Goal: Task Accomplishment & Management: Use online tool/utility

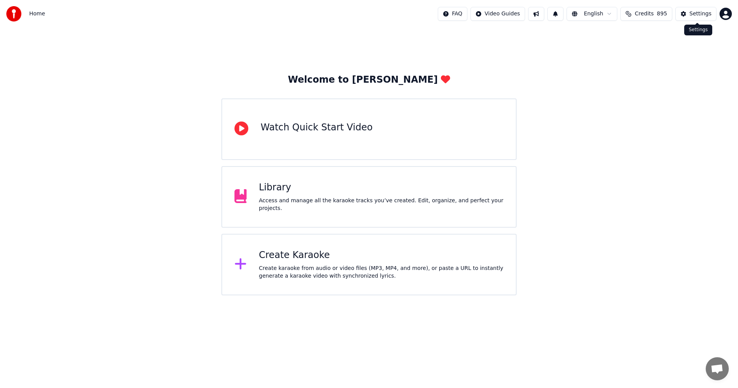
click at [697, 12] on div "Settings" at bounding box center [701, 14] width 22 height 8
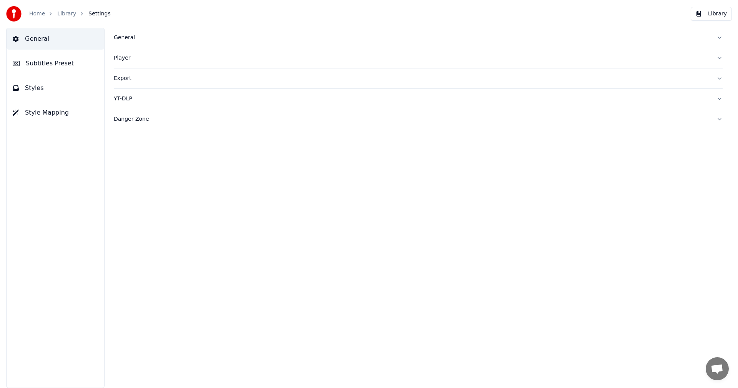
click at [126, 41] on div "General" at bounding box center [412, 38] width 597 height 8
click at [221, 151] on html "Home Library Settings Library General Subtitles Preset Styles Style Mapping Gen…" at bounding box center [369, 194] width 738 height 388
click at [435, 77] on div "Library Folder ******** Change Reset" at bounding box center [418, 89] width 609 height 25
click at [36, 15] on link "Home" at bounding box center [37, 14] width 16 height 8
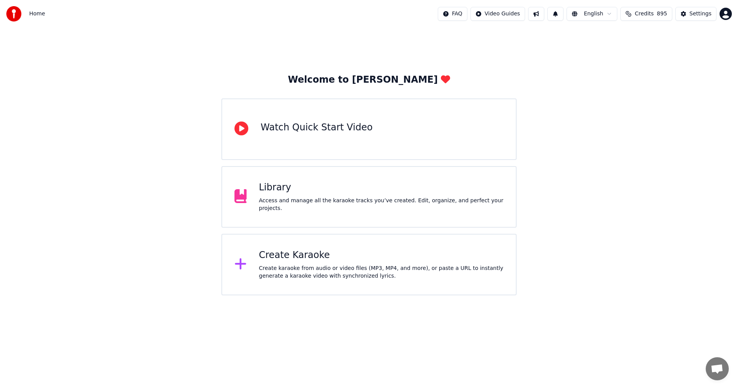
click at [303, 259] on div "Create Karaoke" at bounding box center [381, 255] width 245 height 12
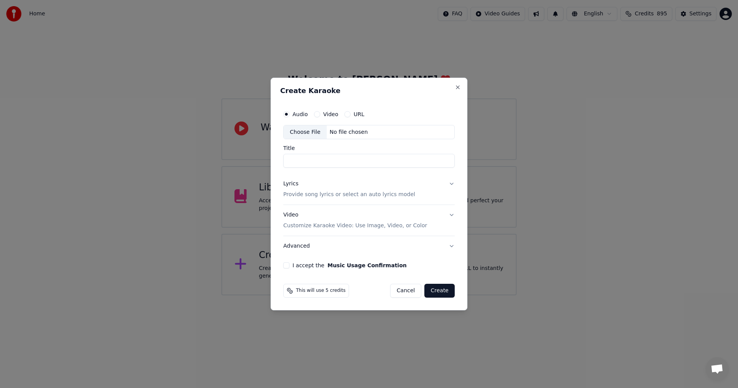
click at [305, 131] on div "Choose File" at bounding box center [305, 132] width 43 height 14
type input "**********"
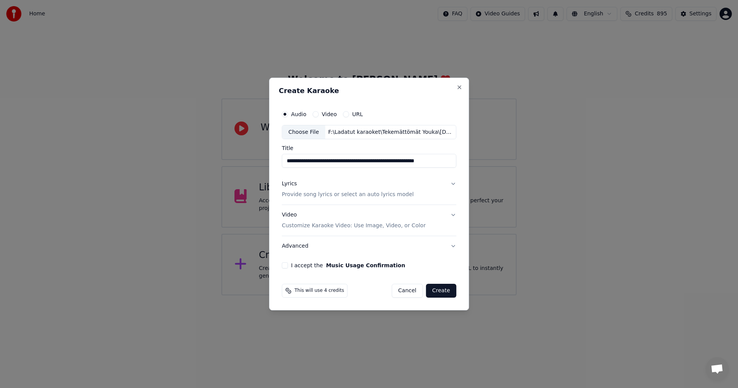
click at [453, 184] on button "Lyrics Provide song lyrics or select an auto lyrics model" at bounding box center [369, 189] width 175 height 31
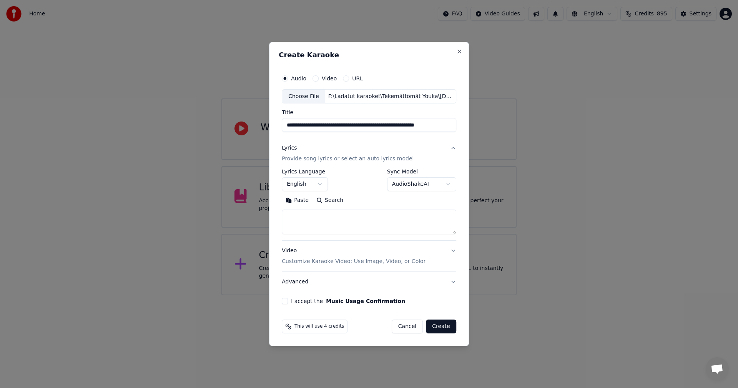
click at [301, 201] on button "Paste" at bounding box center [297, 201] width 31 height 12
click at [323, 185] on body "**********" at bounding box center [369, 147] width 738 height 295
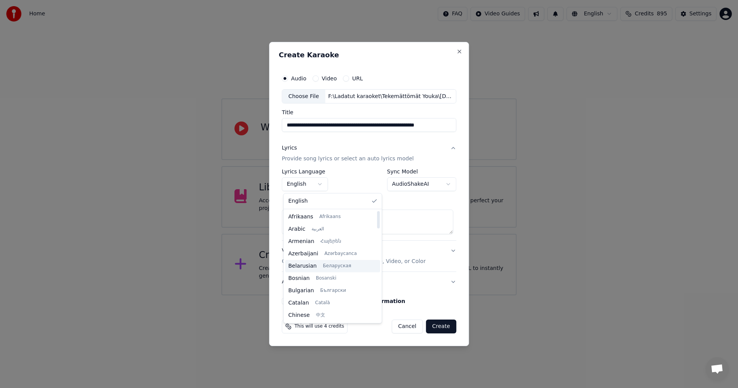
type textarea "**********"
select select "**"
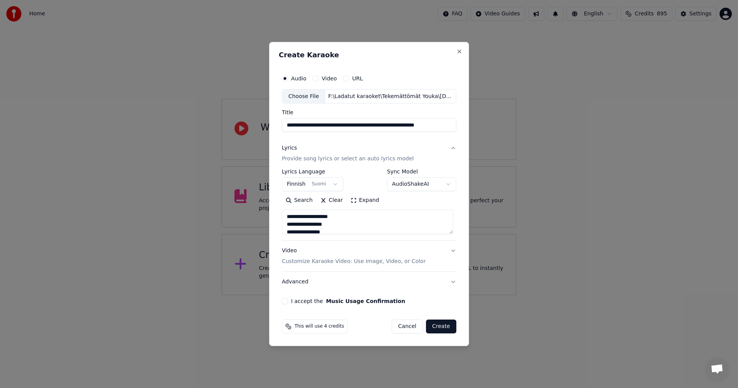
click at [287, 301] on button "I accept the Music Usage Confirmation" at bounding box center [285, 301] width 6 height 6
click at [437, 328] on button "Create" at bounding box center [441, 327] width 30 height 14
type textarea "**********"
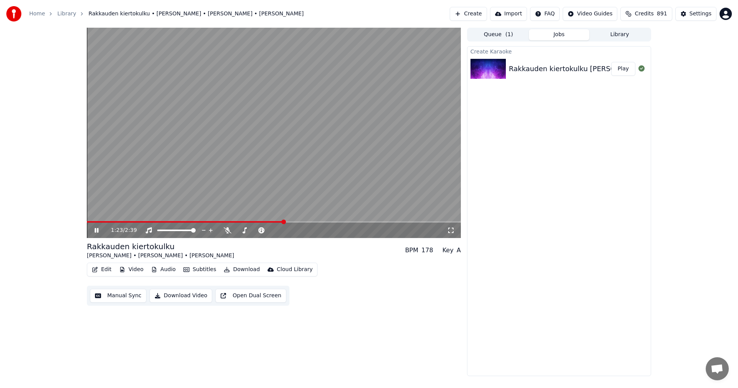
click at [98, 222] on span at bounding box center [185, 222] width 197 height 2
click at [228, 231] on icon at bounding box center [228, 230] width 8 height 6
click at [89, 223] on span at bounding box center [91, 222] width 5 height 5
click at [87, 224] on span at bounding box center [89, 222] width 5 height 5
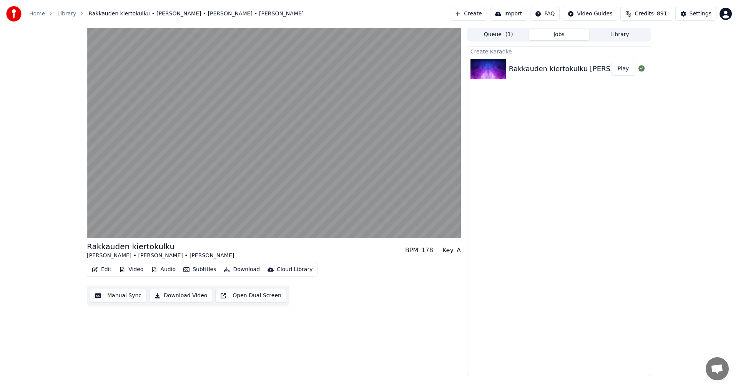
click at [107, 271] on button "Edit" at bounding box center [102, 269] width 26 height 11
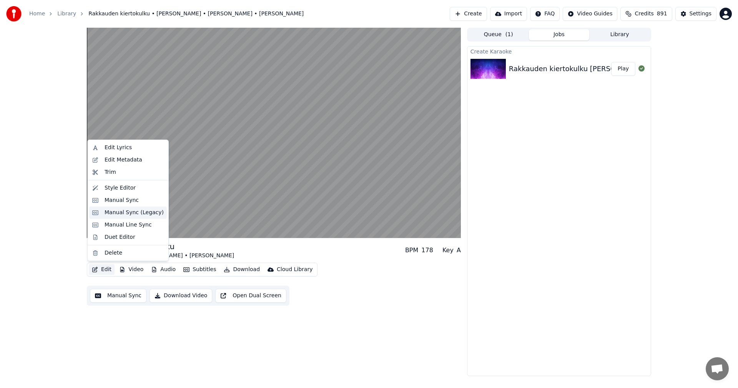
click at [128, 210] on div "Manual Sync (Legacy)" at bounding box center [134, 213] width 59 height 8
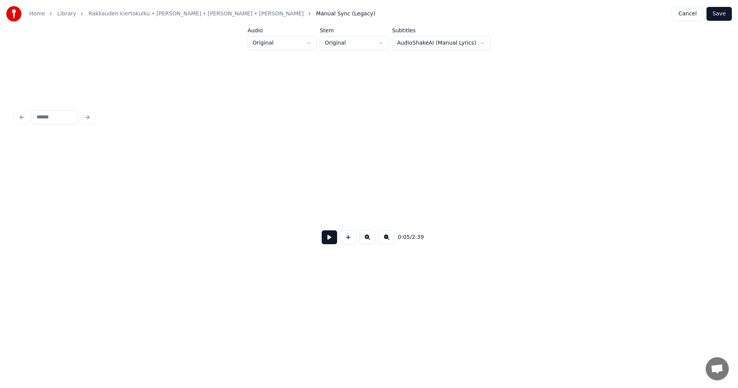
scroll to position [0, 729]
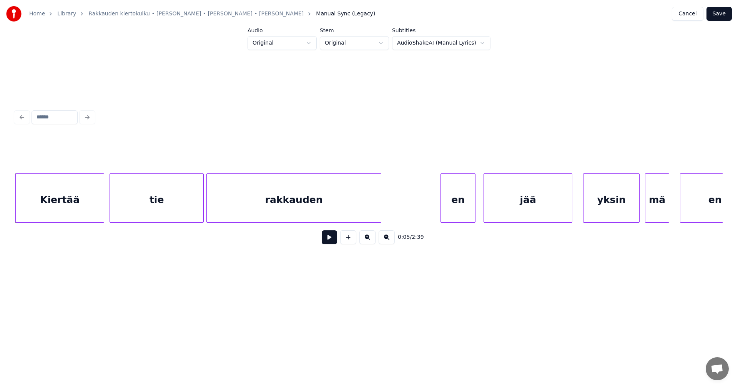
click at [328, 243] on button at bounding box center [329, 237] width 15 height 14
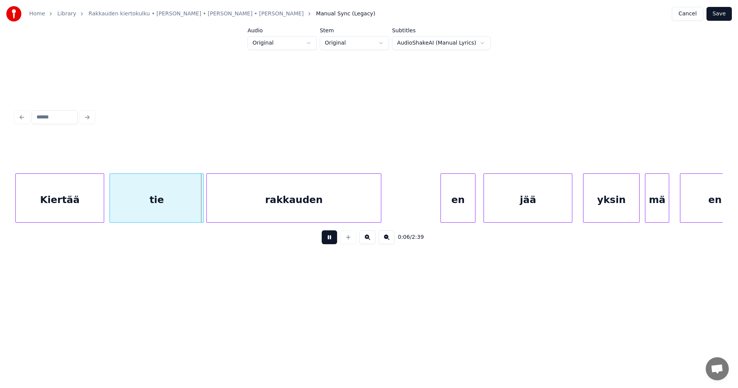
click at [328, 241] on button at bounding box center [329, 237] width 15 height 14
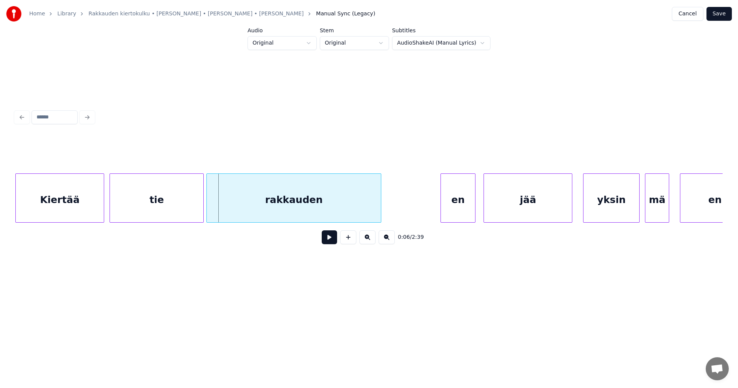
click at [198, 211] on div "tie" at bounding box center [156, 200] width 93 height 52
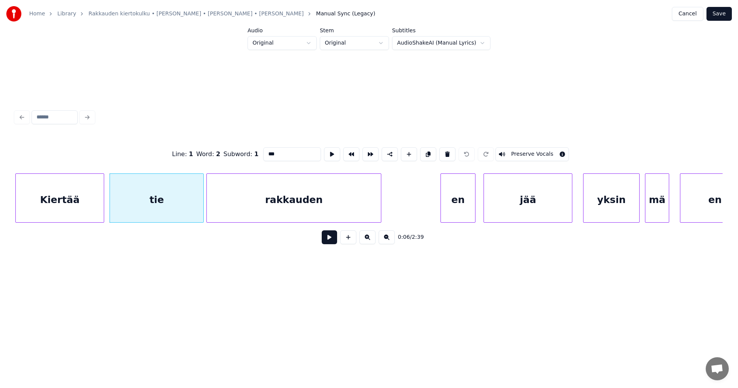
click at [329, 236] on button at bounding box center [329, 237] width 15 height 14
click at [329, 238] on button at bounding box center [329, 237] width 15 height 14
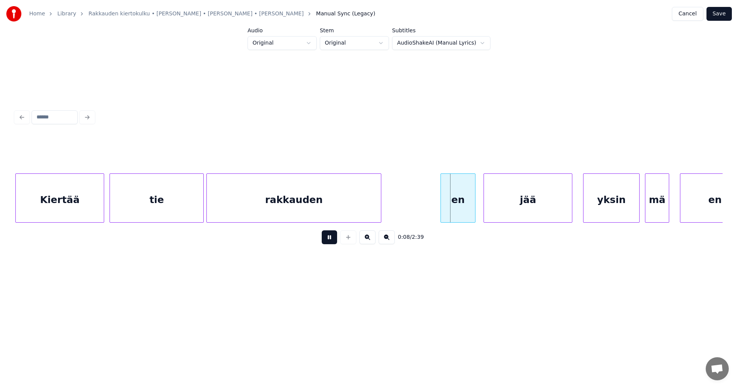
click at [329, 238] on button at bounding box center [329, 237] width 15 height 14
click at [442, 200] on div "en" at bounding box center [451, 200] width 34 height 52
click at [327, 243] on button at bounding box center [329, 237] width 15 height 14
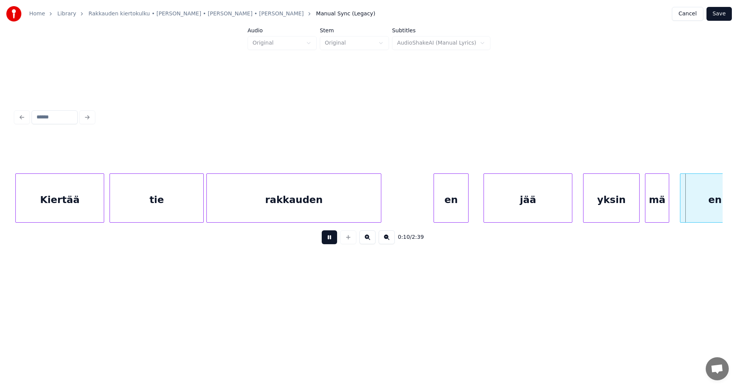
click at [333, 244] on button at bounding box center [329, 237] width 15 height 14
click at [553, 205] on div "jää" at bounding box center [527, 200] width 88 height 52
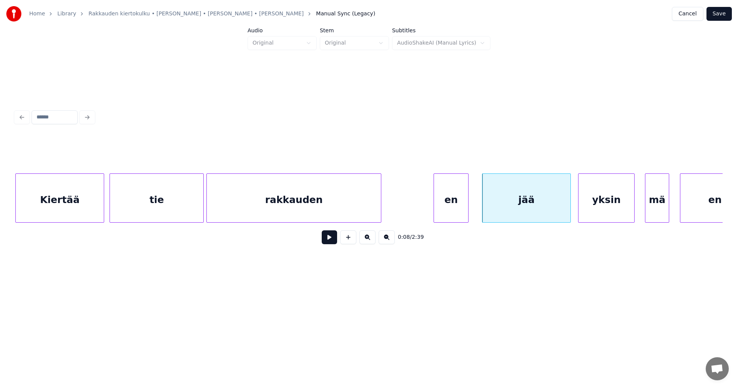
click at [612, 202] on div "yksin" at bounding box center [607, 200] width 56 height 52
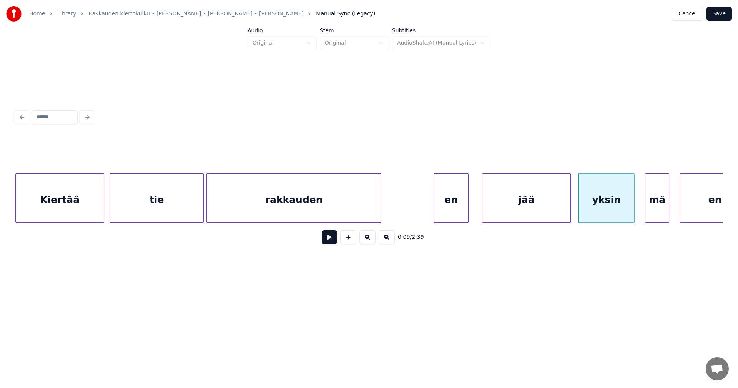
click at [334, 244] on button at bounding box center [329, 237] width 15 height 14
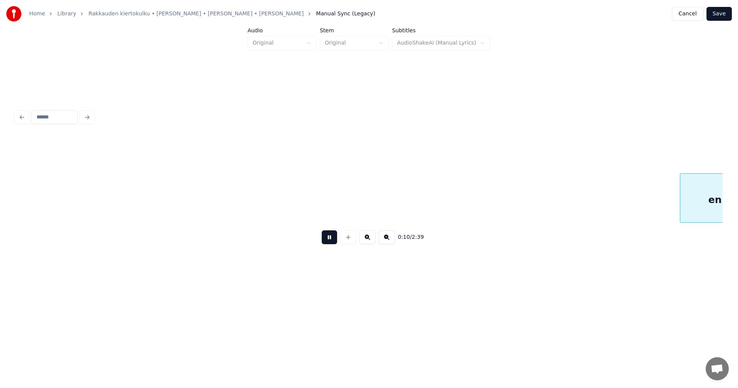
scroll to position [0, 1438]
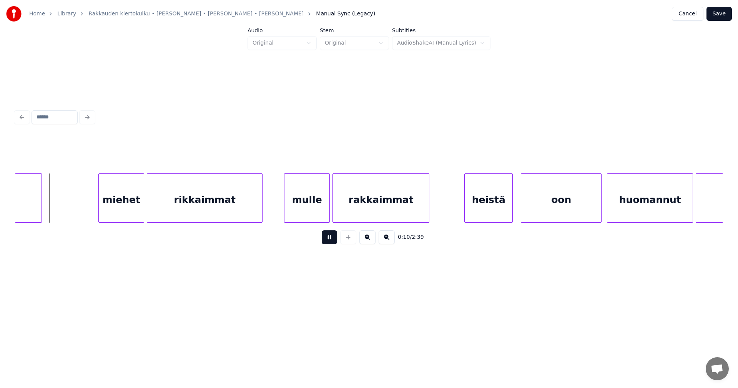
click at [332, 242] on button at bounding box center [329, 237] width 15 height 14
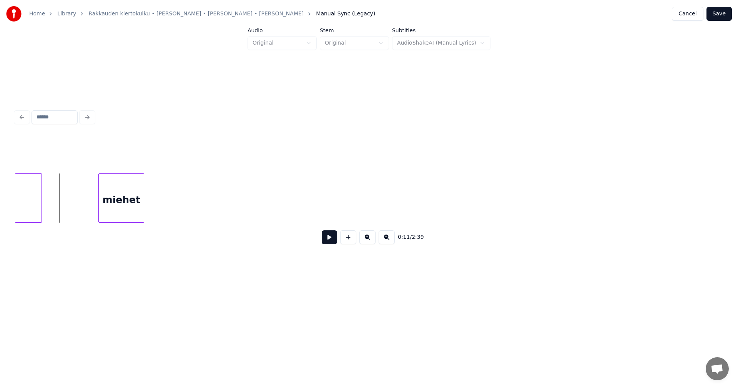
scroll to position [0, 819]
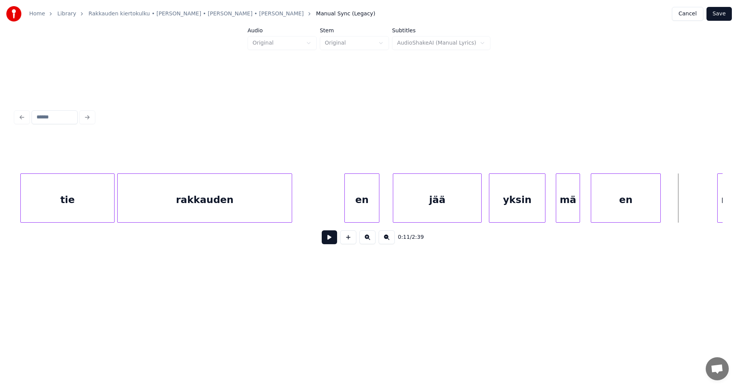
click at [620, 201] on div "en" at bounding box center [625, 200] width 69 height 52
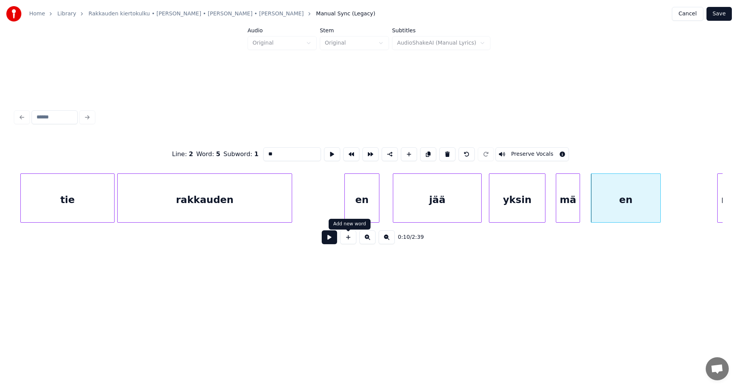
click at [331, 241] on button at bounding box center [329, 237] width 15 height 14
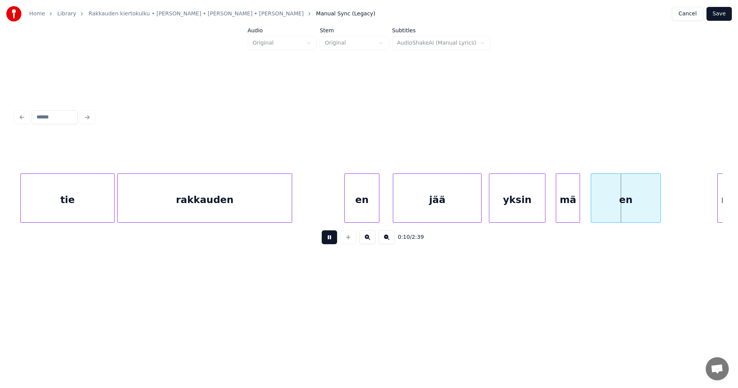
click at [331, 241] on button at bounding box center [329, 237] width 15 height 14
click at [570, 204] on div "mä" at bounding box center [566, 200] width 23 height 52
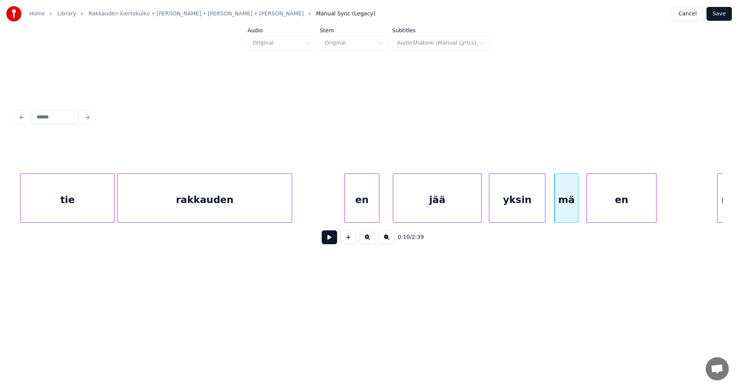
click at [602, 203] on div "en" at bounding box center [621, 200] width 69 height 52
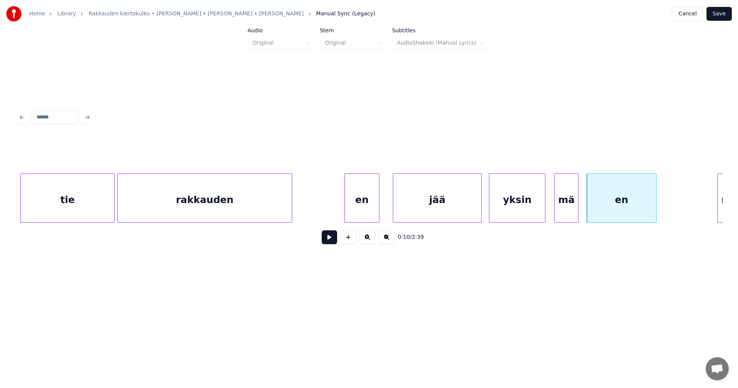
click at [332, 242] on button at bounding box center [329, 237] width 15 height 14
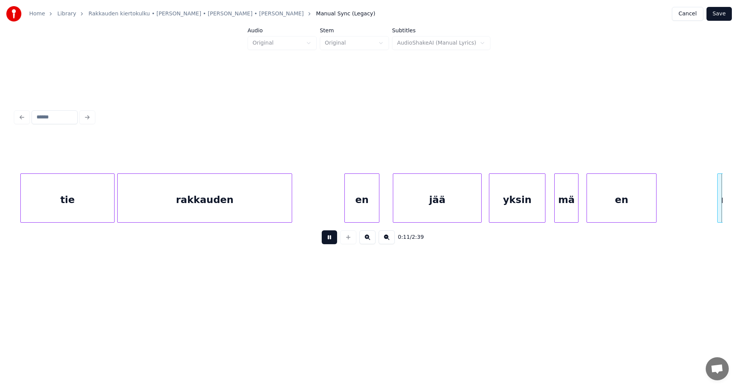
scroll to position [0, 1527]
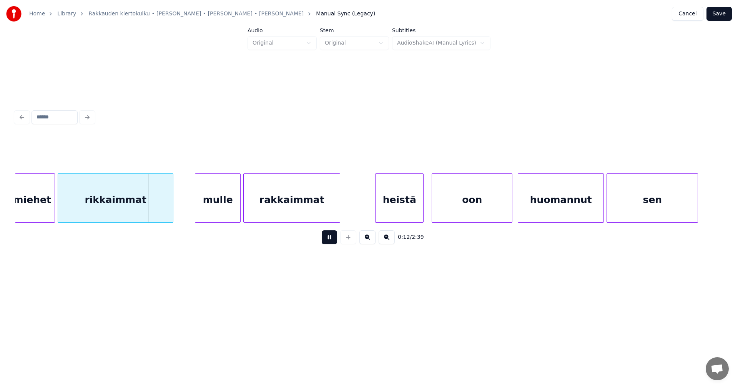
click at [331, 242] on button at bounding box center [329, 237] width 15 height 14
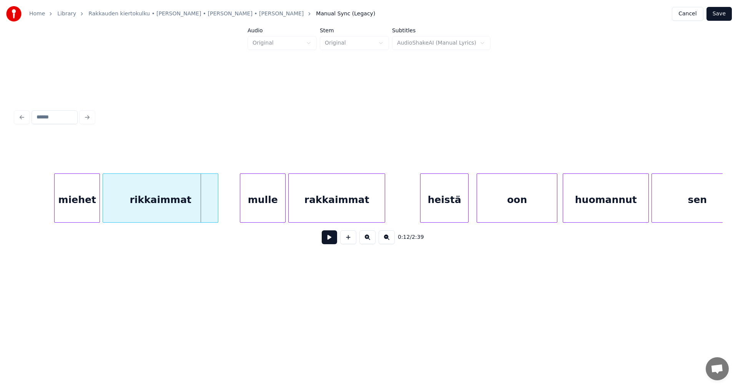
scroll to position [0, 1481]
click at [67, 215] on div "miehet" at bounding box center [73, 200] width 45 height 52
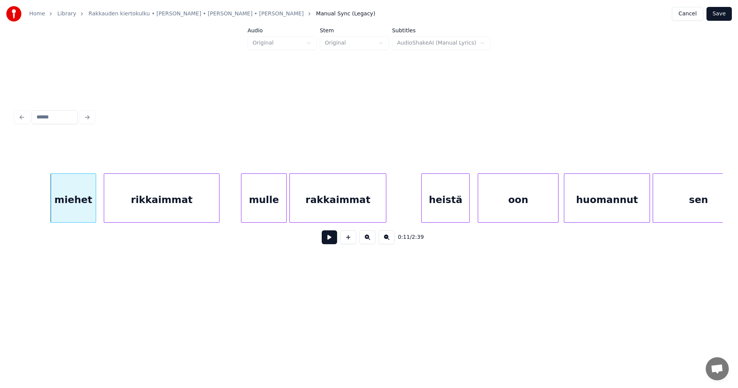
click at [138, 209] on div "rikkaimmat" at bounding box center [161, 200] width 115 height 52
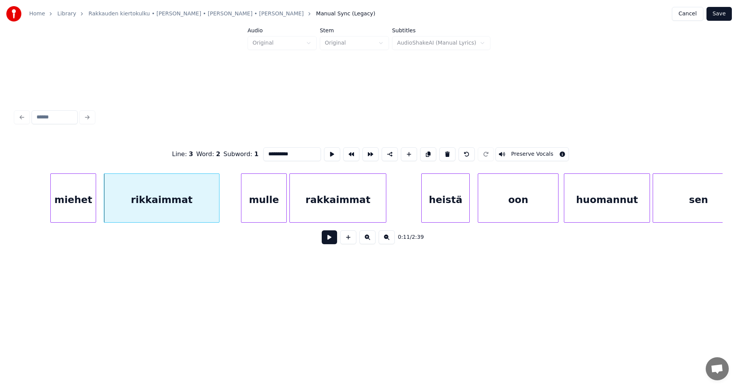
click at [334, 240] on button at bounding box center [329, 237] width 15 height 14
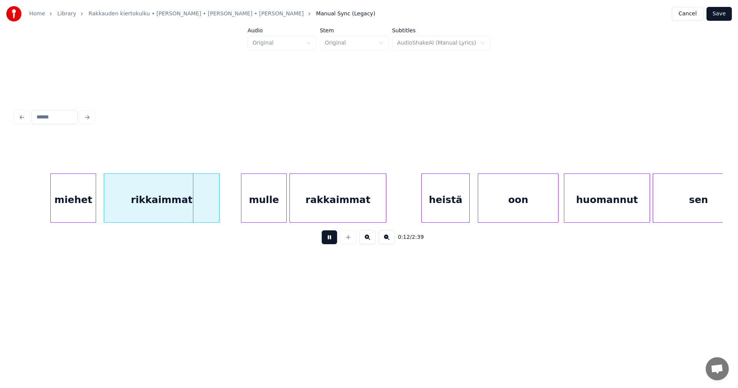
click at [329, 242] on button at bounding box center [329, 237] width 15 height 14
click at [203, 214] on div at bounding box center [203, 198] width 2 height 48
click at [256, 212] on div "mulle" at bounding box center [260, 200] width 45 height 52
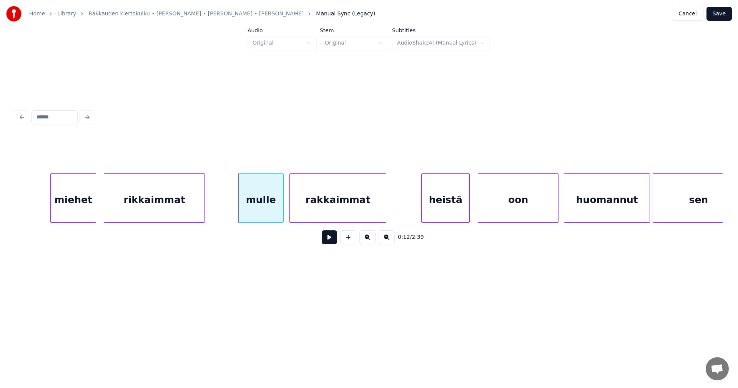
click at [327, 241] on button at bounding box center [329, 237] width 15 height 14
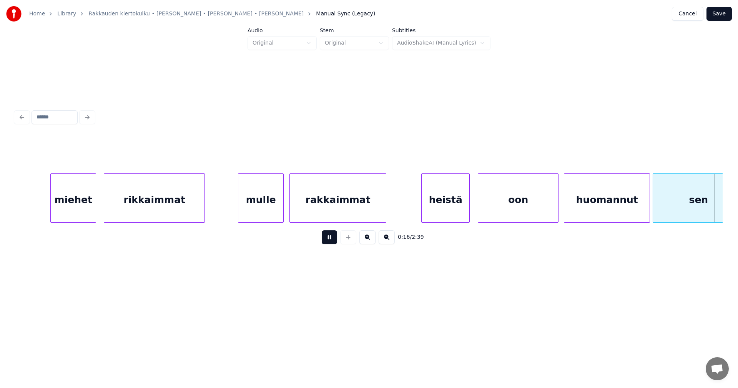
scroll to position [0, 2189]
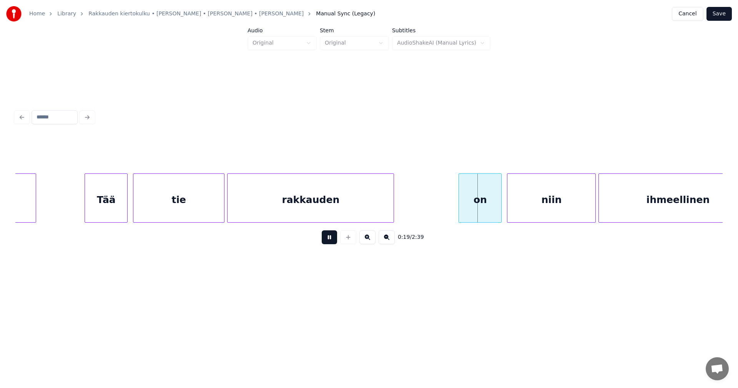
click at [324, 241] on button at bounding box center [329, 237] width 15 height 14
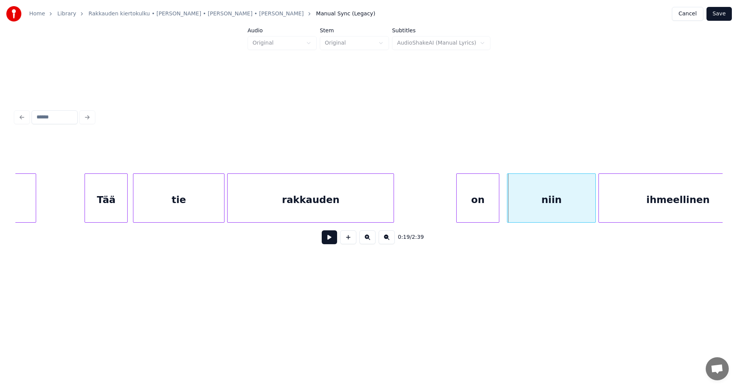
click at [484, 206] on div "on" at bounding box center [478, 200] width 42 height 52
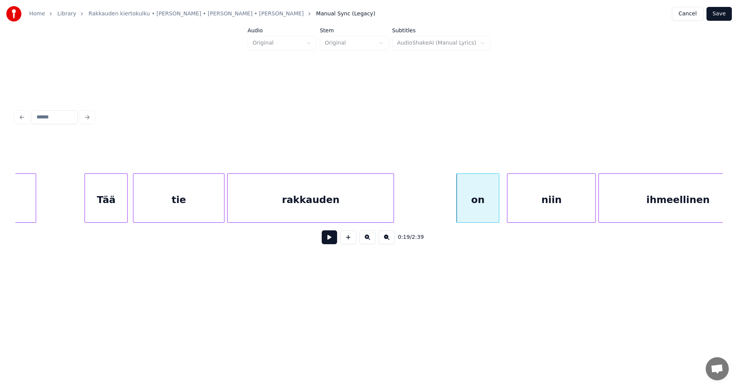
click at [327, 243] on button at bounding box center [329, 237] width 15 height 14
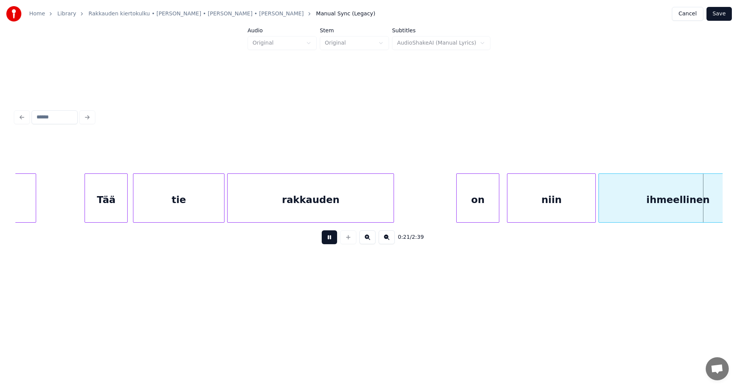
scroll to position [0, 2897]
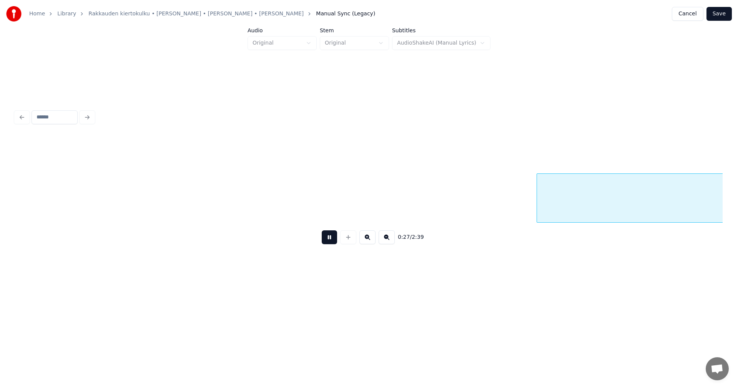
click at [327, 243] on button at bounding box center [329, 237] width 15 height 14
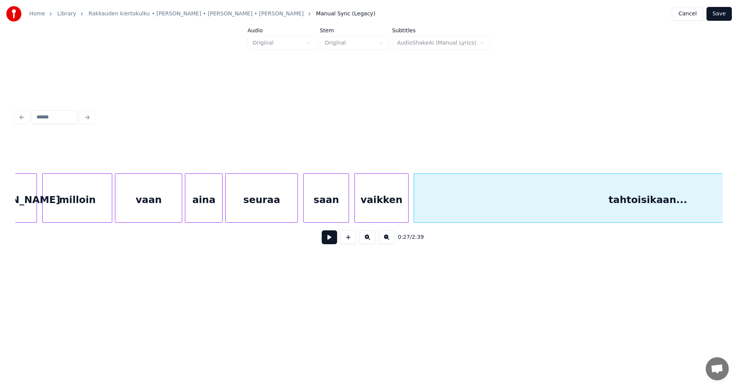
scroll to position [0, 2401]
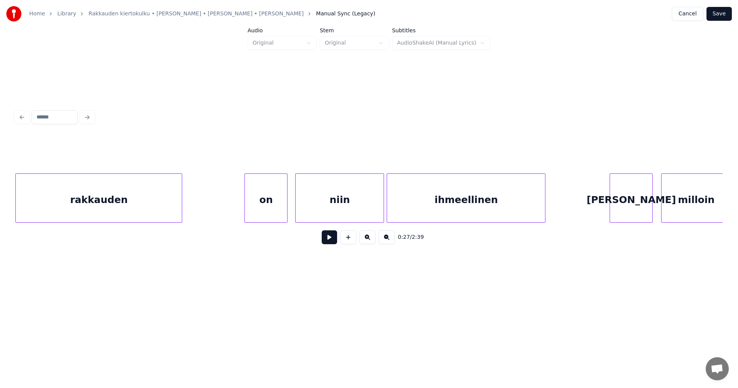
click at [623, 208] on div "[PERSON_NAME]" at bounding box center [631, 200] width 42 height 52
click at [332, 240] on button at bounding box center [329, 237] width 15 height 14
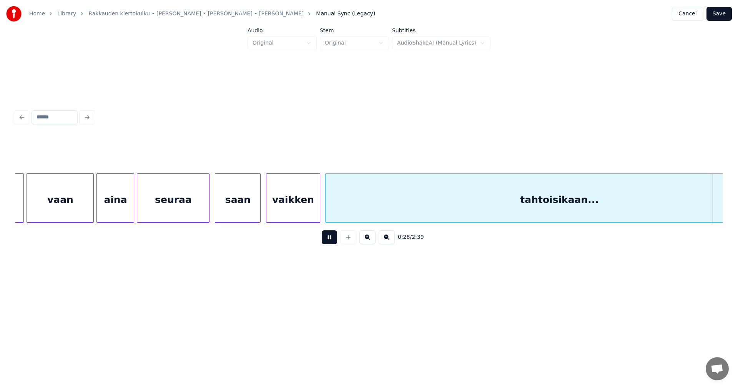
scroll to position [0, 3817]
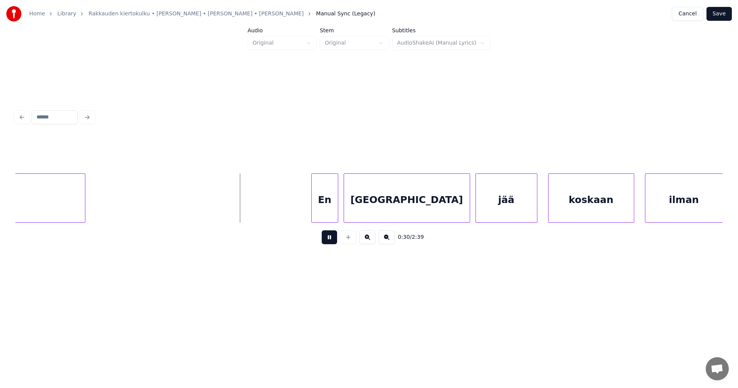
click at [332, 240] on button at bounding box center [329, 237] width 15 height 14
click at [324, 211] on div "En" at bounding box center [322, 200] width 26 height 52
click at [331, 242] on button at bounding box center [329, 237] width 15 height 14
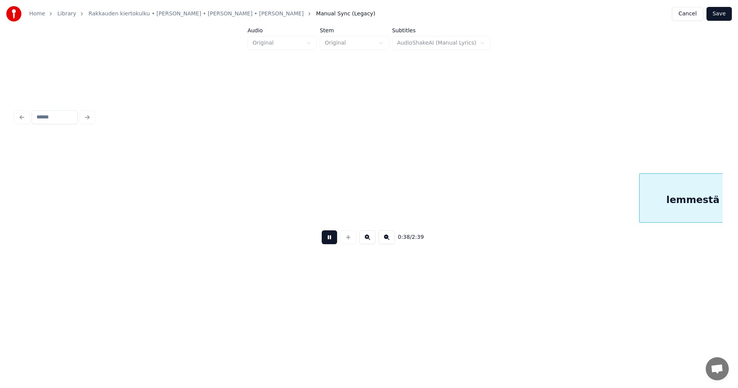
scroll to position [0, 5234]
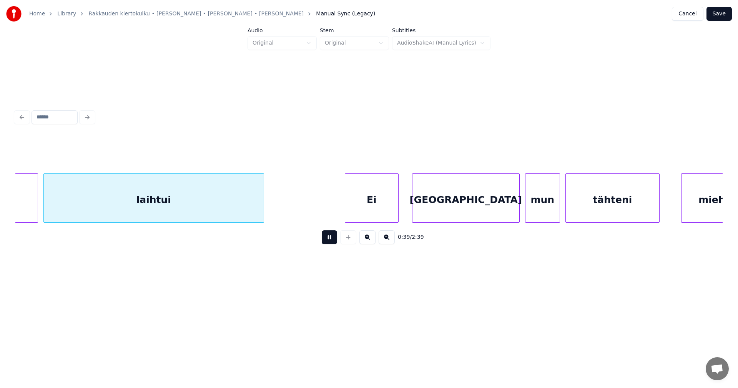
drag, startPoint x: 329, startPoint y: 241, endPoint x: 323, endPoint y: 240, distance: 5.4
click at [329, 241] on button at bounding box center [329, 237] width 15 height 14
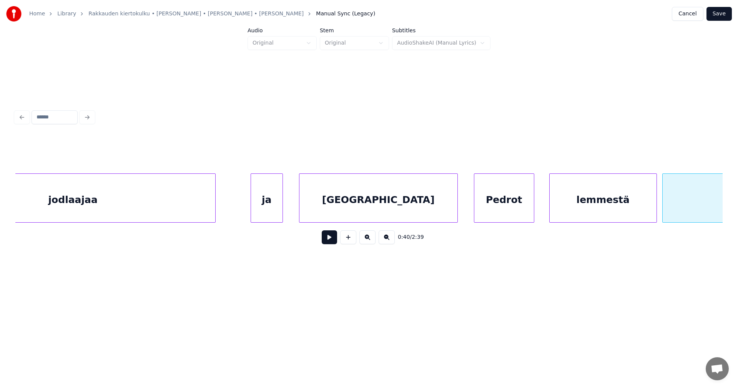
click at [533, 211] on div at bounding box center [533, 198] width 2 height 48
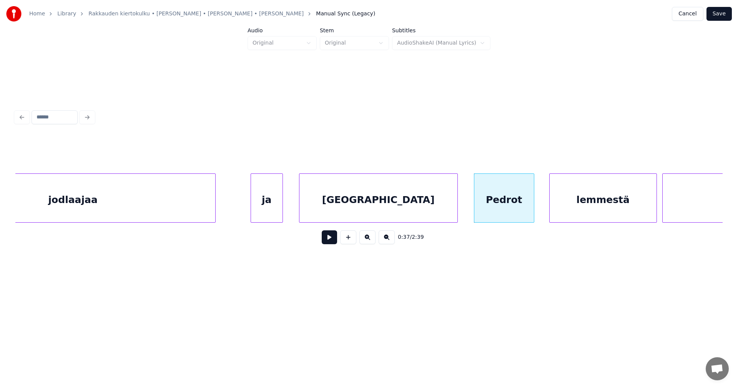
click at [329, 243] on button at bounding box center [329, 237] width 15 height 14
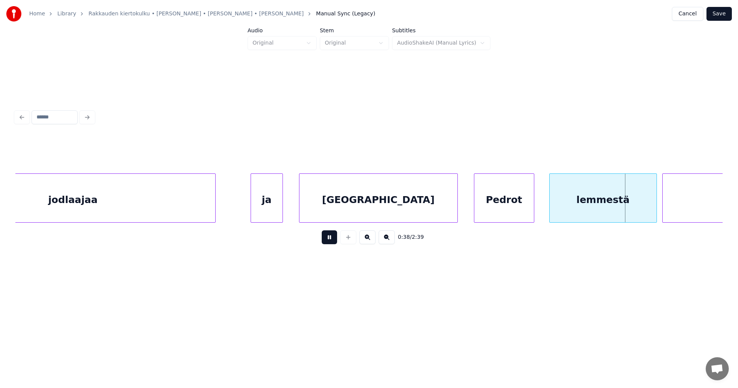
click at [331, 241] on button at bounding box center [329, 237] width 15 height 14
click at [571, 196] on div "lemmestä" at bounding box center [599, 200] width 107 height 52
click at [334, 241] on button at bounding box center [329, 237] width 15 height 14
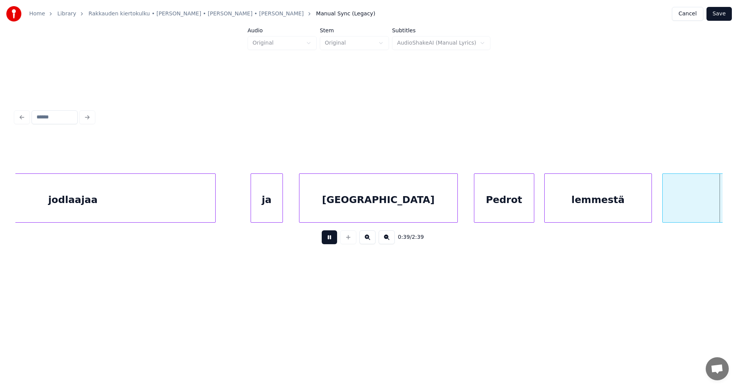
scroll to position [0, 5323]
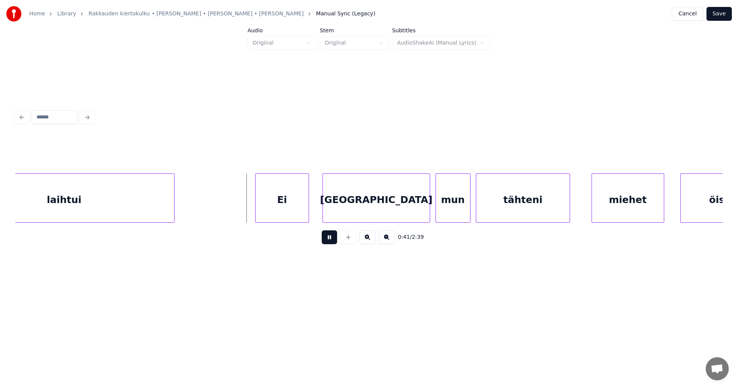
click at [331, 241] on button at bounding box center [329, 237] width 15 height 14
click at [292, 215] on div "Ei" at bounding box center [278, 200] width 53 height 52
click at [328, 241] on button at bounding box center [329, 237] width 15 height 14
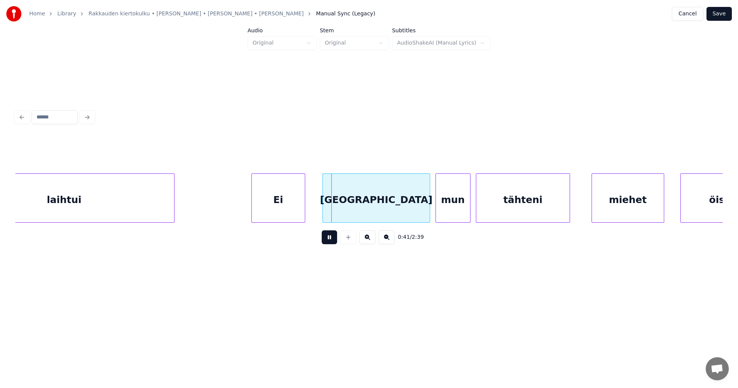
drag, startPoint x: 329, startPoint y: 241, endPoint x: 362, endPoint y: 213, distance: 43.3
click at [329, 241] on button at bounding box center [329, 237] width 15 height 14
click at [361, 212] on div "[GEOGRAPHIC_DATA]" at bounding box center [372, 200] width 107 height 52
click at [333, 243] on button at bounding box center [329, 237] width 15 height 14
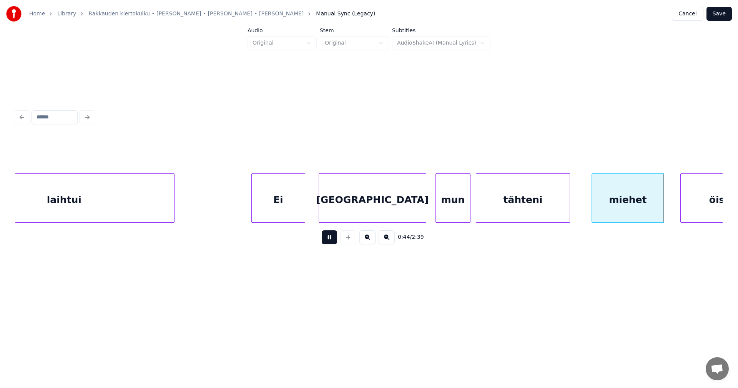
click at [333, 242] on button at bounding box center [329, 237] width 15 height 14
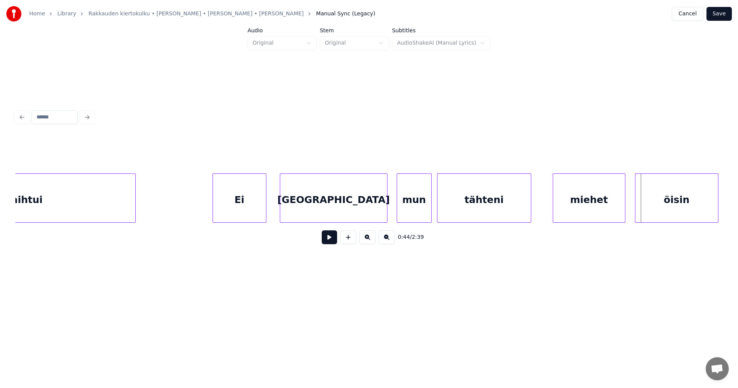
click at [696, 213] on div "öisin" at bounding box center [677, 200] width 83 height 52
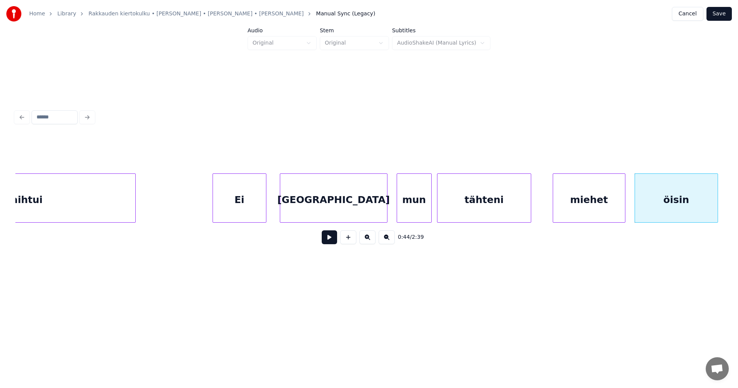
click at [607, 214] on div "miehet" at bounding box center [589, 200] width 72 height 52
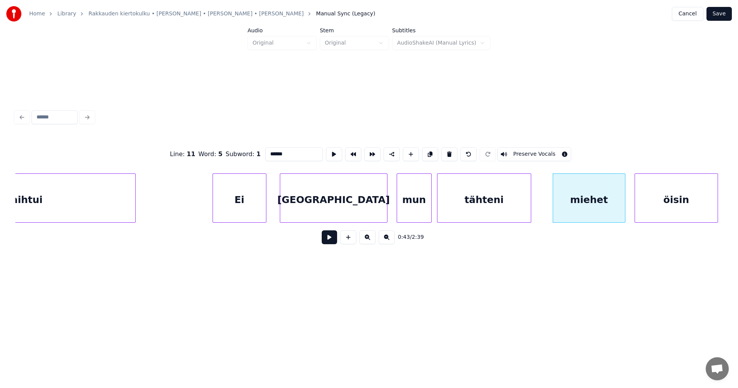
click at [334, 242] on button at bounding box center [329, 237] width 15 height 14
click at [333, 244] on button at bounding box center [329, 237] width 15 height 14
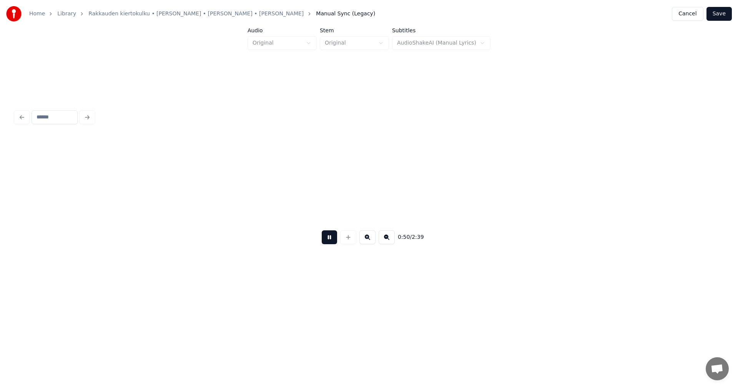
scroll to position [0, 6779]
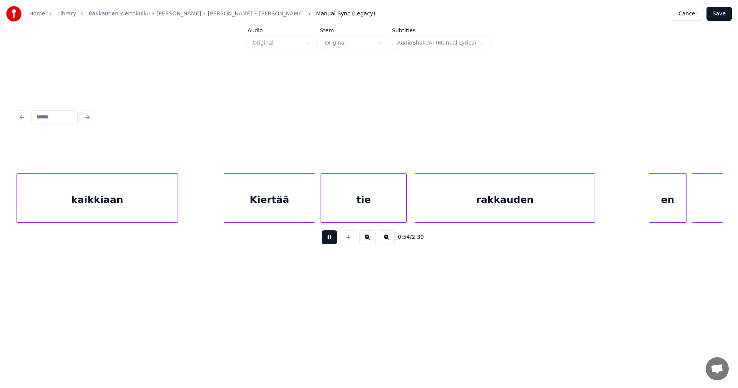
click at [334, 243] on button at bounding box center [329, 237] width 15 height 14
click at [656, 210] on div "en" at bounding box center [665, 200] width 37 height 52
click at [329, 238] on button at bounding box center [329, 237] width 15 height 14
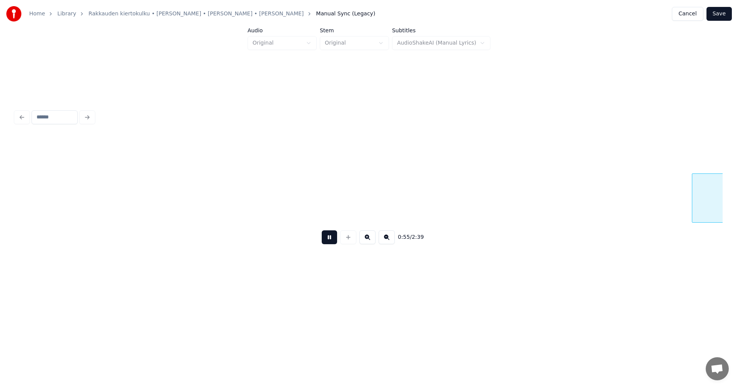
scroll to position [0, 7487]
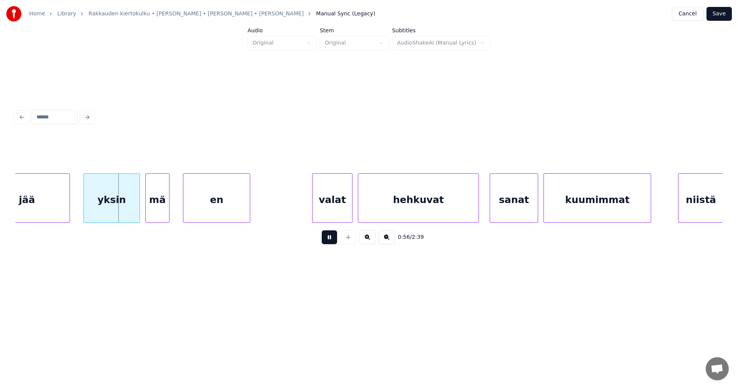
drag, startPoint x: 328, startPoint y: 240, endPoint x: 235, endPoint y: 241, distance: 93.4
click at [326, 240] on button at bounding box center [329, 237] width 15 height 14
click at [125, 213] on div "yksin" at bounding box center [106, 200] width 56 height 52
click at [328, 239] on button at bounding box center [329, 237] width 15 height 14
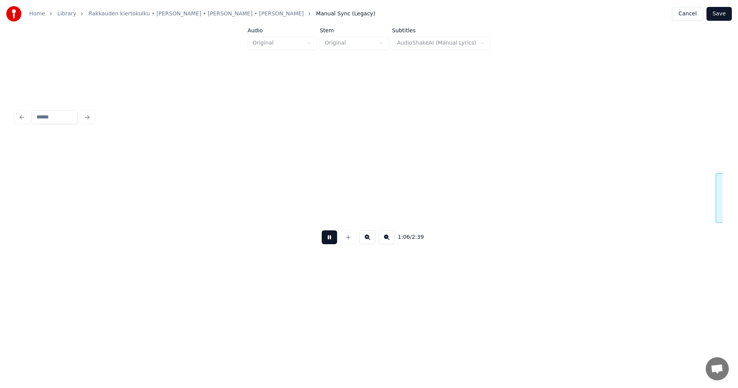
scroll to position [0, 8903]
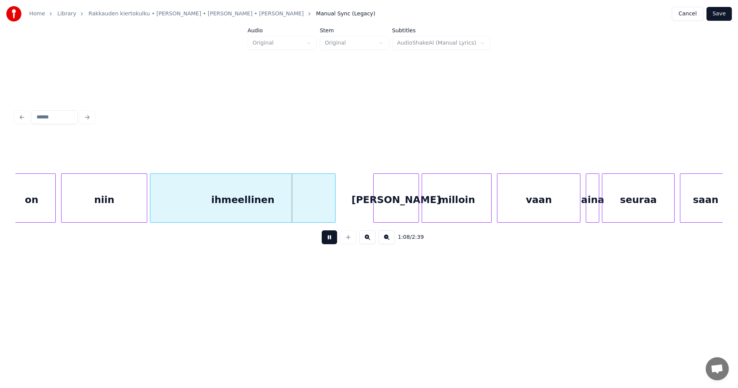
click at [328, 239] on button at bounding box center [329, 237] width 15 height 14
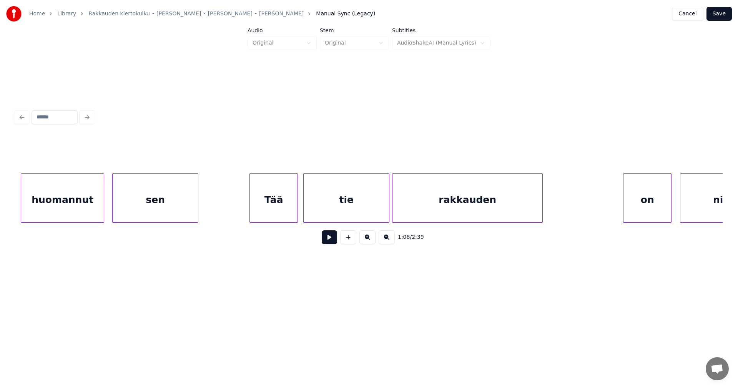
click at [636, 203] on div "on" at bounding box center [648, 200] width 48 height 52
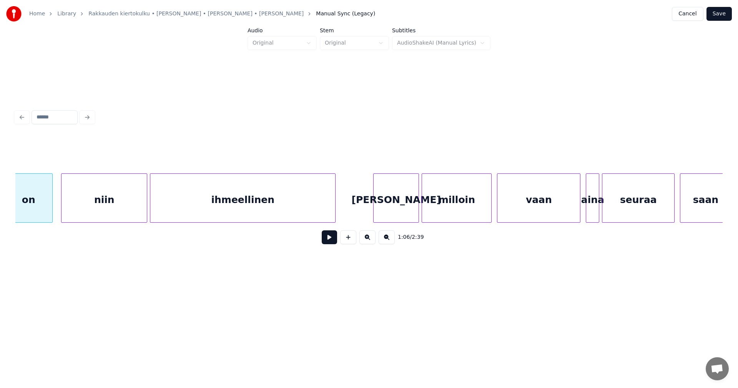
click at [402, 211] on div "[PERSON_NAME]" at bounding box center [396, 200] width 45 height 52
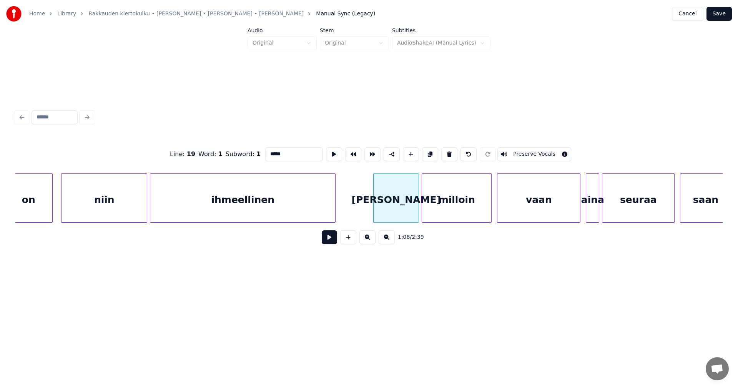
click at [331, 239] on button at bounding box center [329, 237] width 15 height 14
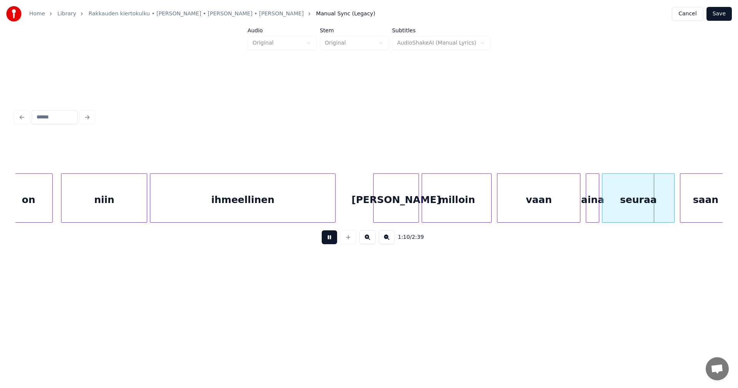
drag, startPoint x: 331, startPoint y: 239, endPoint x: 511, endPoint y: 225, distance: 180.9
click at [331, 239] on button at bounding box center [329, 237] width 15 height 14
click at [531, 201] on div "vaan" at bounding box center [539, 200] width 83 height 52
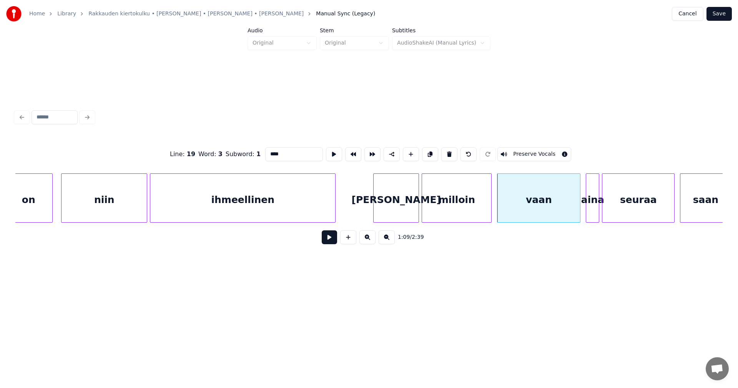
click at [327, 241] on button at bounding box center [329, 237] width 15 height 14
click at [330, 240] on button at bounding box center [329, 237] width 15 height 14
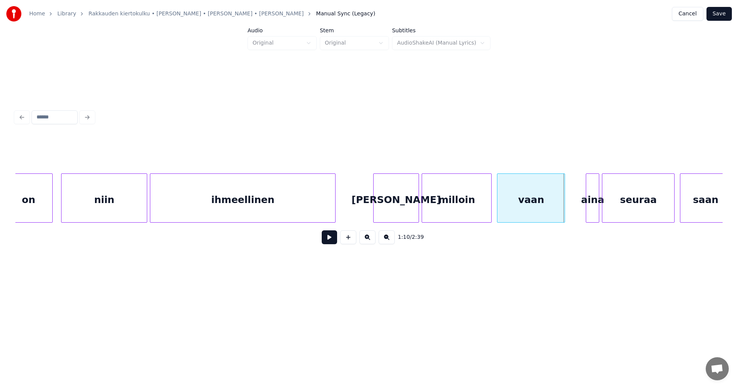
click at [565, 207] on div at bounding box center [563, 198] width 2 height 48
click at [571, 209] on div at bounding box center [570, 198] width 2 height 48
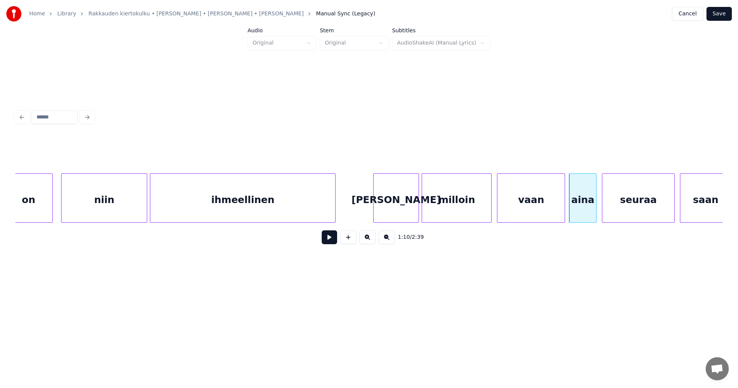
click at [594, 209] on div at bounding box center [595, 198] width 2 height 48
click at [541, 209] on div "vaan" at bounding box center [531, 200] width 67 height 52
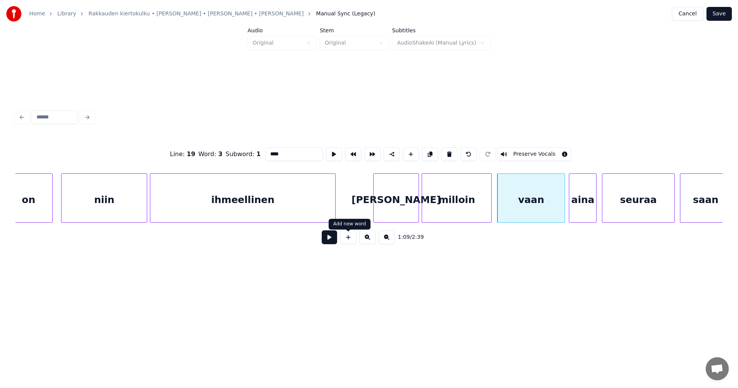
click at [331, 238] on button at bounding box center [329, 237] width 15 height 14
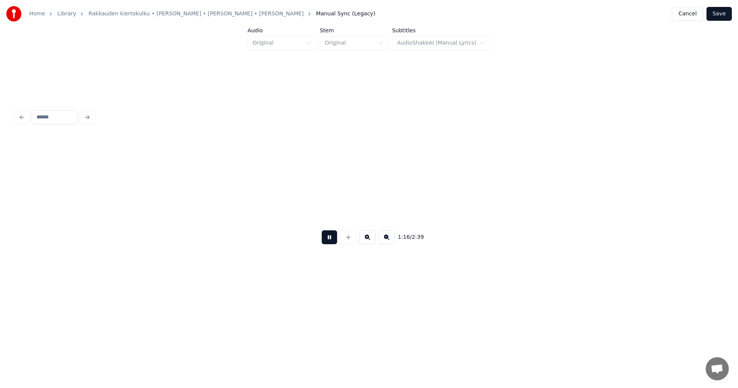
scroll to position [0, 10320]
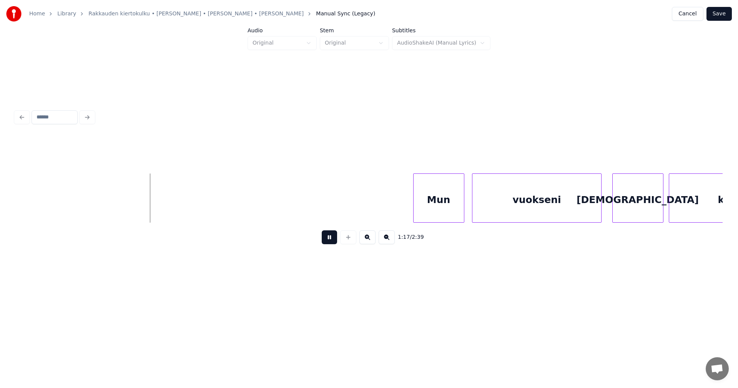
click at [336, 236] on button at bounding box center [329, 237] width 15 height 14
click at [441, 205] on div "Mun" at bounding box center [435, 200] width 50 height 52
click at [405, 211] on div at bounding box center [406, 198] width 2 height 48
click at [329, 241] on button at bounding box center [329, 237] width 15 height 14
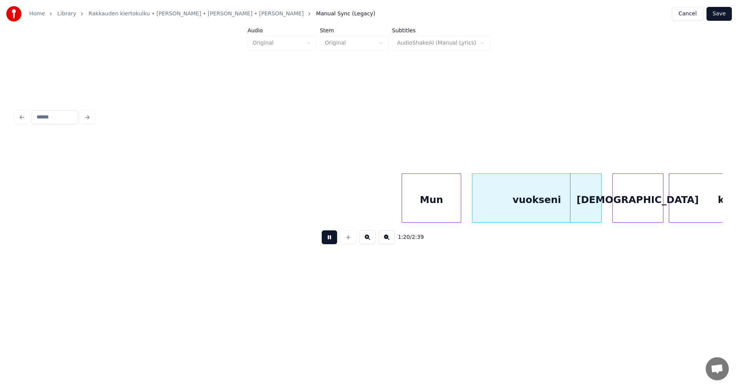
click at [329, 241] on button at bounding box center [329, 237] width 15 height 14
click at [580, 210] on div at bounding box center [580, 198] width 2 height 48
click at [624, 212] on div "[DEMOGRAPHIC_DATA]" at bounding box center [623, 200] width 50 height 52
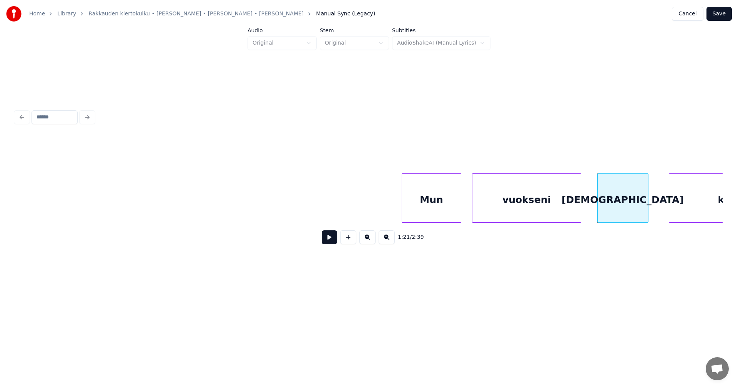
click at [337, 241] on button at bounding box center [329, 237] width 15 height 14
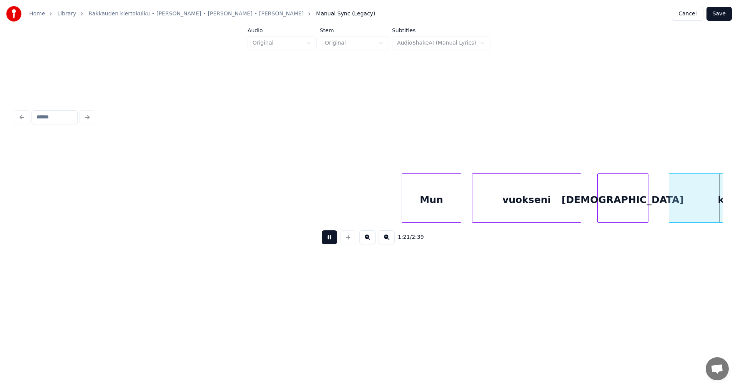
click at [336, 241] on button at bounding box center [329, 237] width 15 height 14
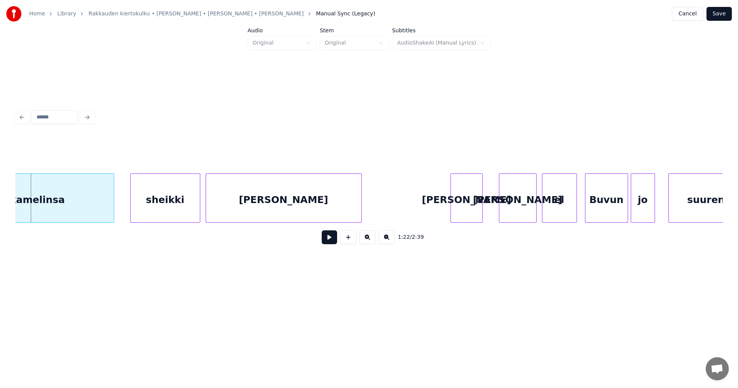
scroll to position [0, 10409]
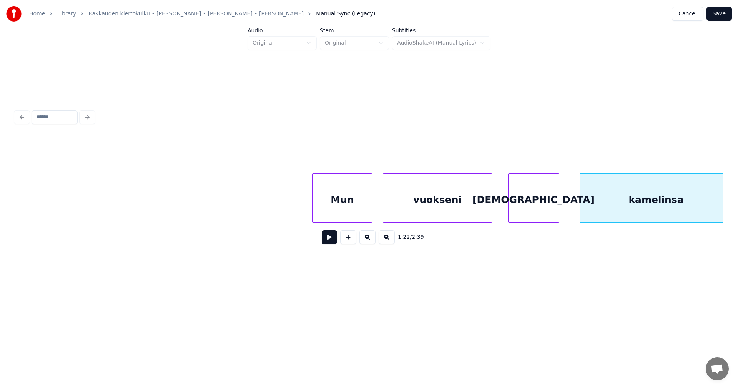
click at [334, 208] on div "Mun" at bounding box center [342, 200] width 58 height 52
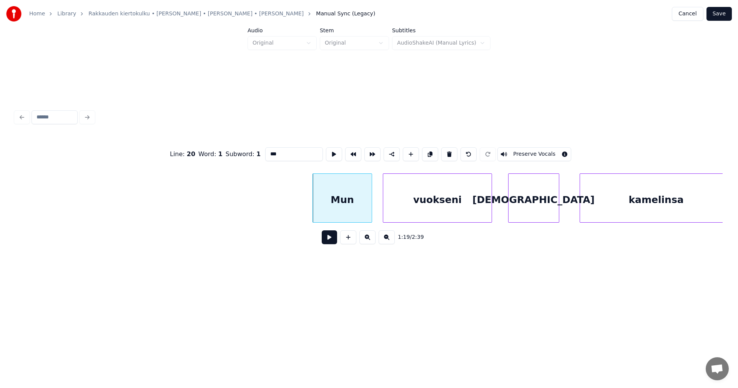
click at [330, 241] on button at bounding box center [329, 237] width 15 height 14
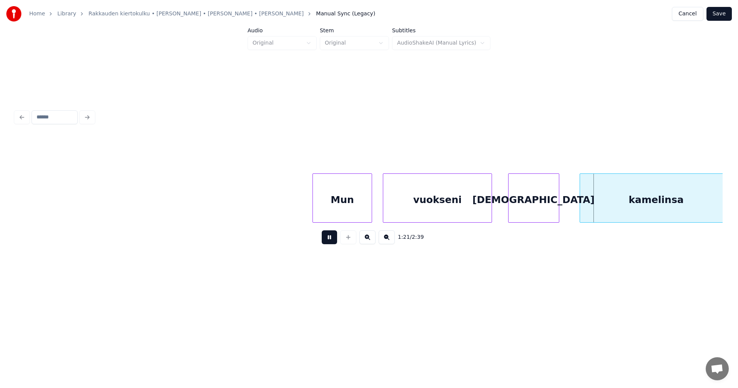
click at [330, 241] on button at bounding box center [329, 237] width 15 height 14
click at [422, 201] on div "vuokseni" at bounding box center [437, 200] width 108 height 52
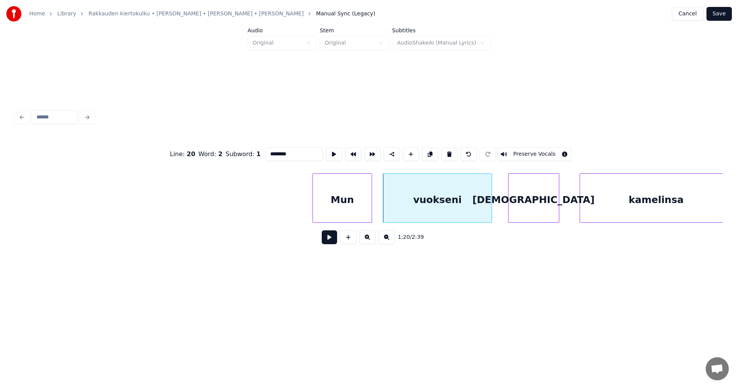
click at [331, 243] on button at bounding box center [329, 237] width 15 height 14
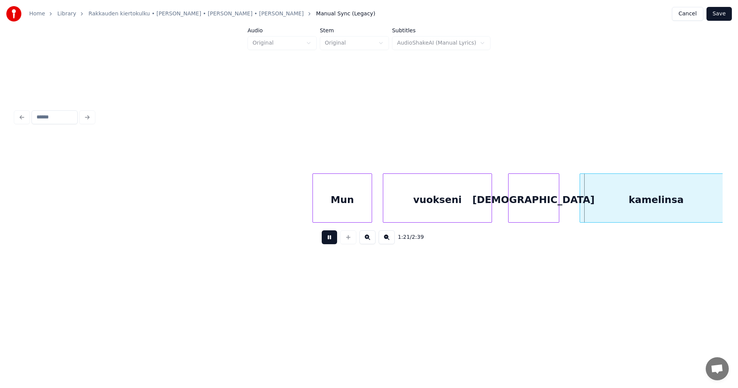
click at [331, 243] on button at bounding box center [329, 237] width 15 height 14
click at [404, 205] on div "vuokseni" at bounding box center [437, 200] width 108 height 52
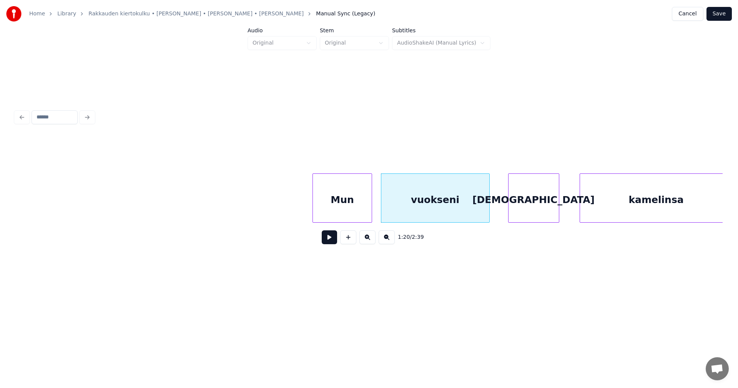
click at [329, 243] on button at bounding box center [329, 237] width 15 height 14
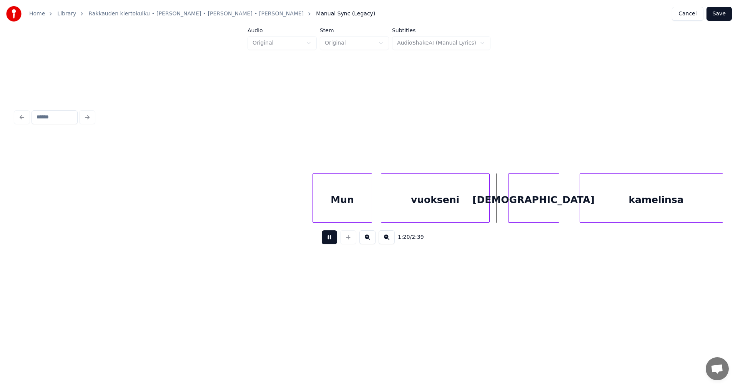
click at [329, 243] on button at bounding box center [329, 237] width 15 height 14
click at [538, 204] on div "[DEMOGRAPHIC_DATA]" at bounding box center [542, 200] width 50 height 52
click at [499, 210] on div at bounding box center [498, 198] width 2 height 48
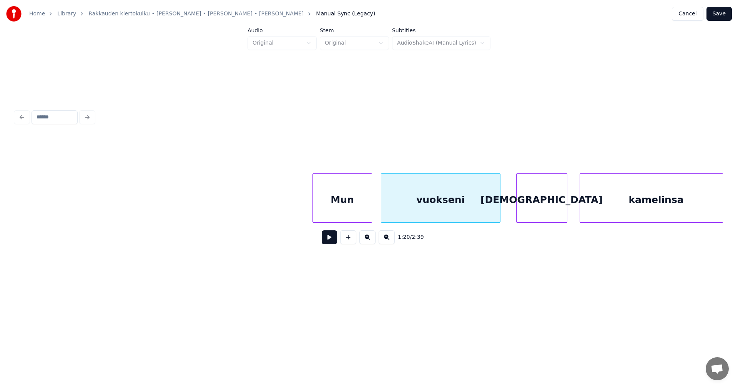
click at [435, 219] on div "vuokseni" at bounding box center [440, 200] width 119 height 52
click at [330, 243] on button at bounding box center [329, 237] width 15 height 14
click at [331, 242] on button at bounding box center [329, 237] width 15 height 14
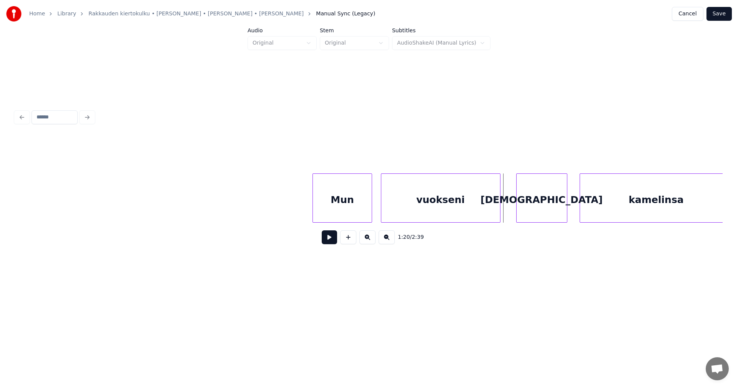
click at [331, 242] on button at bounding box center [329, 237] width 15 height 14
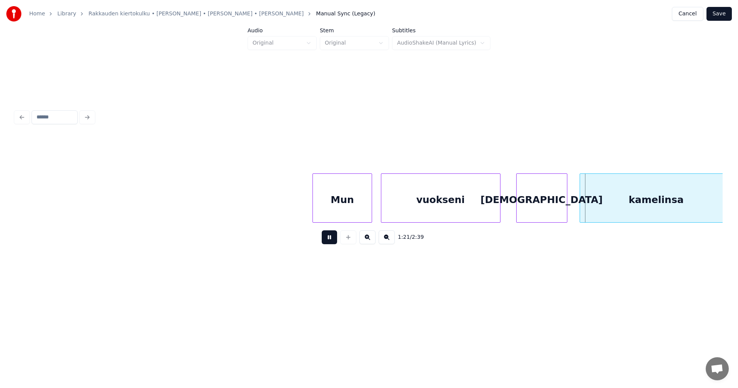
click at [331, 242] on button at bounding box center [329, 237] width 15 height 14
click at [415, 204] on div "vuokseni" at bounding box center [440, 200] width 119 height 52
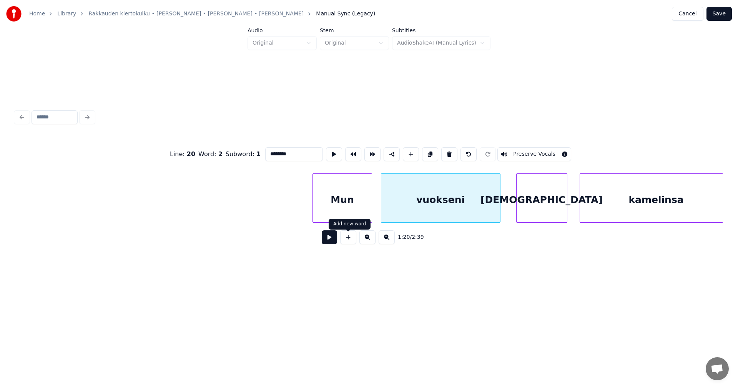
click at [331, 244] on button at bounding box center [329, 237] width 15 height 14
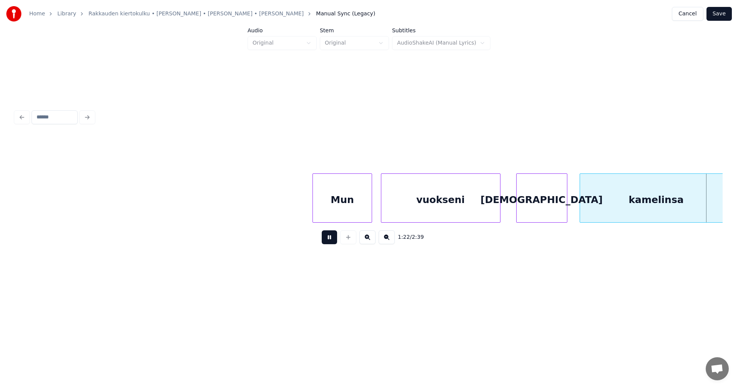
scroll to position [0, 11118]
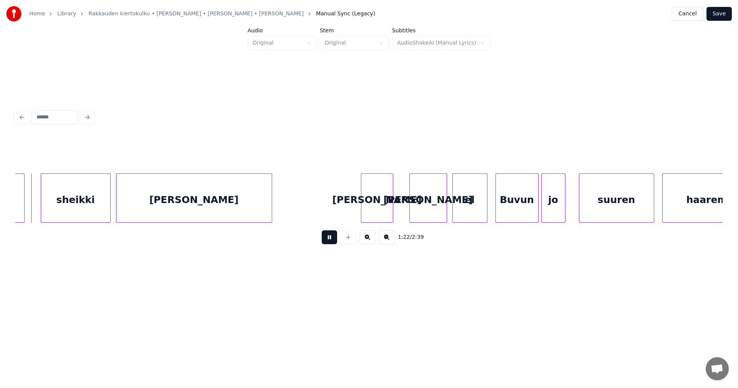
click at [331, 243] on button at bounding box center [329, 237] width 15 height 14
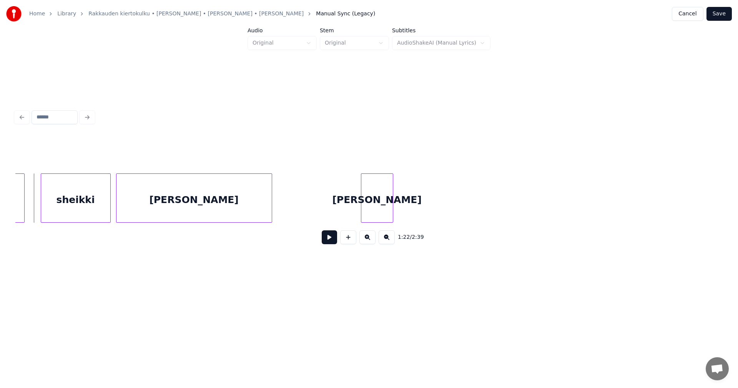
scroll to position [0, 10499]
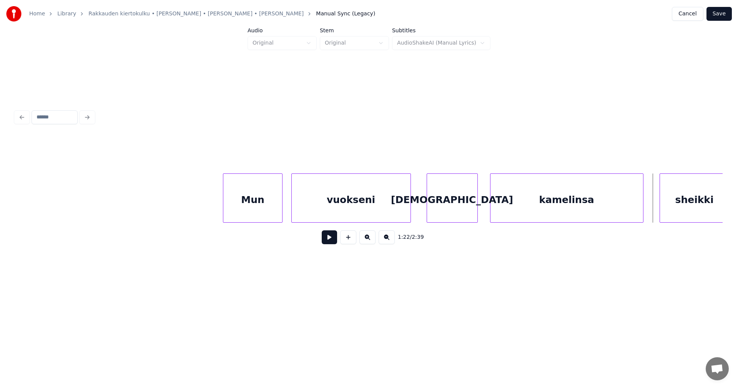
click at [271, 216] on div "Mun" at bounding box center [252, 200] width 58 height 52
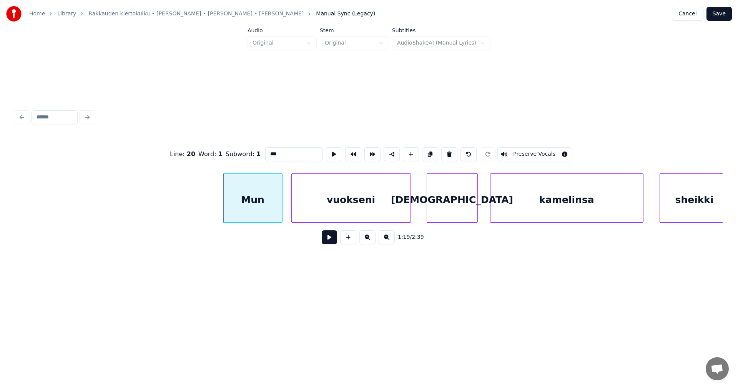
click at [329, 240] on button at bounding box center [329, 237] width 15 height 14
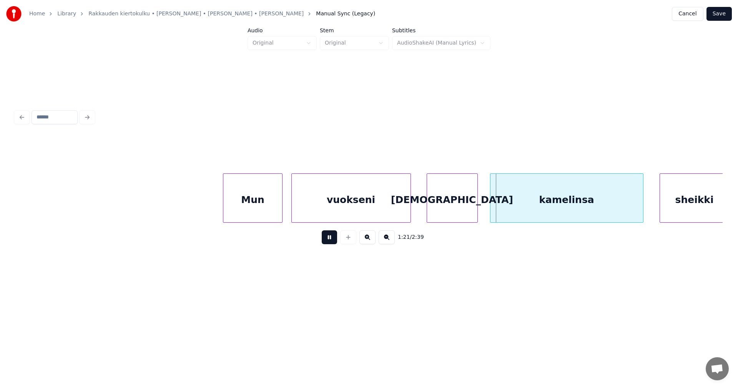
click at [329, 240] on button at bounding box center [329, 237] width 15 height 14
click at [385, 215] on div "vuokseni" at bounding box center [351, 200] width 119 height 52
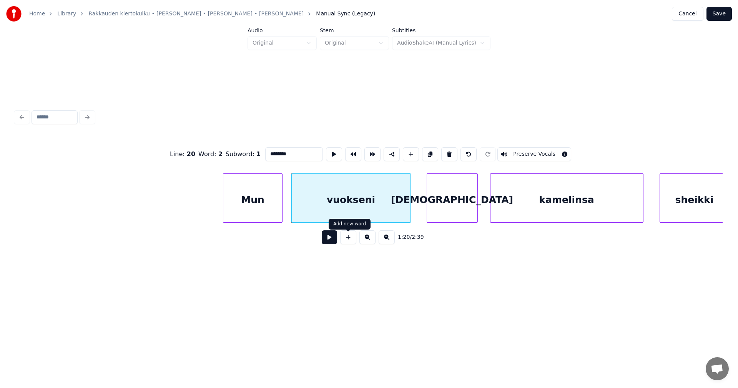
click at [331, 240] on button at bounding box center [329, 237] width 15 height 14
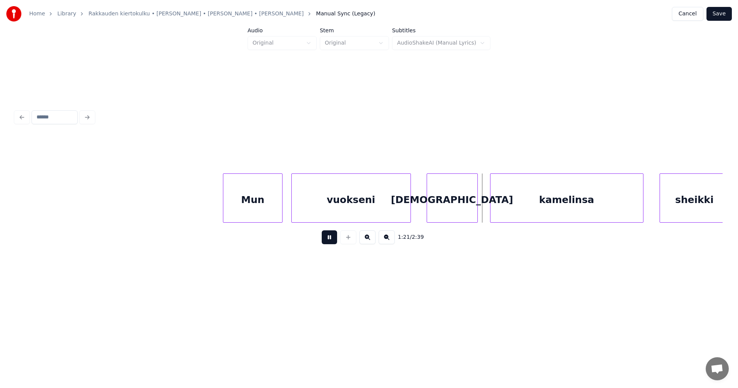
click at [331, 240] on button at bounding box center [329, 237] width 15 height 14
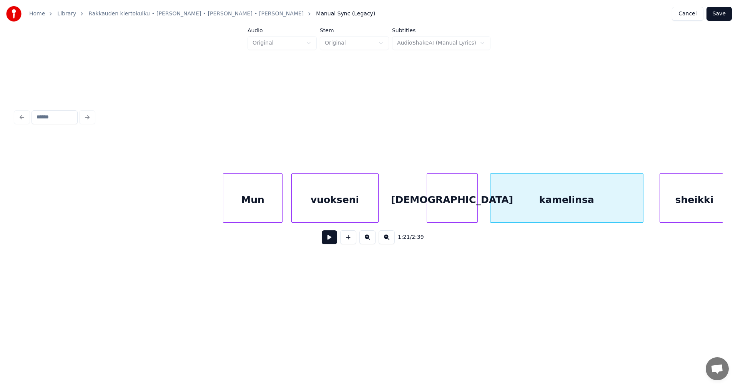
click at [376, 215] on div at bounding box center [377, 198] width 2 height 48
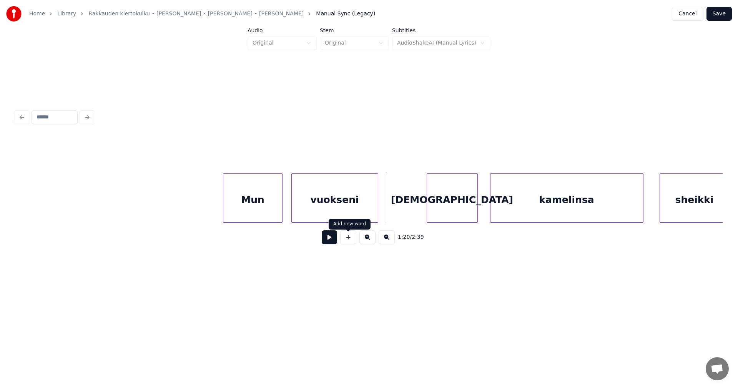
click at [353, 241] on button at bounding box center [348, 237] width 16 height 14
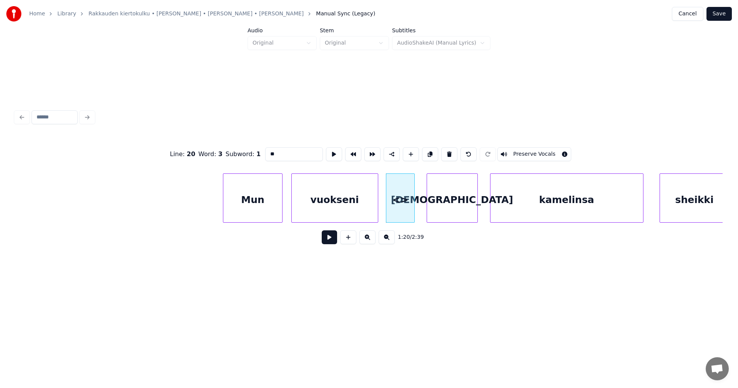
click at [413, 213] on div at bounding box center [413, 198] width 2 height 48
drag, startPoint x: 279, startPoint y: 157, endPoint x: 248, endPoint y: 163, distance: 31.6
click at [248, 163] on div "Line : 20 Word : 3 Subword : 1 ** Preserve Vocals" at bounding box center [368, 154] width 707 height 38
click at [249, 211] on div "Mun" at bounding box center [252, 200] width 58 height 52
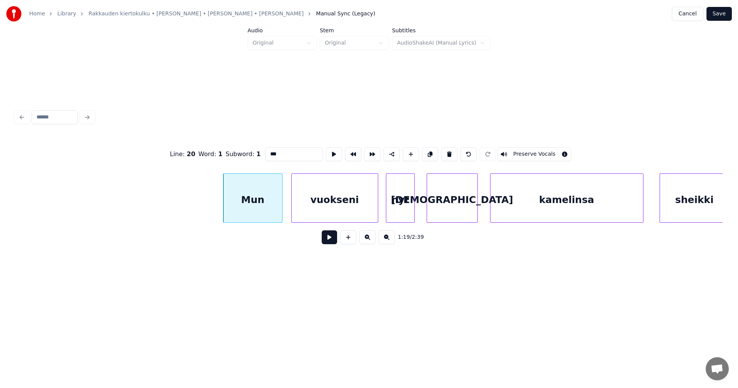
type input "***"
click at [326, 244] on button at bounding box center [329, 237] width 15 height 14
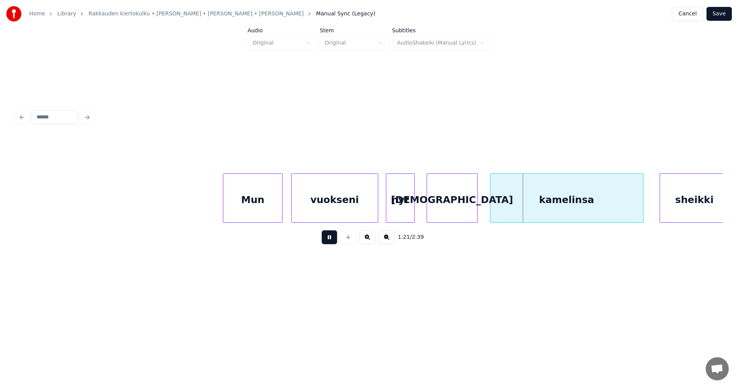
click at [329, 240] on button at bounding box center [329, 237] width 15 height 14
click at [449, 208] on div "[DEMOGRAPHIC_DATA]" at bounding box center [452, 200] width 50 height 52
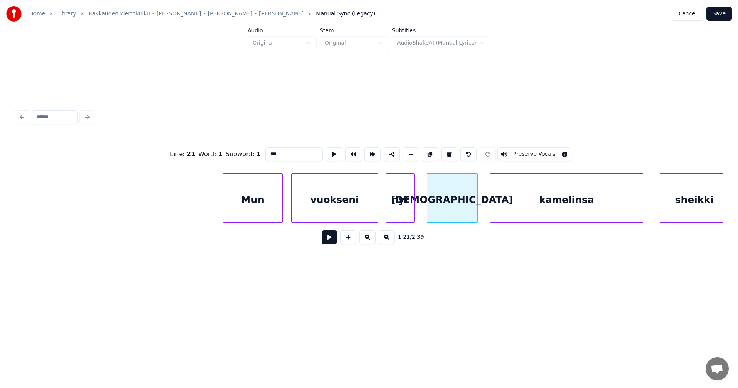
click at [329, 240] on button at bounding box center [329, 237] width 15 height 14
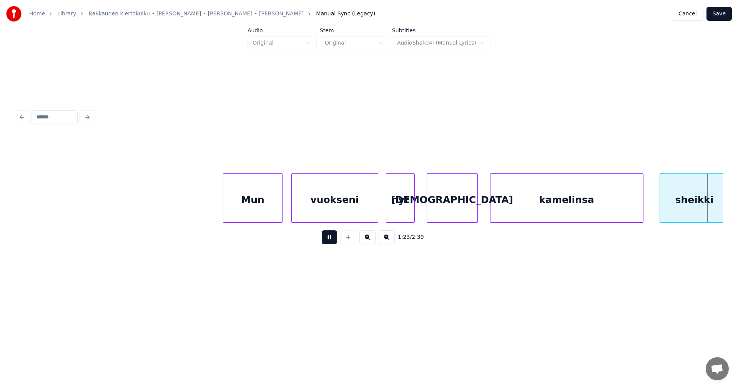
scroll to position [0, 11206]
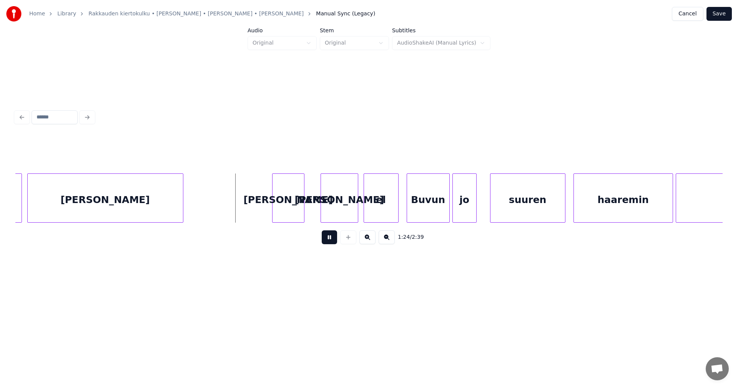
click at [333, 239] on button at bounding box center [329, 237] width 15 height 14
click at [291, 211] on div "[PERSON_NAME]" at bounding box center [281, 200] width 32 height 52
click at [261, 208] on div at bounding box center [262, 198] width 2 height 48
click at [326, 240] on button at bounding box center [329, 237] width 15 height 14
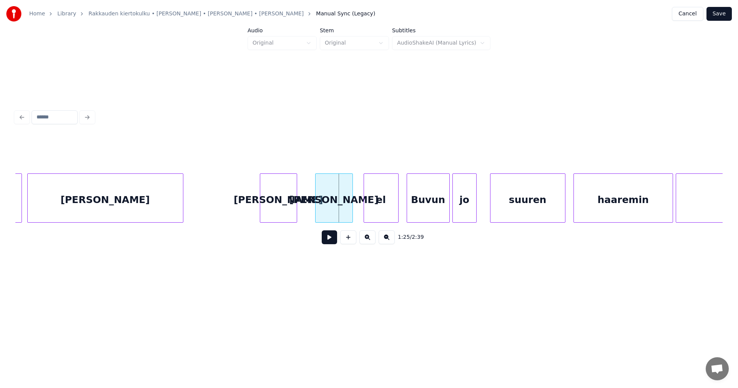
click at [332, 219] on div "[PERSON_NAME]" at bounding box center [334, 200] width 37 height 52
click at [330, 240] on button at bounding box center [329, 237] width 15 height 14
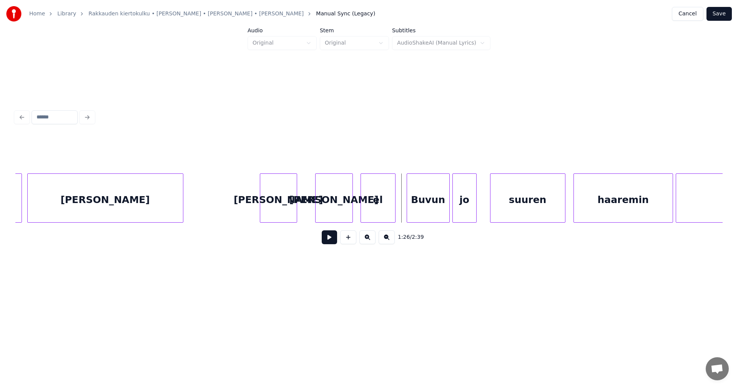
click at [378, 213] on div "el" at bounding box center [378, 200] width 34 height 52
click at [334, 241] on button at bounding box center [329, 237] width 15 height 14
drag, startPoint x: 334, startPoint y: 241, endPoint x: 450, endPoint y: 211, distance: 119.8
click at [338, 240] on div "1:26 / 2:39" at bounding box center [369, 237] width 695 height 17
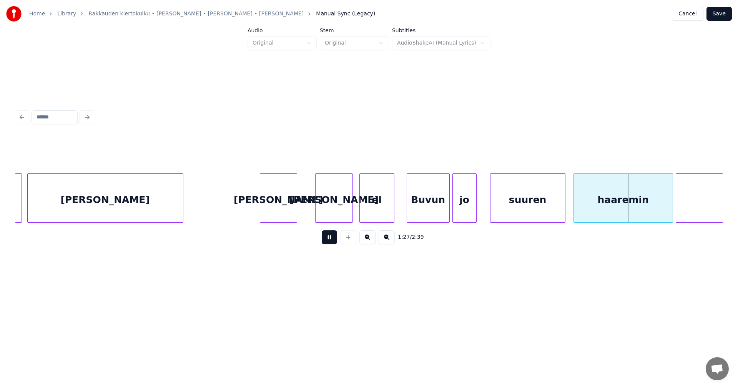
click at [334, 238] on button at bounding box center [329, 237] width 15 height 14
click at [419, 209] on div "Buvun" at bounding box center [428, 200] width 42 height 52
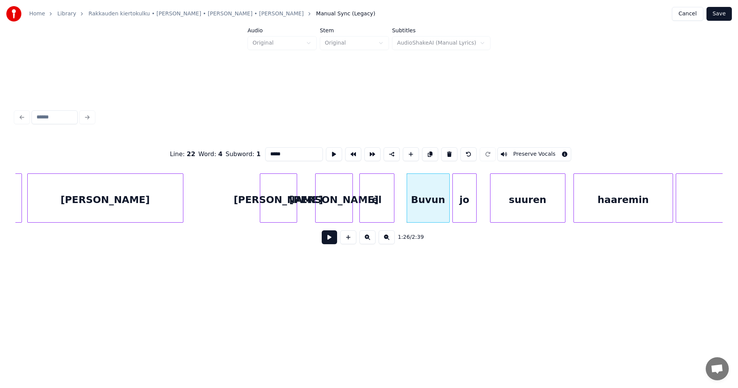
click at [333, 240] on button at bounding box center [329, 237] width 15 height 14
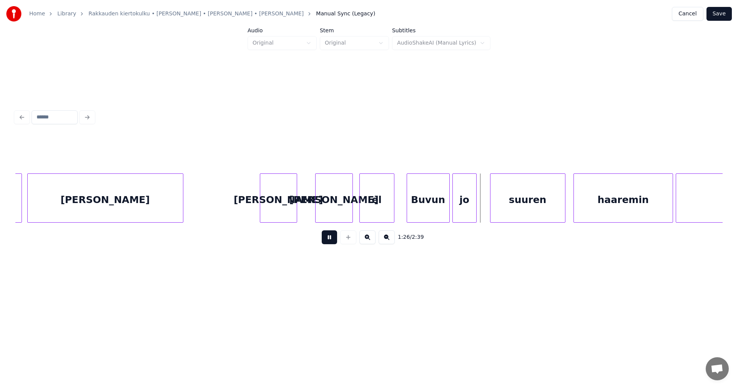
click at [333, 240] on button at bounding box center [329, 237] width 15 height 14
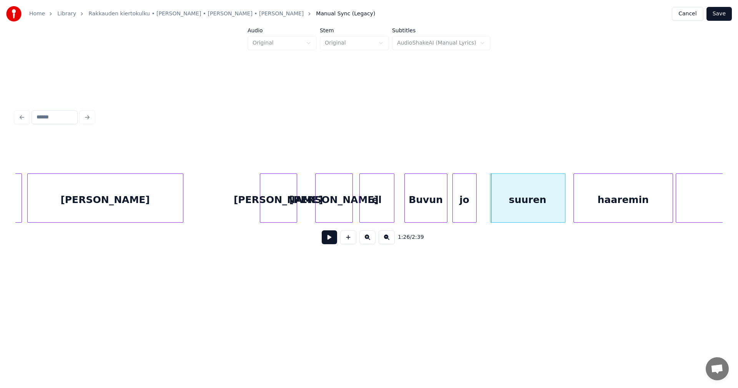
click at [424, 206] on div "Buvun" at bounding box center [426, 200] width 42 height 52
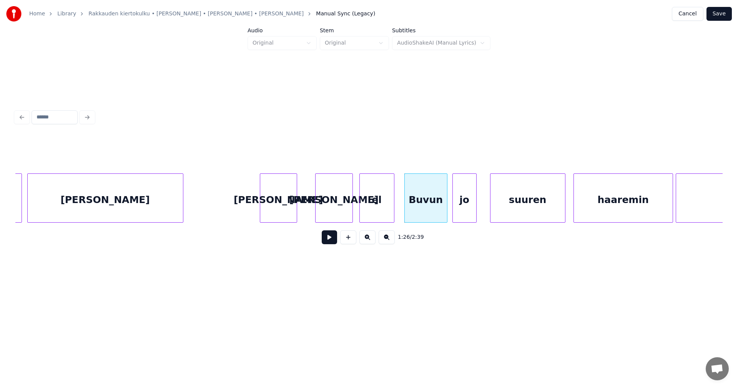
click at [332, 240] on button at bounding box center [329, 237] width 15 height 14
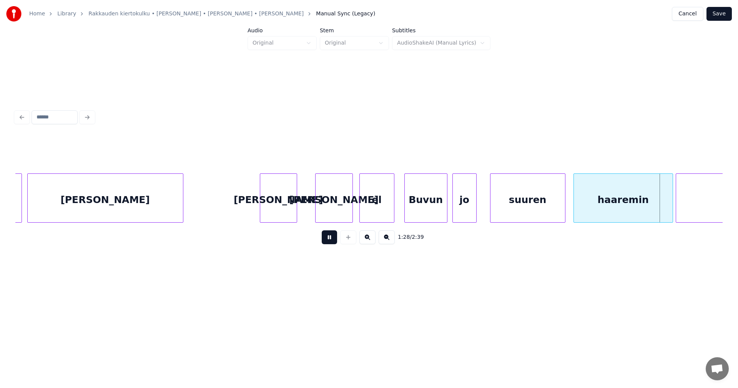
click at [332, 240] on button at bounding box center [329, 237] width 15 height 14
click at [333, 242] on button at bounding box center [329, 237] width 15 height 14
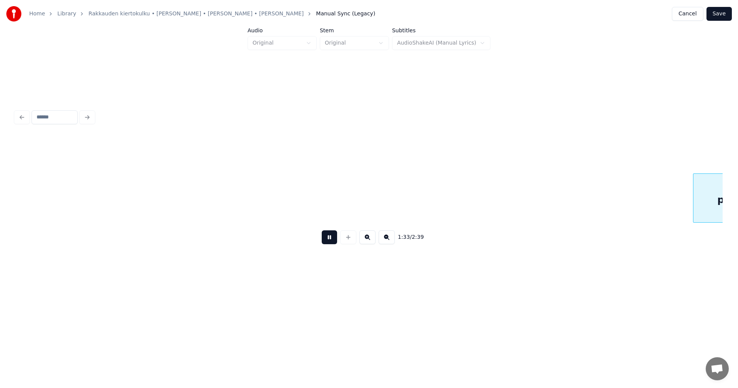
scroll to position [0, 12624]
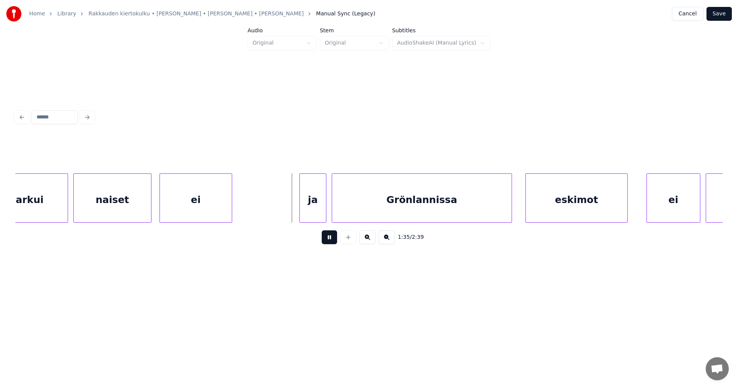
click at [335, 241] on button at bounding box center [329, 237] width 15 height 14
click at [307, 213] on div "ja" at bounding box center [305, 200] width 26 height 52
click at [331, 240] on button at bounding box center [329, 237] width 15 height 14
drag, startPoint x: 331, startPoint y: 239, endPoint x: 612, endPoint y: 241, distance: 281.8
click at [333, 239] on button at bounding box center [329, 237] width 15 height 14
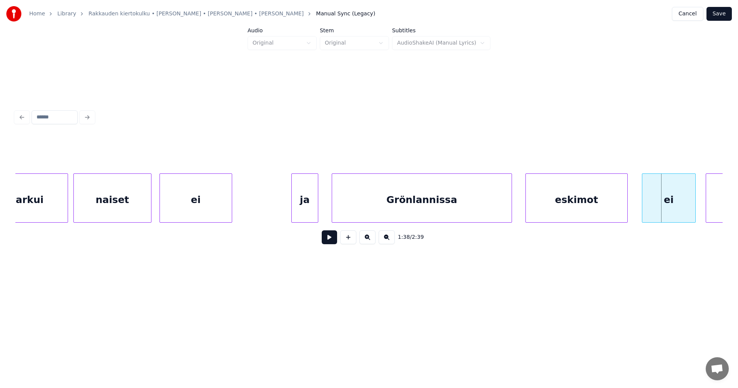
click at [666, 211] on div "ei" at bounding box center [668, 200] width 53 height 52
click at [330, 243] on button at bounding box center [329, 237] width 15 height 14
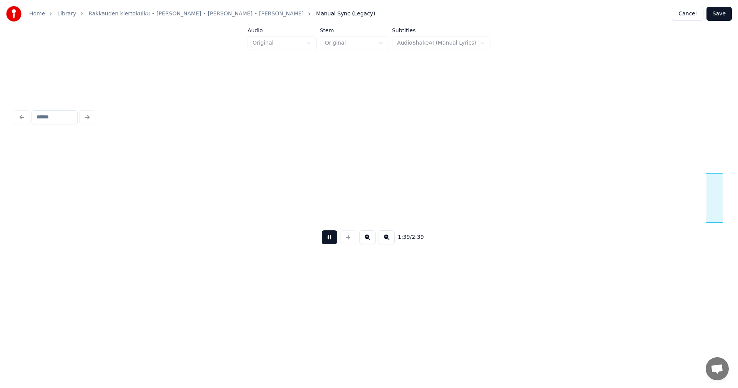
scroll to position [0, 13333]
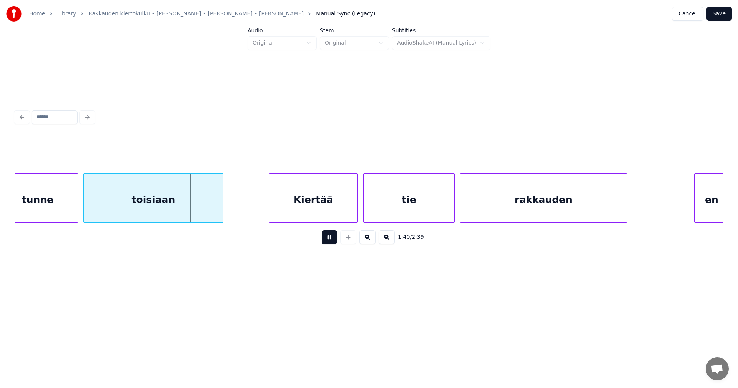
drag, startPoint x: 331, startPoint y: 241, endPoint x: 297, endPoint y: 233, distance: 34.9
click at [331, 241] on button at bounding box center [329, 237] width 15 height 14
click at [55, 196] on div "tunne" at bounding box center [38, 200] width 80 height 52
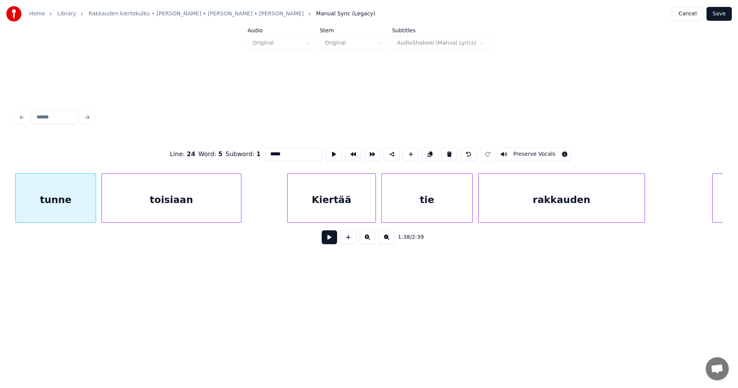
click at [331, 241] on button at bounding box center [329, 237] width 15 height 14
click at [331, 240] on button at bounding box center [329, 237] width 15 height 14
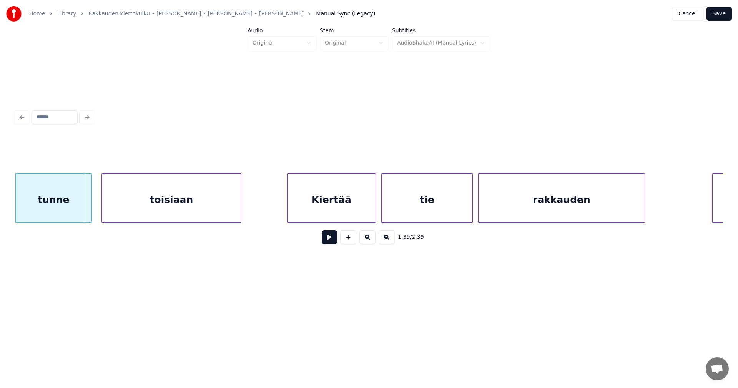
click at [90, 212] on div at bounding box center [90, 198] width 2 height 48
click at [333, 242] on button at bounding box center [329, 237] width 15 height 14
drag, startPoint x: 333, startPoint y: 242, endPoint x: 197, endPoint y: 220, distance: 137.4
click at [329, 240] on button at bounding box center [329, 237] width 15 height 14
click at [87, 209] on div at bounding box center [87, 198] width 2 height 48
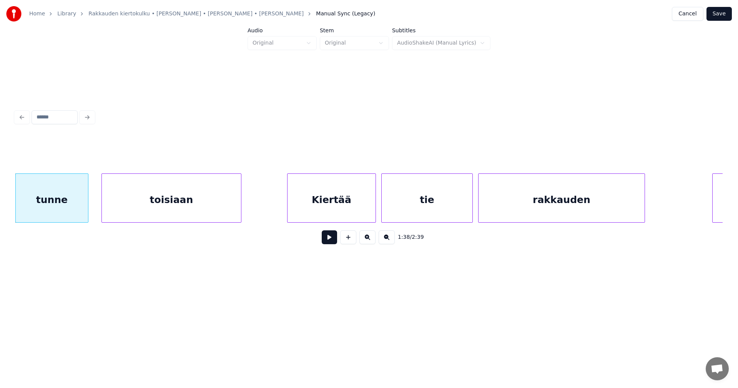
click at [330, 243] on button at bounding box center [329, 237] width 15 height 14
click at [332, 241] on button at bounding box center [329, 237] width 15 height 14
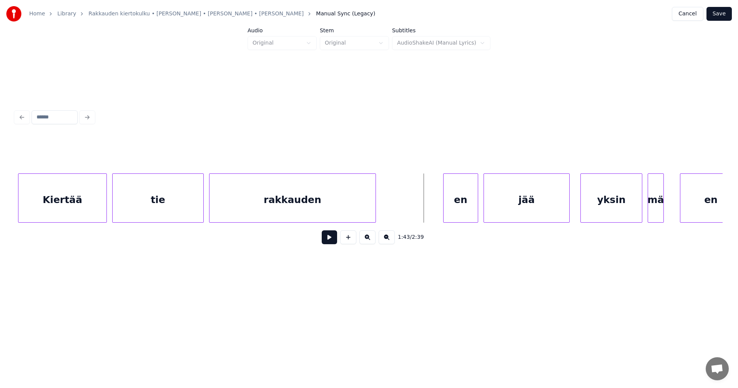
scroll to position [0, 13592]
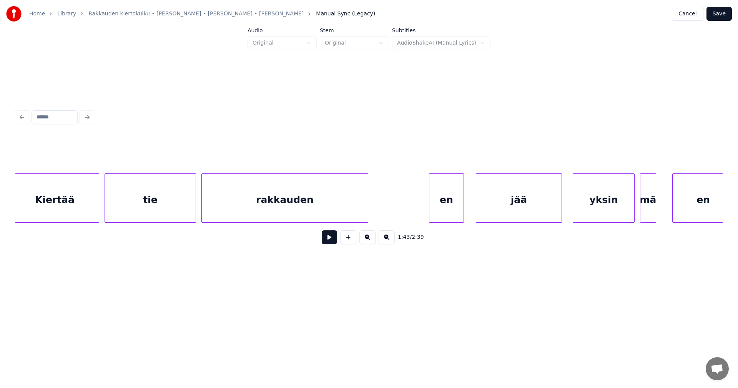
click at [448, 207] on div "en" at bounding box center [446, 200] width 34 height 52
click at [328, 243] on button at bounding box center [329, 237] width 15 height 14
click at [632, 212] on div at bounding box center [632, 198] width 2 height 48
click at [660, 211] on div at bounding box center [660, 198] width 2 height 48
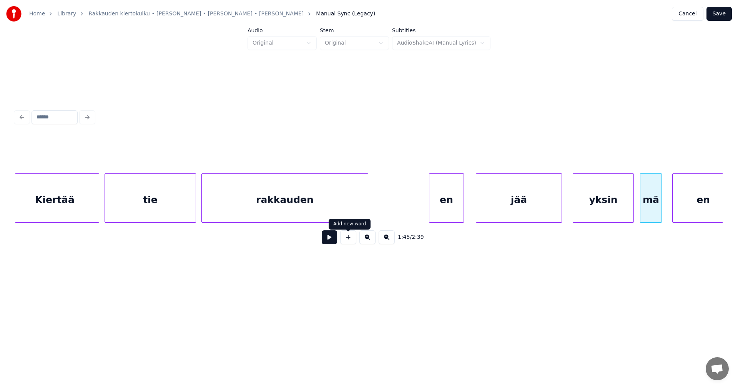
click at [328, 243] on button at bounding box center [329, 237] width 15 height 14
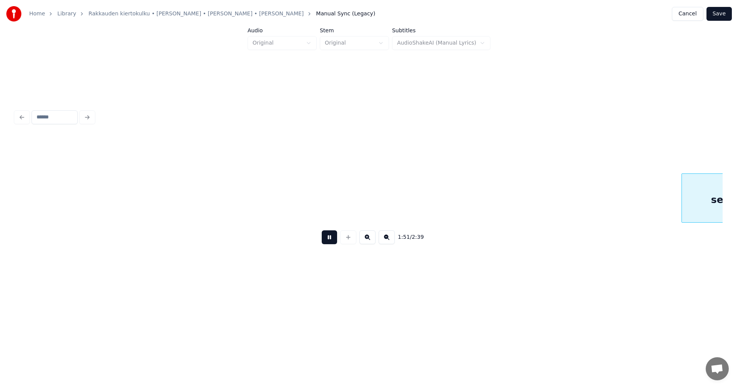
scroll to position [0, 15010]
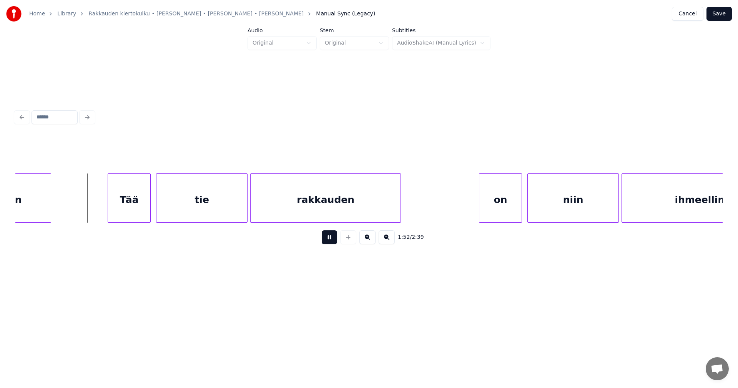
click at [328, 242] on button at bounding box center [329, 237] width 15 height 14
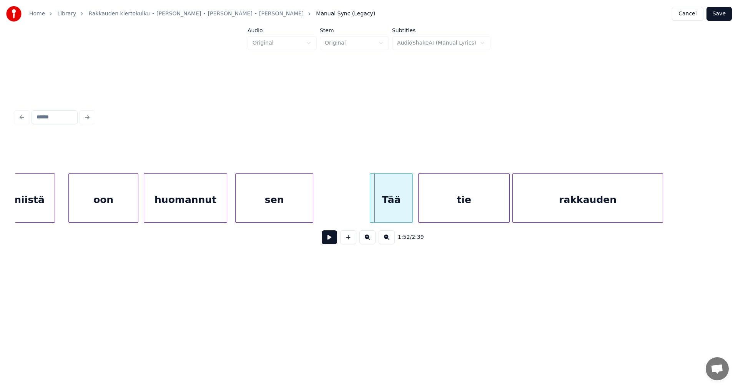
scroll to position [0, 14702]
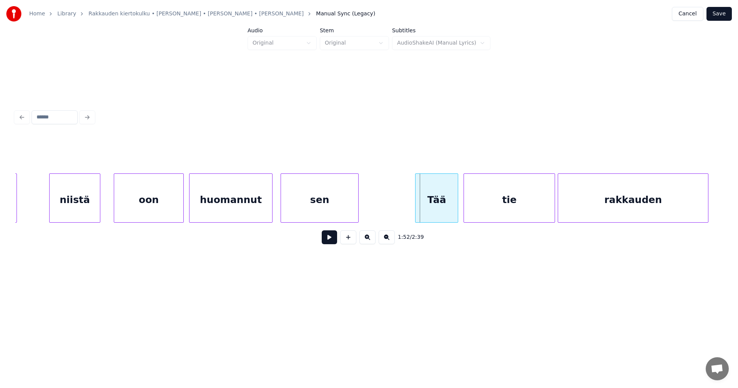
click at [64, 215] on div "niistä" at bounding box center [75, 200] width 50 height 52
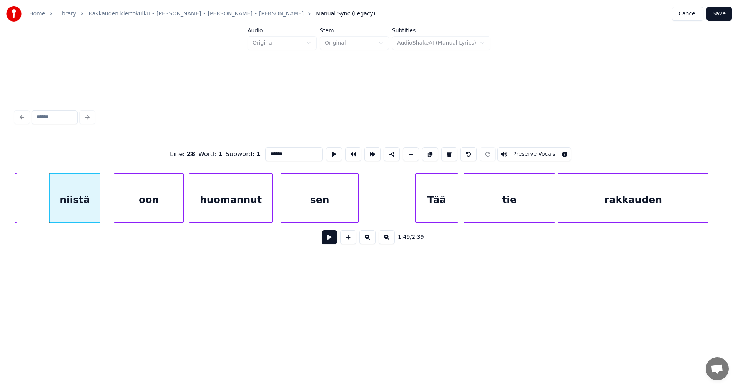
click at [329, 243] on button at bounding box center [329, 237] width 15 height 14
click at [109, 211] on div at bounding box center [109, 198] width 2 height 48
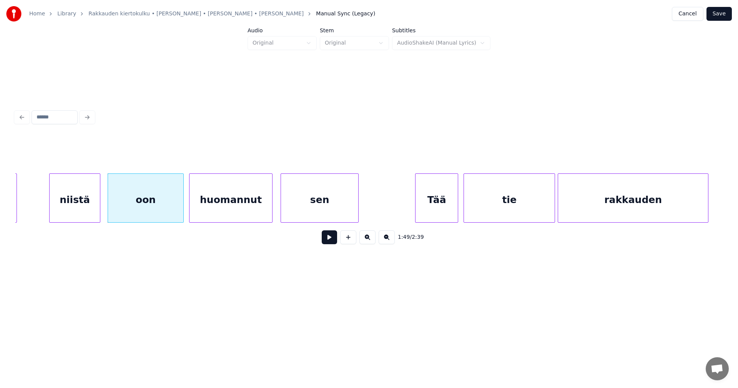
click at [329, 243] on button at bounding box center [329, 237] width 15 height 14
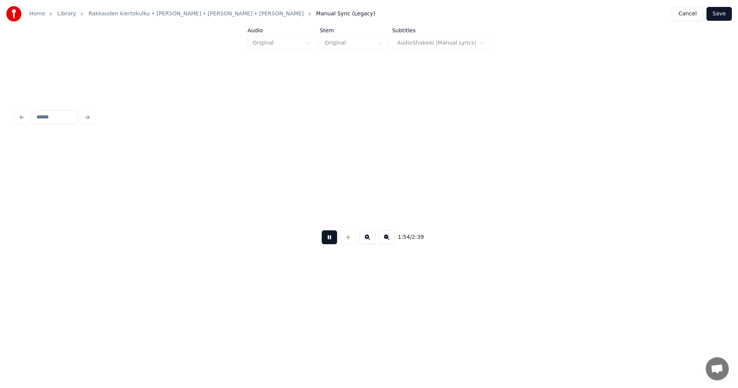
scroll to position [0, 15411]
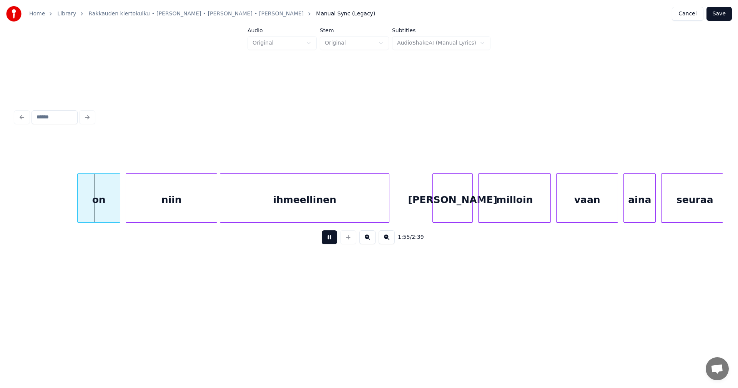
click at [330, 240] on button at bounding box center [329, 237] width 15 height 14
click at [99, 203] on div "on" at bounding box center [94, 200] width 42 height 52
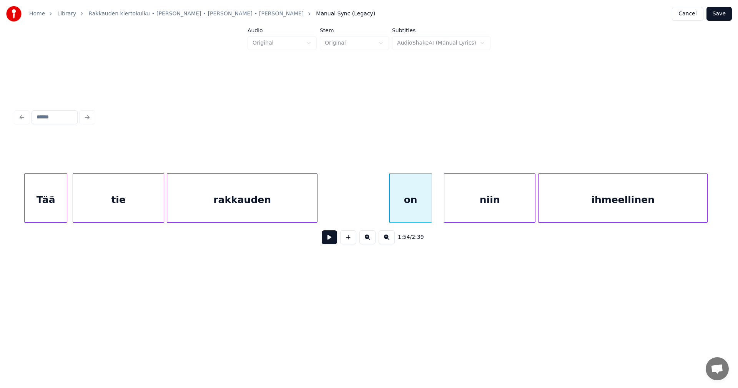
scroll to position [0, 15088]
click at [166, 210] on div at bounding box center [166, 198] width 2 height 48
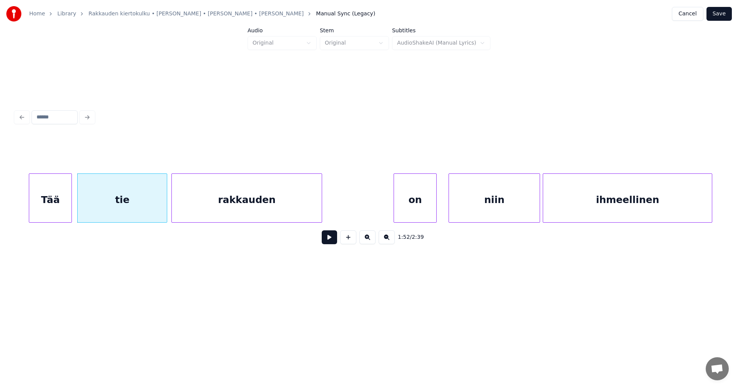
click at [615, 217] on div "ihmeellinen" at bounding box center [627, 200] width 169 height 52
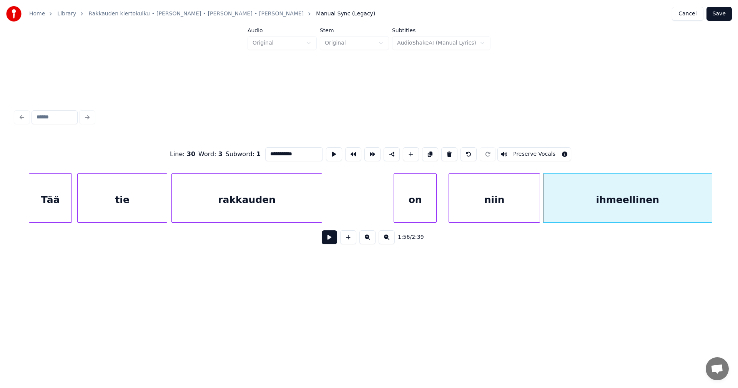
click at [328, 242] on button at bounding box center [329, 237] width 15 height 14
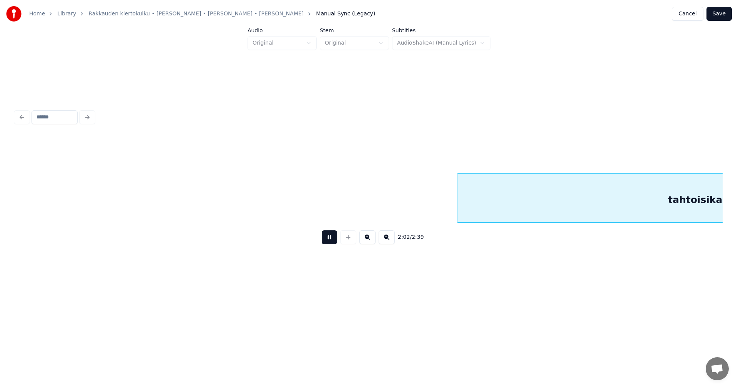
scroll to position [0, 16504]
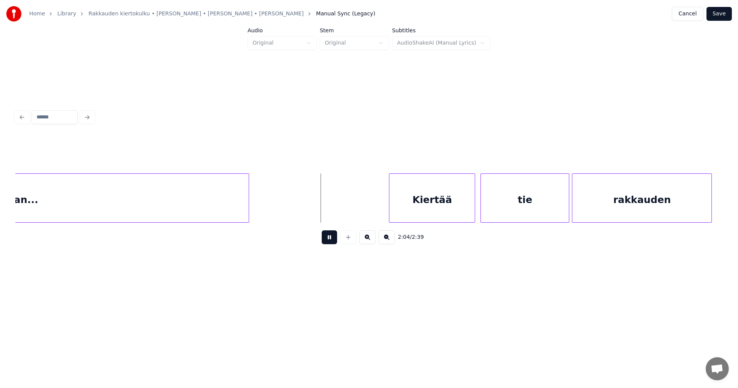
drag, startPoint x: 328, startPoint y: 241, endPoint x: 334, endPoint y: 238, distance: 6.9
click at [328, 241] on button at bounding box center [329, 237] width 15 height 14
click at [419, 213] on div "Kiertää" at bounding box center [426, 200] width 85 height 52
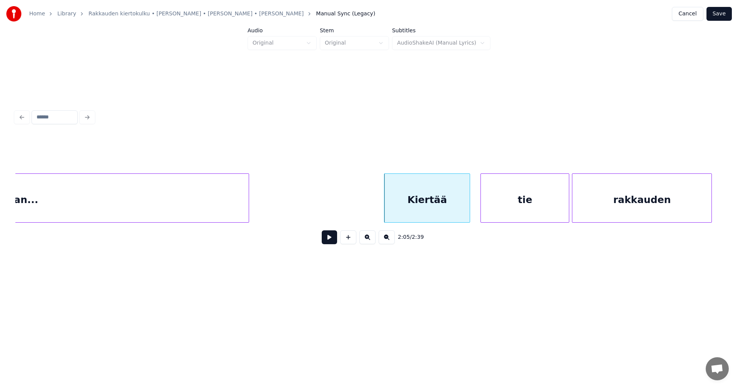
click at [328, 241] on button at bounding box center [329, 237] width 15 height 14
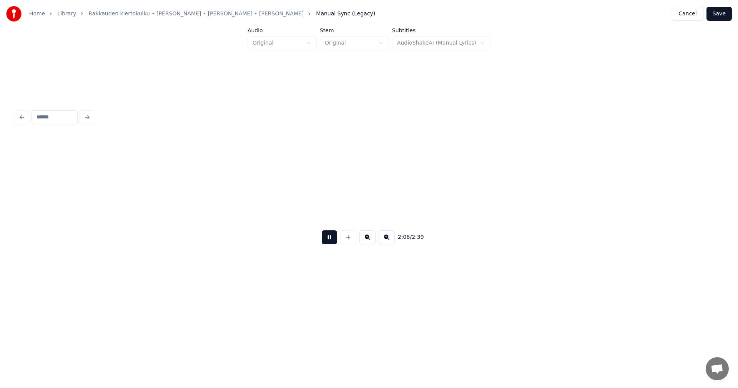
scroll to position [0, 17214]
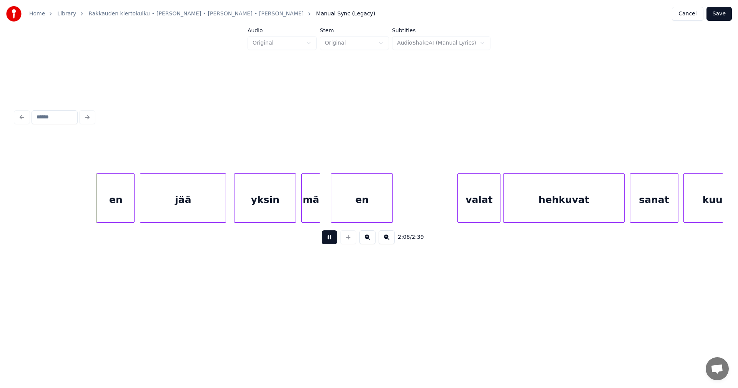
click at [334, 240] on button at bounding box center [329, 237] width 15 height 14
click at [112, 206] on div "en" at bounding box center [111, 200] width 37 height 52
click at [326, 242] on button at bounding box center [329, 237] width 15 height 14
drag, startPoint x: 323, startPoint y: 241, endPoint x: 316, endPoint y: 237, distance: 7.9
click at [316, 237] on div "2:10 / 2:39" at bounding box center [369, 237] width 695 height 17
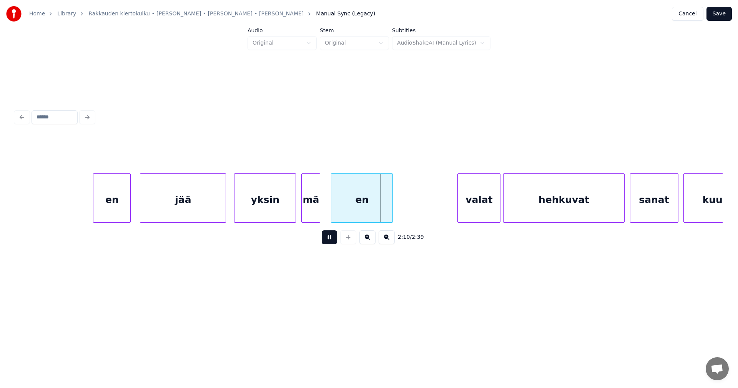
click at [276, 214] on div "yksin" at bounding box center [265, 200] width 61 height 52
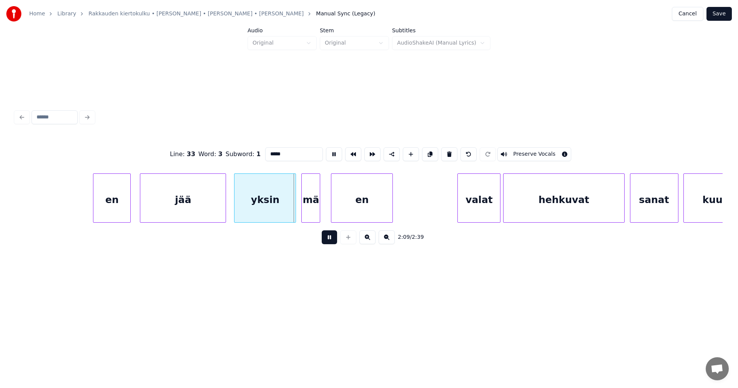
click at [331, 243] on button at bounding box center [329, 237] width 15 height 14
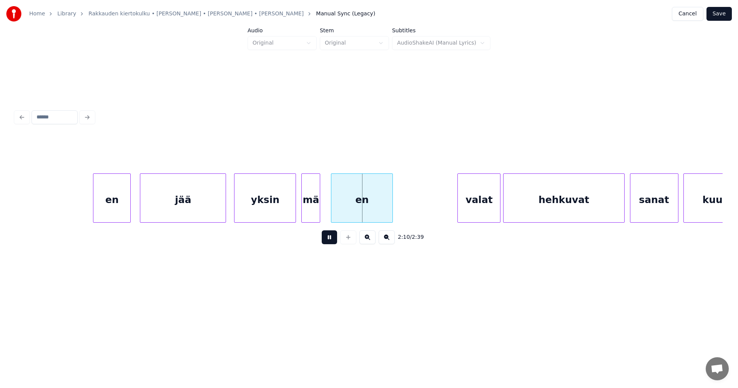
drag, startPoint x: 332, startPoint y: 242, endPoint x: 306, endPoint y: 224, distance: 31.7
click at [331, 241] on button at bounding box center [329, 237] width 15 height 14
click at [272, 209] on div "yksin" at bounding box center [265, 200] width 61 height 52
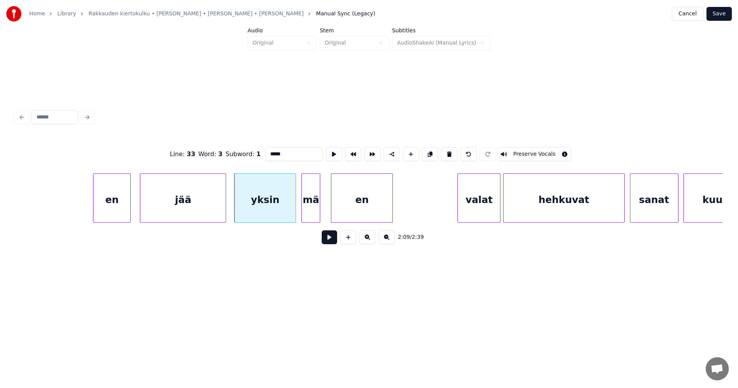
click at [331, 241] on button at bounding box center [329, 237] width 15 height 14
click at [329, 240] on button at bounding box center [329, 237] width 15 height 14
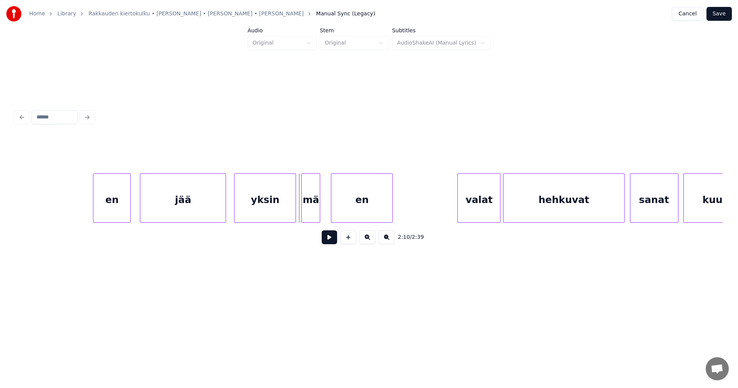
click at [330, 241] on button at bounding box center [329, 237] width 15 height 14
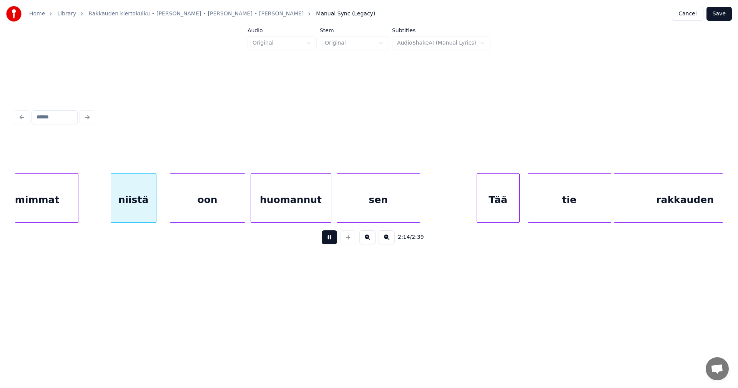
click at [330, 241] on button at bounding box center [329, 237] width 15 height 14
click at [136, 210] on div "niistä" at bounding box center [131, 200] width 45 height 52
click at [163, 211] on div at bounding box center [164, 198] width 2 height 48
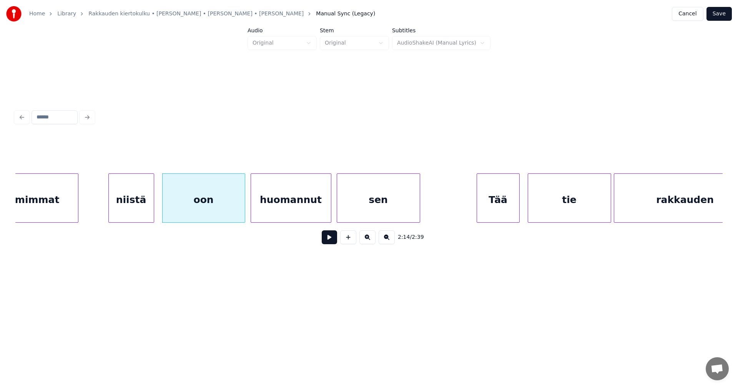
click at [332, 241] on button at bounding box center [329, 237] width 15 height 14
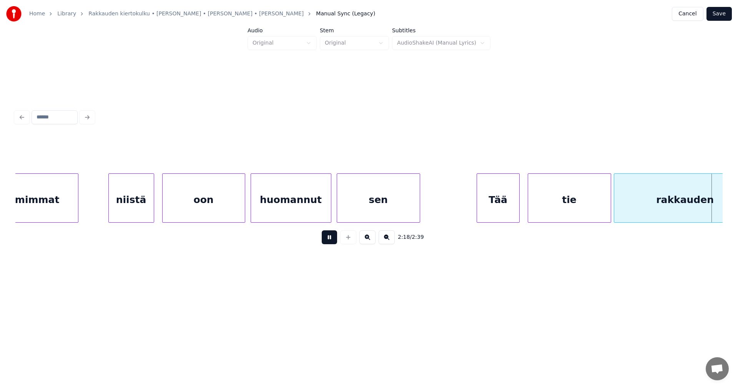
scroll to position [0, 18629]
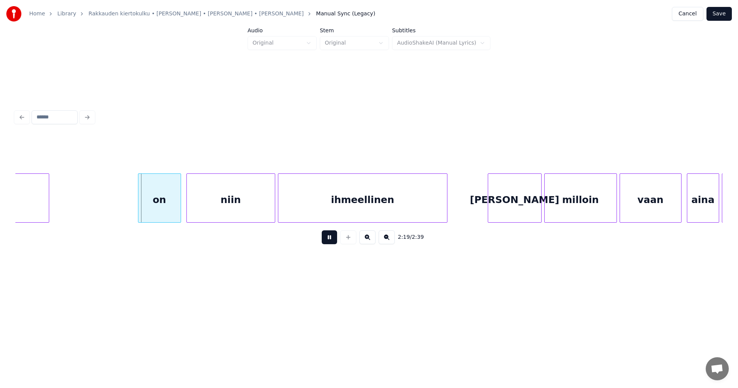
click at [332, 241] on button at bounding box center [329, 237] width 15 height 14
click at [175, 217] on div "on" at bounding box center [158, 200] width 42 height 52
click at [198, 218] on div "niin" at bounding box center [227, 200] width 88 height 52
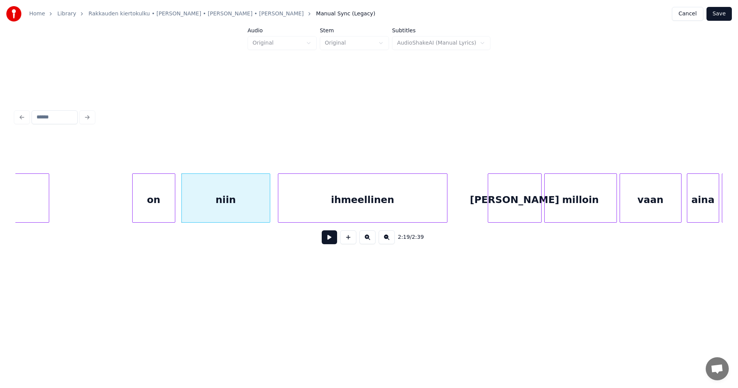
click at [172, 217] on div "on" at bounding box center [154, 200] width 42 height 52
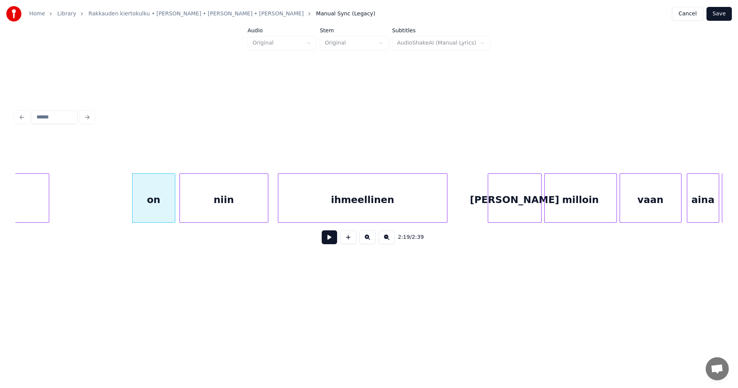
click at [208, 218] on div "niin" at bounding box center [224, 200] width 88 height 52
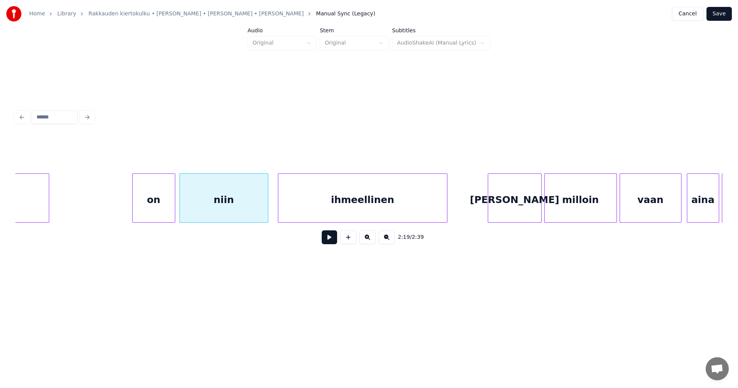
click at [329, 242] on button at bounding box center [329, 237] width 15 height 14
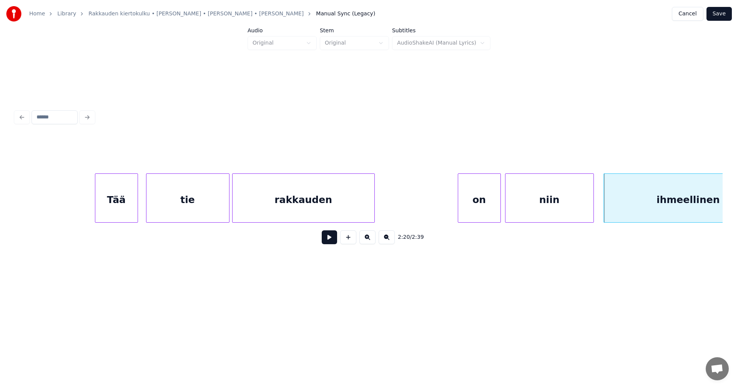
scroll to position [0, 18505]
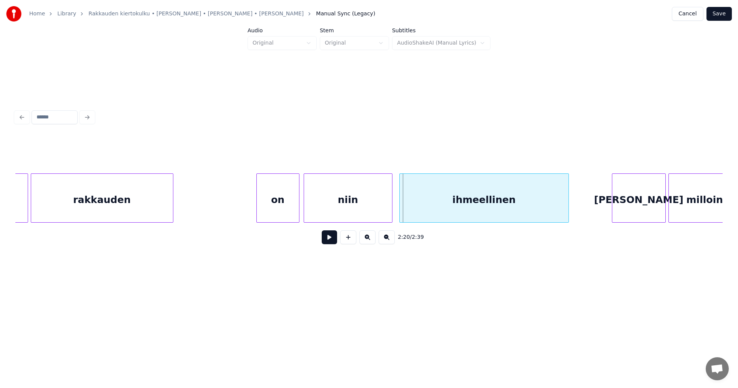
click at [423, 210] on div "ihmeellinen" at bounding box center [484, 200] width 169 height 52
click at [336, 242] on button at bounding box center [329, 237] width 15 height 14
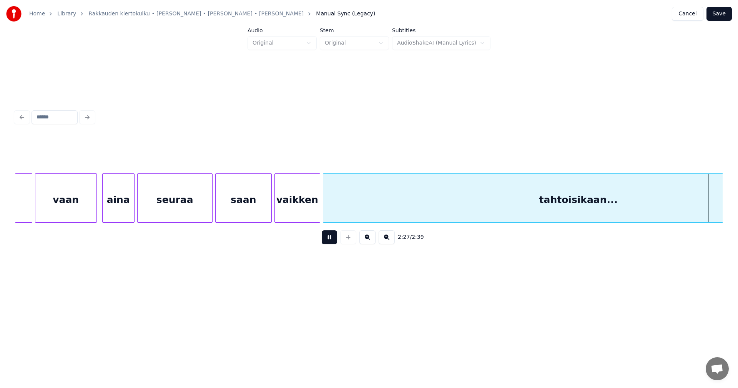
scroll to position [0, 19923]
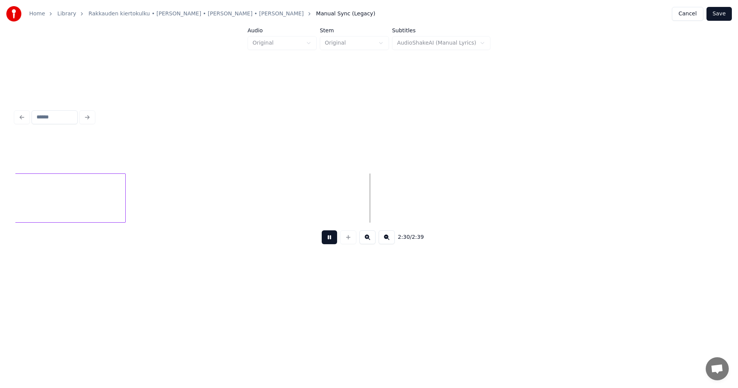
click at [332, 241] on button at bounding box center [329, 237] width 15 height 14
click at [718, 17] on button "Save" at bounding box center [719, 14] width 25 height 14
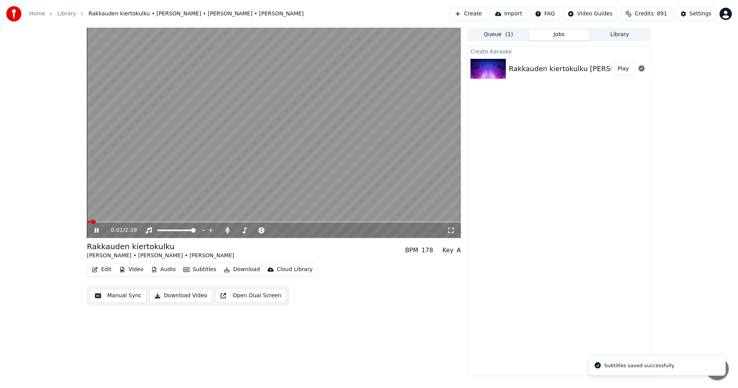
click at [97, 230] on icon at bounding box center [97, 230] width 4 height 5
click at [131, 269] on button "Video" at bounding box center [131, 269] width 30 height 11
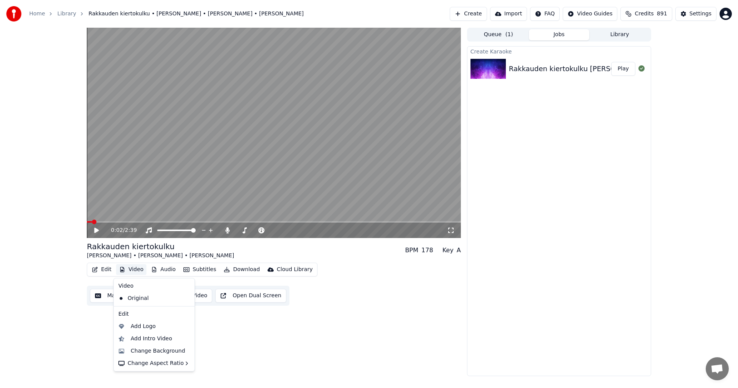
click at [128, 271] on button "Video" at bounding box center [131, 269] width 30 height 11
click at [154, 349] on div "Change Background" at bounding box center [158, 351] width 55 height 8
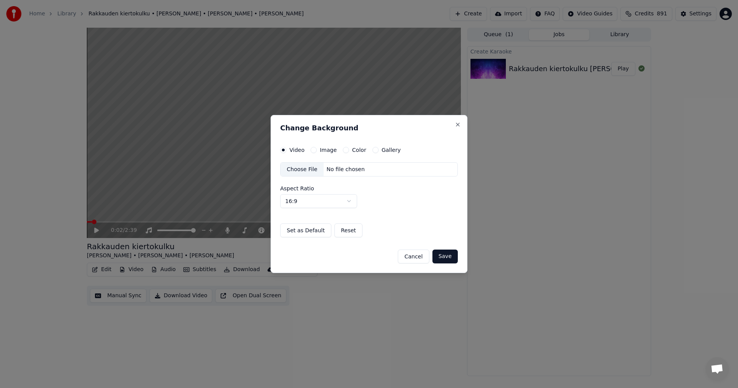
click at [314, 150] on button "Image" at bounding box center [314, 150] width 6 height 6
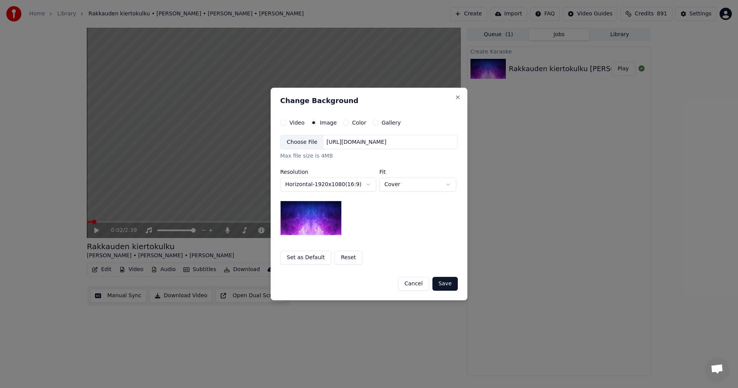
click at [310, 140] on div "Choose File" at bounding box center [302, 142] width 43 height 14
click at [450, 286] on button "Save" at bounding box center [445, 284] width 25 height 14
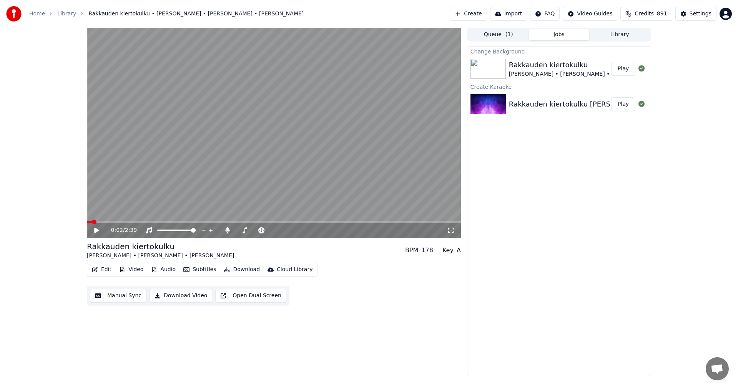
click at [626, 70] on button "Play" at bounding box center [623, 69] width 24 height 14
click at [97, 231] on icon at bounding box center [97, 230] width 4 height 5
click at [109, 271] on button "Edit" at bounding box center [102, 269] width 26 height 11
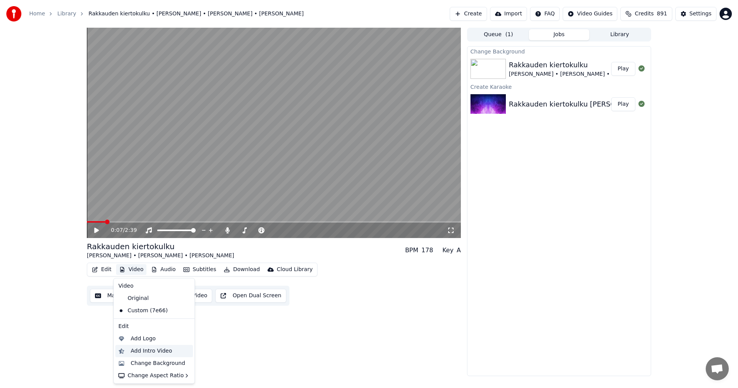
click at [153, 352] on div "Add Intro Video" at bounding box center [152, 351] width 42 height 8
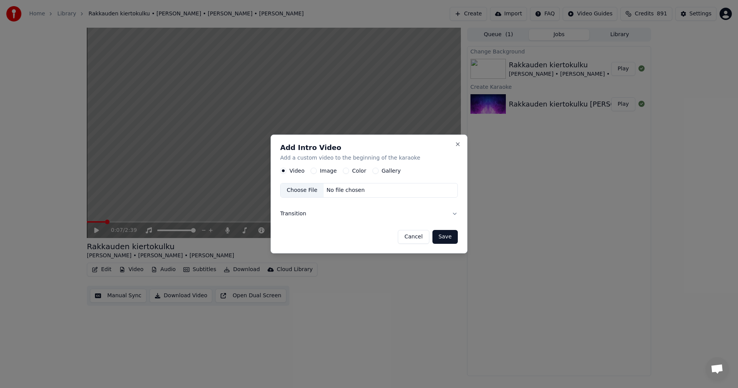
click at [345, 172] on button "Color" at bounding box center [346, 171] width 6 height 6
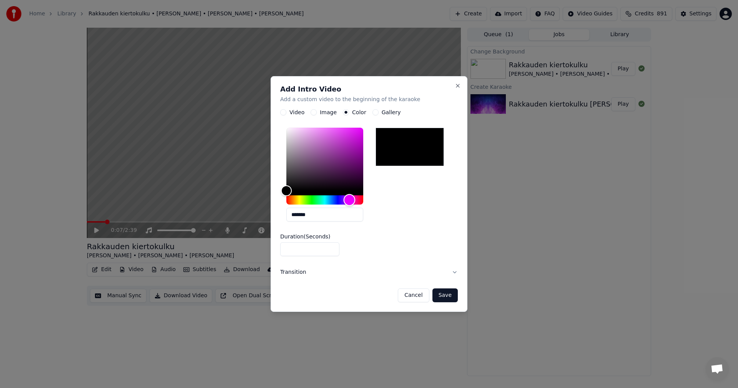
drag, startPoint x: 292, startPoint y: 198, endPoint x: 350, endPoint y: 202, distance: 57.9
click at [350, 202] on div "Hue" at bounding box center [324, 200] width 77 height 9
drag, startPoint x: 288, startPoint y: 192, endPoint x: 320, endPoint y: 155, distance: 49.6
click at [320, 155] on div "Color" at bounding box center [321, 155] width 12 height 12
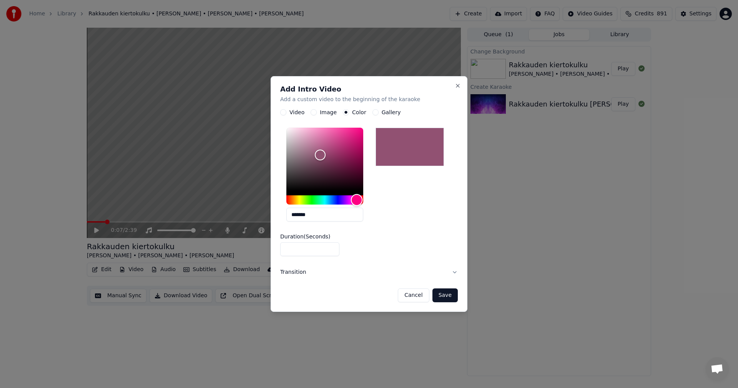
drag, startPoint x: 352, startPoint y: 197, endPoint x: 357, endPoint y: 199, distance: 5.2
click at [357, 199] on div "Hue" at bounding box center [357, 200] width 12 height 12
drag, startPoint x: 318, startPoint y: 153, endPoint x: 334, endPoint y: 152, distance: 16.2
click at [334, 152] on div "Color" at bounding box center [334, 152] width 12 height 12
click at [358, 201] on div "Hue" at bounding box center [358, 200] width 12 height 12
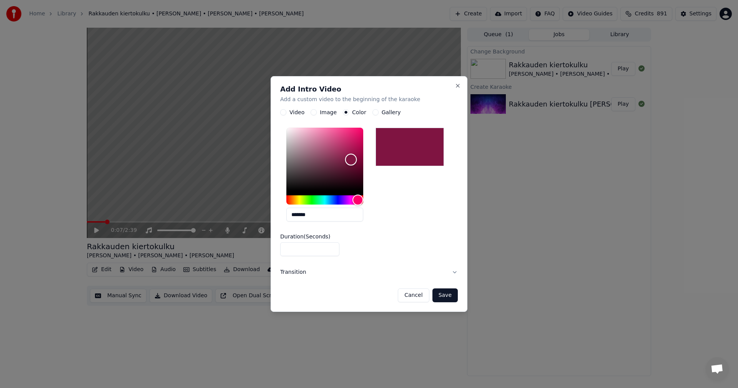
drag, startPoint x: 331, startPoint y: 151, endPoint x: 351, endPoint y: 160, distance: 22.1
click at [351, 160] on div "Color" at bounding box center [351, 160] width 12 height 12
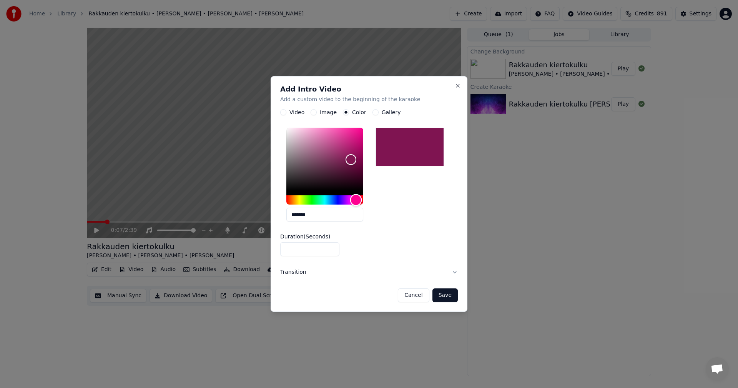
click at [356, 200] on div "Hue" at bounding box center [356, 200] width 12 height 12
type input "*******"
drag, startPoint x: 349, startPoint y: 160, endPoint x: 319, endPoint y: 148, distance: 31.8
click at [319, 148] on div "Color" at bounding box center [319, 149] width 12 height 12
click at [332, 247] on input "*" at bounding box center [309, 250] width 59 height 14
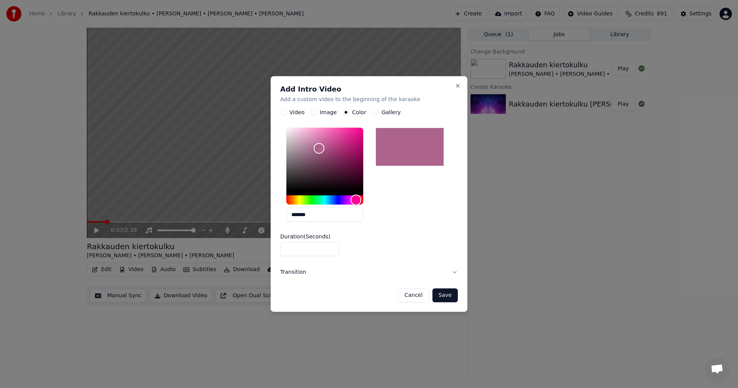
click at [332, 247] on input "*" at bounding box center [309, 250] width 59 height 14
click at [333, 251] on input "*" at bounding box center [309, 250] width 59 height 14
type input "*"
click at [332, 248] on input "*" at bounding box center [309, 250] width 59 height 14
click at [451, 295] on button "Save" at bounding box center [445, 295] width 25 height 14
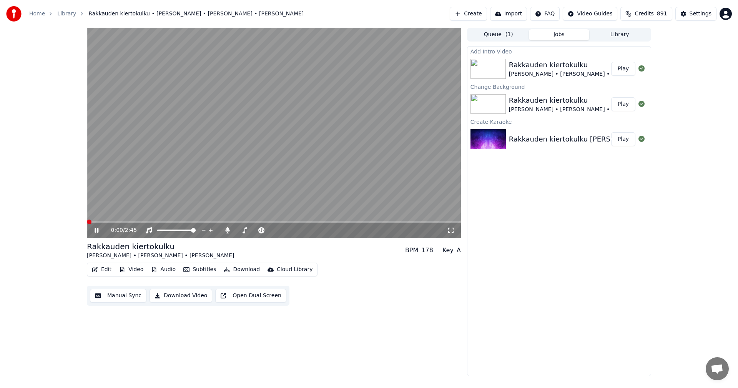
click at [87, 224] on span at bounding box center [89, 222] width 5 height 5
click at [228, 231] on icon at bounding box center [227, 230] width 4 height 6
click at [228, 231] on icon at bounding box center [228, 230] width 8 height 6
click at [98, 231] on icon at bounding box center [97, 230] width 4 height 5
click at [94, 231] on icon at bounding box center [102, 230] width 18 height 6
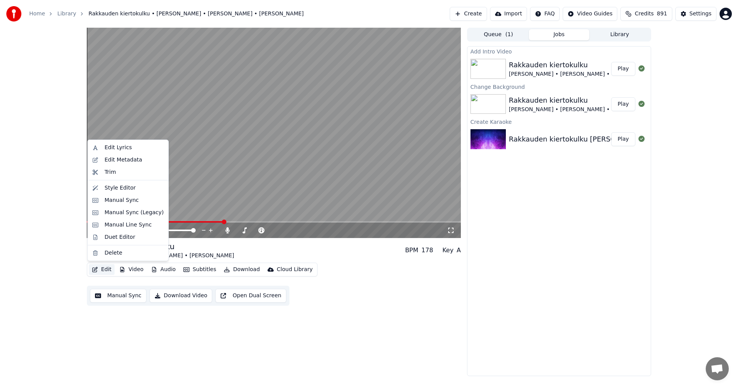
click at [107, 273] on button "Edit" at bounding box center [102, 269] width 26 height 11
click at [125, 151] on div "Edit Lyrics" at bounding box center [118, 148] width 27 height 8
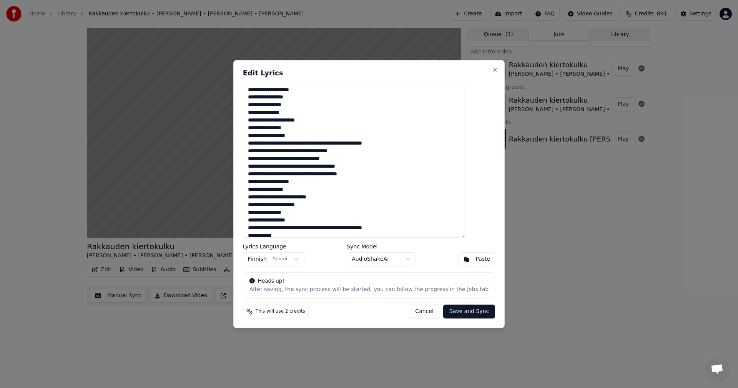
click at [421, 312] on button "Cancel" at bounding box center [424, 312] width 31 height 14
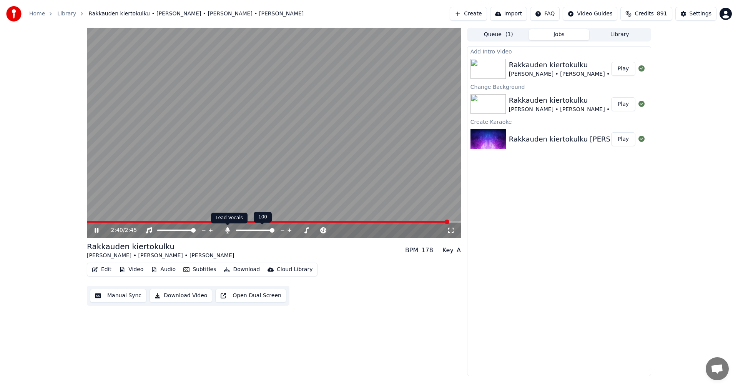
click at [225, 230] on icon at bounding box center [228, 230] width 8 height 6
click at [247, 270] on button "Download" at bounding box center [242, 269] width 42 height 11
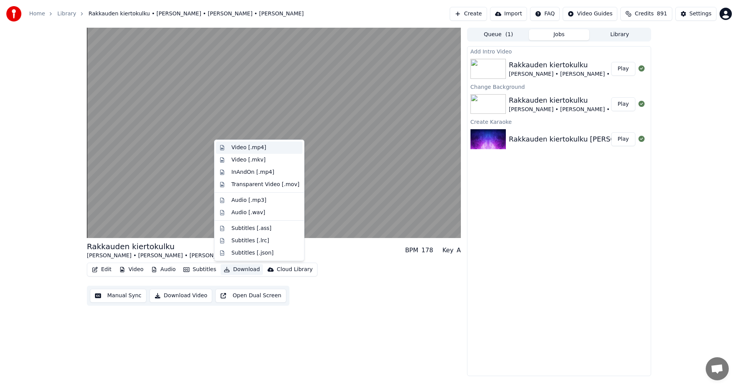
drag, startPoint x: 258, startPoint y: 147, endPoint x: 296, endPoint y: 158, distance: 38.7
click at [259, 147] on div "Video [.mp4]" at bounding box center [248, 148] width 35 height 8
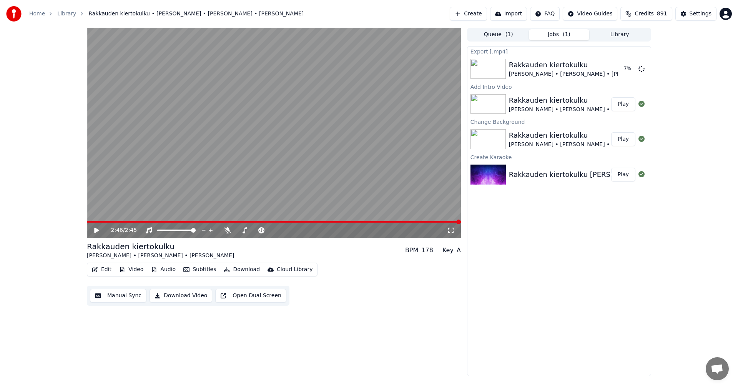
click at [43, 15] on link "Home" at bounding box center [37, 14] width 16 height 8
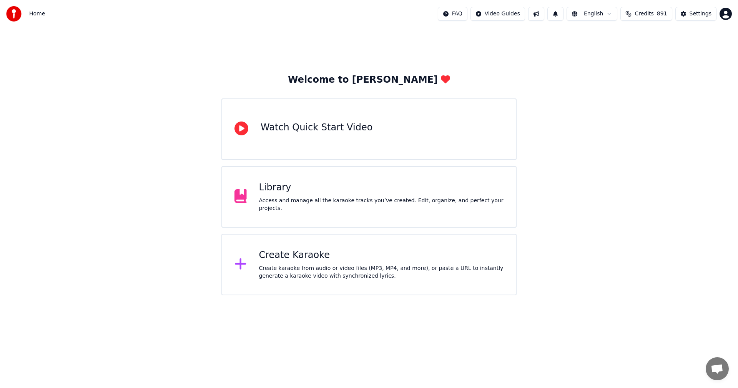
click at [308, 259] on div "Create Karaoke" at bounding box center [381, 255] width 245 height 12
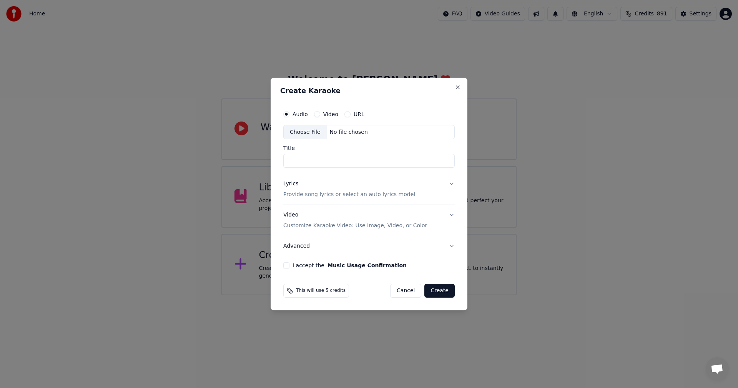
click at [313, 131] on div "Choose File" at bounding box center [305, 132] width 43 height 14
type input "**********"
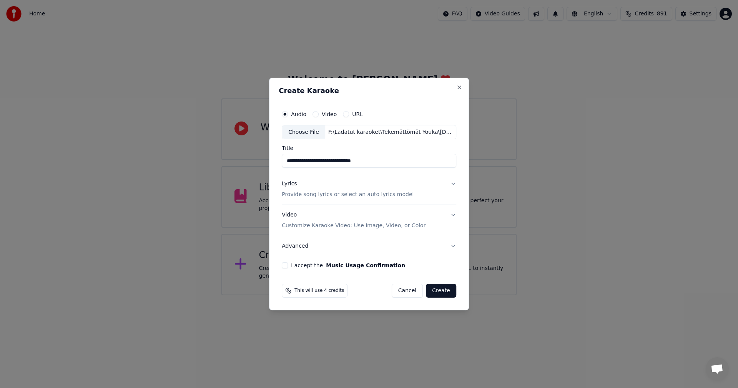
click at [290, 184] on div "Lyrics" at bounding box center [289, 184] width 15 height 8
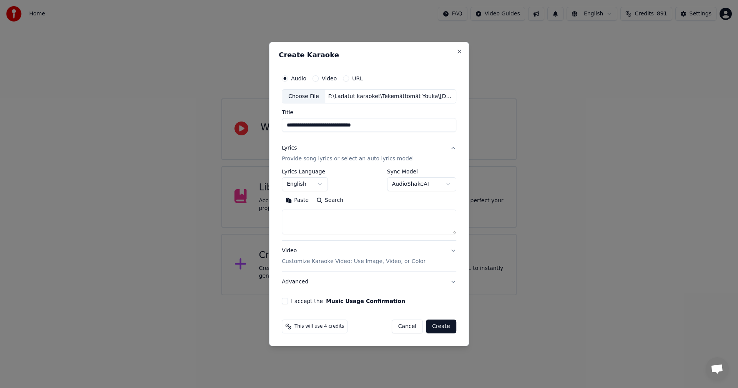
click at [304, 201] on button "Paste" at bounding box center [297, 201] width 31 height 12
click at [324, 182] on body "**********" at bounding box center [369, 147] width 738 height 295
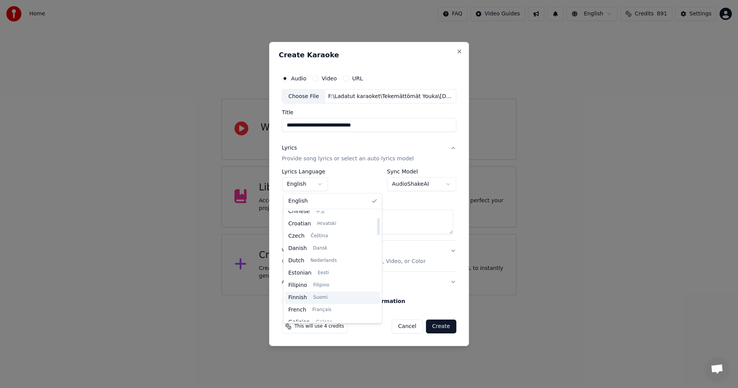
scroll to position [115, 0]
type textarea "**********"
select select "**"
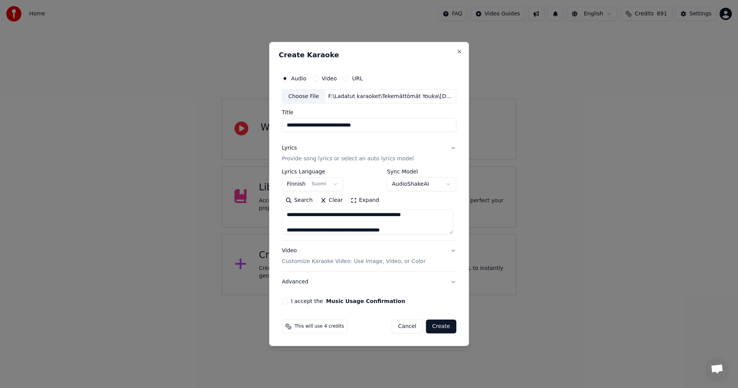
scroll to position [77, 0]
click at [287, 301] on button "I accept the Music Usage Confirmation" at bounding box center [285, 301] width 6 height 6
click at [444, 329] on button "Create" at bounding box center [441, 327] width 30 height 14
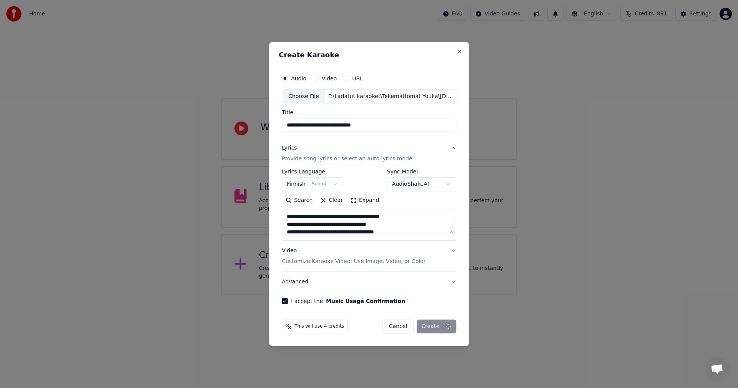
type textarea "**********"
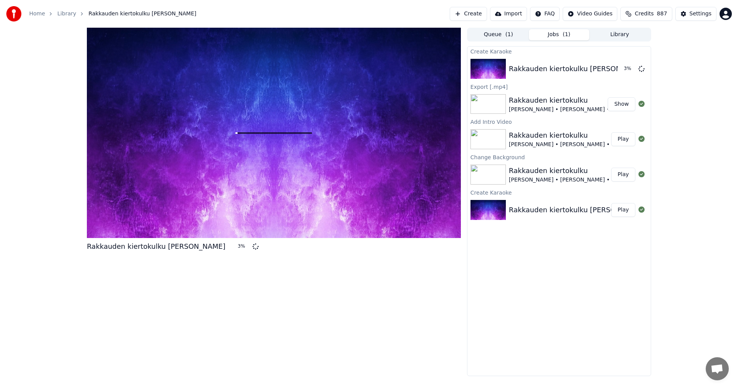
click at [626, 106] on button "Show" at bounding box center [622, 104] width 28 height 14
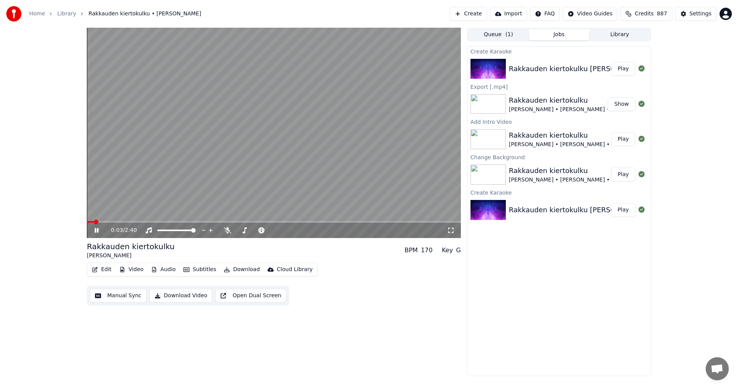
click at [95, 220] on span at bounding box center [96, 222] width 5 height 5
click at [105, 269] on button "Edit" at bounding box center [102, 269] width 26 height 11
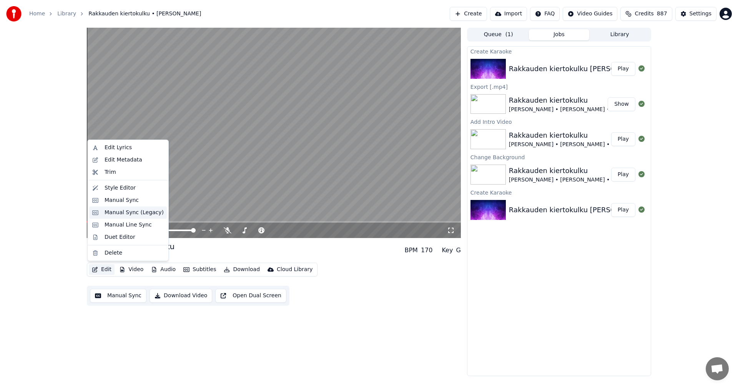
click at [134, 211] on div "Manual Sync (Legacy)" at bounding box center [134, 213] width 59 height 8
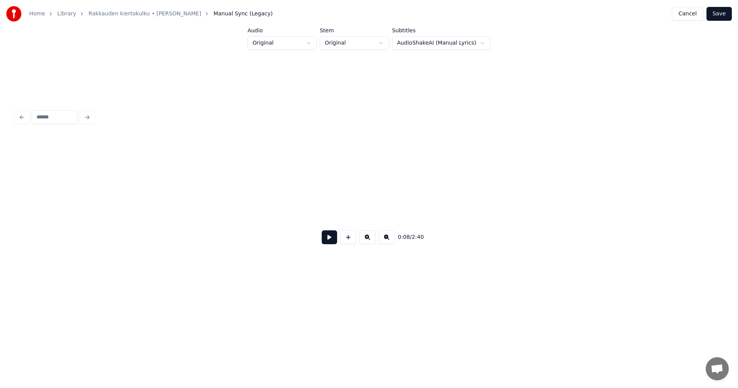
scroll to position [0, 1125]
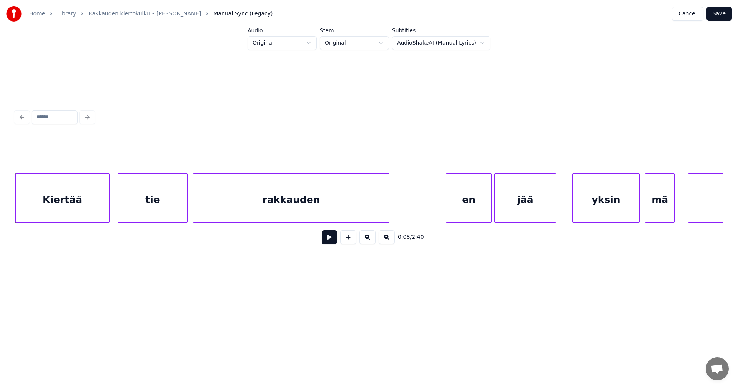
click at [330, 240] on button at bounding box center [329, 237] width 15 height 14
drag, startPoint x: 330, startPoint y: 240, endPoint x: 312, endPoint y: 238, distance: 17.8
click at [328, 239] on button at bounding box center [329, 237] width 15 height 14
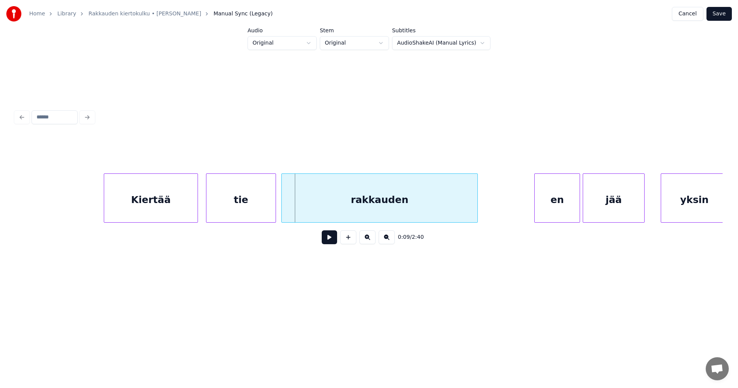
scroll to position [0, 1033]
click at [333, 241] on button at bounding box center [329, 237] width 15 height 14
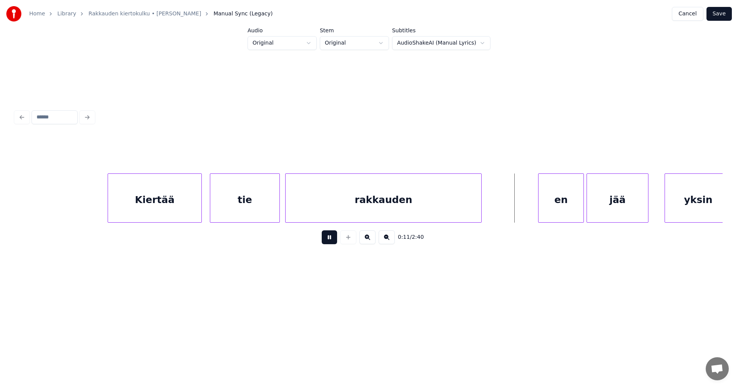
click at [332, 241] on button at bounding box center [329, 237] width 15 height 14
click at [560, 210] on div "en" at bounding box center [557, 200] width 45 height 52
click at [333, 241] on button at bounding box center [329, 237] width 15 height 14
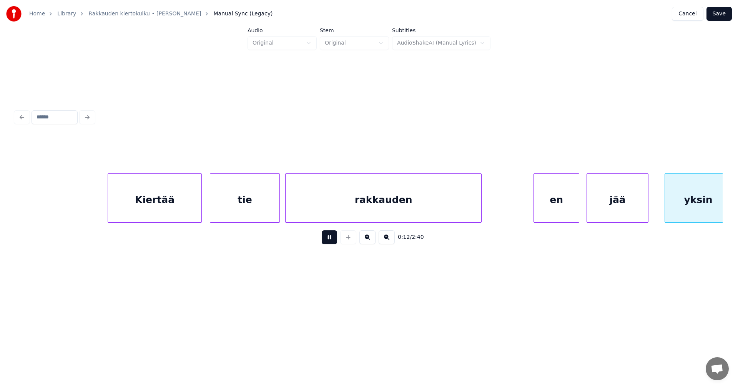
click at [333, 241] on button at bounding box center [329, 237] width 15 height 14
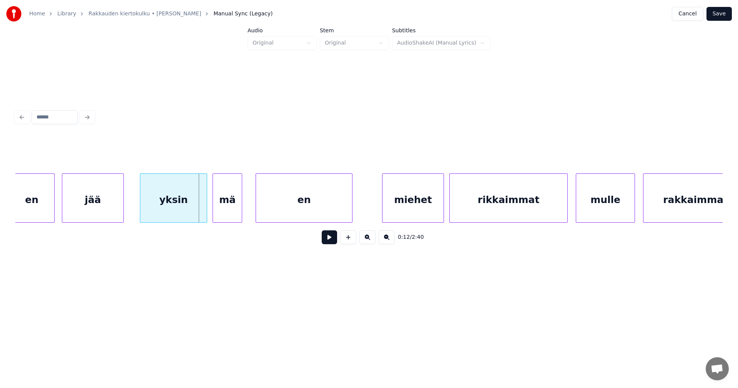
scroll to position [0, 1556]
click at [165, 216] on div "yksin" at bounding box center [169, 200] width 67 height 52
click at [334, 242] on button at bounding box center [329, 237] width 15 height 14
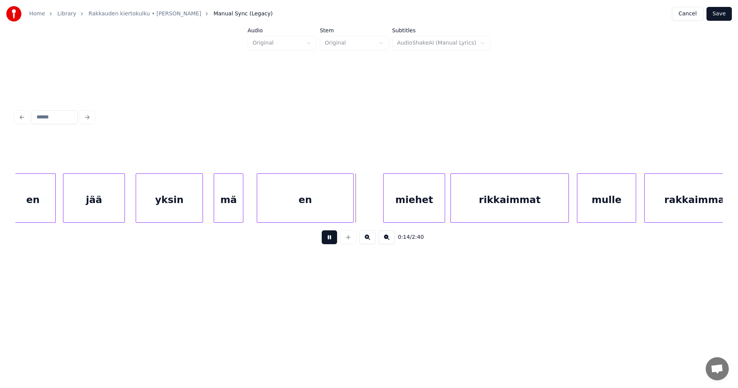
drag, startPoint x: 334, startPoint y: 242, endPoint x: 333, endPoint y: 219, distance: 23.1
click at [334, 241] on button at bounding box center [329, 237] width 15 height 14
click at [331, 215] on div "en" at bounding box center [303, 200] width 96 height 52
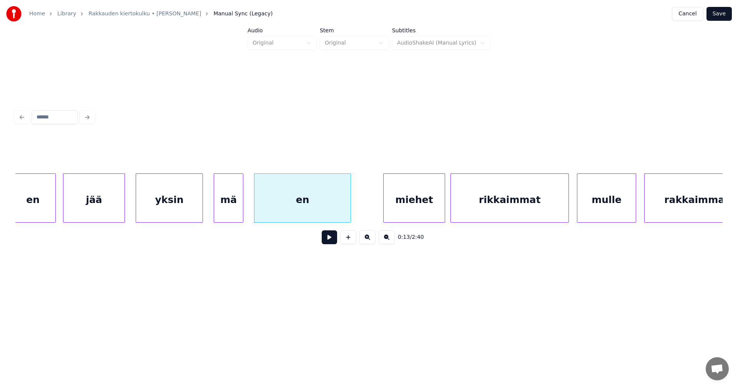
click at [330, 239] on button at bounding box center [329, 237] width 15 height 14
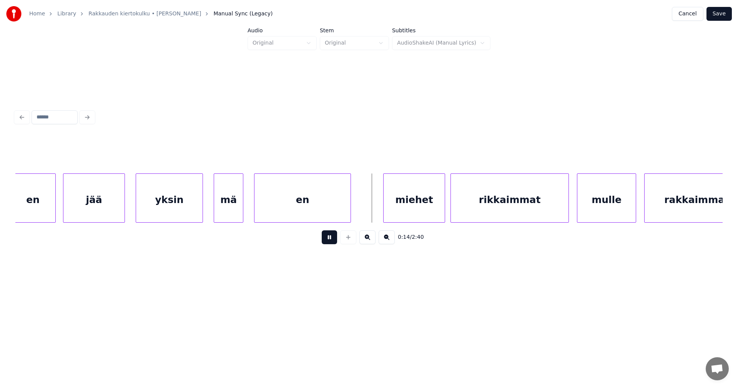
click at [330, 239] on button at bounding box center [329, 237] width 15 height 14
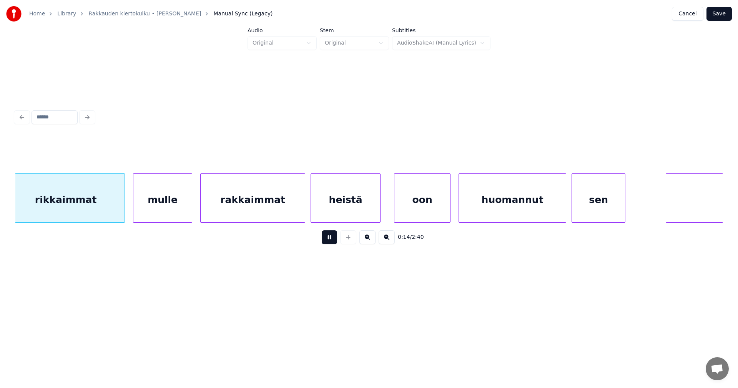
scroll to position [0, 2000]
click at [325, 242] on button at bounding box center [329, 237] width 15 height 14
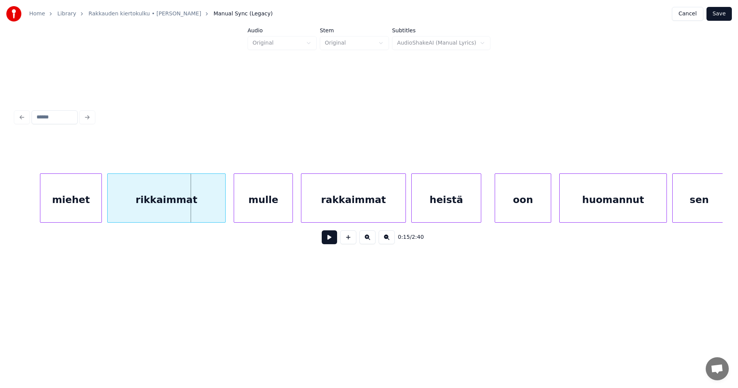
scroll to position [0, 1840]
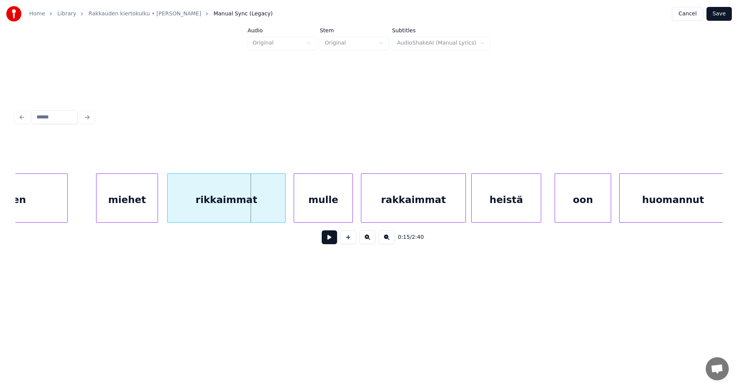
click at [122, 207] on div "miehet" at bounding box center [127, 200] width 61 height 52
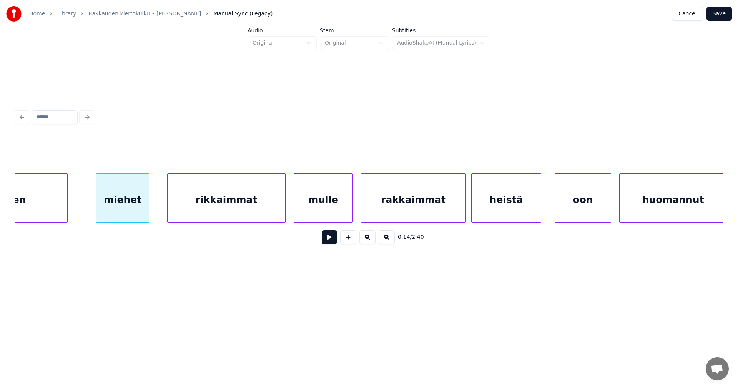
click at [147, 208] on div at bounding box center [147, 198] width 2 height 48
click at [177, 206] on div "rikkaimmat" at bounding box center [224, 200] width 118 height 52
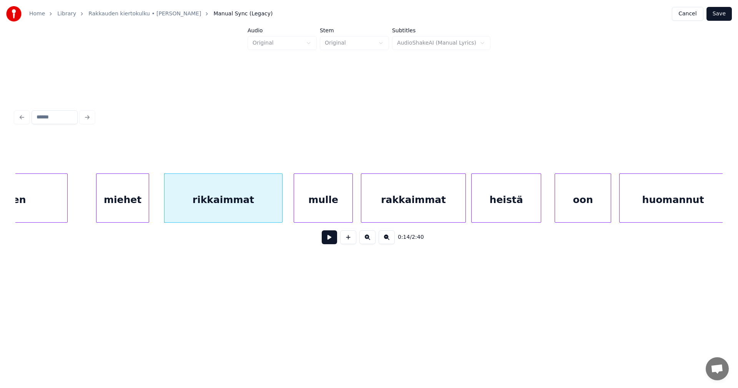
click at [143, 206] on div "miehet" at bounding box center [123, 200] width 52 height 52
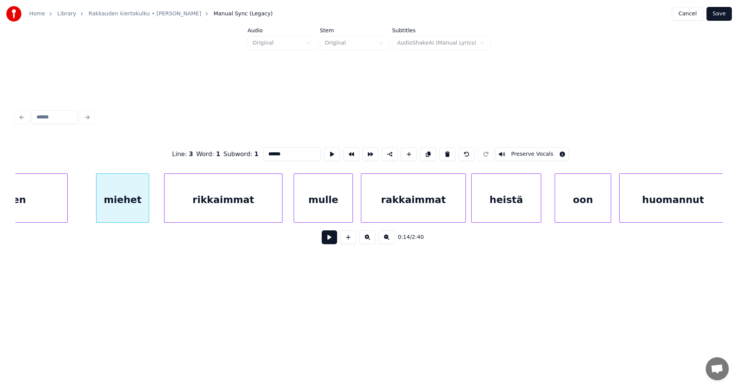
click at [327, 240] on button at bounding box center [329, 237] width 15 height 14
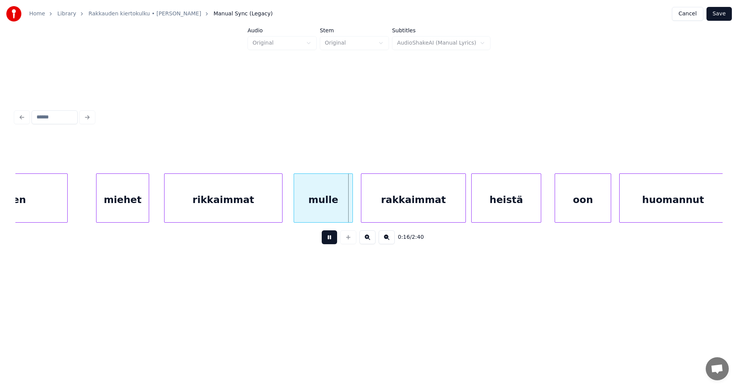
drag, startPoint x: 327, startPoint y: 240, endPoint x: 330, endPoint y: 232, distance: 8.3
click at [327, 239] on button at bounding box center [329, 237] width 15 height 14
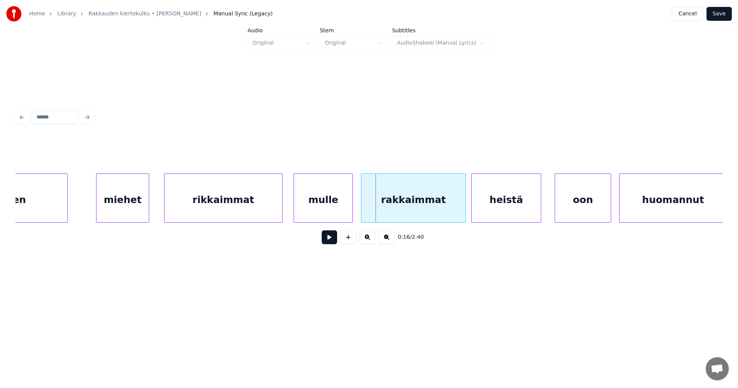
click at [340, 213] on div "mulle" at bounding box center [323, 200] width 58 height 52
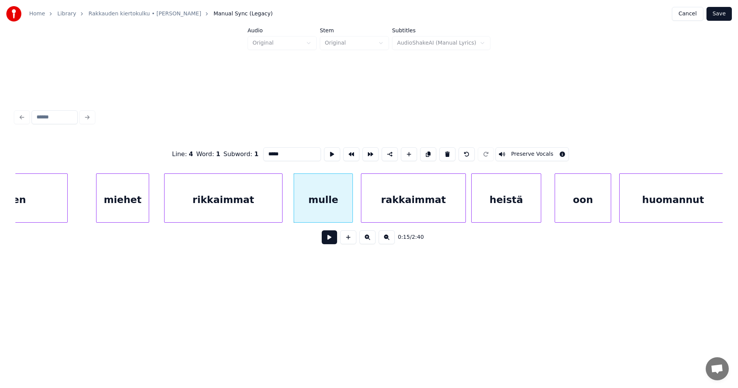
click at [325, 242] on button at bounding box center [329, 237] width 15 height 14
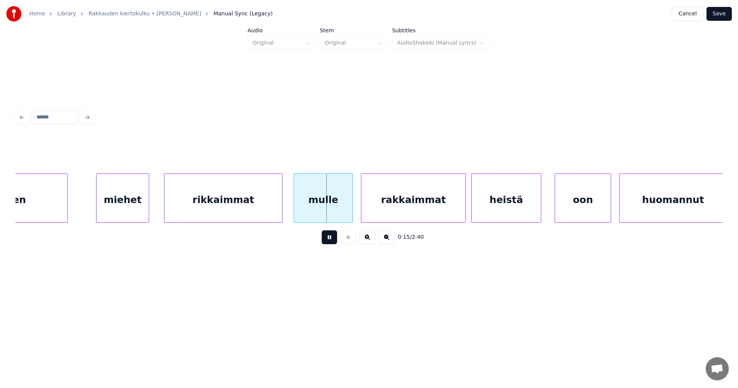
click at [325, 241] on button at bounding box center [329, 237] width 15 height 14
click at [349, 211] on div at bounding box center [350, 198] width 2 height 48
click at [381, 212] on div "rakkaimmat" at bounding box center [411, 200] width 104 height 52
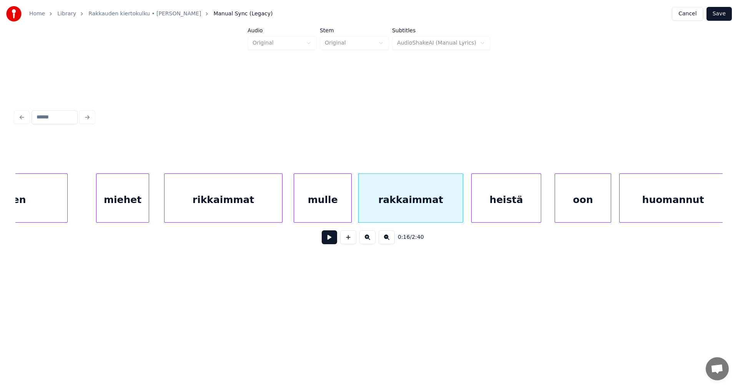
click at [331, 243] on button at bounding box center [329, 237] width 15 height 14
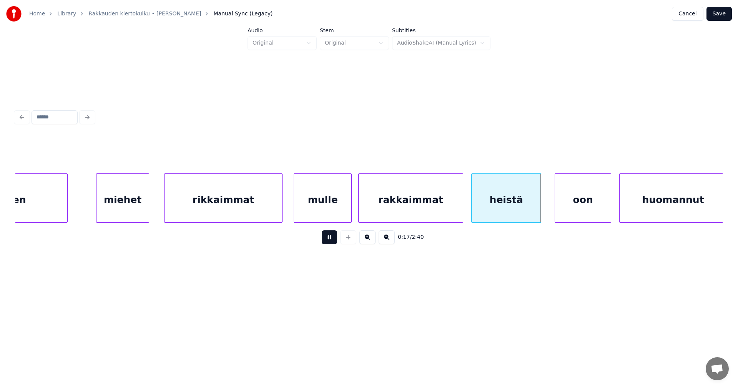
click at [331, 243] on button at bounding box center [329, 237] width 15 height 14
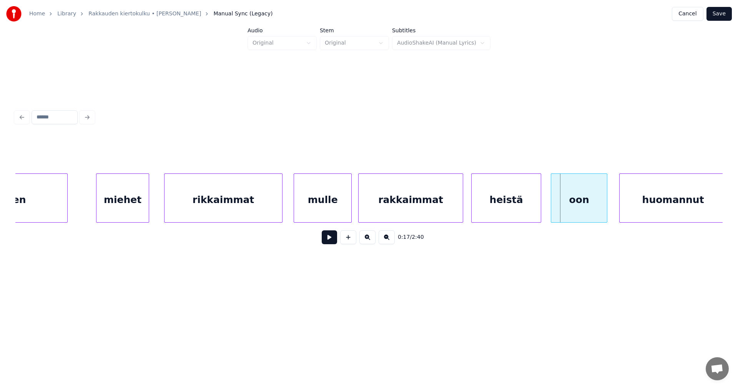
click at [577, 208] on div "oon" at bounding box center [579, 200] width 56 height 52
click at [332, 242] on button at bounding box center [329, 237] width 15 height 14
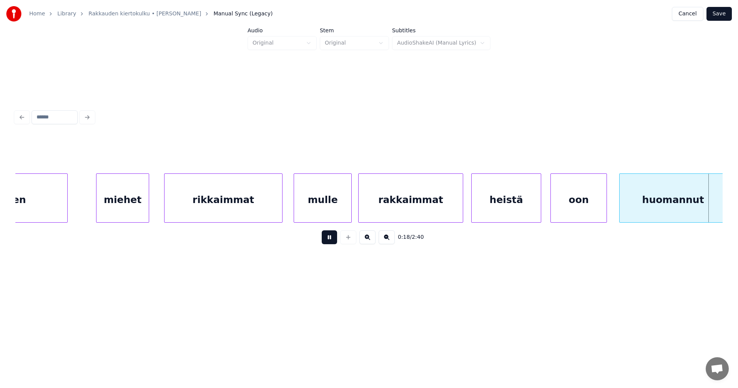
scroll to position [0, 2548]
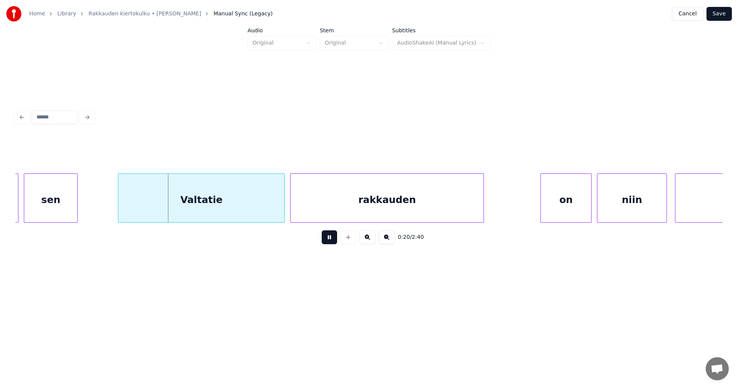
click at [332, 242] on button at bounding box center [329, 237] width 15 height 14
click at [261, 211] on div "Valtatie" at bounding box center [199, 200] width 166 height 52
click at [47, 208] on div "sen" at bounding box center [50, 200] width 53 height 52
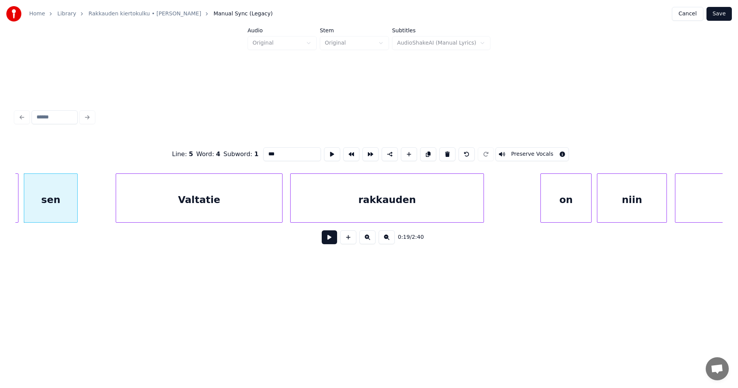
click at [333, 241] on button at bounding box center [329, 237] width 15 height 14
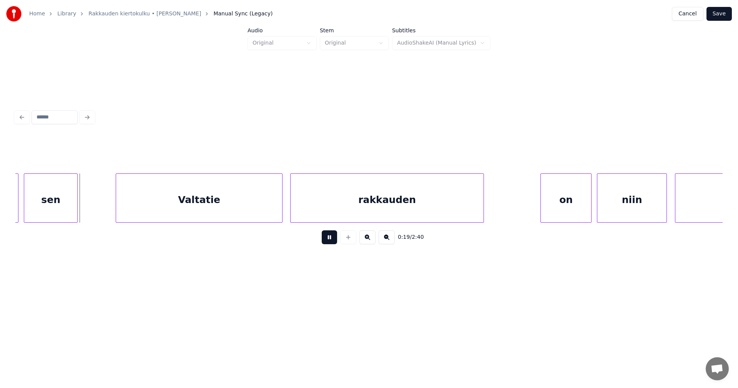
click at [330, 242] on button at bounding box center [329, 237] width 15 height 14
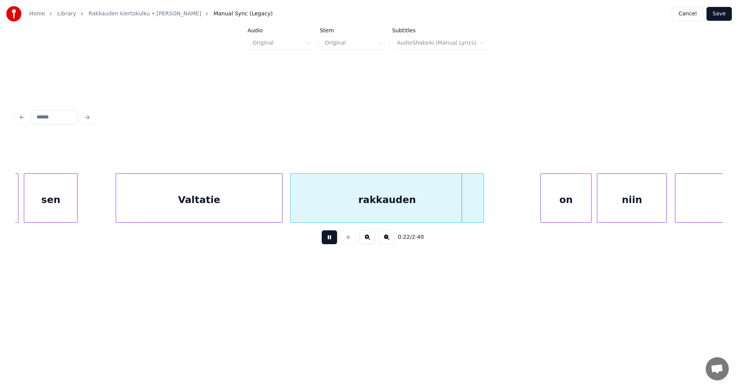
click at [330, 242] on button at bounding box center [329, 237] width 15 height 14
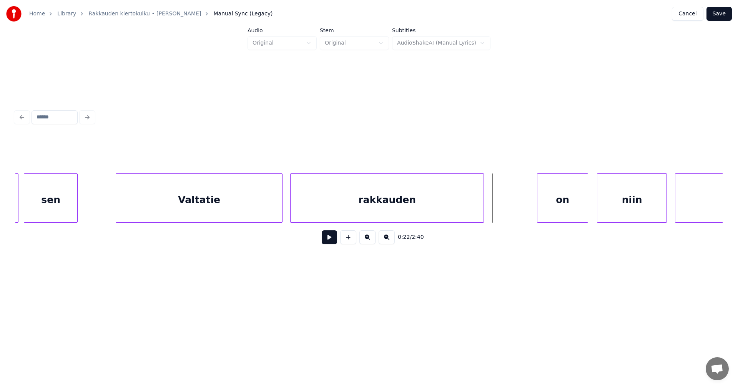
click at [560, 209] on div "on" at bounding box center [563, 200] width 50 height 52
click at [332, 240] on button at bounding box center [329, 237] width 15 height 14
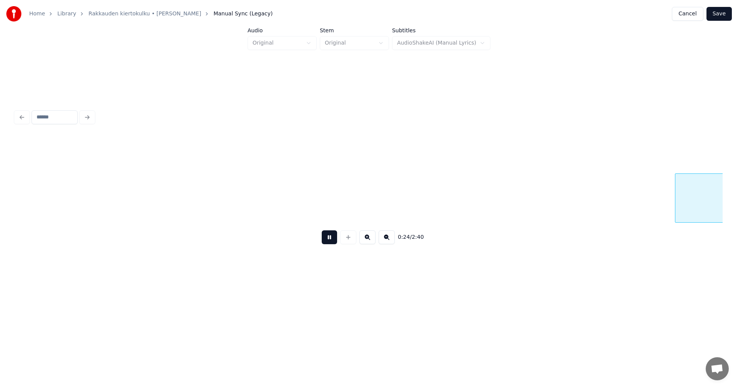
scroll to position [0, 3256]
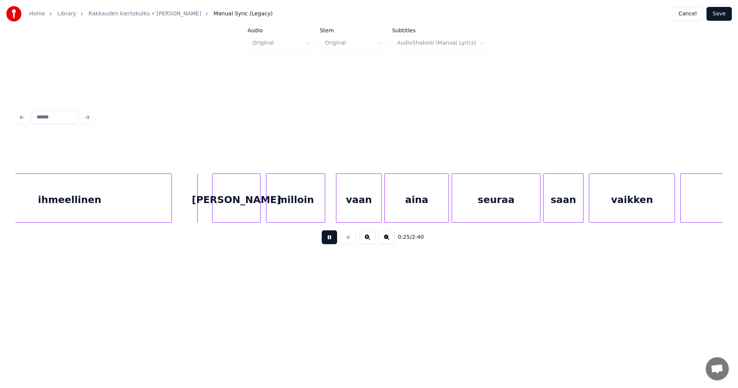
click at [333, 240] on button at bounding box center [329, 237] width 15 height 14
click at [328, 240] on button at bounding box center [329, 237] width 15 height 14
click at [241, 211] on div "[PERSON_NAME]" at bounding box center [237, 200] width 48 height 52
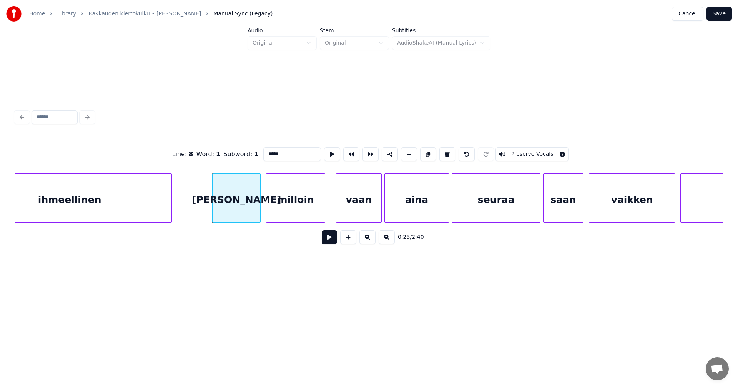
click at [330, 241] on button at bounding box center [329, 237] width 15 height 14
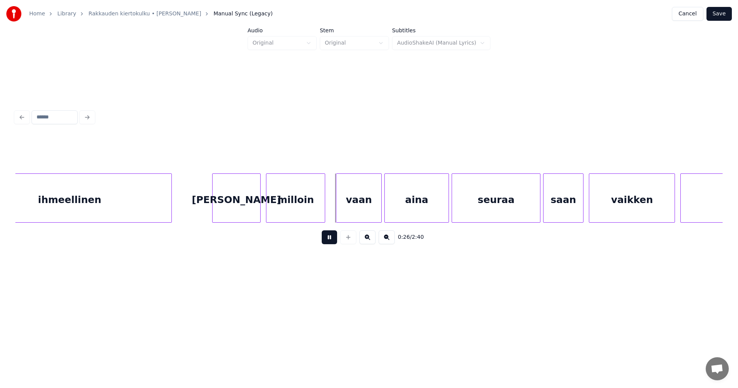
click at [330, 241] on button at bounding box center [329, 237] width 15 height 14
click at [251, 214] on div "[PERSON_NAME]" at bounding box center [237, 200] width 48 height 52
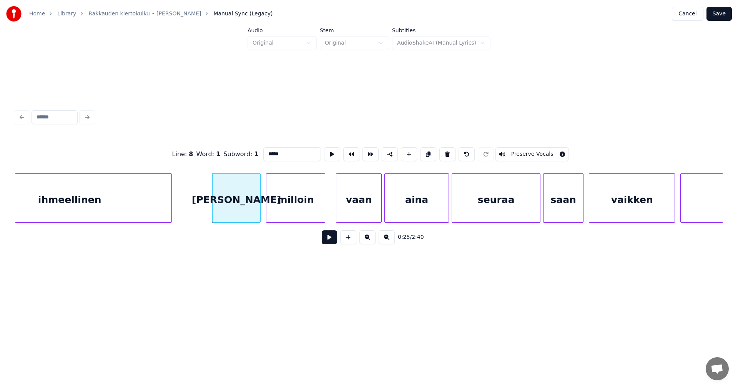
drag, startPoint x: 293, startPoint y: 150, endPoint x: 250, endPoint y: 152, distance: 42.4
click at [250, 152] on div "Line : 8 Word : 1 Subword : 1 ***** Preserve Vocals" at bounding box center [368, 154] width 707 height 38
click at [304, 197] on div "milloin" at bounding box center [295, 200] width 58 height 52
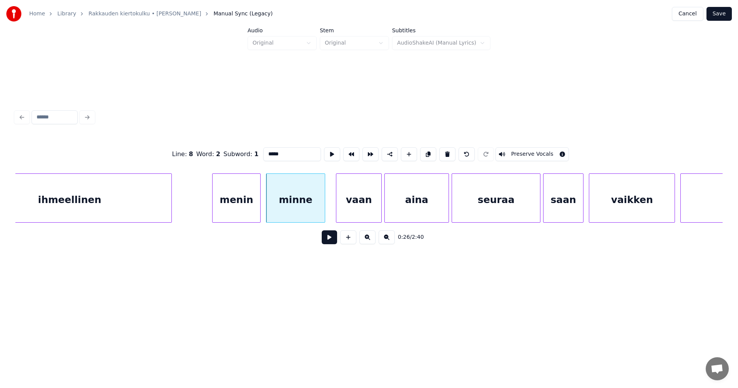
click at [229, 215] on div "menin" at bounding box center [237, 200] width 48 height 52
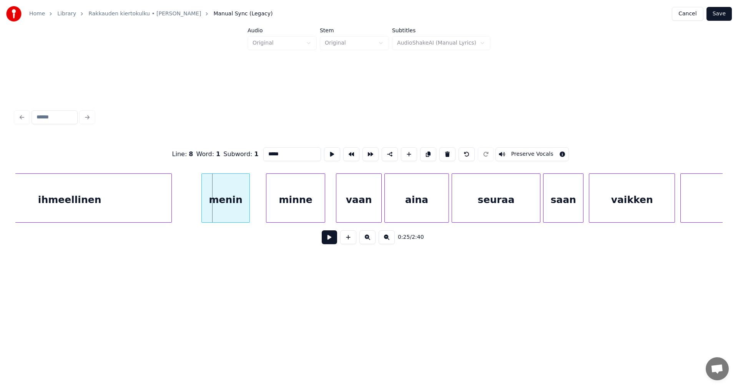
click at [235, 206] on div "menin" at bounding box center [226, 200] width 48 height 52
type input "*****"
click at [329, 242] on button at bounding box center [329, 237] width 15 height 14
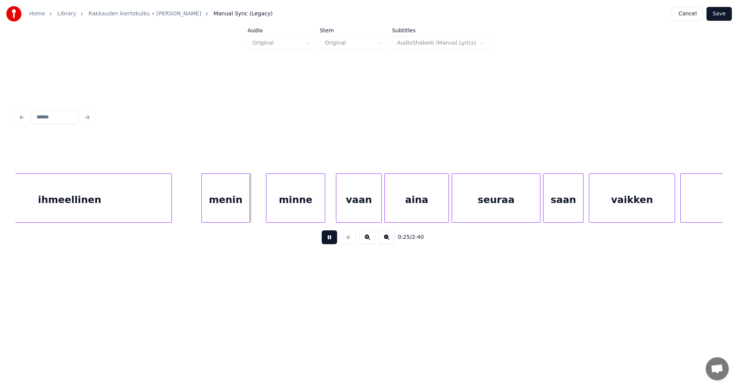
click at [329, 241] on button at bounding box center [329, 237] width 15 height 14
click at [150, 202] on div "ihmeellinen" at bounding box center [70, 200] width 204 height 52
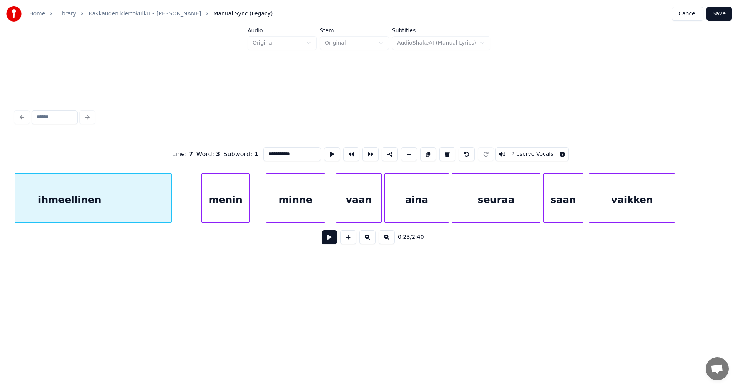
scroll to position [0, 3208]
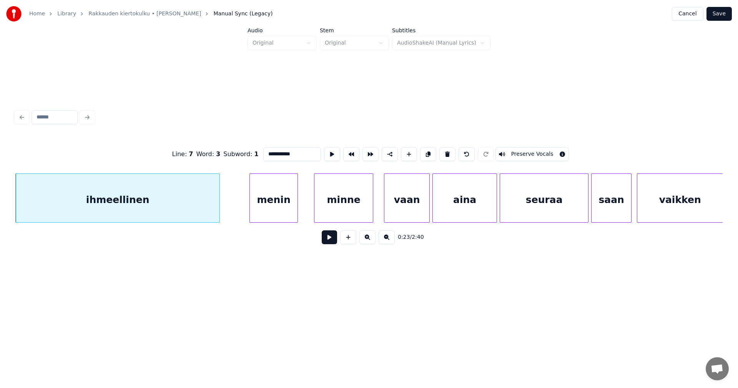
click at [334, 241] on button at bounding box center [329, 237] width 15 height 14
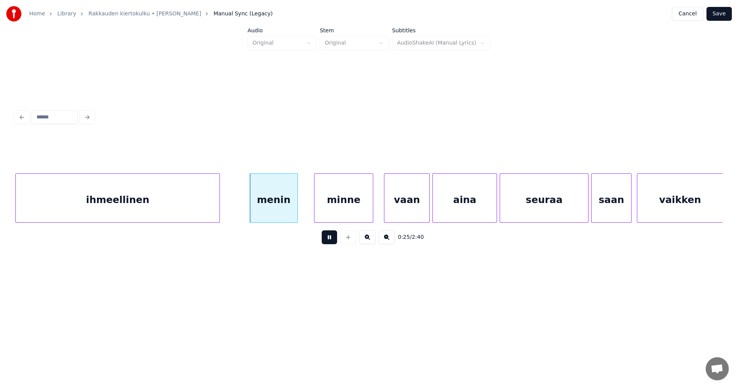
click at [334, 240] on button at bounding box center [329, 237] width 15 height 14
click at [286, 206] on div "menin" at bounding box center [280, 200] width 48 height 52
click at [328, 241] on button at bounding box center [329, 237] width 15 height 14
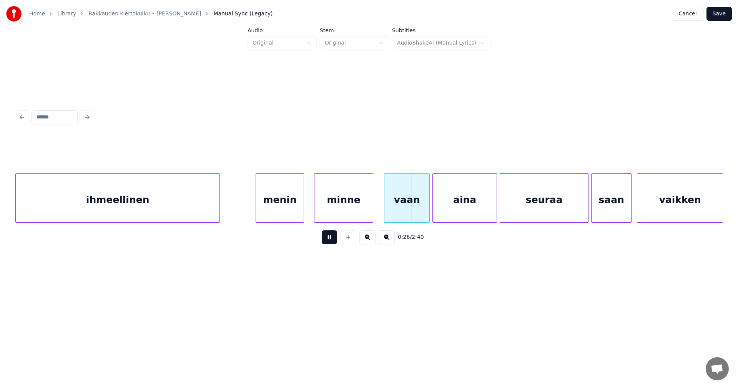
drag, startPoint x: 330, startPoint y: 240, endPoint x: 339, endPoint y: 220, distance: 22.6
click at [331, 240] on button at bounding box center [329, 237] width 15 height 14
click at [340, 217] on div "minne" at bounding box center [344, 200] width 58 height 52
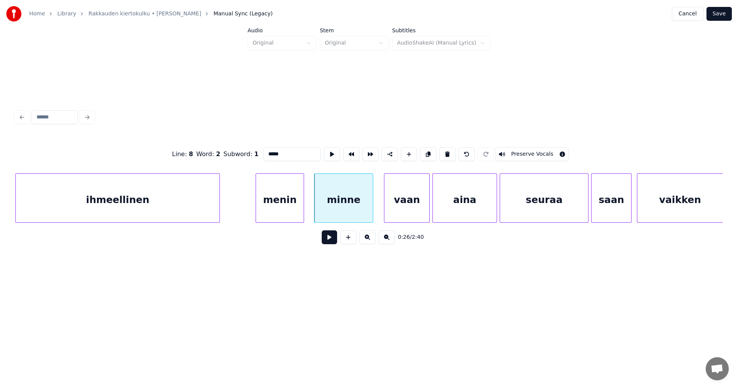
click at [335, 240] on button at bounding box center [329, 237] width 15 height 14
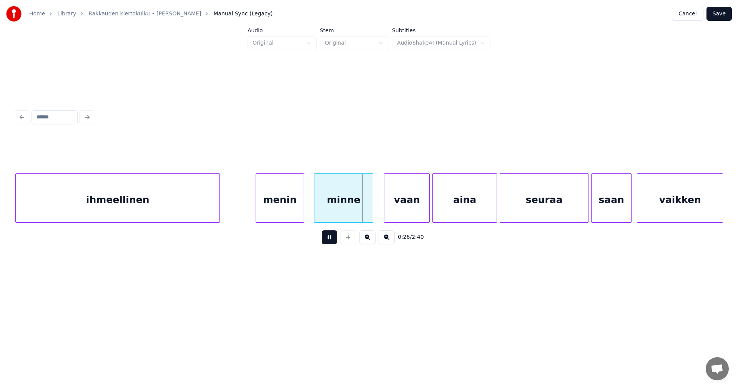
click at [335, 240] on button at bounding box center [329, 237] width 15 height 14
click at [369, 211] on div at bounding box center [370, 198] width 2 height 48
click at [333, 238] on button at bounding box center [329, 237] width 15 height 14
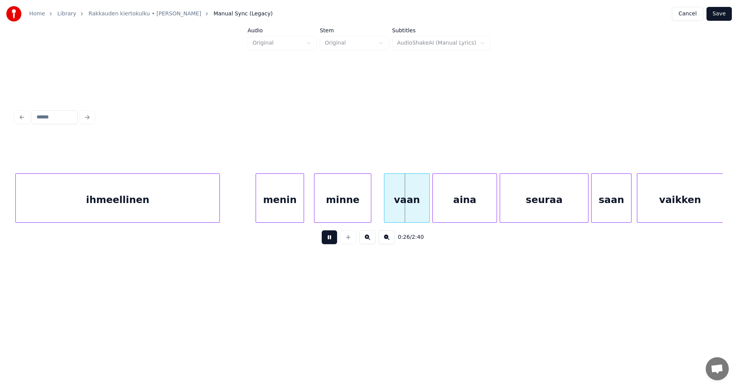
click at [333, 238] on button at bounding box center [329, 237] width 15 height 14
click at [335, 240] on button at bounding box center [329, 237] width 15 height 14
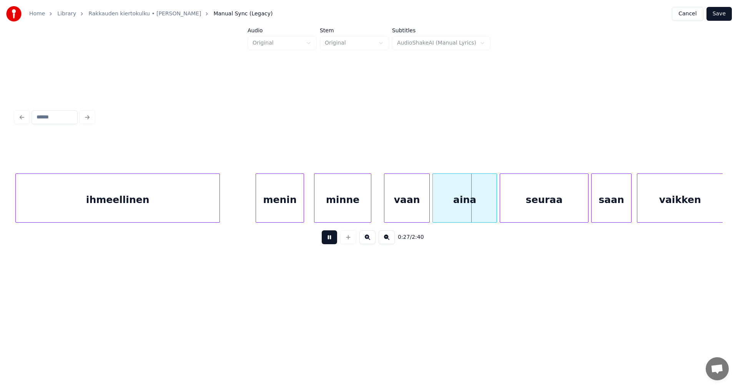
click at [335, 240] on button at bounding box center [329, 237] width 15 height 14
click at [363, 209] on div "minne" at bounding box center [343, 200] width 57 height 52
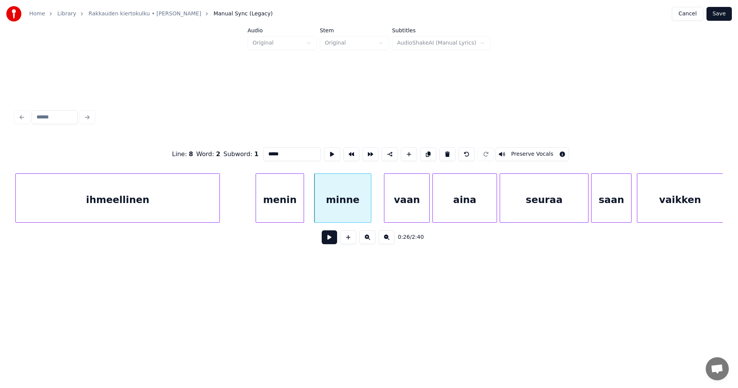
click at [333, 240] on button at bounding box center [329, 237] width 15 height 14
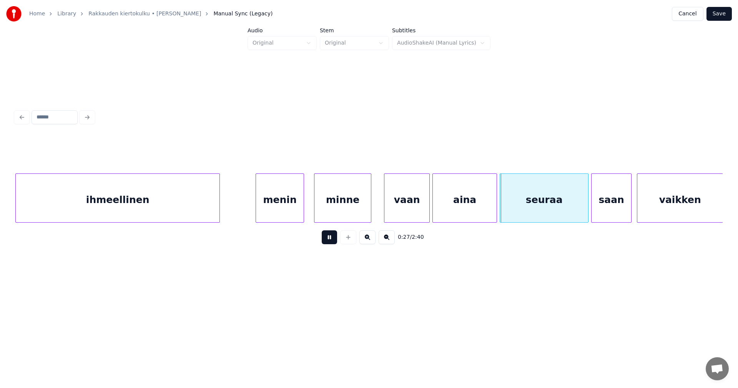
click at [333, 240] on button at bounding box center [329, 237] width 15 height 14
click at [419, 212] on div "vaan" at bounding box center [403, 200] width 45 height 52
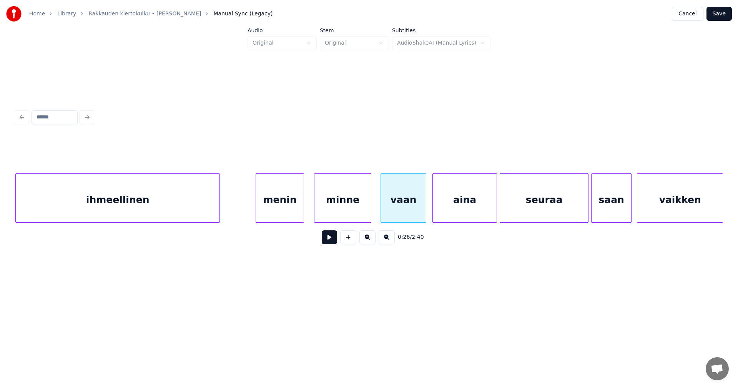
click at [332, 239] on button at bounding box center [329, 237] width 15 height 14
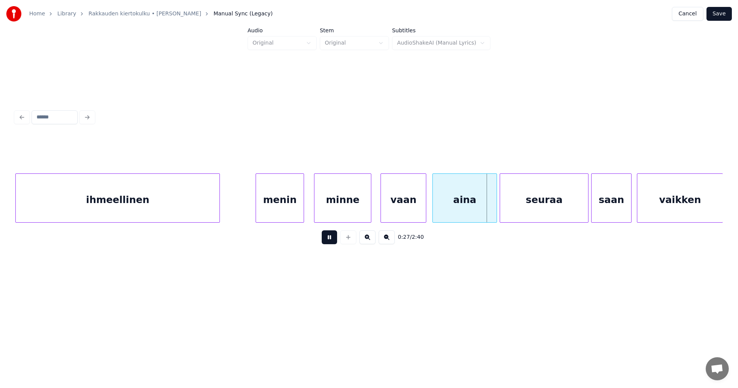
click at [332, 239] on button at bounding box center [329, 237] width 15 height 14
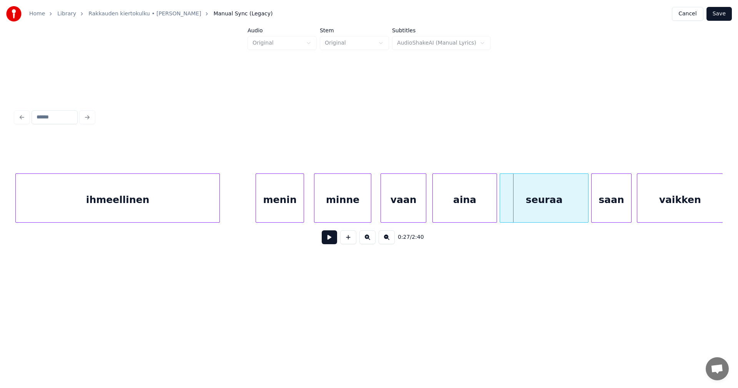
click at [332, 239] on button at bounding box center [329, 237] width 15 height 14
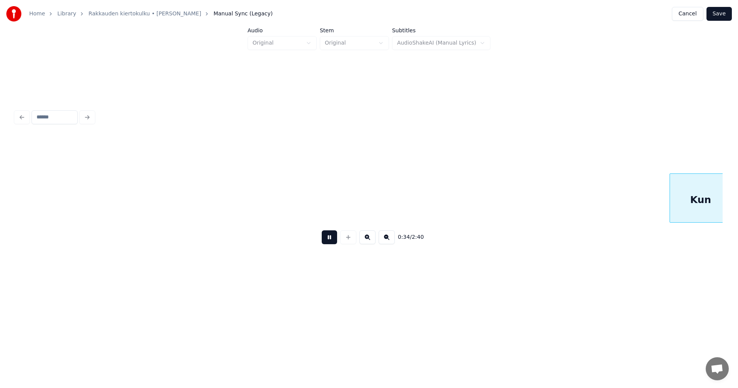
scroll to position [0, 4624]
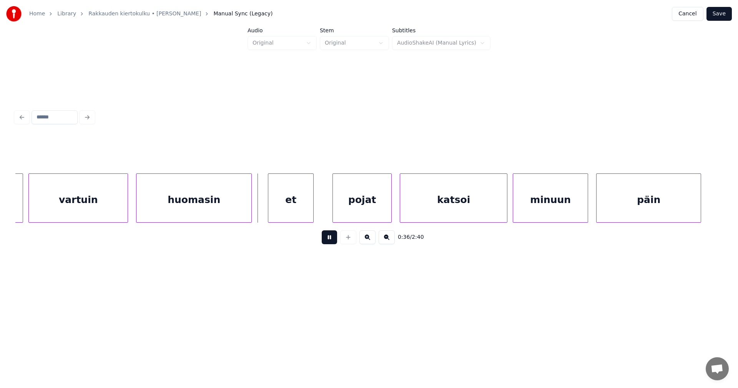
click at [329, 241] on button at bounding box center [329, 237] width 15 height 14
click at [301, 213] on div "et" at bounding box center [288, 200] width 45 height 52
click at [333, 241] on button at bounding box center [329, 237] width 15 height 14
click at [345, 216] on div "pojat" at bounding box center [359, 200] width 58 height 52
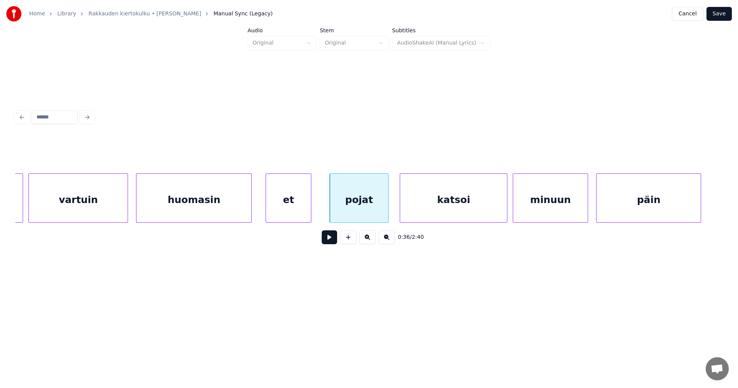
click at [325, 240] on button at bounding box center [329, 237] width 15 height 14
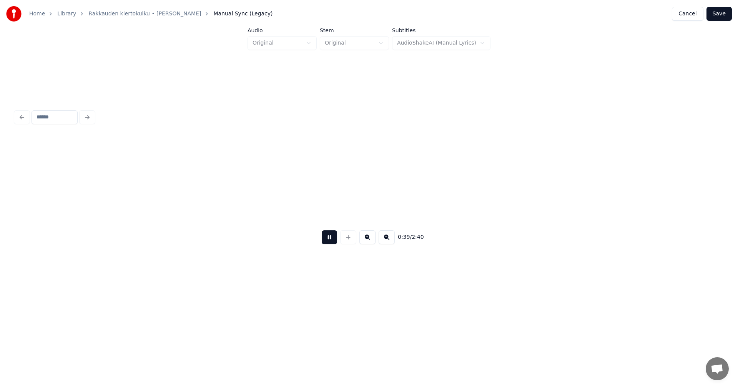
scroll to position [0, 5332]
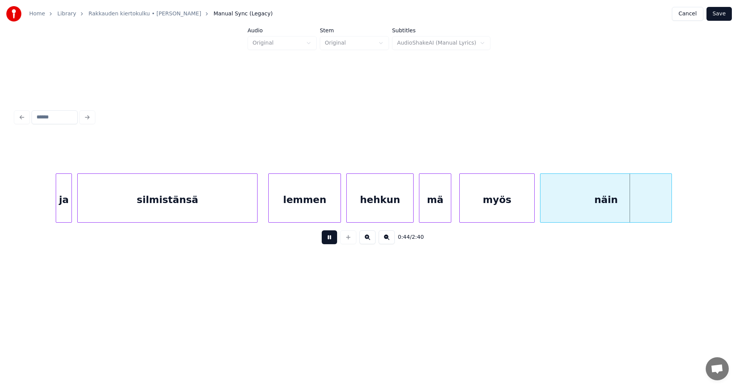
click at [328, 235] on button at bounding box center [329, 237] width 15 height 14
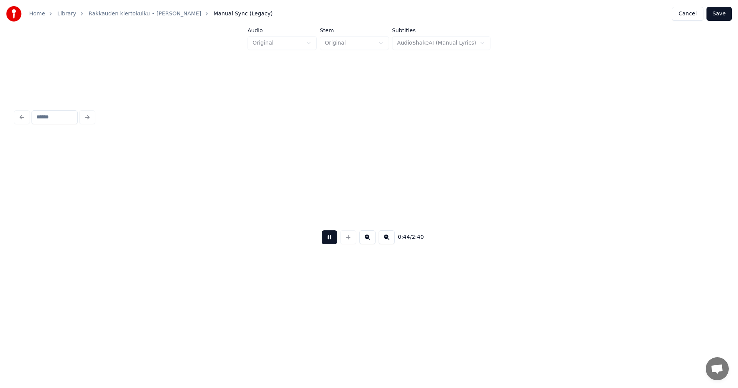
scroll to position [0, 6039]
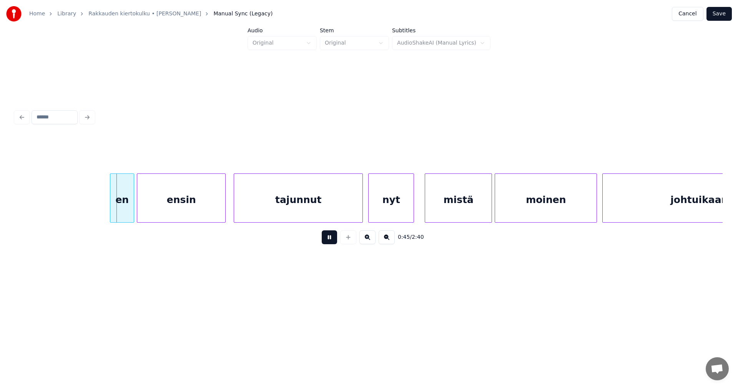
click at [328, 235] on button at bounding box center [329, 237] width 15 height 14
click at [126, 203] on div "en" at bounding box center [117, 200] width 23 height 52
click at [326, 242] on button at bounding box center [329, 237] width 15 height 14
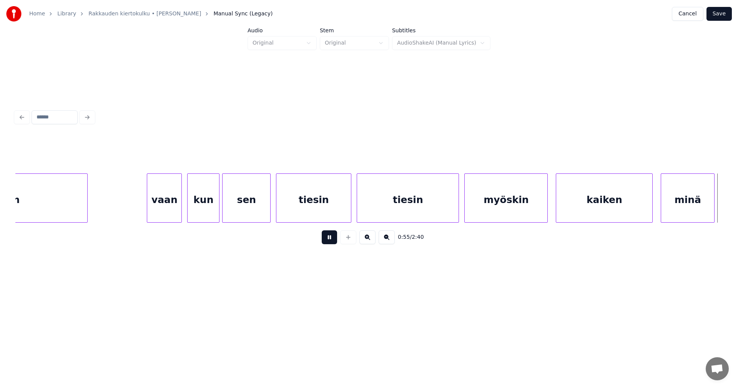
scroll to position [0, 7456]
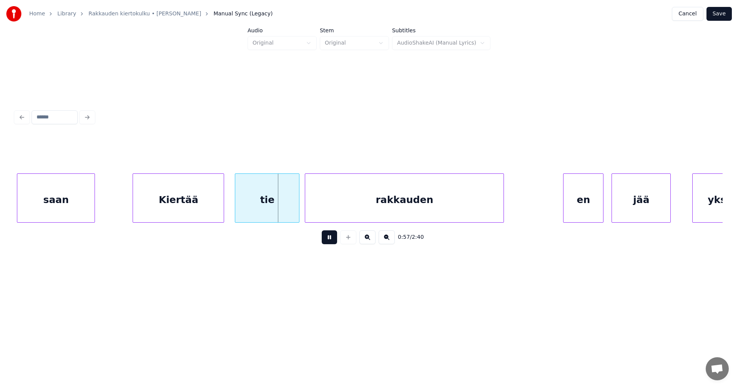
click at [329, 240] on button at bounding box center [329, 237] width 15 height 14
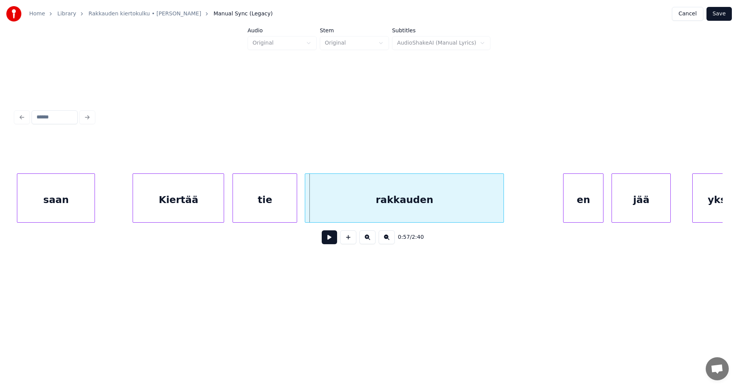
click at [280, 216] on div "tie" at bounding box center [265, 200] width 64 height 52
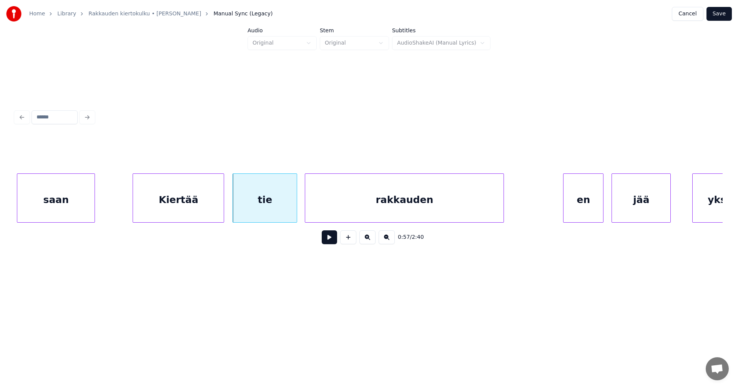
click at [329, 240] on button at bounding box center [329, 237] width 15 height 14
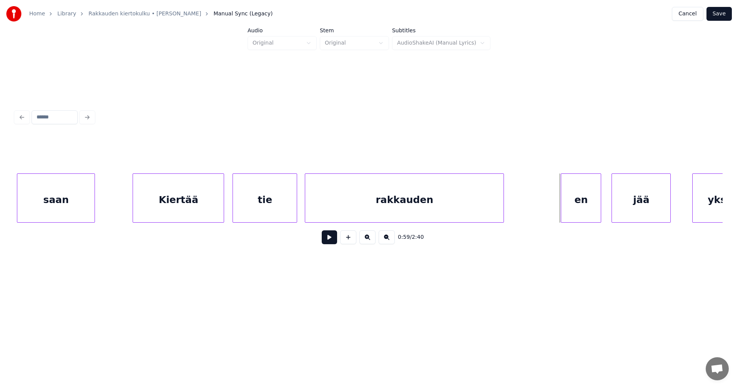
click at [567, 212] on div "en" at bounding box center [581, 200] width 40 height 52
click at [621, 212] on div "jää" at bounding box center [641, 200] width 58 height 52
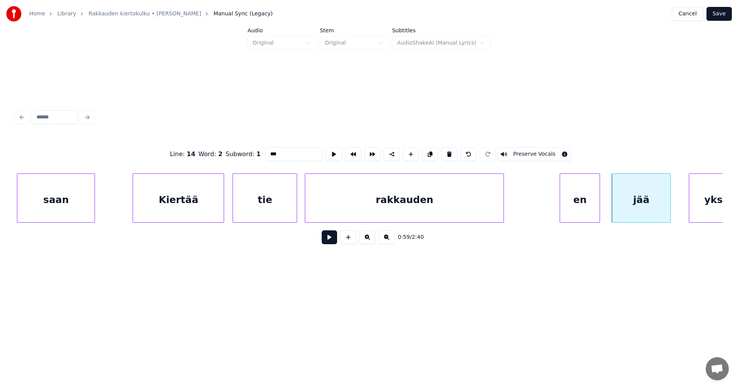
scroll to position [0, 7483]
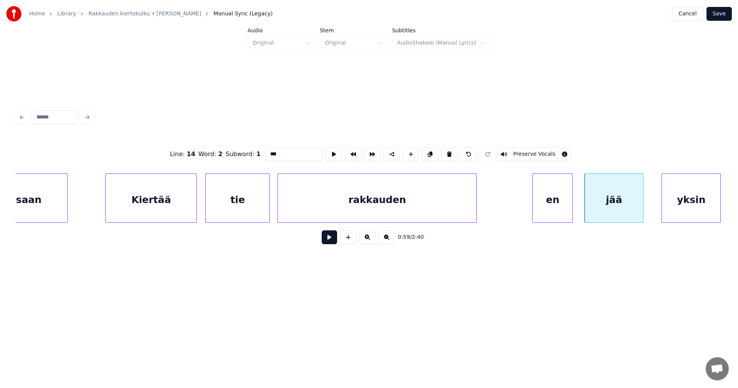
click at [702, 214] on div "yksin" at bounding box center [691, 200] width 58 height 52
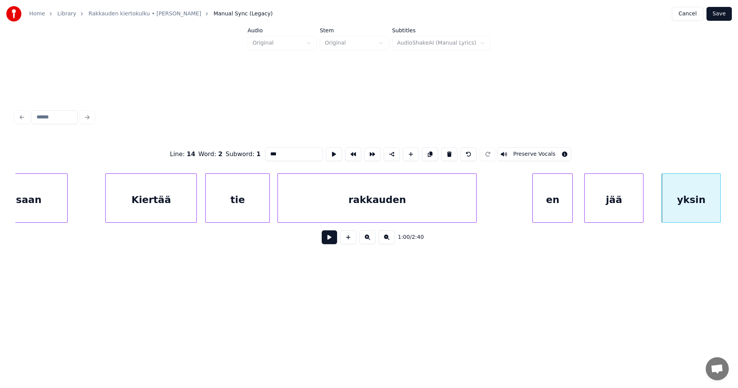
click at [331, 242] on button at bounding box center [329, 237] width 15 height 14
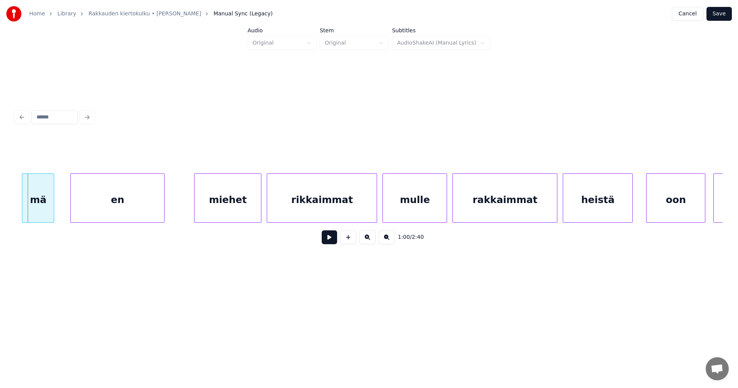
scroll to position [0, 7572]
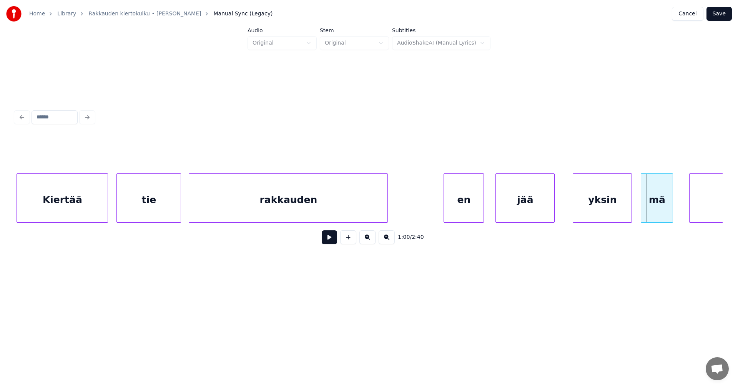
click at [457, 211] on div "en" at bounding box center [464, 200] width 40 height 52
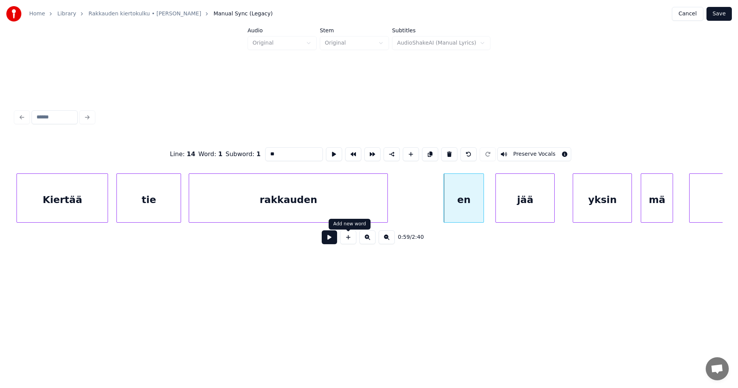
click at [331, 243] on button at bounding box center [329, 237] width 15 height 14
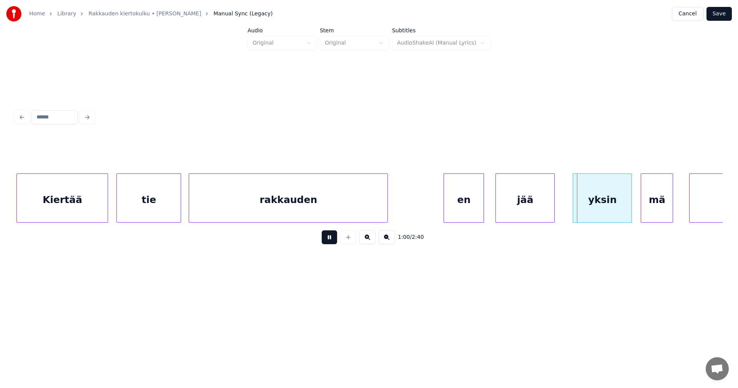
click at [335, 241] on button at bounding box center [329, 237] width 15 height 14
click at [586, 211] on div "yksin" at bounding box center [598, 200] width 58 height 52
click at [332, 243] on button at bounding box center [329, 237] width 15 height 14
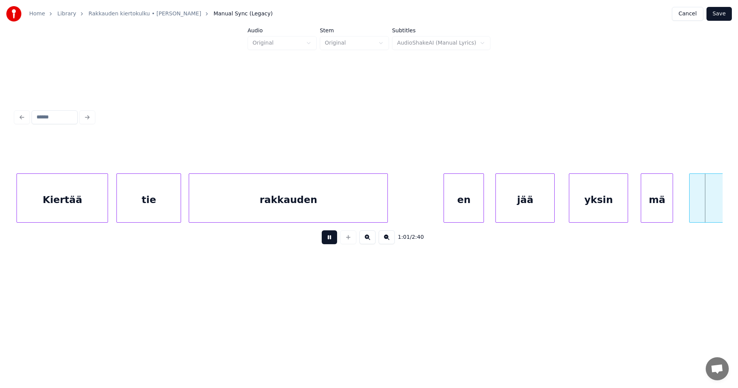
scroll to position [0, 8280]
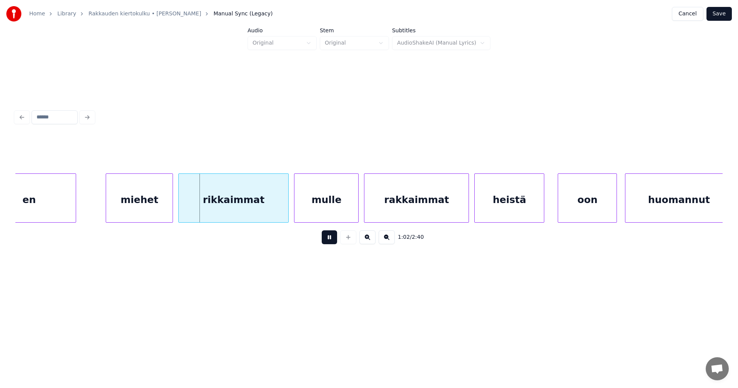
click at [332, 241] on button at bounding box center [329, 237] width 15 height 14
click at [330, 243] on button at bounding box center [329, 237] width 15 height 14
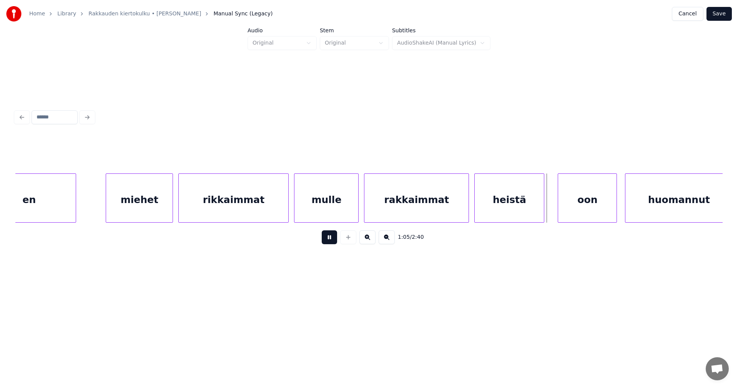
click at [329, 243] on button at bounding box center [329, 237] width 15 height 14
click at [571, 210] on div "oon" at bounding box center [585, 200] width 58 height 52
click at [328, 241] on button at bounding box center [329, 237] width 15 height 14
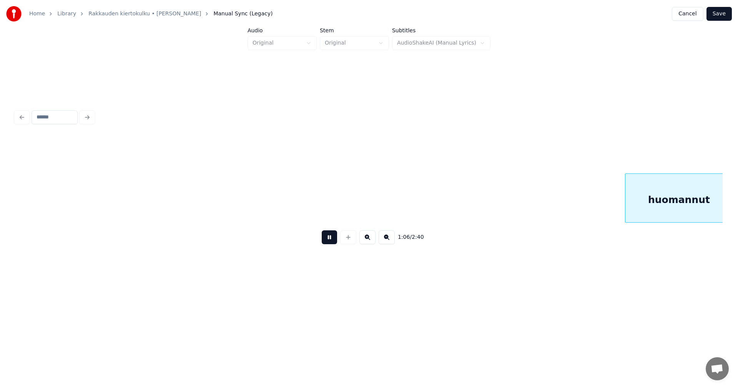
scroll to position [0, 8989]
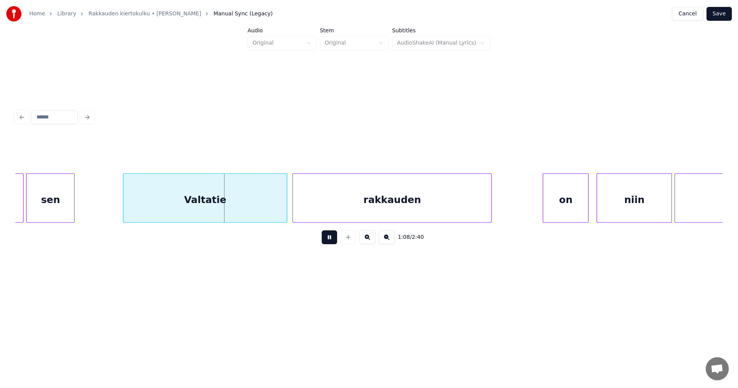
drag, startPoint x: 330, startPoint y: 243, endPoint x: 317, endPoint y: 236, distance: 14.6
click at [330, 241] on button at bounding box center [329, 237] width 15 height 14
click at [238, 211] on div "Valtatie" at bounding box center [200, 200] width 163 height 52
click at [328, 241] on button at bounding box center [329, 237] width 15 height 14
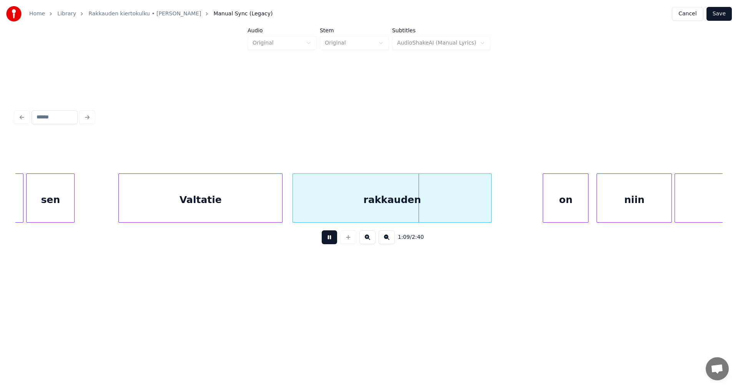
click at [328, 241] on button at bounding box center [329, 237] width 15 height 14
click at [292, 206] on div at bounding box center [292, 198] width 2 height 48
click at [326, 239] on button at bounding box center [329, 237] width 15 height 14
click at [329, 240] on button at bounding box center [329, 237] width 15 height 14
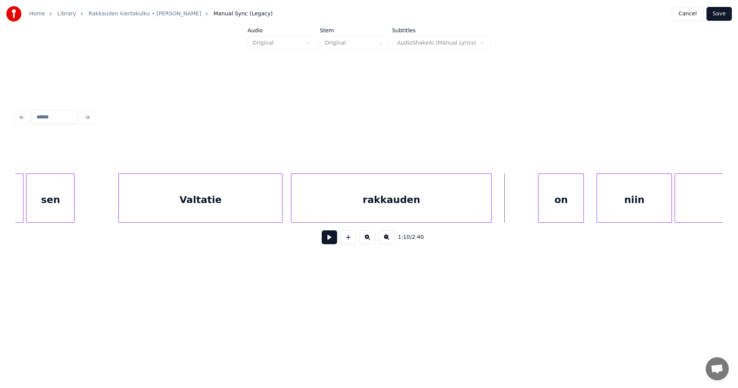
click at [570, 211] on div "on" at bounding box center [561, 200] width 45 height 52
click at [332, 241] on button at bounding box center [329, 237] width 15 height 14
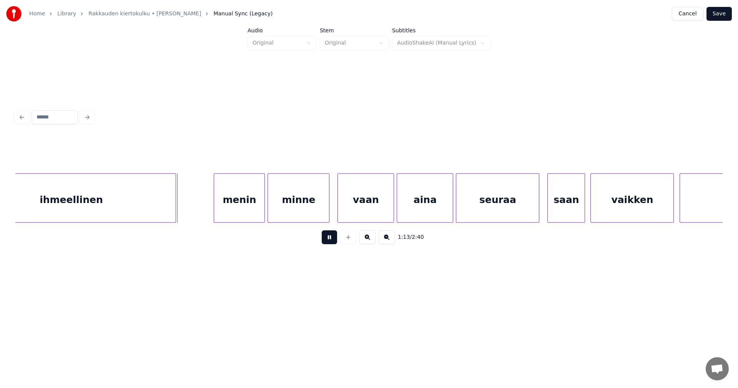
click at [333, 241] on button at bounding box center [329, 237] width 15 height 14
click at [231, 209] on div "menin" at bounding box center [227, 200] width 50 height 52
click at [284, 210] on div "minne" at bounding box center [295, 200] width 61 height 52
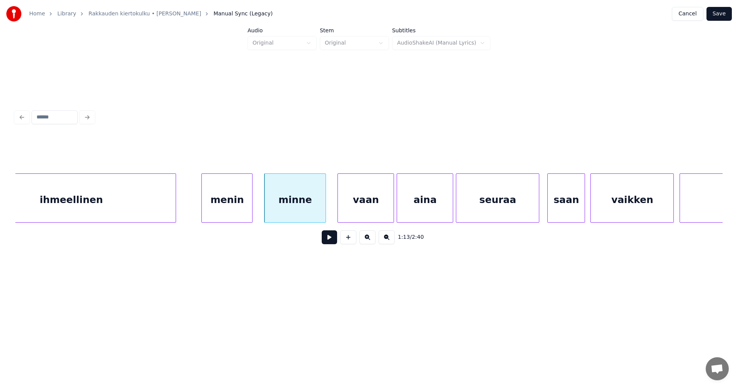
click at [332, 244] on button at bounding box center [329, 237] width 15 height 14
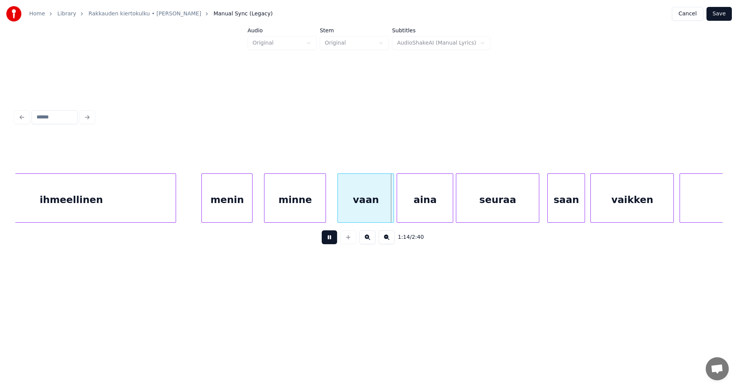
click at [331, 241] on button at bounding box center [329, 237] width 15 height 14
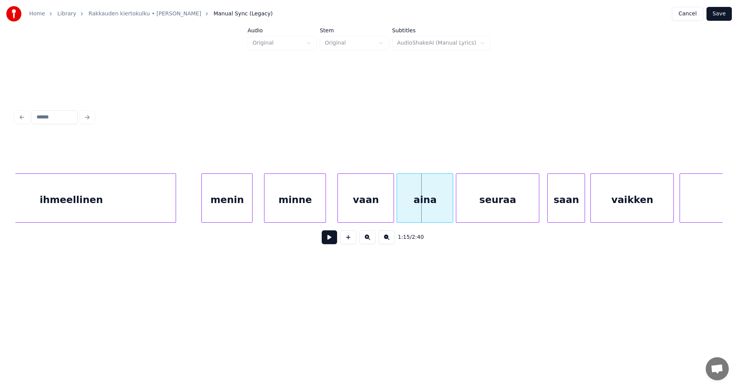
click at [352, 214] on div "vaan" at bounding box center [366, 200] width 56 height 52
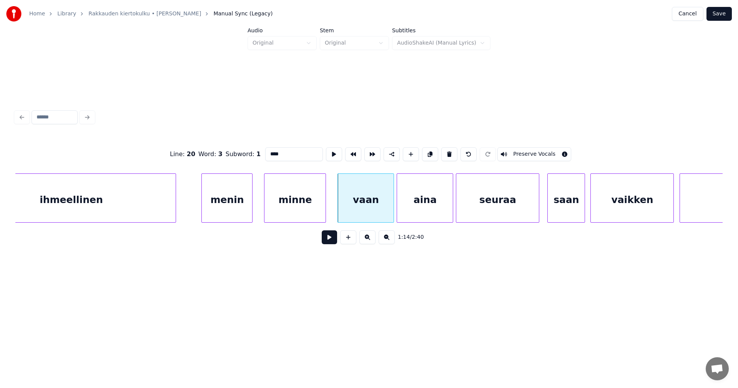
click at [326, 242] on button at bounding box center [329, 237] width 15 height 14
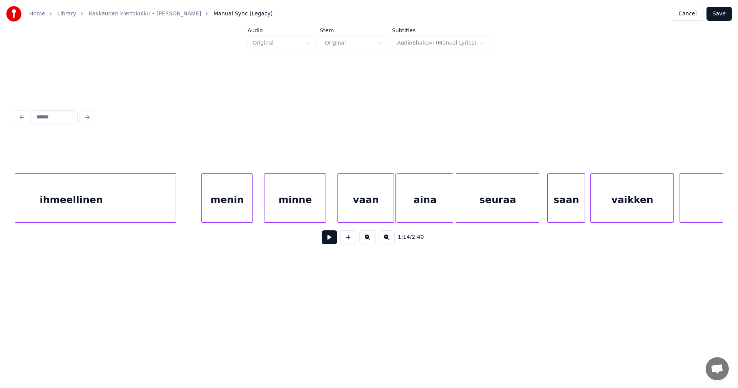
click at [326, 242] on button at bounding box center [329, 237] width 15 height 14
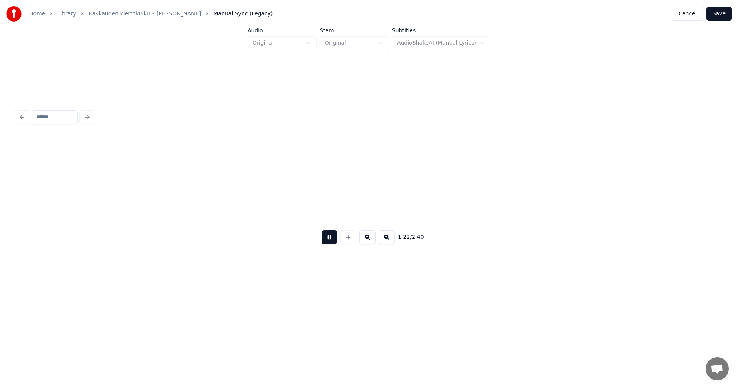
scroll to position [0, 11114]
click at [329, 240] on button at bounding box center [329, 237] width 15 height 14
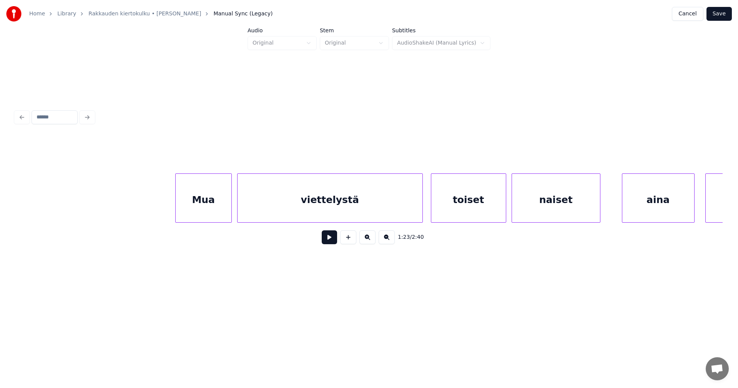
scroll to position [0, 13931]
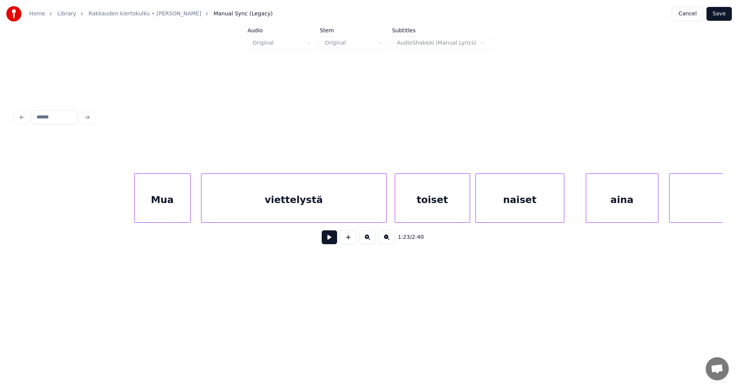
click at [181, 207] on div "Mua" at bounding box center [163, 200] width 56 height 52
click at [132, 206] on div at bounding box center [133, 198] width 2 height 48
click at [331, 239] on button at bounding box center [329, 237] width 15 height 14
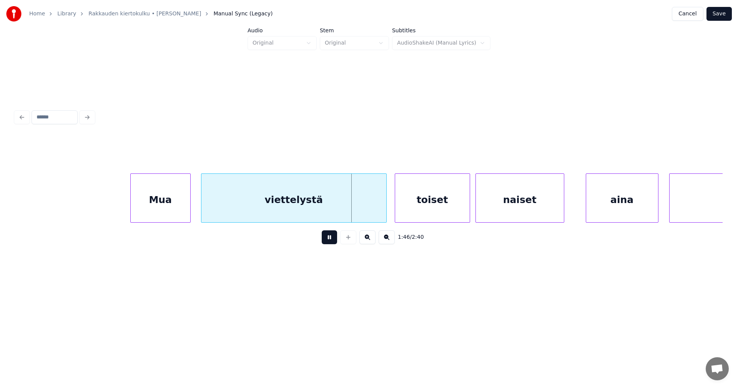
click at [331, 239] on button at bounding box center [329, 237] width 15 height 14
click at [373, 211] on div at bounding box center [373, 198] width 2 height 48
click at [415, 211] on div "toiset" at bounding box center [428, 200] width 75 height 52
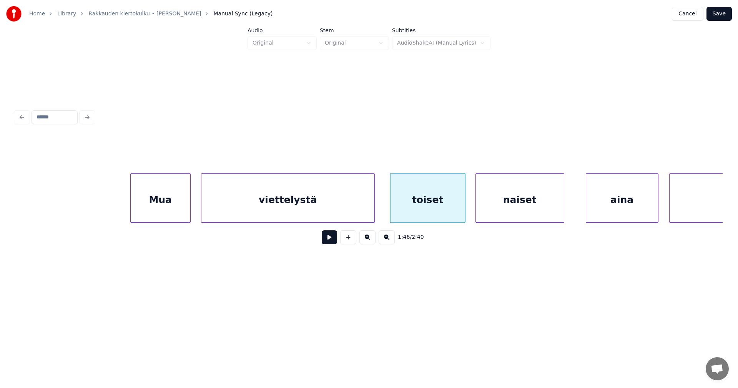
click at [331, 242] on button at bounding box center [329, 237] width 15 height 14
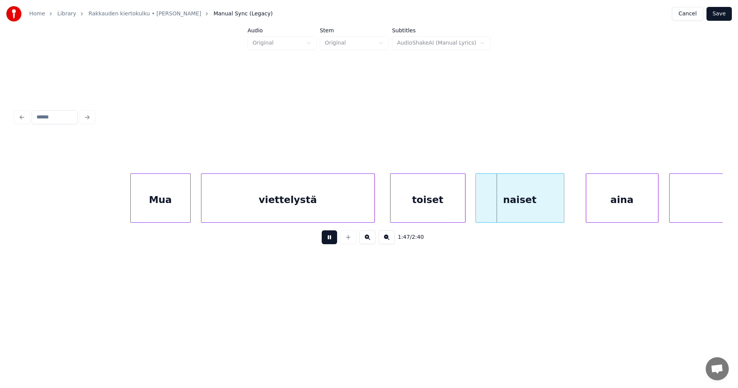
click at [332, 242] on button at bounding box center [329, 237] width 15 height 14
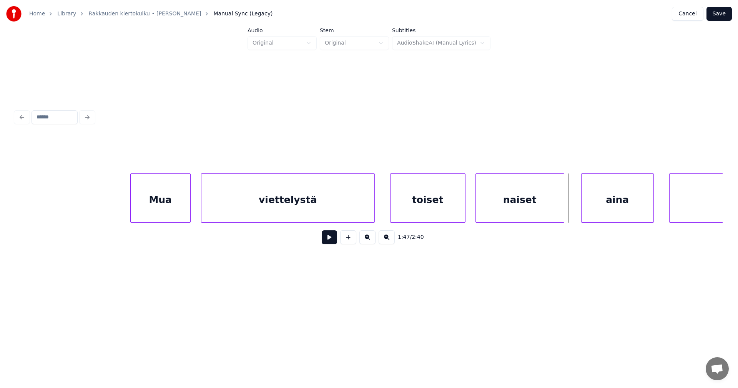
click at [621, 211] on div "aina" at bounding box center [618, 200] width 72 height 52
click at [333, 241] on button at bounding box center [329, 237] width 15 height 14
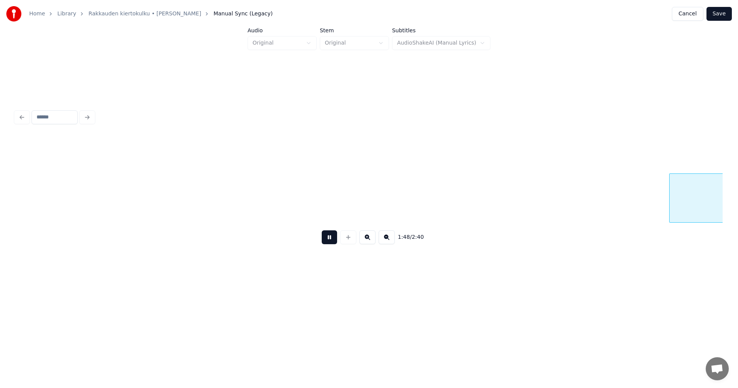
scroll to position [0, 14638]
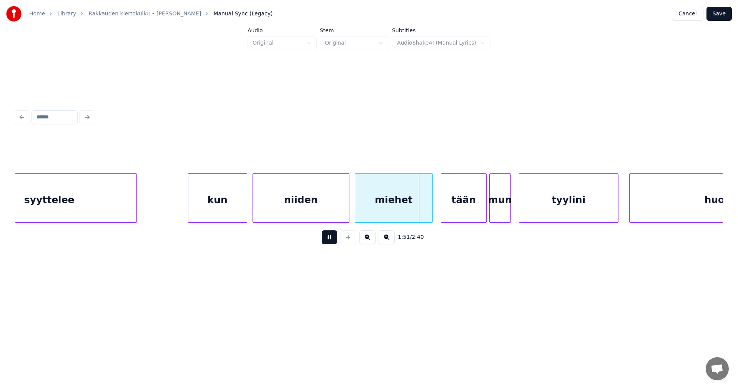
drag, startPoint x: 333, startPoint y: 240, endPoint x: 411, endPoint y: 216, distance: 81.7
click at [334, 240] on button at bounding box center [329, 237] width 15 height 14
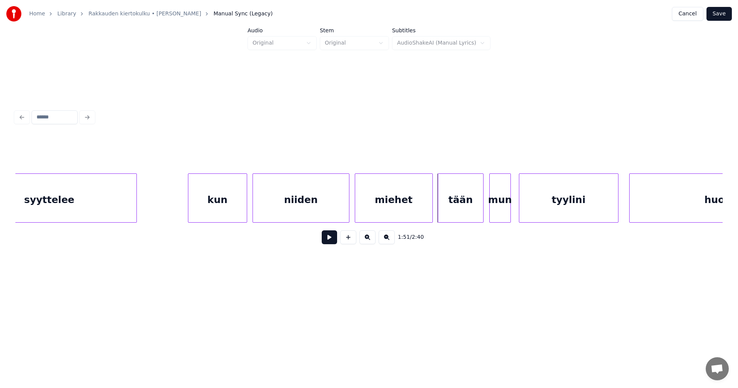
click at [452, 208] on div "tään" at bounding box center [460, 200] width 45 height 52
click at [334, 240] on button at bounding box center [329, 237] width 15 height 14
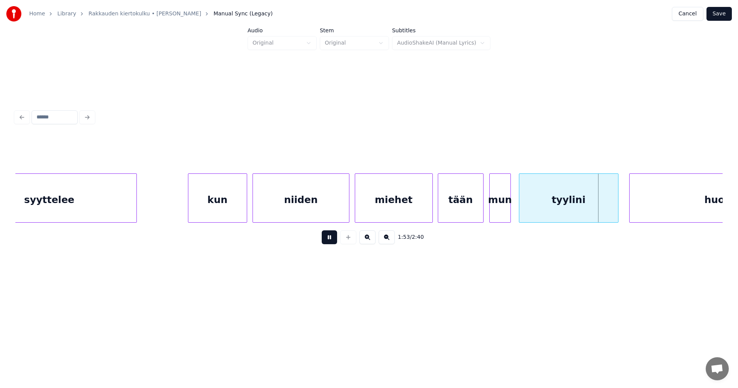
click at [334, 240] on button at bounding box center [329, 237] width 15 height 14
click at [444, 207] on div "tään" at bounding box center [460, 200] width 45 height 52
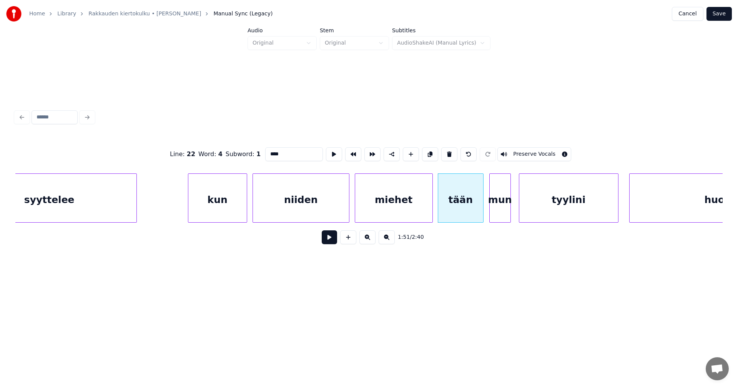
click at [332, 243] on button at bounding box center [329, 237] width 15 height 14
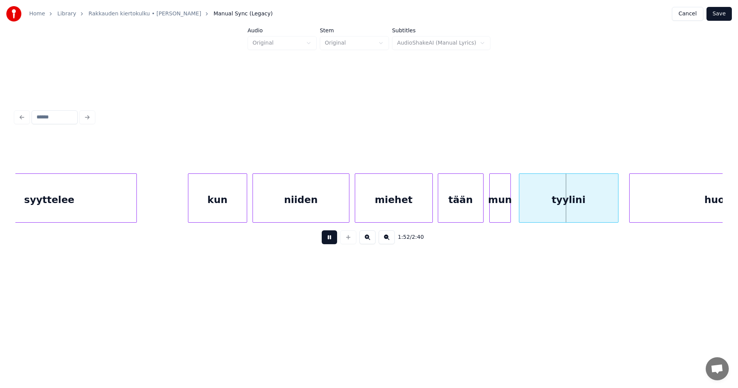
click at [332, 243] on button at bounding box center [329, 237] width 15 height 14
click at [468, 200] on div "tään" at bounding box center [460, 200] width 45 height 52
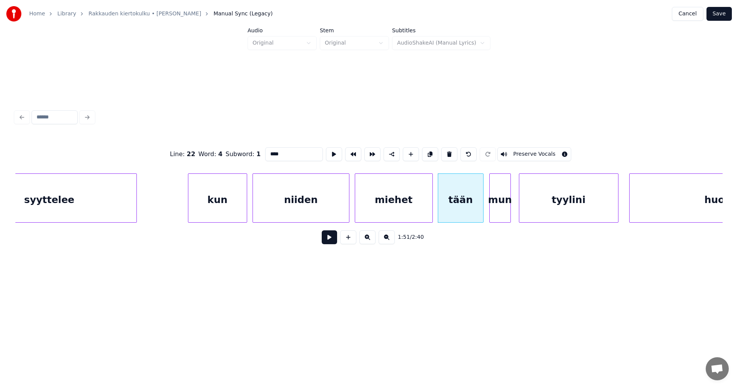
click at [273, 154] on input "****" at bounding box center [294, 154] width 58 height 14
click at [229, 207] on div "kun" at bounding box center [217, 200] width 58 height 52
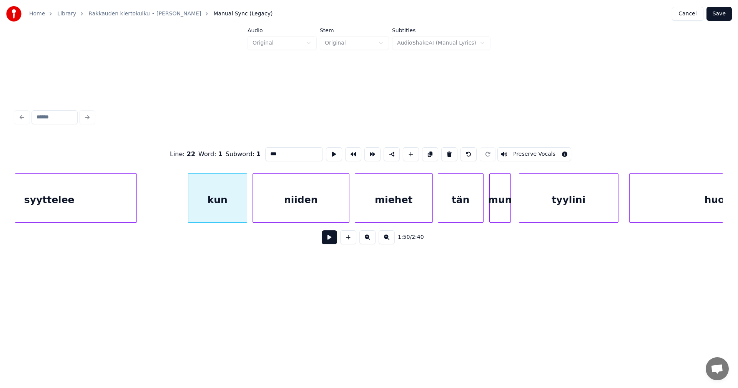
type input "***"
click at [330, 243] on button at bounding box center [329, 237] width 15 height 14
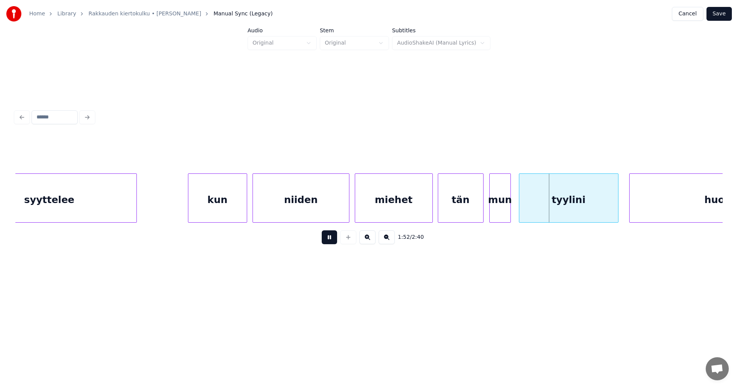
click at [332, 238] on button at bounding box center [329, 237] width 15 height 14
click at [451, 201] on div "tän" at bounding box center [460, 200] width 45 height 52
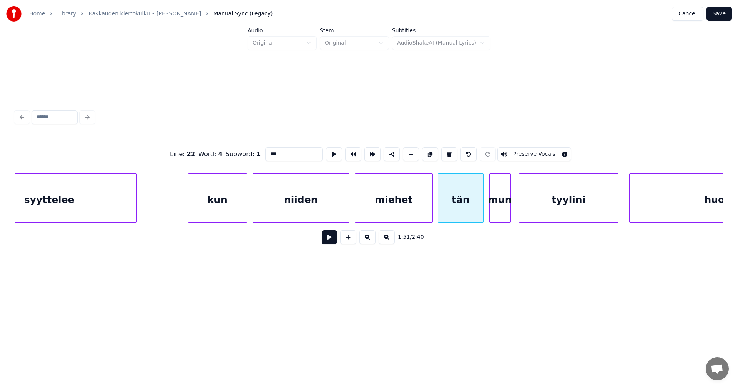
click at [271, 153] on input "***" at bounding box center [294, 154] width 58 height 14
type input "****"
click at [330, 238] on button at bounding box center [329, 237] width 15 height 14
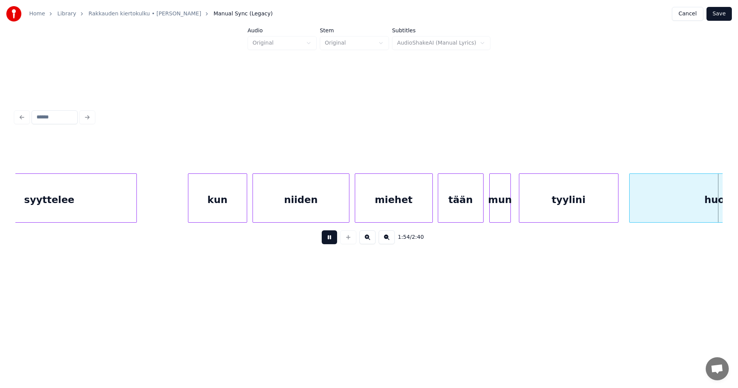
scroll to position [0, 15348]
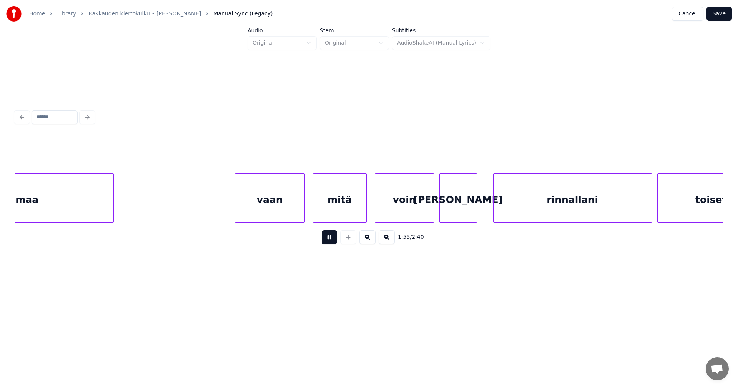
drag, startPoint x: 330, startPoint y: 238, endPoint x: 309, endPoint y: 228, distance: 23.7
click at [329, 237] on button at bounding box center [329, 237] width 15 height 14
click at [271, 205] on div "vaan" at bounding box center [265, 200] width 69 height 52
click at [338, 211] on div "mitä" at bounding box center [337, 200] width 53 height 52
click at [331, 243] on button at bounding box center [329, 237] width 15 height 14
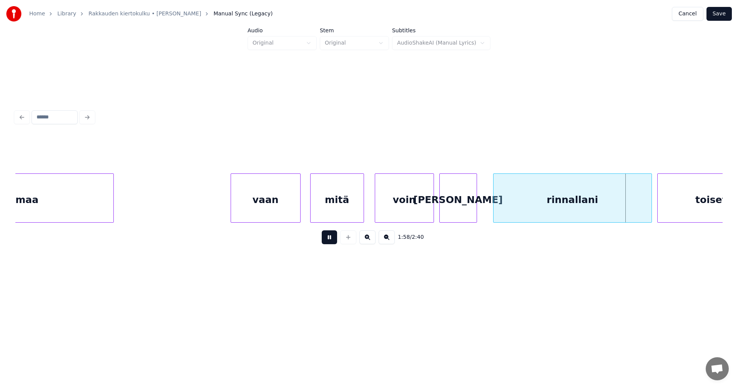
click at [332, 241] on button at bounding box center [329, 237] width 15 height 14
click at [535, 201] on div "rinnallani" at bounding box center [567, 200] width 158 height 52
click at [333, 242] on button at bounding box center [329, 237] width 15 height 14
click at [543, 197] on div "rinnallani" at bounding box center [564, 200] width 158 height 52
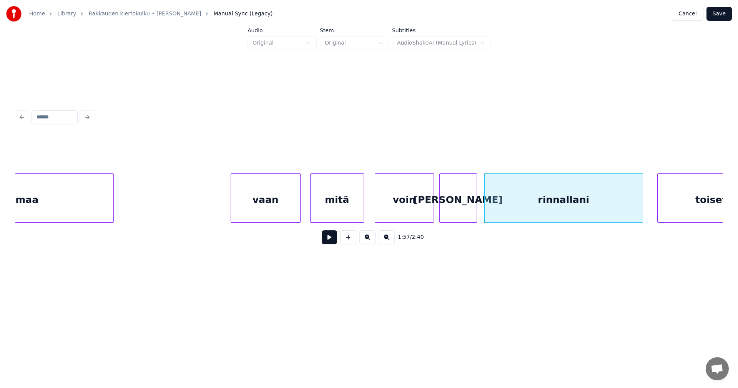
click at [334, 242] on button at bounding box center [329, 237] width 15 height 14
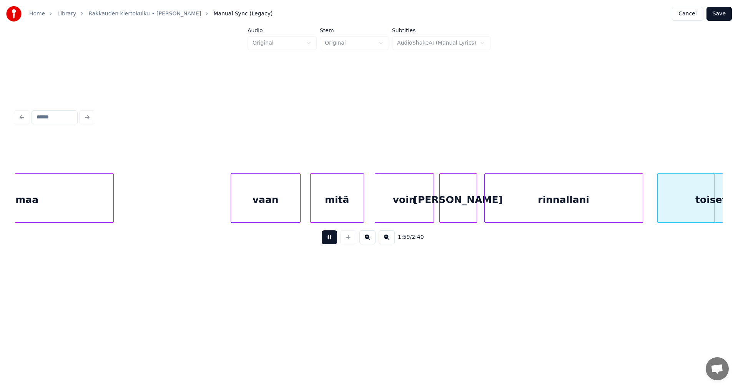
scroll to position [0, 16056]
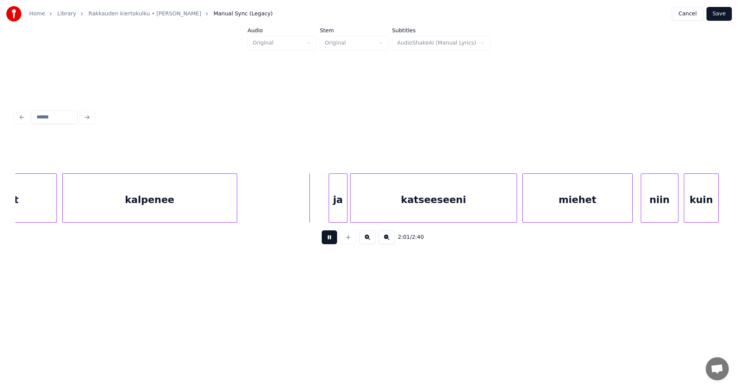
drag, startPoint x: 334, startPoint y: 242, endPoint x: 346, endPoint y: 219, distance: 25.6
click at [334, 241] on button at bounding box center [329, 237] width 15 height 14
click at [333, 213] on div "ja" at bounding box center [328, 200] width 18 height 52
click at [316, 206] on div at bounding box center [317, 198] width 2 height 48
click at [339, 206] on div at bounding box center [338, 198] width 2 height 48
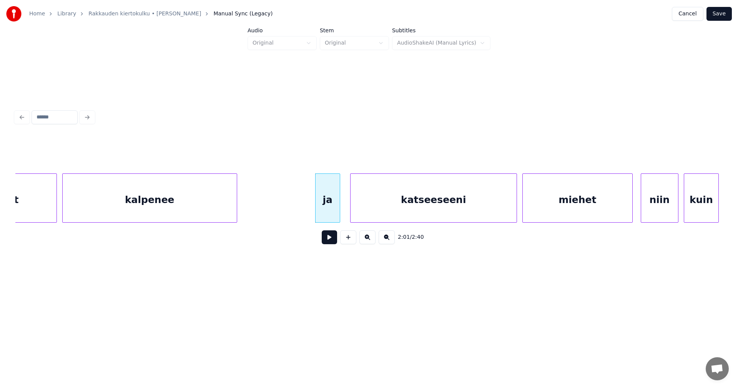
click at [331, 242] on button at bounding box center [329, 237] width 15 height 14
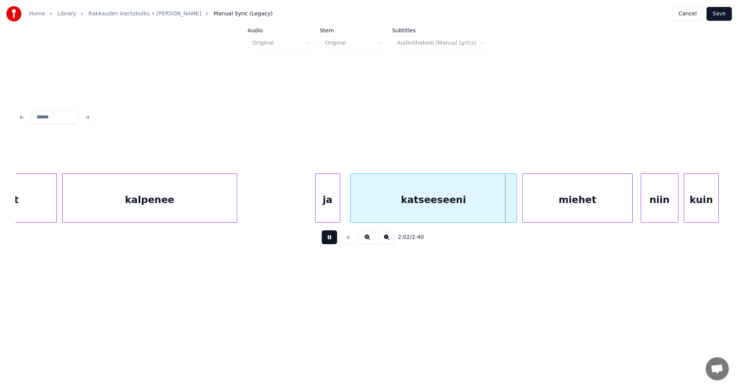
click at [331, 241] on button at bounding box center [329, 237] width 15 height 14
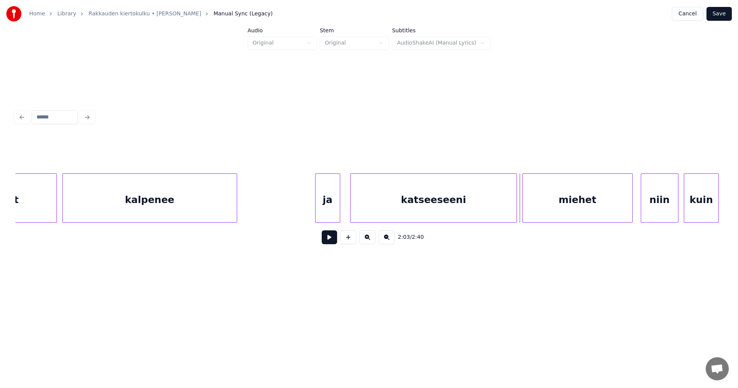
click at [331, 241] on button at bounding box center [329, 237] width 15 height 14
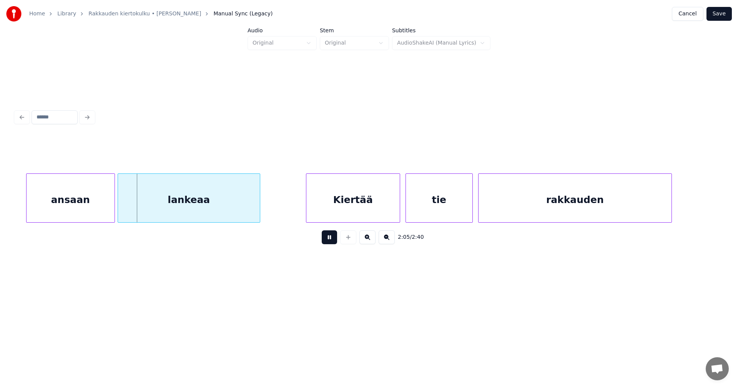
click at [331, 241] on button at bounding box center [329, 237] width 15 height 14
click at [80, 208] on div "ansaan" at bounding box center [67, 200] width 88 height 52
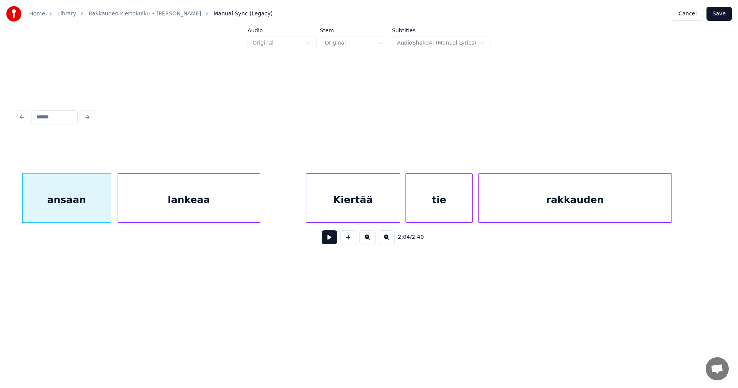
click at [329, 238] on button at bounding box center [329, 237] width 15 height 14
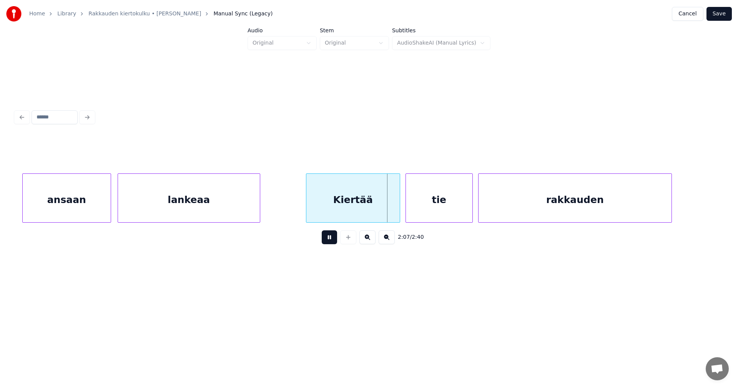
drag, startPoint x: 332, startPoint y: 237, endPoint x: 347, endPoint y: 213, distance: 28.8
click at [332, 237] on button at bounding box center [329, 237] width 15 height 14
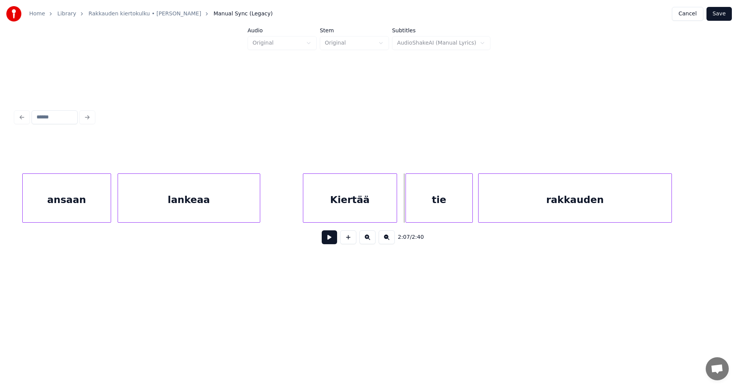
click at [344, 212] on div "Kiertää" at bounding box center [349, 200] width 93 height 52
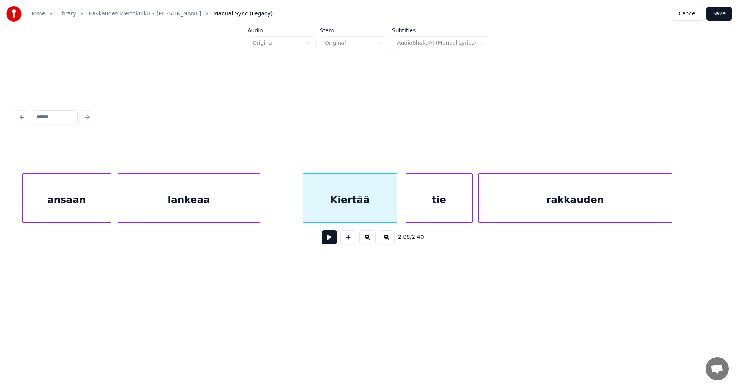
click at [333, 242] on button at bounding box center [329, 237] width 15 height 14
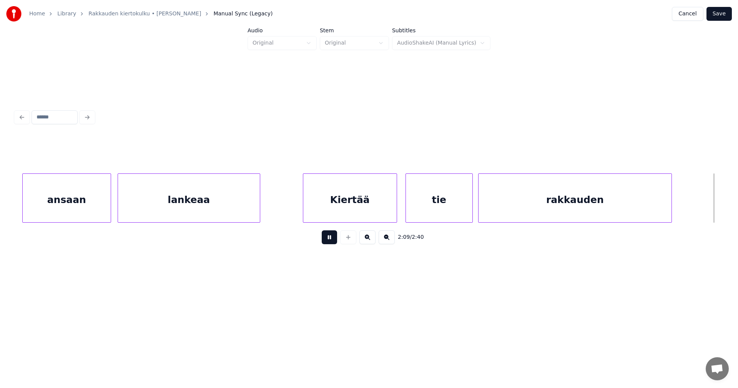
scroll to position [0, 17472]
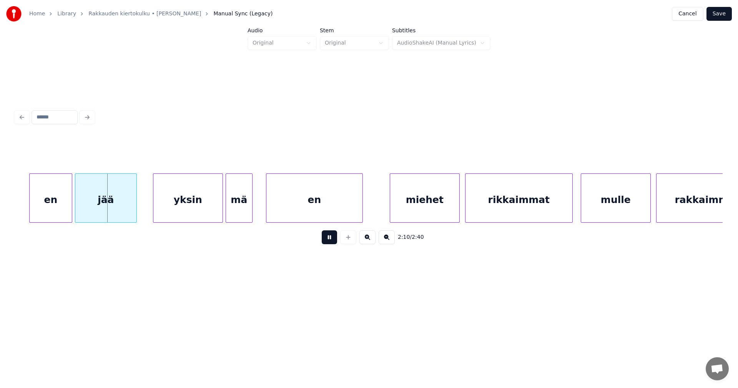
drag, startPoint x: 333, startPoint y: 240, endPoint x: 180, endPoint y: 233, distance: 153.2
click at [333, 240] on button at bounding box center [329, 237] width 15 height 14
click at [52, 209] on div "en" at bounding box center [41, 200] width 42 height 52
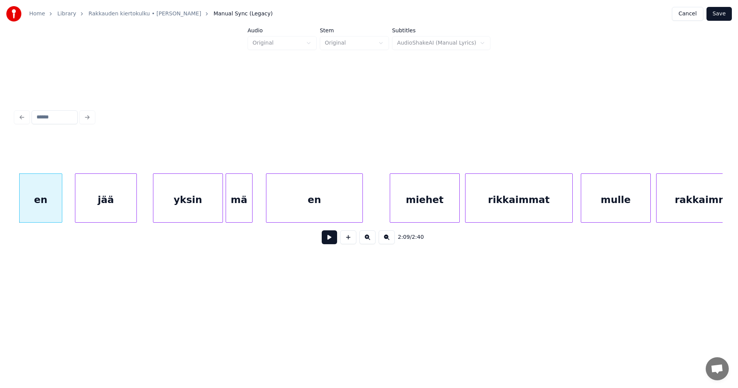
click at [53, 209] on div "en" at bounding box center [41, 200] width 42 height 52
click at [55, 209] on div "en" at bounding box center [43, 200] width 42 height 52
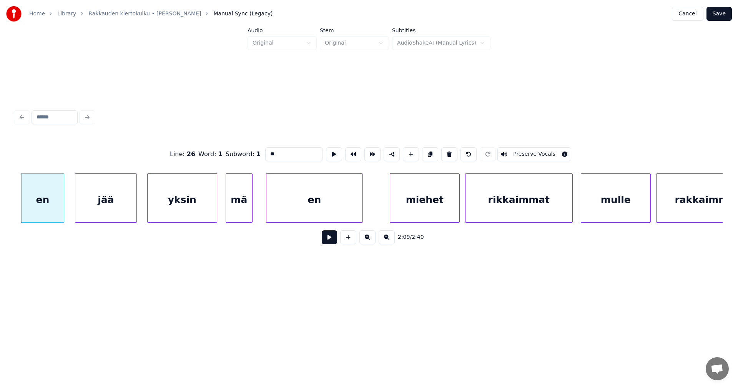
click at [184, 207] on div "yksin" at bounding box center [182, 200] width 69 height 52
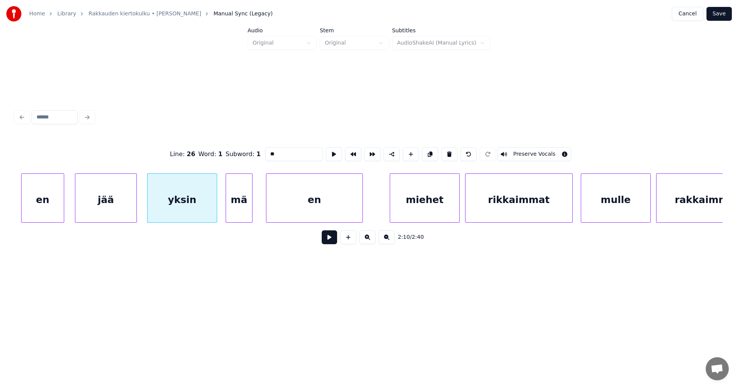
click at [59, 211] on div "en" at bounding box center [43, 200] width 42 height 52
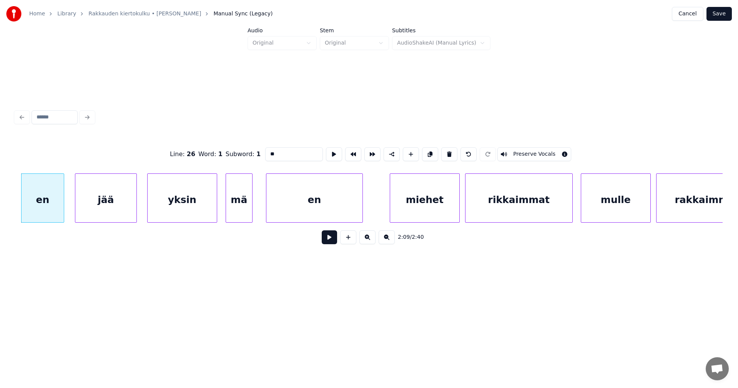
click at [328, 241] on button at bounding box center [329, 237] width 15 height 14
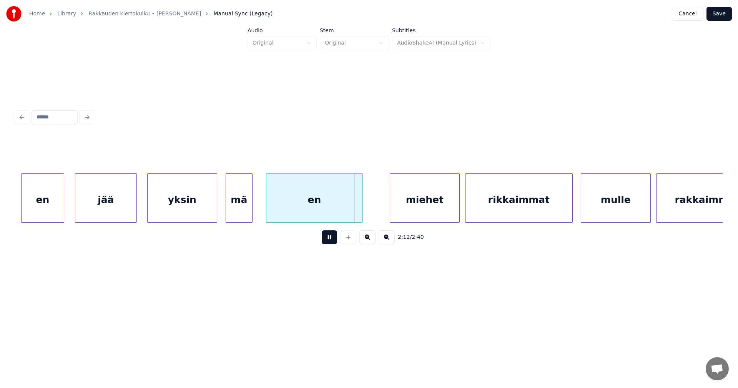
click at [330, 241] on button at bounding box center [329, 237] width 15 height 14
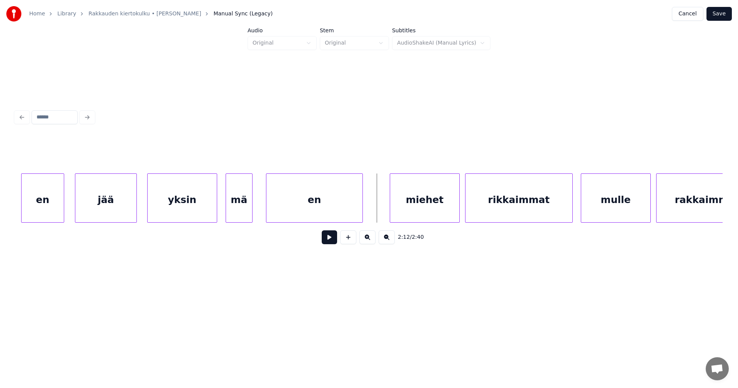
click at [203, 213] on div "yksin" at bounding box center [182, 200] width 69 height 52
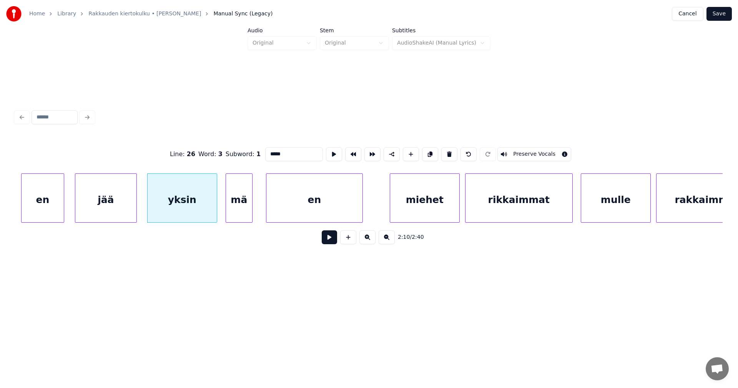
click at [331, 241] on button at bounding box center [329, 237] width 15 height 14
click at [329, 240] on button at bounding box center [329, 237] width 15 height 14
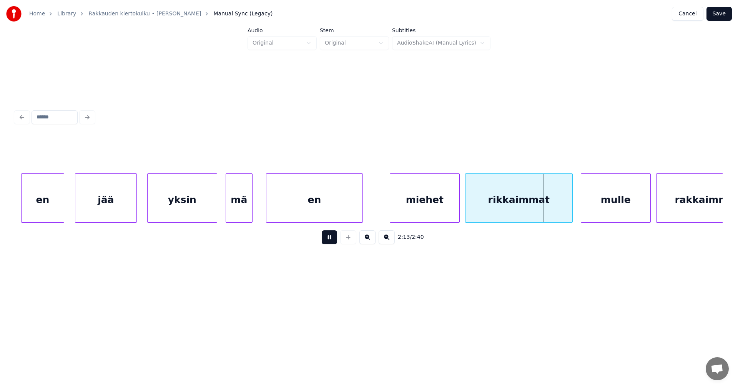
click at [329, 240] on button at bounding box center [329, 237] width 15 height 14
click at [409, 205] on div "miehet" at bounding box center [424, 200] width 69 height 52
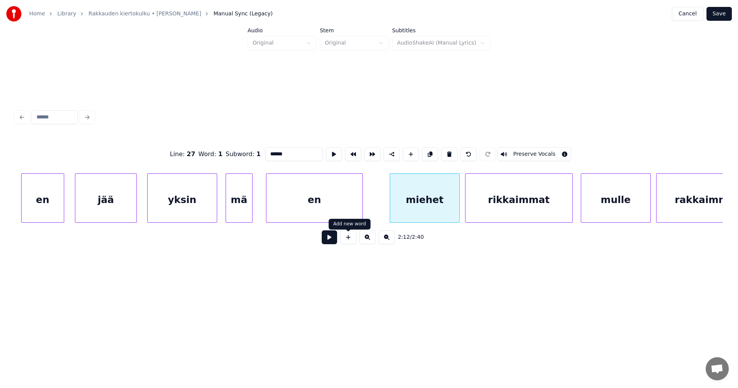
click at [331, 238] on button at bounding box center [329, 237] width 15 height 14
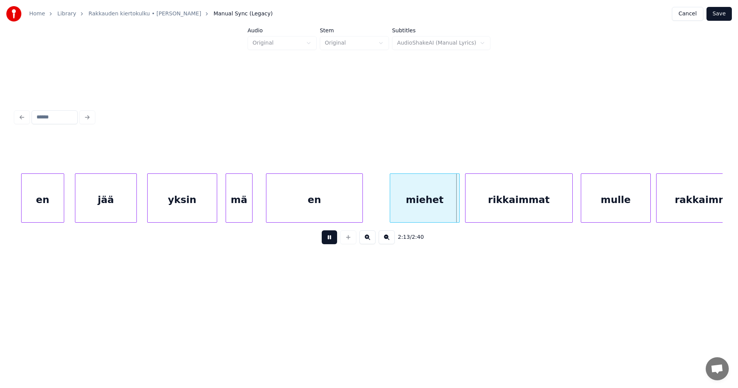
click at [333, 238] on button at bounding box center [329, 237] width 15 height 14
click at [333, 240] on button at bounding box center [329, 237] width 15 height 14
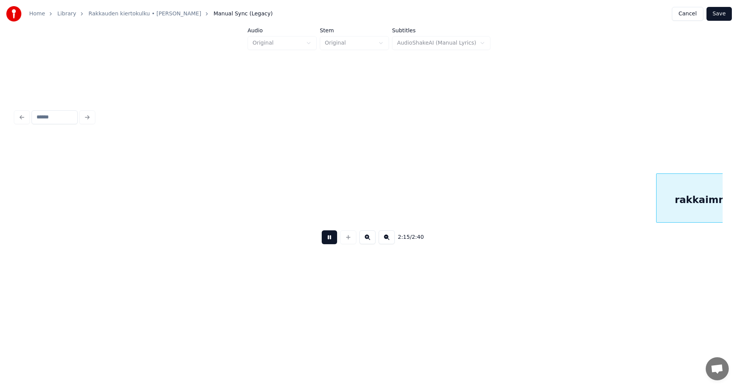
scroll to position [0, 18181]
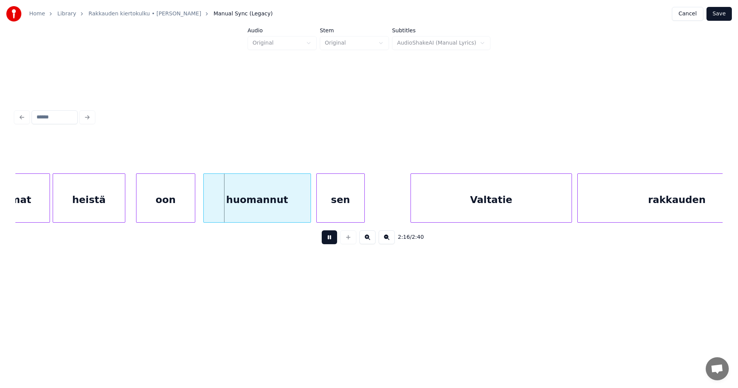
drag, startPoint x: 333, startPoint y: 240, endPoint x: 309, endPoint y: 240, distance: 23.5
click at [333, 240] on button at bounding box center [329, 237] width 15 height 14
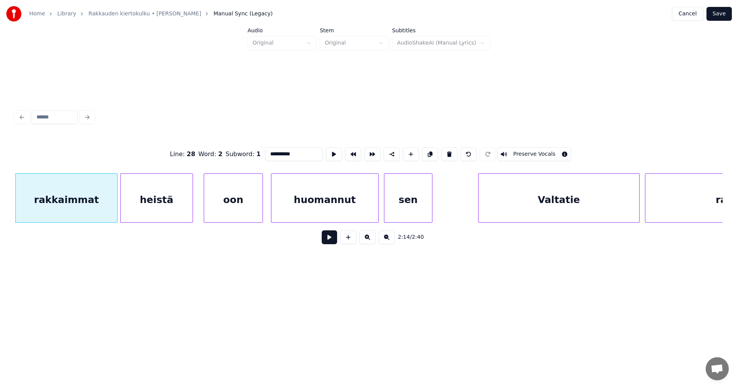
click at [332, 240] on button at bounding box center [329, 237] width 15 height 14
click at [331, 240] on button at bounding box center [329, 237] width 15 height 14
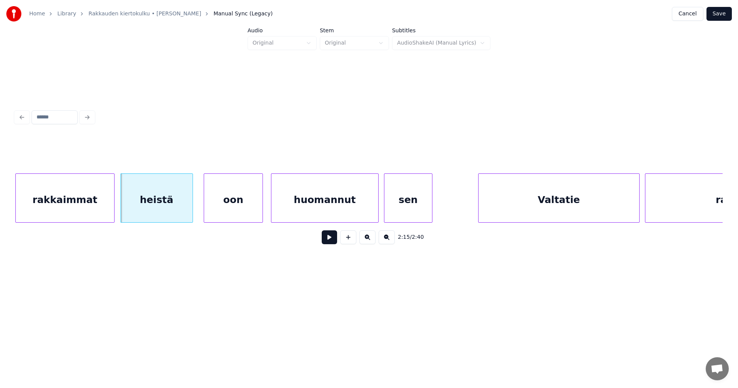
click at [113, 211] on div at bounding box center [113, 198] width 2 height 48
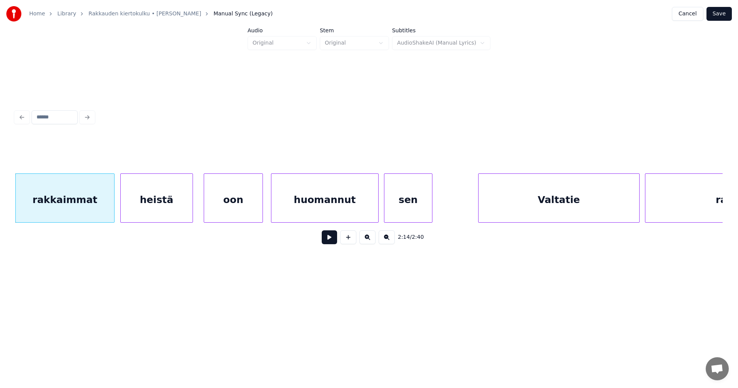
click at [326, 240] on button at bounding box center [329, 237] width 15 height 14
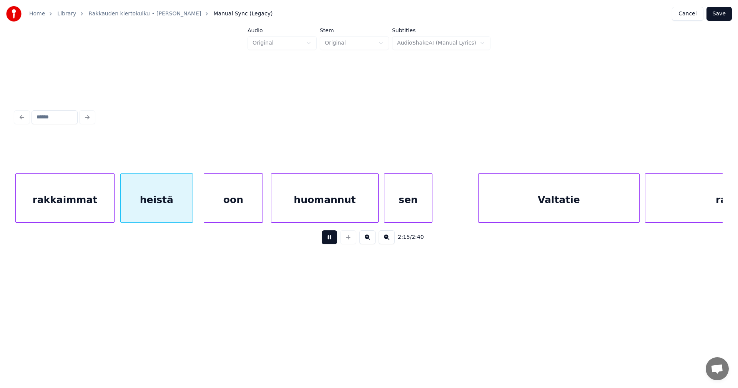
click at [326, 240] on button at bounding box center [329, 237] width 15 height 14
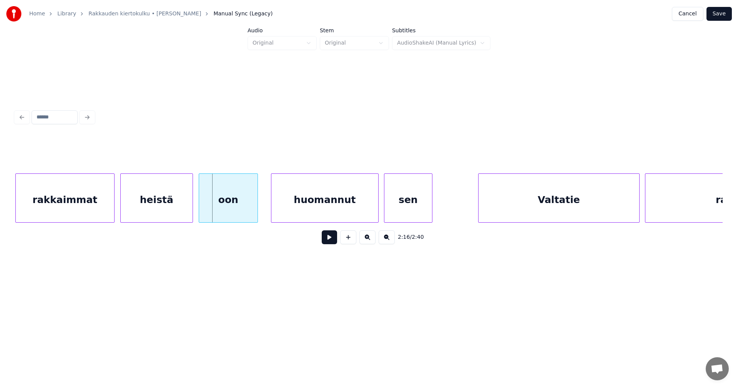
click at [240, 211] on div "oon" at bounding box center [228, 200] width 58 height 52
click at [330, 239] on button at bounding box center [329, 237] width 15 height 14
drag, startPoint x: 330, startPoint y: 239, endPoint x: 321, endPoint y: 235, distance: 9.6
click at [326, 236] on button at bounding box center [329, 237] width 15 height 14
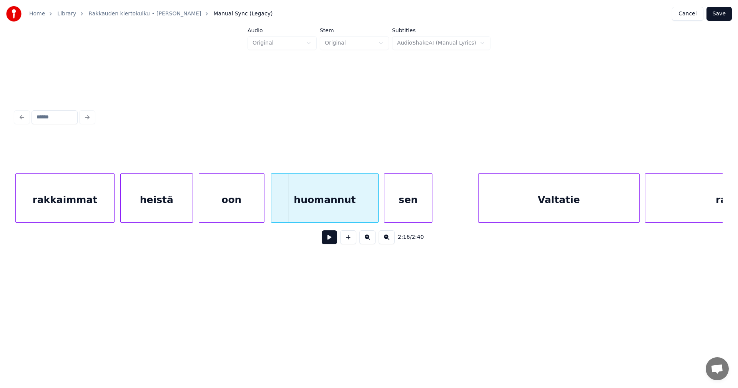
click at [263, 211] on div at bounding box center [263, 198] width 2 height 48
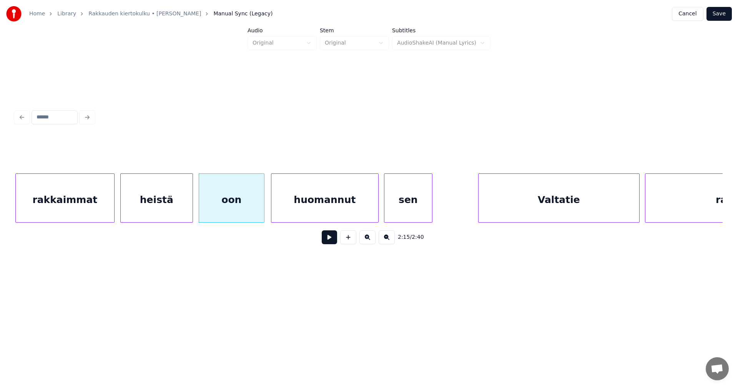
click at [329, 241] on button at bounding box center [329, 237] width 15 height 14
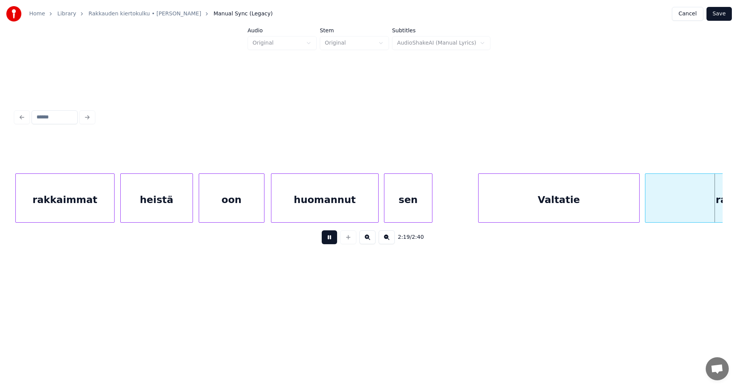
scroll to position [0, 18821]
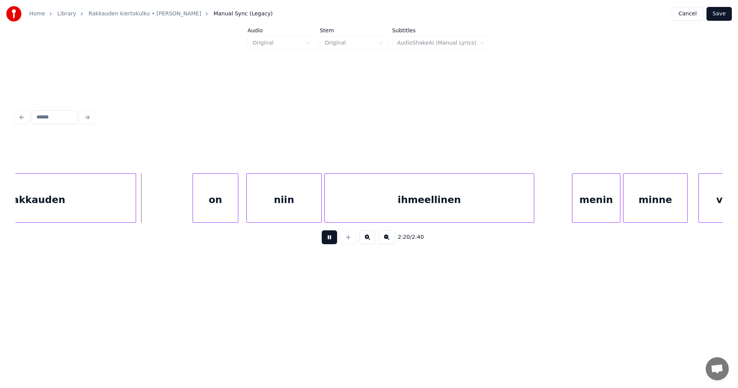
click at [328, 241] on button at bounding box center [329, 237] width 15 height 14
click at [215, 211] on div "on" at bounding box center [211, 200] width 45 height 52
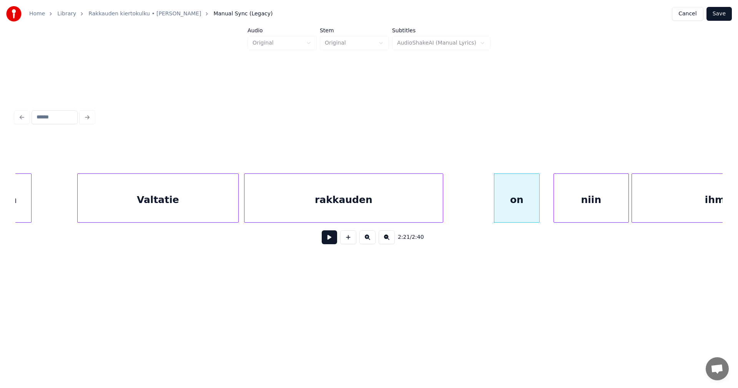
scroll to position [0, 18514]
click at [115, 209] on div "Valtatie" at bounding box center [156, 200] width 161 height 52
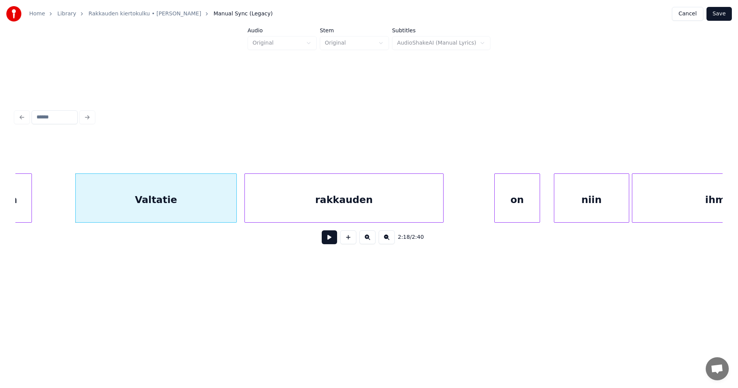
click at [524, 211] on div "on" at bounding box center [517, 200] width 45 height 52
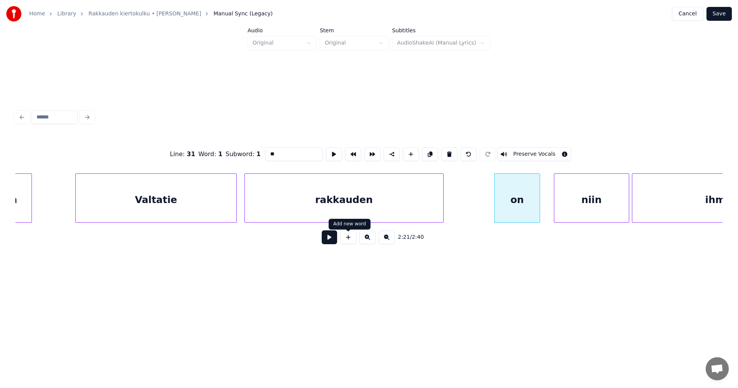
click at [333, 240] on button at bounding box center [329, 237] width 15 height 14
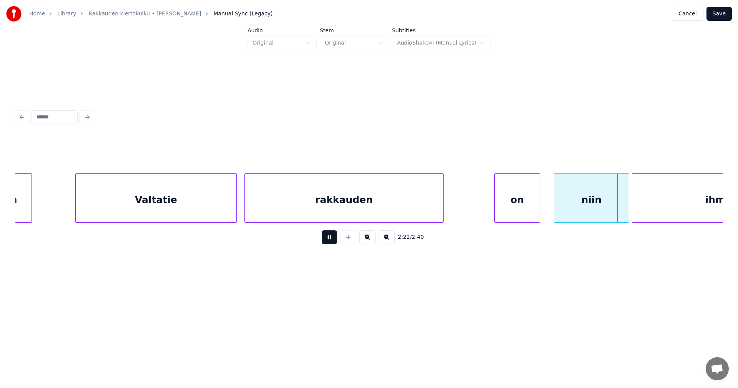
click at [333, 240] on button at bounding box center [329, 237] width 15 height 14
click at [624, 205] on div at bounding box center [623, 198] width 2 height 48
click at [633, 206] on div at bounding box center [632, 198] width 2 height 48
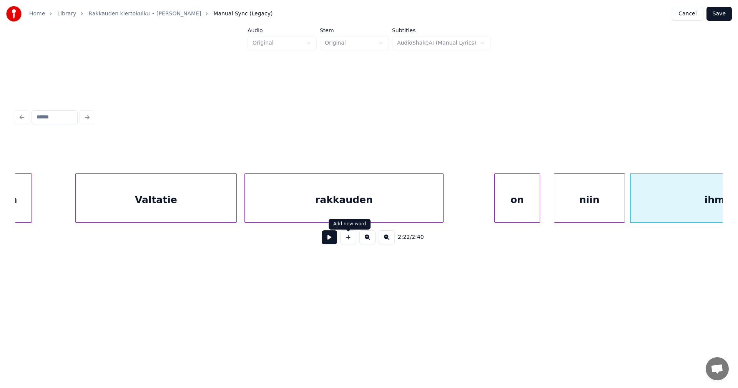
click at [327, 241] on button at bounding box center [329, 237] width 15 height 14
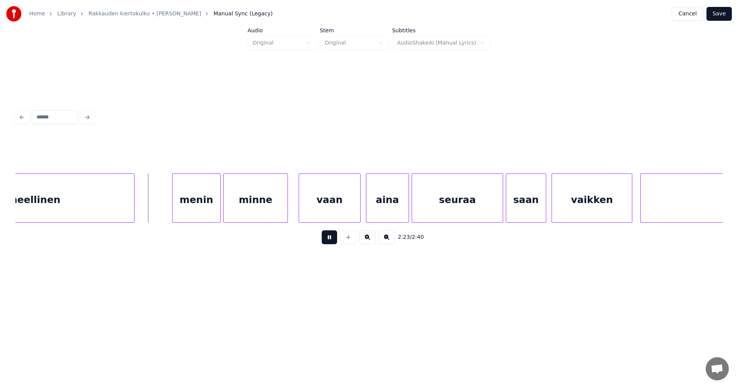
drag, startPoint x: 332, startPoint y: 239, endPoint x: 268, endPoint y: 234, distance: 64.0
click at [330, 239] on button at bounding box center [329, 237] width 15 height 14
click at [201, 214] on div "menin" at bounding box center [190, 200] width 48 height 52
click at [251, 215] on div "minne" at bounding box center [251, 200] width 64 height 52
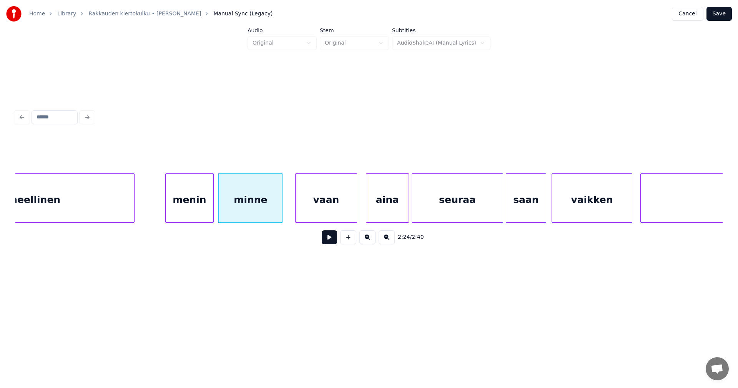
click at [305, 212] on div "vaan" at bounding box center [326, 200] width 61 height 52
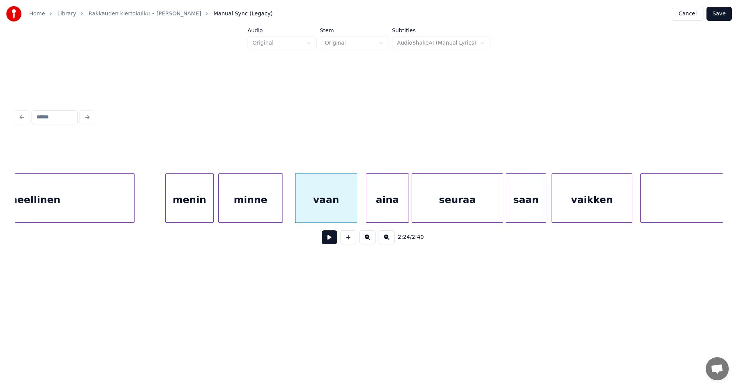
click at [204, 216] on div "menin" at bounding box center [190, 200] width 48 height 52
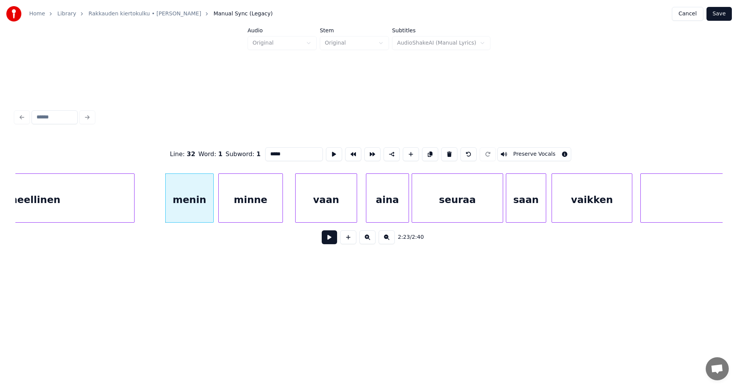
click at [327, 239] on button at bounding box center [329, 237] width 15 height 14
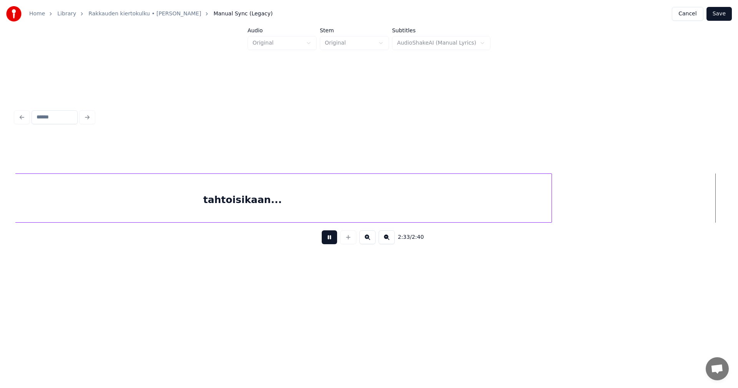
scroll to position [0, 20638]
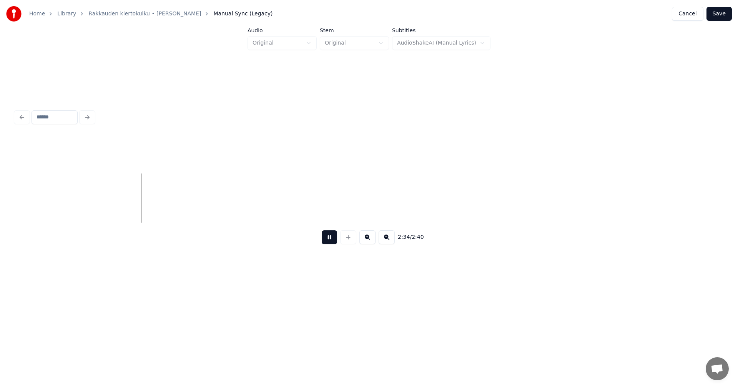
click at [328, 239] on button at bounding box center [329, 237] width 15 height 14
click at [724, 15] on button "Save" at bounding box center [719, 14] width 25 height 14
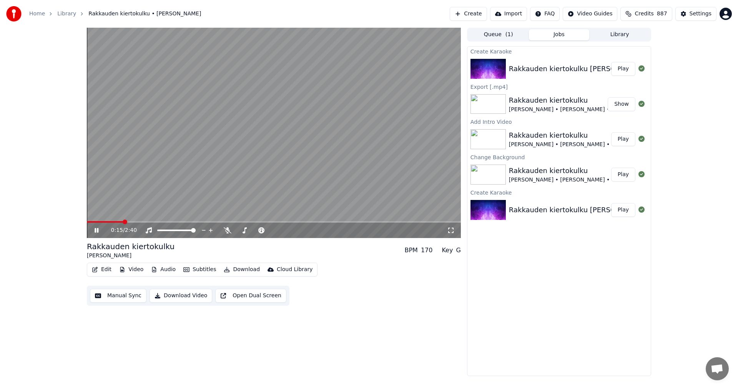
click at [97, 228] on icon at bounding box center [102, 230] width 18 height 6
click at [136, 268] on button "Video" at bounding box center [131, 269] width 30 height 11
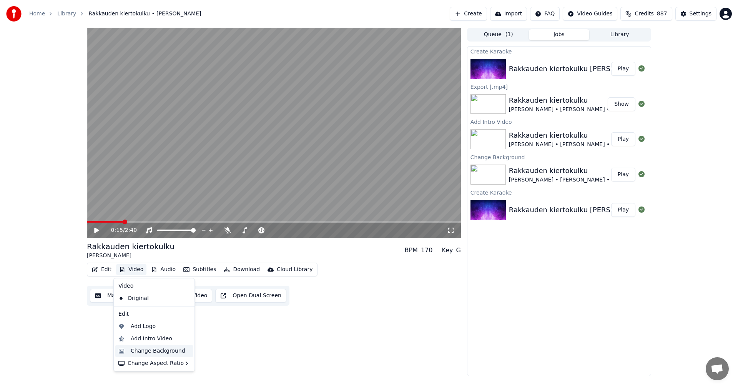
click at [143, 351] on div "Change Background" at bounding box center [158, 351] width 55 height 8
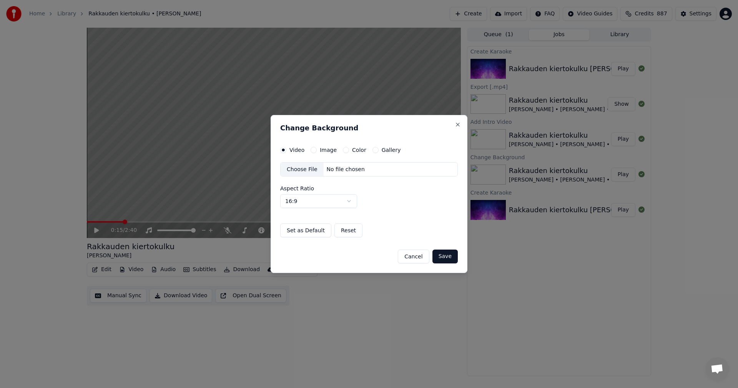
click at [311, 151] on button "Image" at bounding box center [314, 150] width 6 height 6
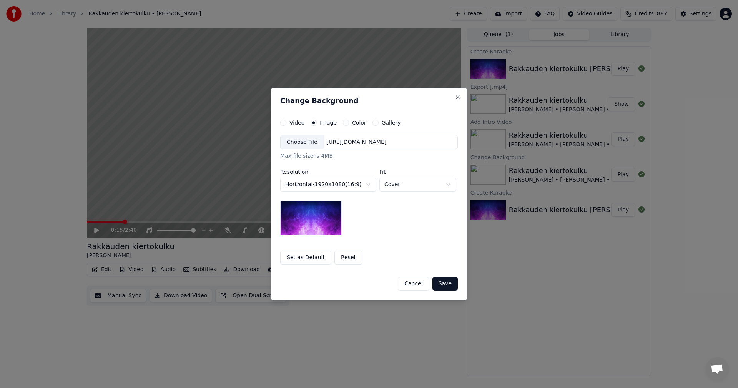
click at [311, 147] on div "Choose File" at bounding box center [302, 142] width 43 height 14
click at [446, 287] on button "Save" at bounding box center [445, 284] width 25 height 14
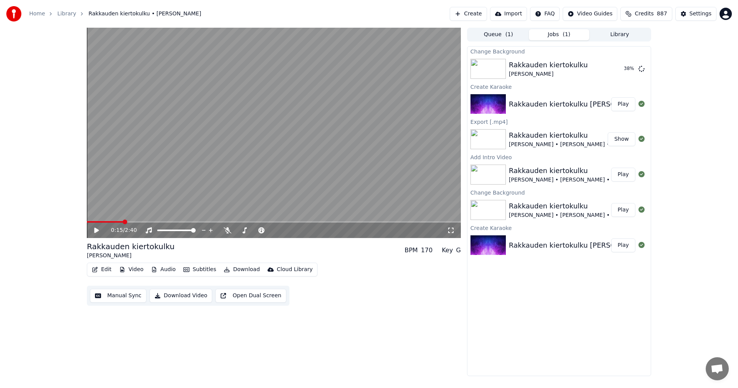
click at [664, 15] on span "887" at bounding box center [662, 14] width 10 height 8
click at [571, 338] on div "Change Background Rakkauden kiertokulku [PERSON_NAME] 80 % Create Karaoke Rakka…" at bounding box center [559, 211] width 184 height 330
click at [618, 68] on button "Play" at bounding box center [623, 69] width 24 height 14
click at [452, 229] on icon at bounding box center [451, 230] width 8 height 6
click at [230, 232] on icon at bounding box center [228, 230] width 8 height 6
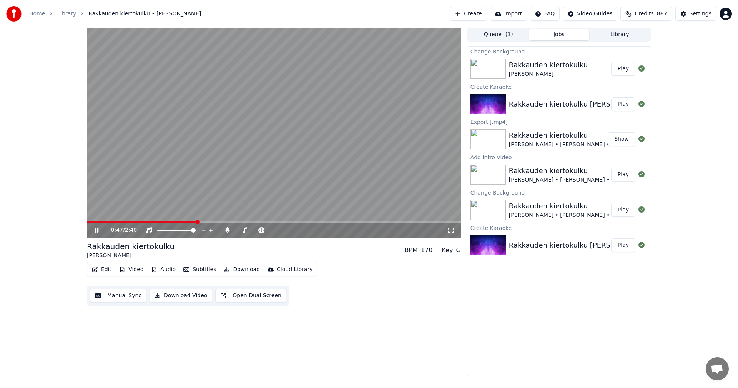
click at [94, 228] on icon at bounding box center [102, 230] width 18 height 6
click at [708, 15] on div "Settings" at bounding box center [701, 14] width 22 height 8
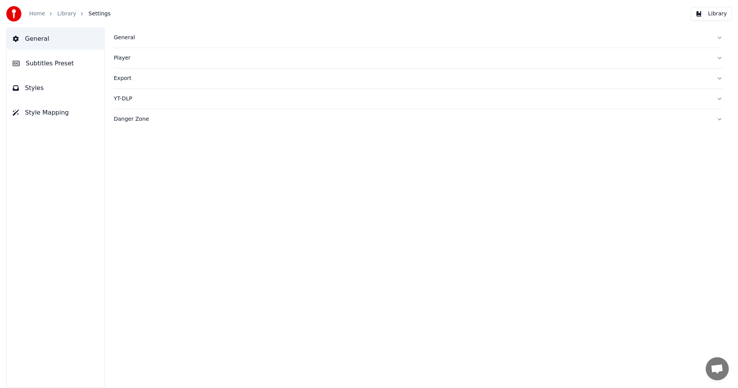
click at [48, 66] on span "Subtitles Preset" at bounding box center [50, 63] width 48 height 9
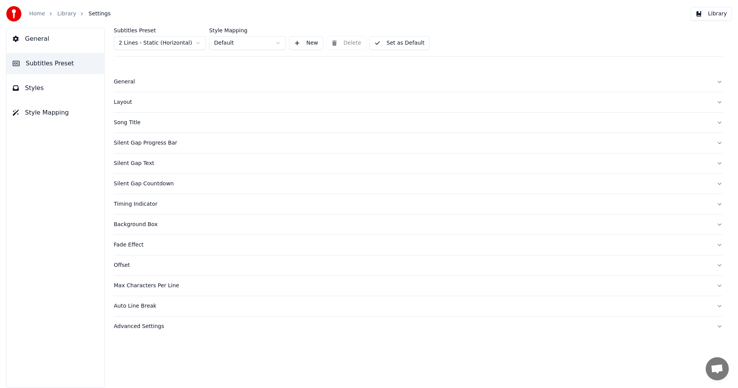
click at [167, 43] on html "Home Library Settings Library General Subtitles Preset Styles Style Mapping Sub…" at bounding box center [369, 194] width 738 height 388
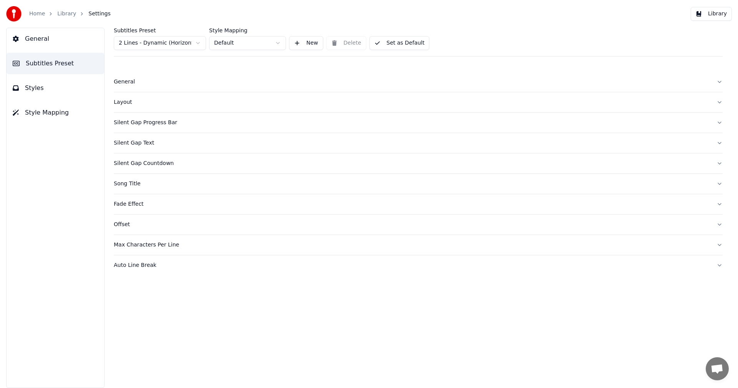
click at [39, 89] on span "Styles" at bounding box center [34, 87] width 19 height 9
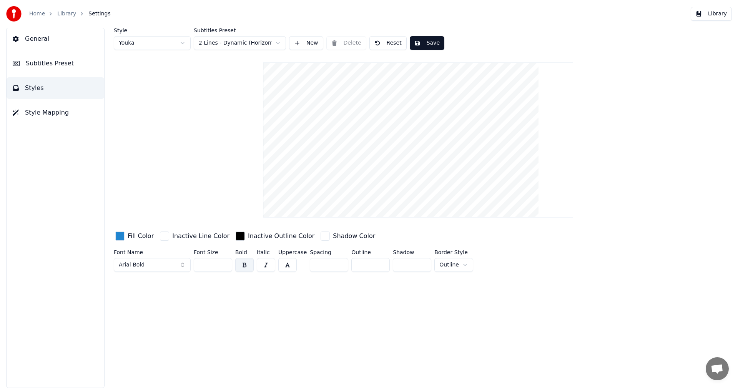
click at [224, 266] on input "**" at bounding box center [213, 265] width 38 height 14
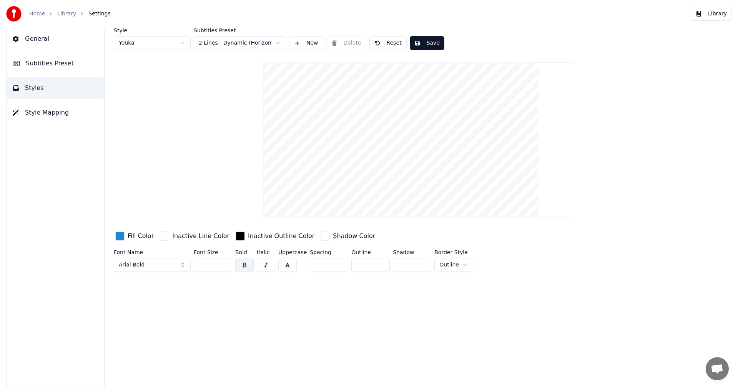
type input "**"
click at [224, 266] on input "**" at bounding box center [213, 265] width 38 height 14
click at [426, 45] on button "Save" at bounding box center [427, 43] width 35 height 14
click at [714, 15] on button "Library" at bounding box center [711, 14] width 41 height 14
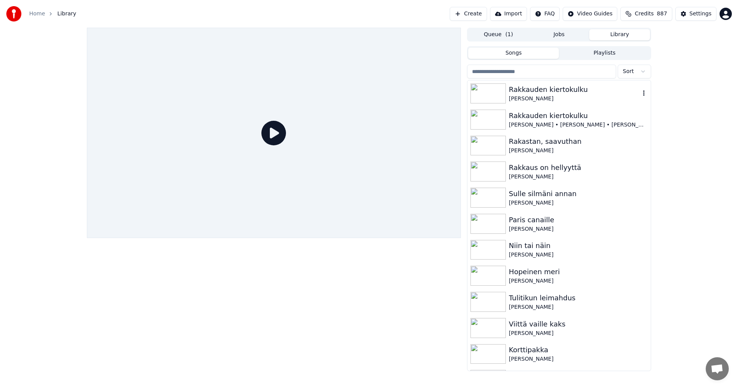
click at [533, 91] on div "Rakkauden kiertokulku" at bounding box center [574, 89] width 131 height 11
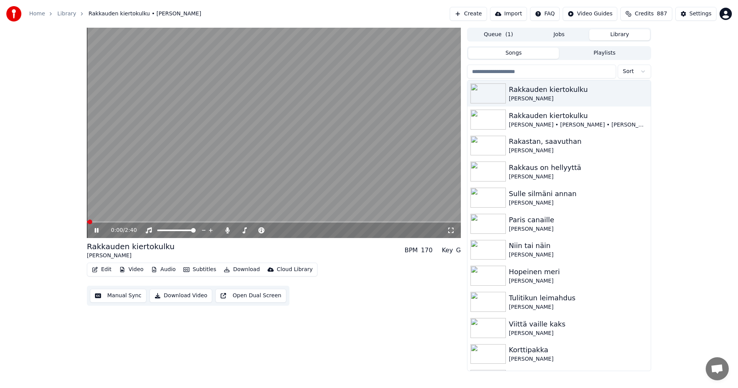
click at [165, 223] on div "0:00 / 2:40" at bounding box center [274, 230] width 374 height 15
click at [168, 222] on span at bounding box center [274, 222] width 374 height 2
click at [161, 223] on span at bounding box center [124, 222] width 75 height 2
click at [97, 233] on icon at bounding box center [102, 230] width 18 height 6
click at [692, 8] on button "Settings" at bounding box center [696, 14] width 41 height 14
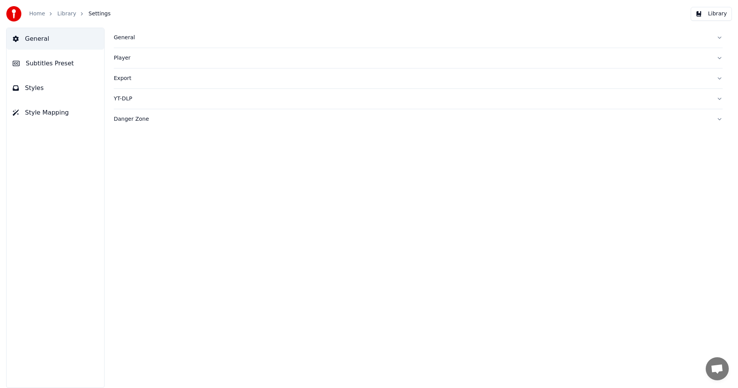
click at [55, 60] on span "Subtitles Preset" at bounding box center [50, 63] width 48 height 9
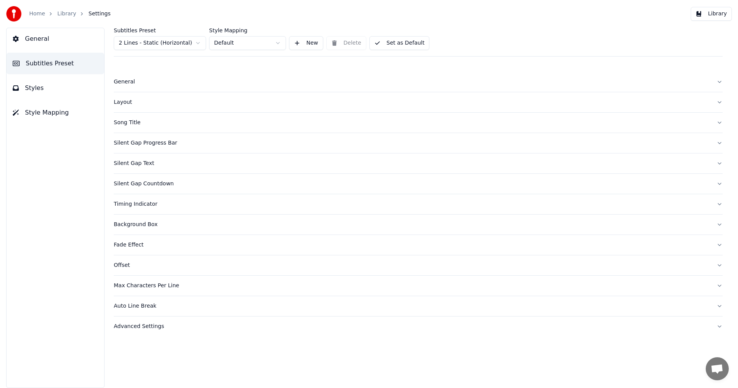
click at [165, 45] on html "Home Library Settings Library General Subtitles Preset Styles Style Mapping Sub…" at bounding box center [369, 194] width 738 height 388
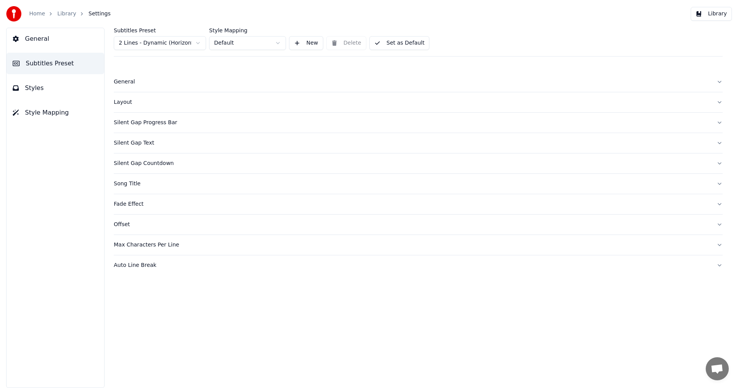
click at [40, 90] on span "Styles" at bounding box center [34, 87] width 19 height 9
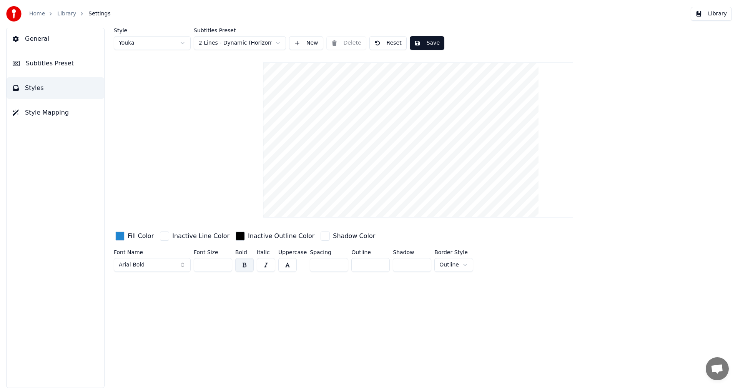
click at [224, 266] on input "**" at bounding box center [213, 265] width 38 height 14
type input "**"
click at [224, 266] on input "**" at bounding box center [213, 265] width 38 height 14
click at [417, 41] on button "Save" at bounding box center [427, 43] width 35 height 14
click at [708, 14] on button "Library" at bounding box center [711, 14] width 41 height 14
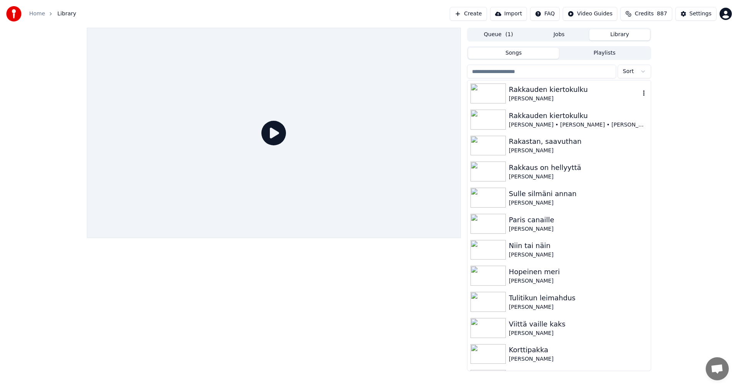
click at [497, 95] on img at bounding box center [488, 93] width 35 height 20
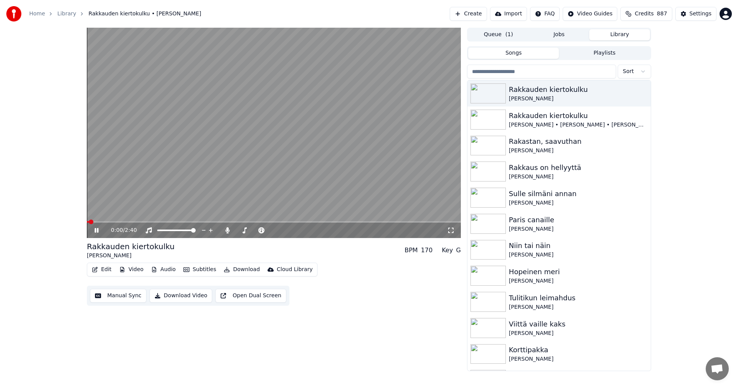
click at [166, 223] on div "0:00 / 2:40" at bounding box center [274, 230] width 374 height 15
click at [169, 221] on span at bounding box center [274, 222] width 374 height 2
click at [140, 221] on span at bounding box center [128, 222] width 82 height 2
click at [305, 221] on span at bounding box center [274, 222] width 374 height 2
click at [97, 231] on icon at bounding box center [102, 230] width 18 height 6
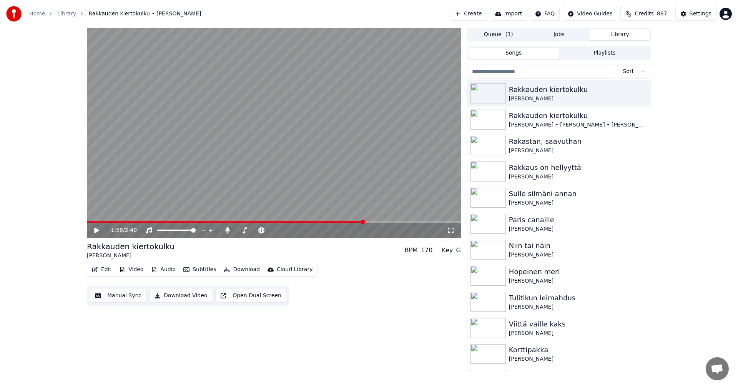
click at [105, 270] on button "Edit" at bounding box center [102, 269] width 26 height 11
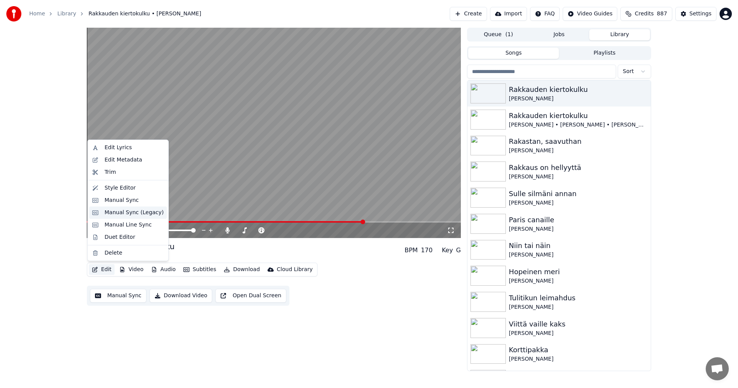
click at [125, 214] on div "Manual Sync (Legacy)" at bounding box center [134, 213] width 59 height 8
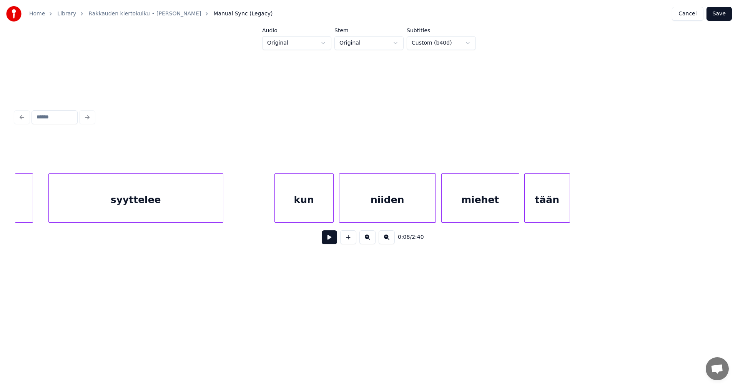
scroll to position [0, 14803]
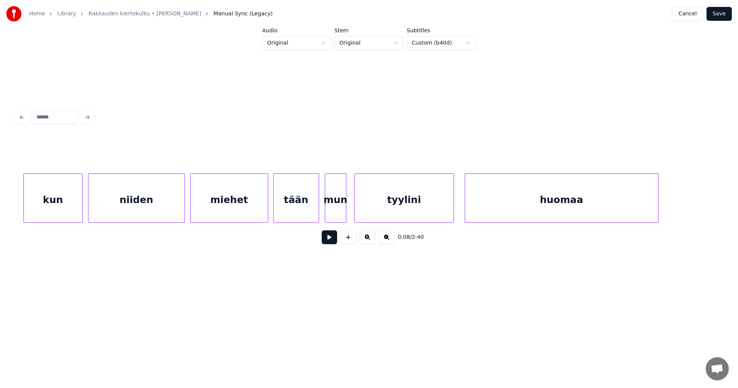
click at [222, 206] on div "miehet" at bounding box center [229, 200] width 77 height 52
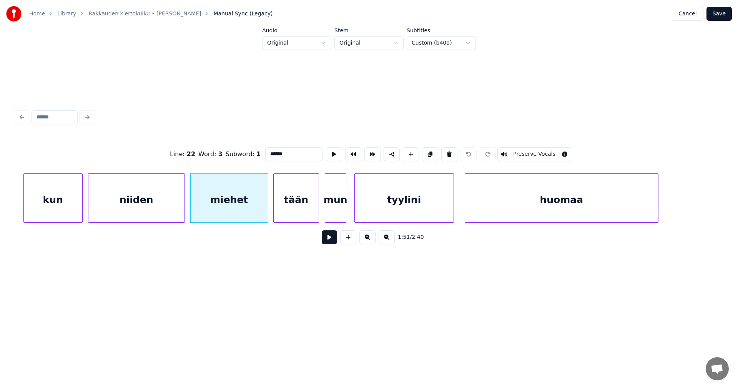
click at [332, 242] on button at bounding box center [329, 237] width 15 height 14
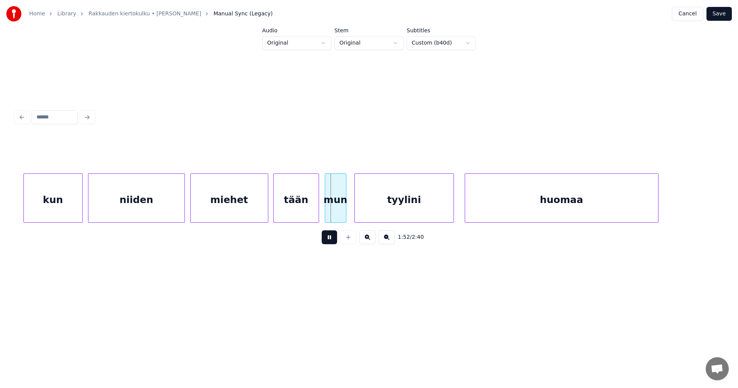
click at [333, 241] on button at bounding box center [329, 237] width 15 height 14
click at [316, 215] on div at bounding box center [317, 198] width 2 height 48
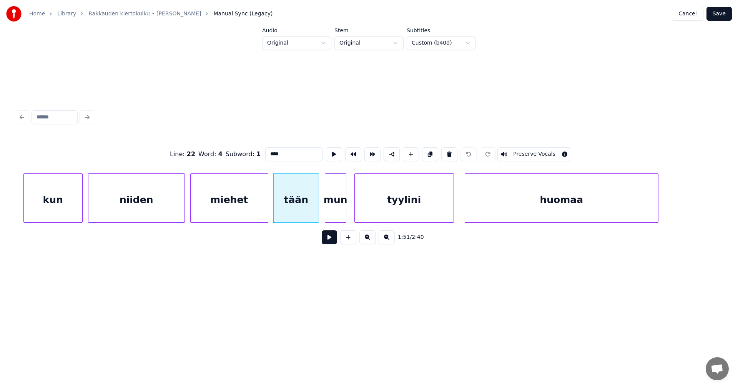
click at [330, 242] on button at bounding box center [329, 237] width 15 height 14
click at [330, 241] on button at bounding box center [329, 237] width 15 height 14
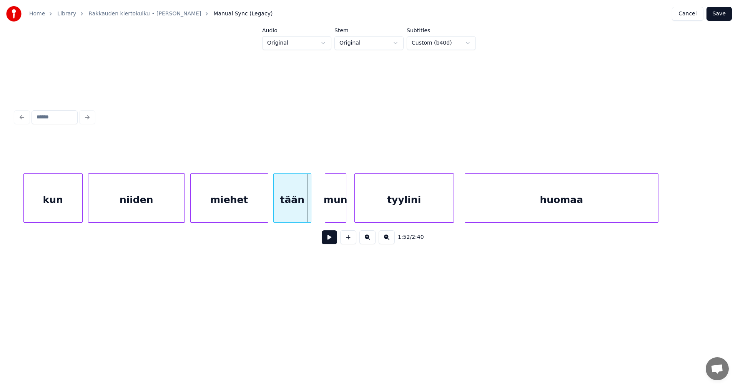
click at [311, 214] on div at bounding box center [310, 198] width 2 height 48
click at [318, 213] on div at bounding box center [319, 198] width 2 height 48
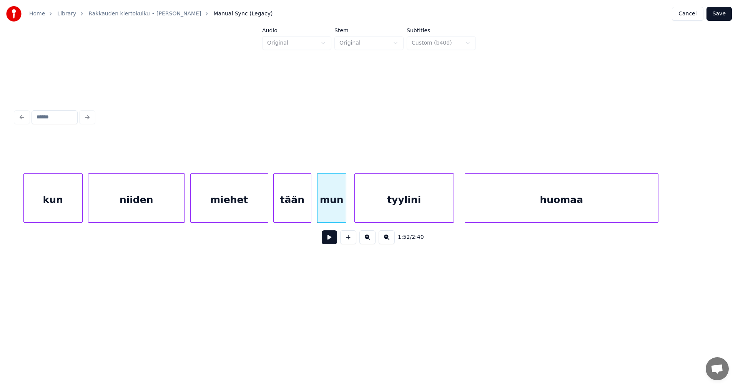
click at [305, 213] on div "tään" at bounding box center [292, 200] width 37 height 52
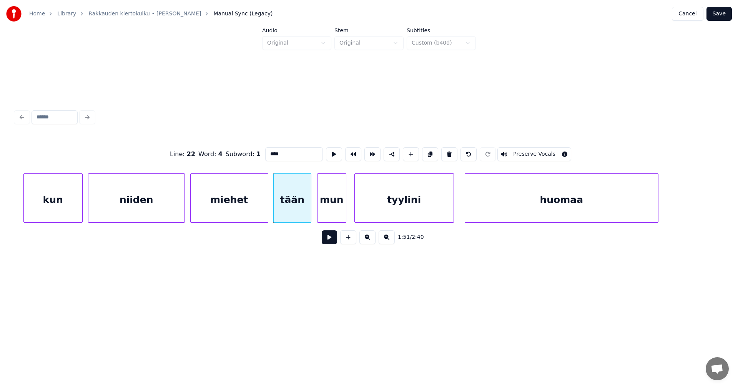
click at [332, 243] on button at bounding box center [329, 237] width 15 height 14
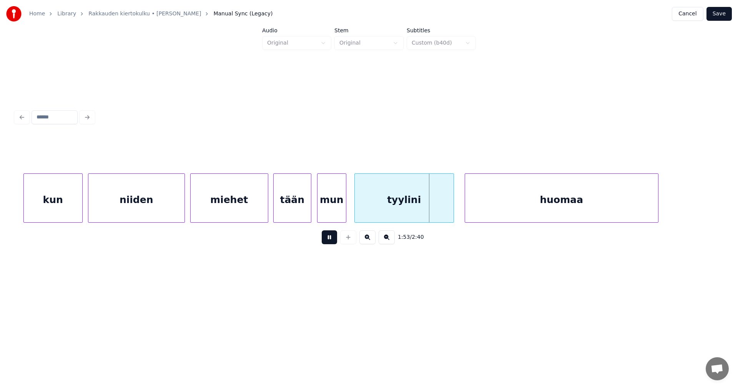
click at [332, 243] on button at bounding box center [329, 237] width 15 height 14
click at [339, 212] on div "mun" at bounding box center [332, 200] width 28 height 52
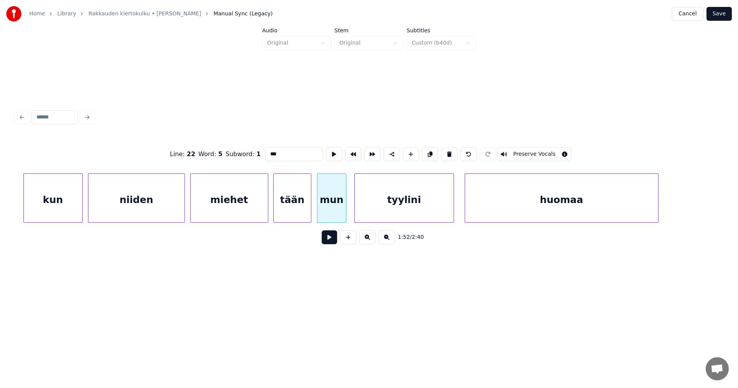
click at [328, 240] on button at bounding box center [329, 237] width 15 height 14
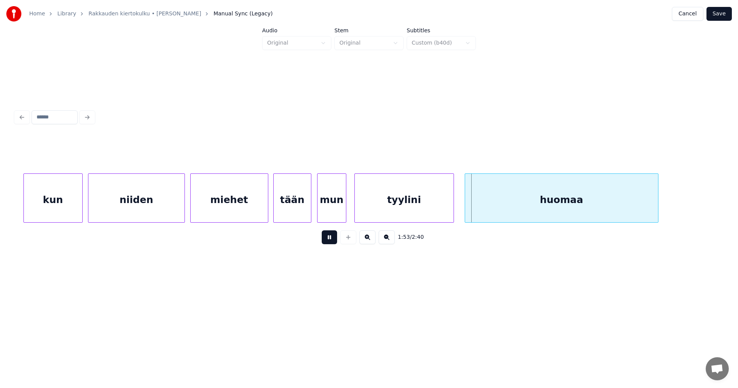
drag, startPoint x: 331, startPoint y: 240, endPoint x: 353, endPoint y: 215, distance: 32.7
click at [331, 240] on button at bounding box center [329, 237] width 15 height 14
click at [346, 210] on div at bounding box center [346, 198] width 2 height 48
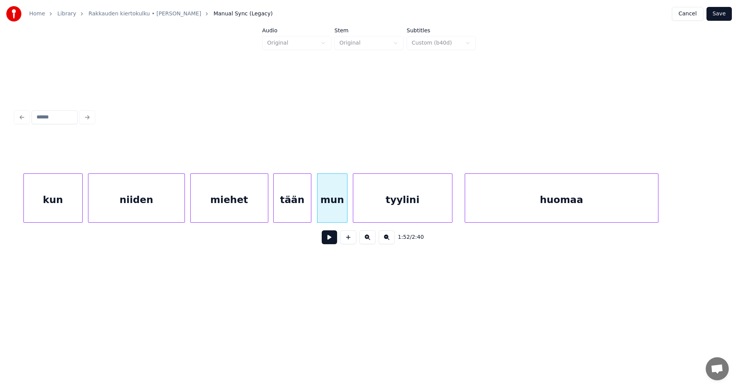
click at [370, 208] on div "tyylini" at bounding box center [402, 200] width 99 height 52
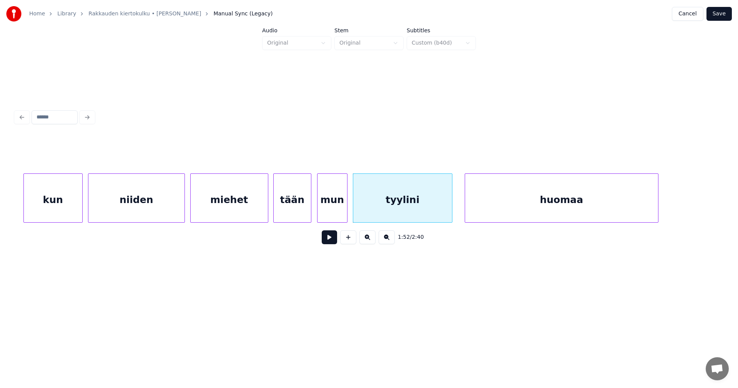
click at [300, 214] on div "tään" at bounding box center [292, 200] width 37 height 52
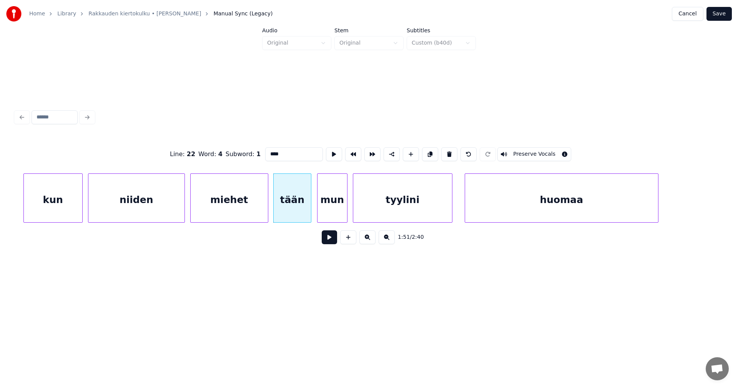
click at [246, 209] on div "miehet" at bounding box center [229, 200] width 77 height 52
type input "******"
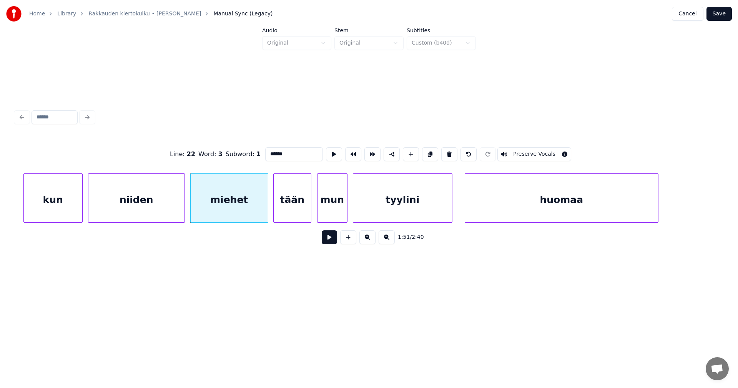
click at [326, 240] on button at bounding box center [329, 237] width 15 height 14
click at [263, 215] on div at bounding box center [264, 198] width 2 height 48
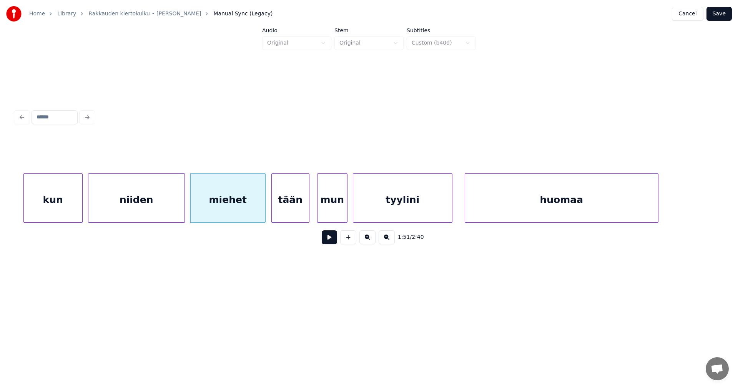
click at [279, 212] on div "tään" at bounding box center [290, 200] width 37 height 52
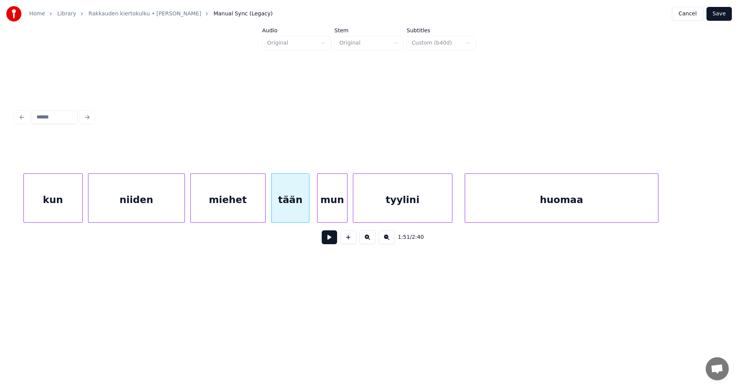
click at [328, 238] on button at bounding box center [329, 237] width 15 height 14
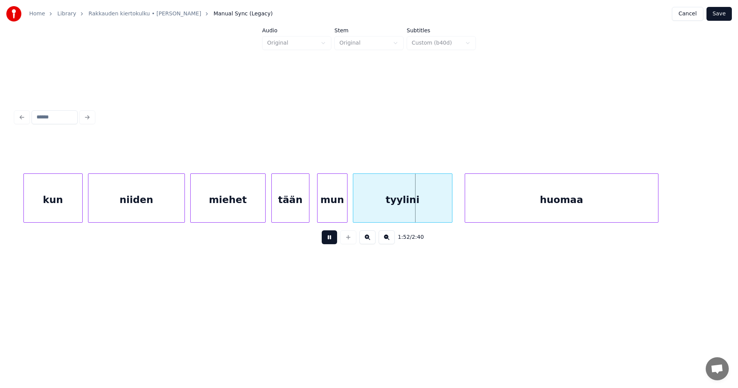
drag, startPoint x: 329, startPoint y: 238, endPoint x: 358, endPoint y: 236, distance: 29.6
click at [328, 238] on button at bounding box center [329, 237] width 15 height 14
click at [725, 10] on button "Save" at bounding box center [719, 14] width 25 height 14
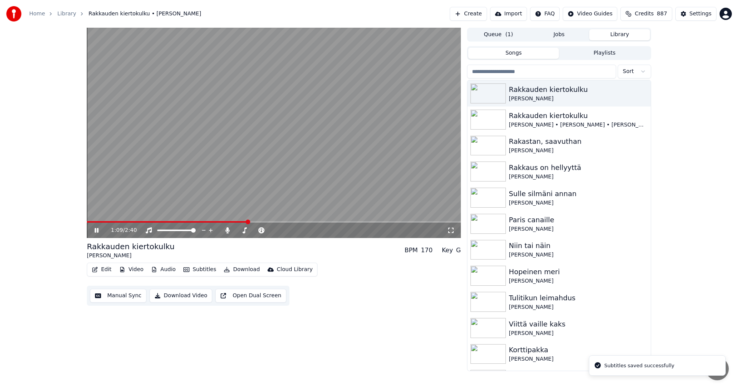
click at [249, 222] on span at bounding box center [274, 222] width 374 height 2
click at [276, 222] on span at bounding box center [274, 222] width 374 height 2
click at [310, 223] on span at bounding box center [274, 222] width 374 height 2
click at [95, 233] on icon at bounding box center [102, 230] width 18 height 6
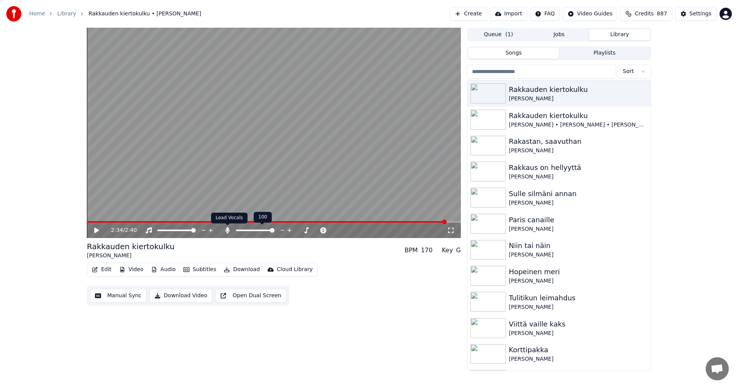
click at [227, 231] on icon at bounding box center [228, 230] width 8 height 6
click at [240, 272] on button "Download" at bounding box center [242, 269] width 42 height 11
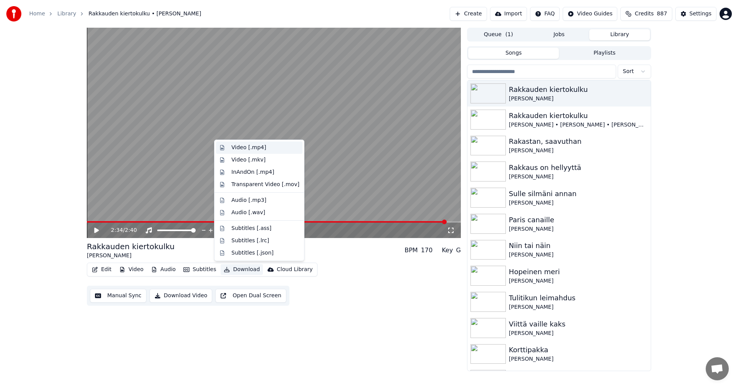
click at [255, 148] on div "Video [.mp4]" at bounding box center [248, 148] width 35 height 8
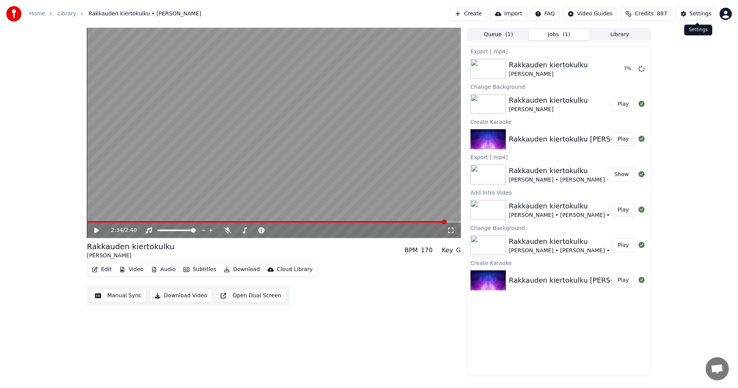
click at [705, 14] on div "Settings" at bounding box center [701, 14] width 22 height 8
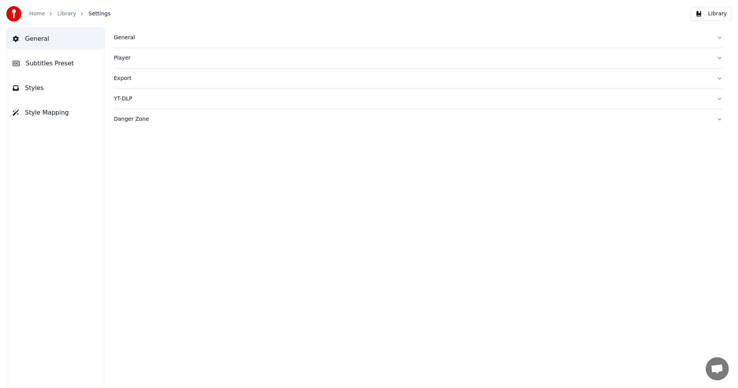
click at [50, 61] on span "Subtitles Preset" at bounding box center [50, 63] width 48 height 9
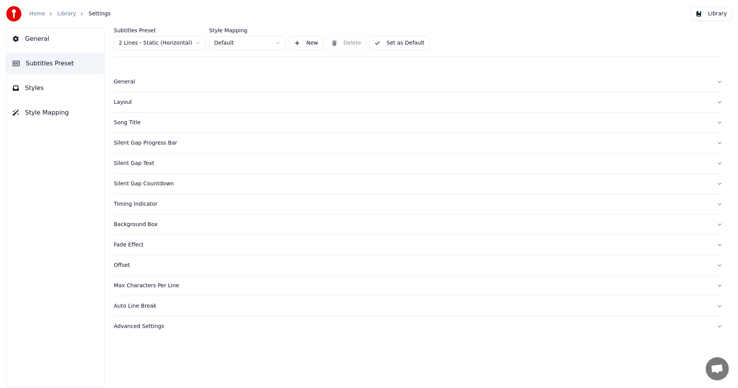
click at [173, 46] on html "Home Library Settings Library General Subtitles Preset Styles Style Mapping Sub…" at bounding box center [369, 194] width 738 height 388
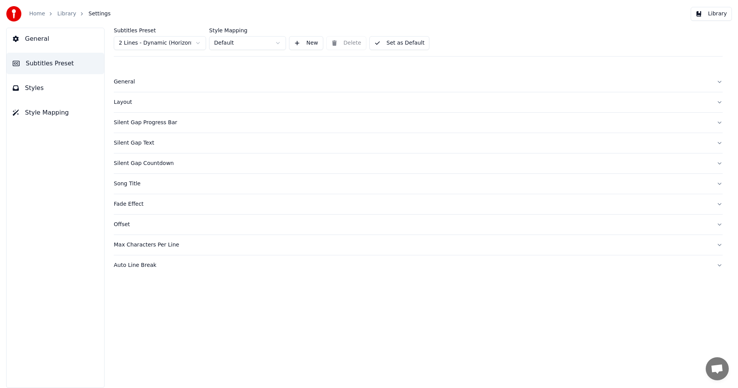
click at [45, 93] on button "Styles" at bounding box center [56, 88] width 98 height 22
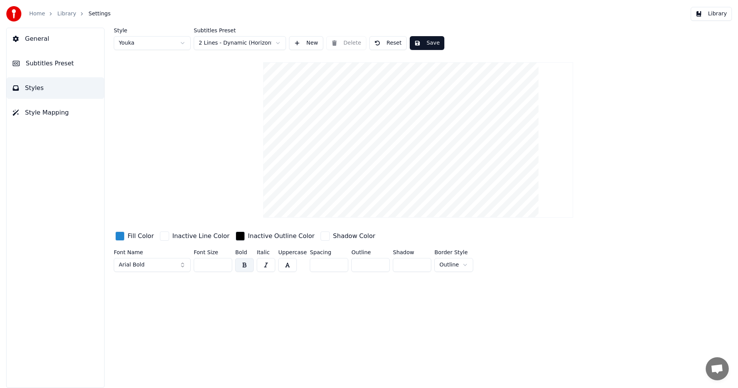
click at [392, 43] on button "Reset" at bounding box center [387, 43] width 37 height 14
type input "**"
click at [671, 114] on div "Style Youka Subtitles Preset 2 Lines - Dynamic (Horizontal) New Delete Done Sav…" at bounding box center [418, 151] width 609 height 247
click at [44, 40] on span "General" at bounding box center [37, 38] width 24 height 9
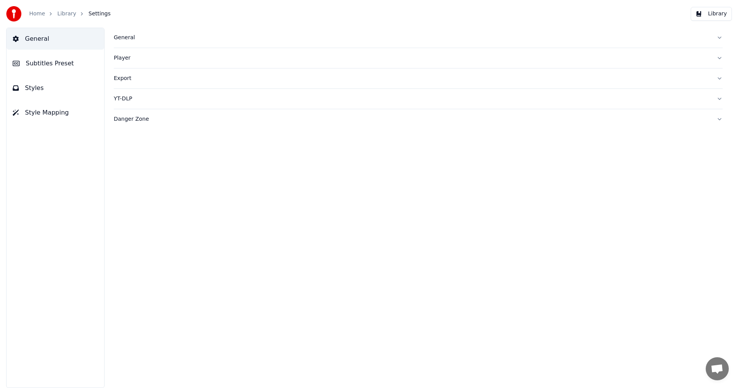
click at [129, 41] on div "General" at bounding box center [412, 38] width 597 height 8
click at [171, 152] on html "Home Library Settings Library General Subtitles Preset Styles Style Mapping Gen…" at bounding box center [369, 194] width 738 height 388
click at [42, 14] on link "Home" at bounding box center [37, 14] width 16 height 8
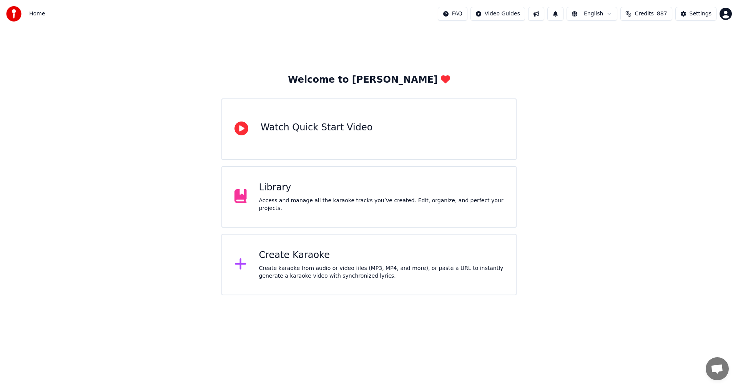
click at [302, 257] on div "Create Karaoke" at bounding box center [381, 255] width 245 height 12
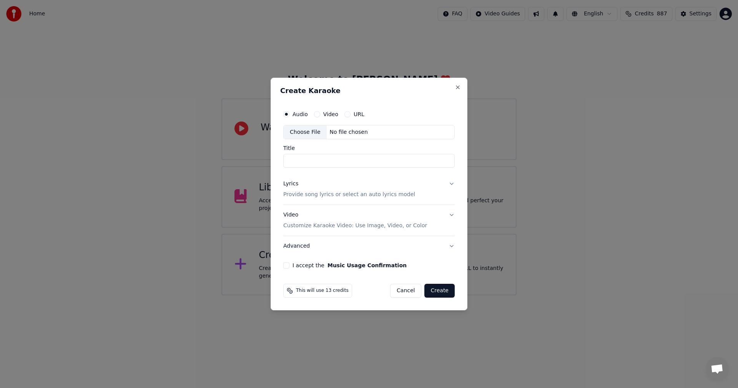
click at [309, 133] on div "Choose File" at bounding box center [305, 132] width 43 height 14
type input "**********"
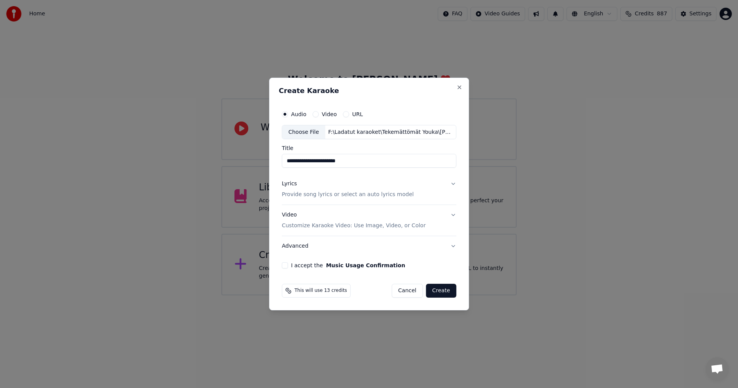
click at [296, 184] on div "Lyrics" at bounding box center [289, 184] width 15 height 8
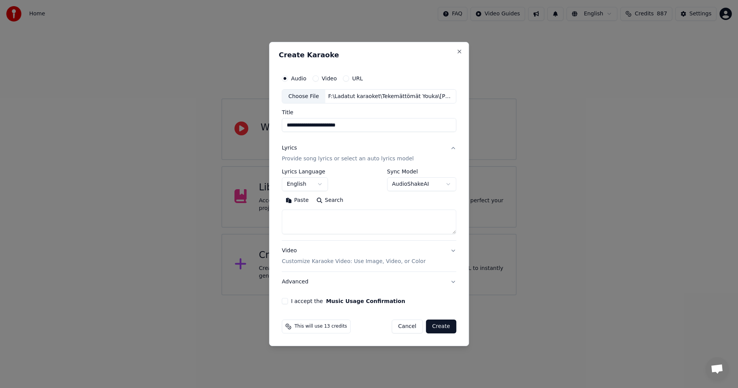
click at [301, 201] on button "Paste" at bounding box center [297, 201] width 31 height 12
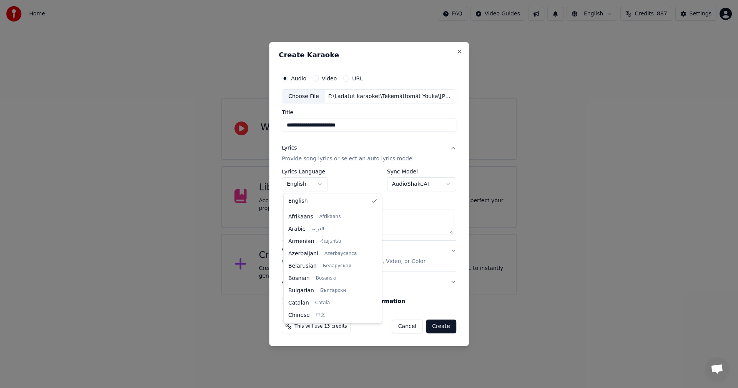
click at [314, 185] on body "**********" at bounding box center [369, 147] width 738 height 295
type textarea "**********"
select select "**"
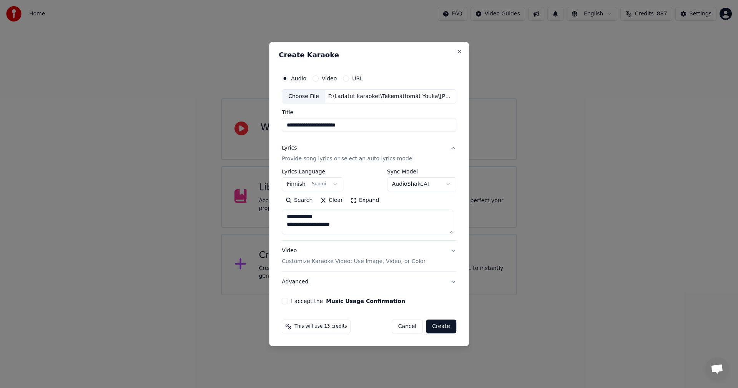
click at [288, 301] on button "I accept the Music Usage Confirmation" at bounding box center [285, 301] width 6 height 6
click at [436, 327] on button "Create" at bounding box center [441, 327] width 30 height 14
type textarea "**********"
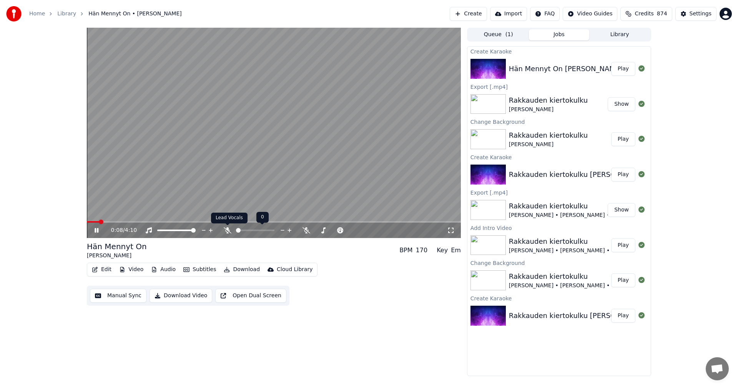
click at [227, 231] on icon at bounding box center [228, 230] width 8 height 6
click at [227, 231] on icon at bounding box center [227, 230] width 4 height 6
click at [227, 231] on icon at bounding box center [228, 230] width 8 height 6
click at [247, 228] on icon at bounding box center [245, 230] width 8 height 6
click at [227, 230] on icon at bounding box center [227, 230] width 4 height 6
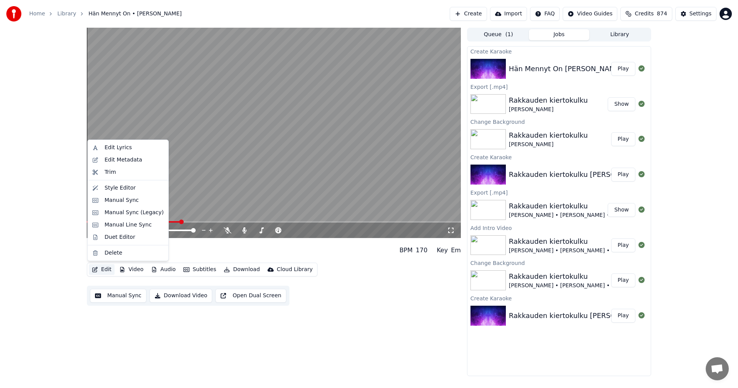
click at [106, 269] on button "Edit" at bounding box center [102, 269] width 26 height 11
click at [132, 216] on div "Manual Sync (Legacy)" at bounding box center [128, 212] width 78 height 12
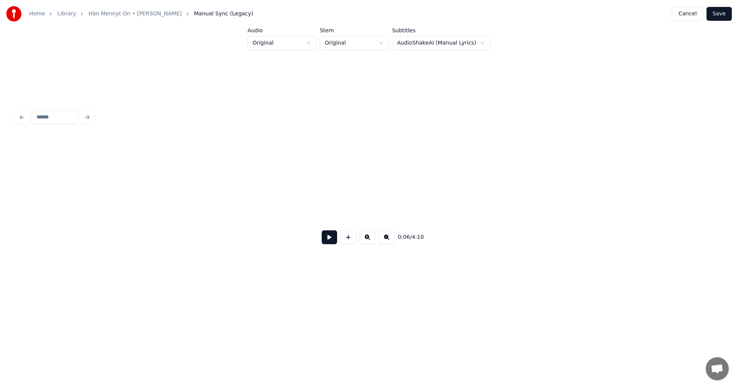
scroll to position [0, 824]
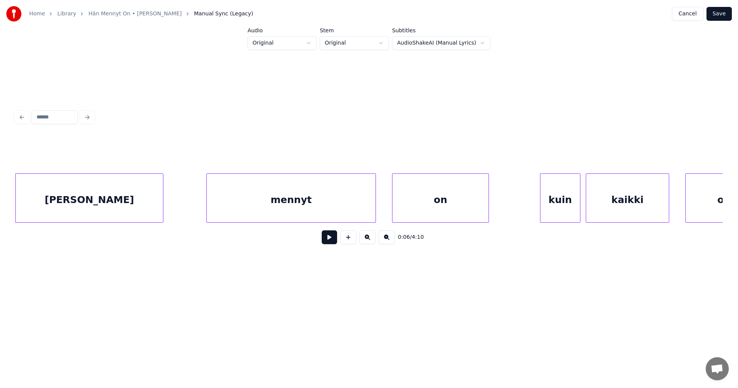
click at [327, 240] on button at bounding box center [329, 237] width 15 height 14
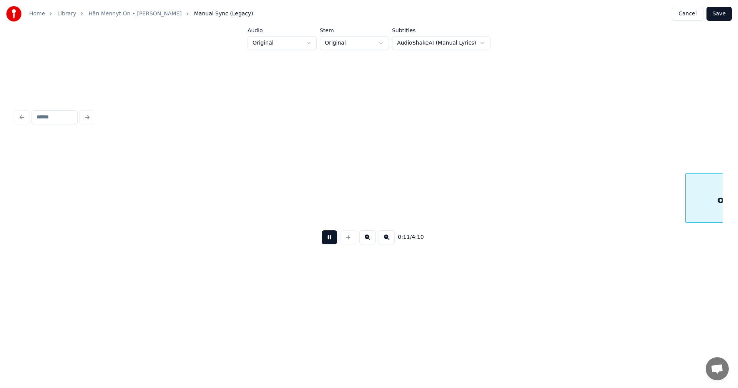
scroll to position [0, 1532]
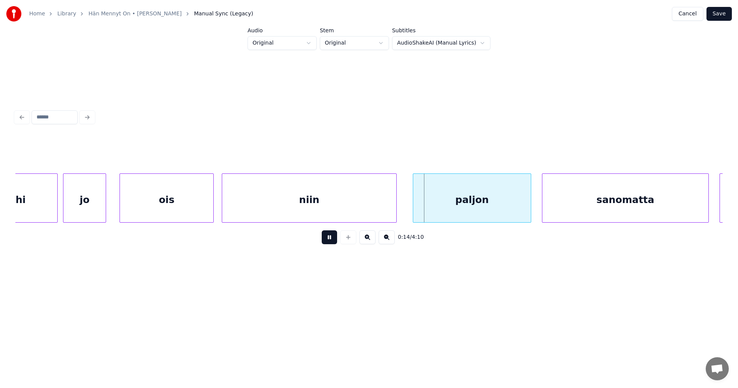
click at [327, 239] on button at bounding box center [329, 237] width 15 height 14
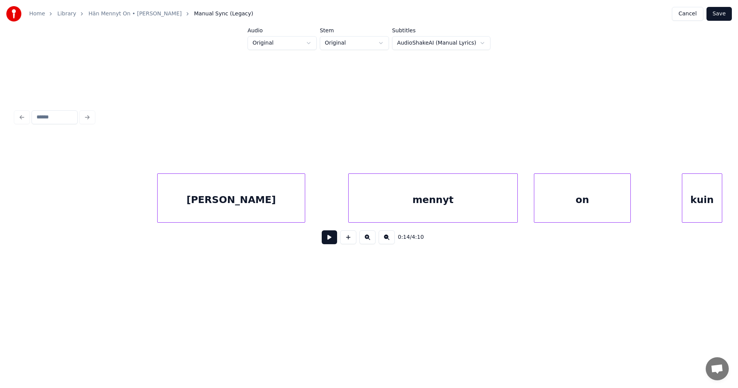
scroll to position [0, 671]
click at [214, 212] on div "[PERSON_NAME]" at bounding box center [241, 200] width 147 height 52
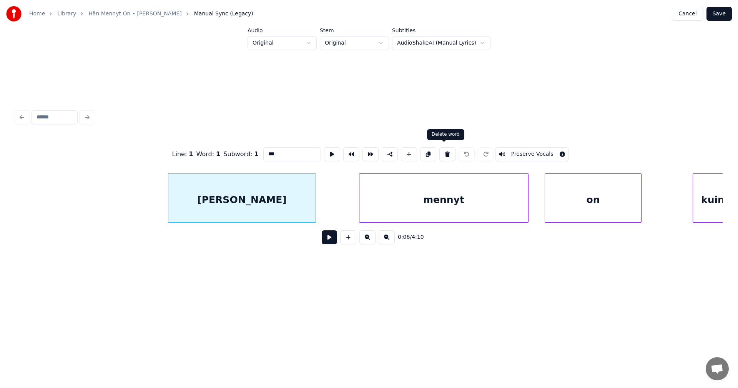
click at [446, 152] on button at bounding box center [447, 154] width 16 height 14
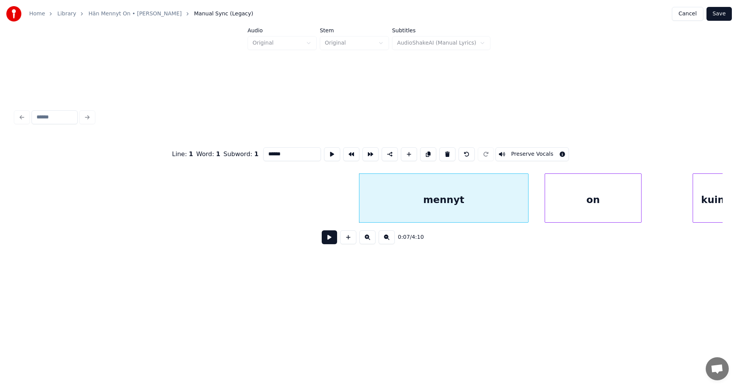
click at [446, 210] on div "mennyt" at bounding box center [443, 200] width 169 height 52
click at [441, 152] on button at bounding box center [447, 154] width 16 height 14
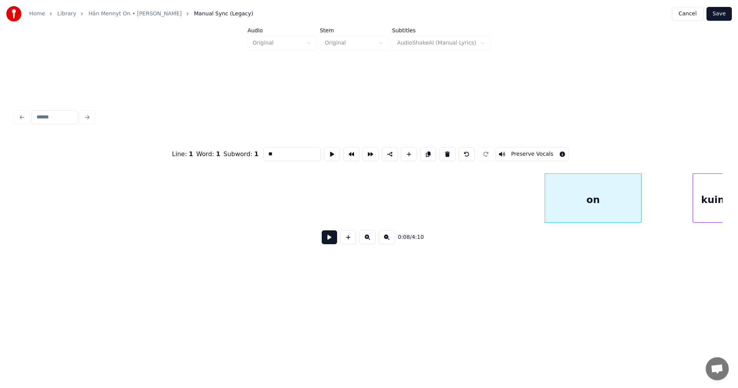
click at [564, 206] on div "on" at bounding box center [593, 200] width 96 height 52
click at [445, 154] on button at bounding box center [447, 154] width 16 height 14
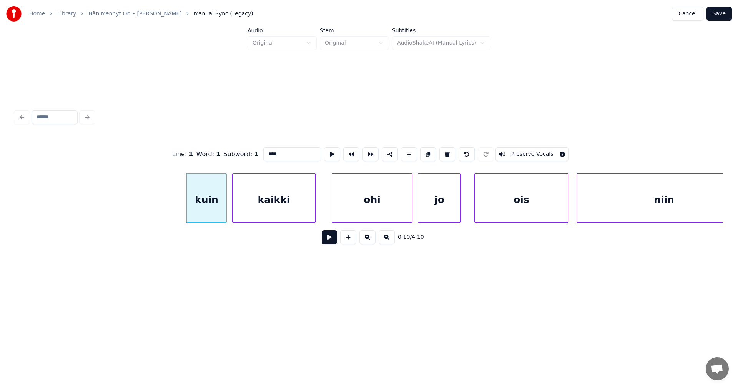
scroll to position [0, 1194]
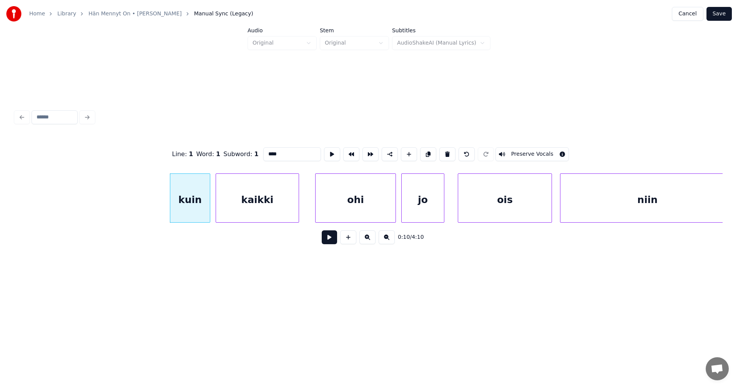
click at [192, 207] on div "kuin" at bounding box center [190, 200] width 40 height 52
click at [443, 153] on button at bounding box center [447, 154] width 16 height 14
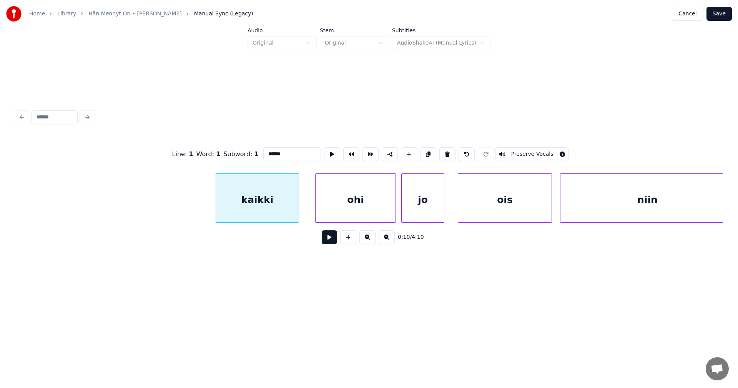
click at [280, 204] on div "kaikki" at bounding box center [257, 200] width 83 height 52
click at [443, 151] on button at bounding box center [447, 154] width 16 height 14
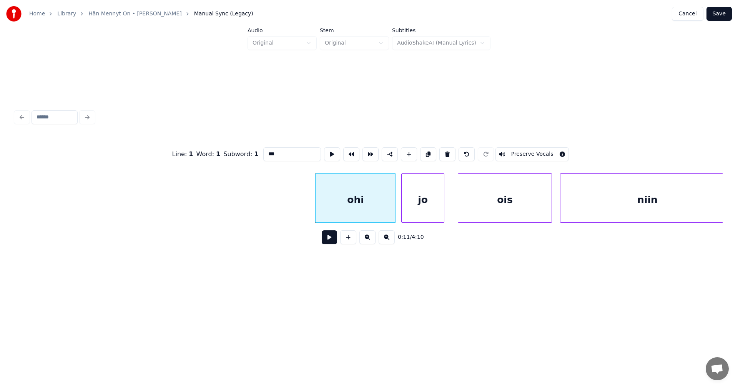
click at [378, 197] on div "ohi" at bounding box center [356, 200] width 80 height 52
click at [444, 153] on button at bounding box center [447, 154] width 16 height 14
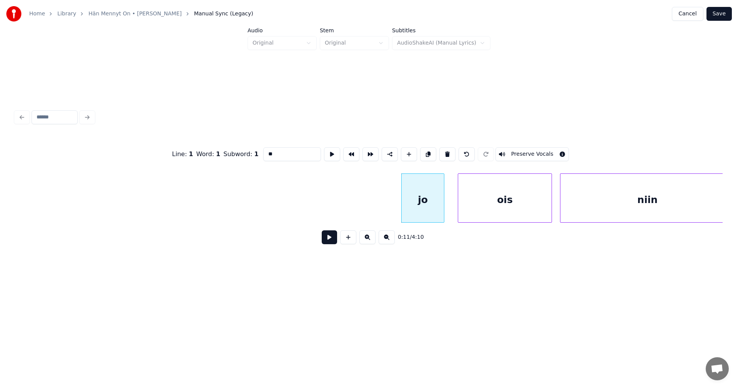
click at [430, 200] on div "jo" at bounding box center [423, 200] width 42 height 52
click at [447, 153] on button at bounding box center [447, 154] width 16 height 14
type input "***"
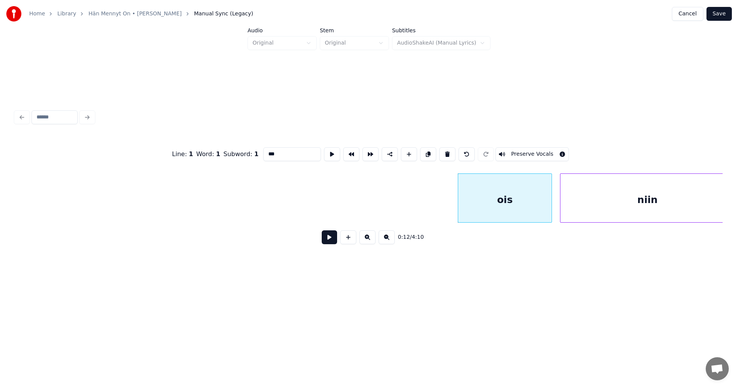
click at [329, 243] on button at bounding box center [329, 237] width 15 height 14
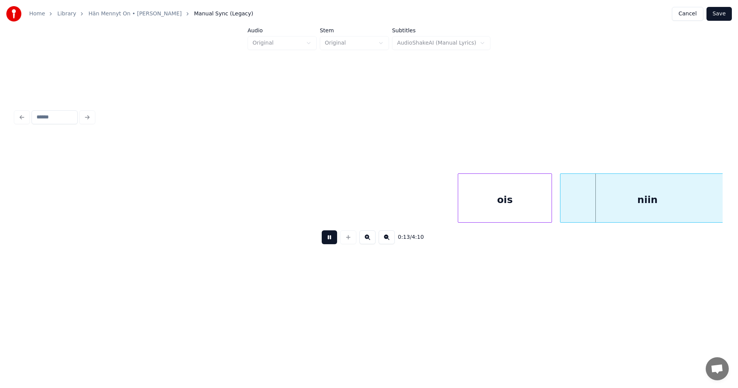
click at [329, 243] on button at bounding box center [329, 237] width 15 height 14
click at [495, 206] on div "ois" at bounding box center [504, 200] width 93 height 52
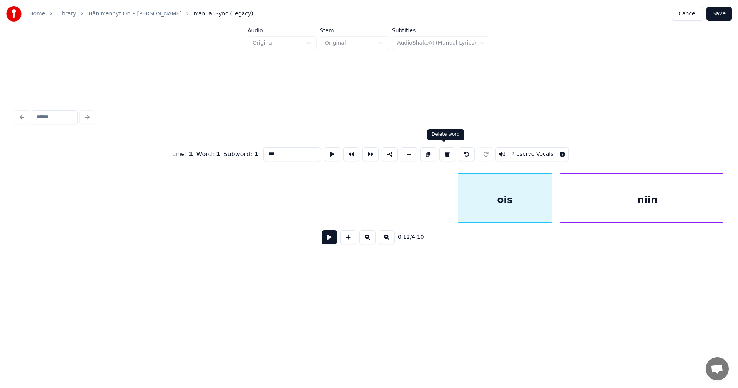
click at [445, 153] on button at bounding box center [447, 154] width 16 height 14
type input "****"
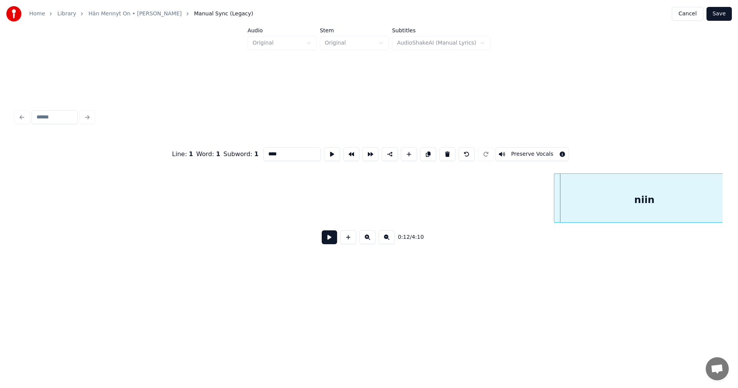
click at [554, 209] on div at bounding box center [555, 198] width 2 height 48
click at [334, 241] on button at bounding box center [329, 237] width 15 height 14
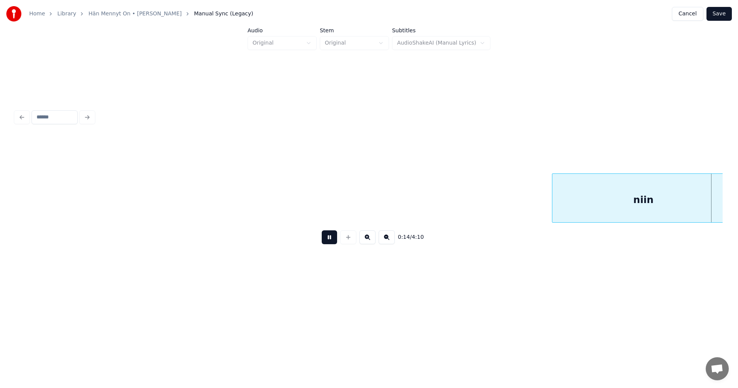
scroll to position [0, 1903]
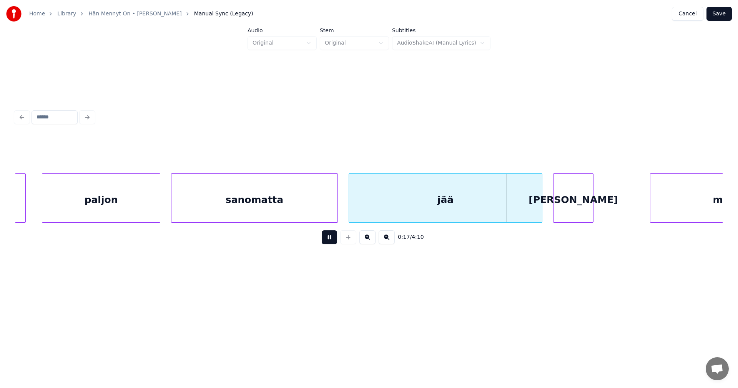
click at [333, 239] on button at bounding box center [329, 237] width 15 height 14
click at [611, 206] on div "[PERSON_NAME]" at bounding box center [607, 200] width 40 height 52
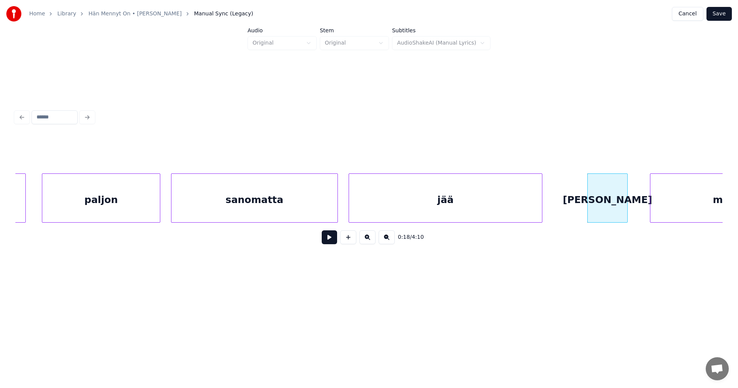
click at [607, 196] on div "[PERSON_NAME]" at bounding box center [608, 200] width 40 height 52
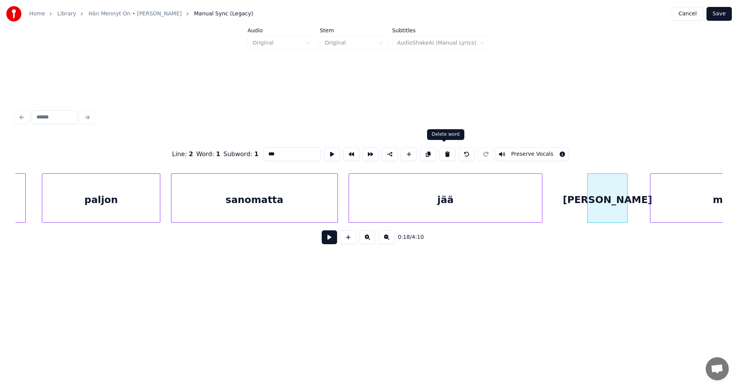
click at [445, 153] on button at bounding box center [447, 154] width 16 height 14
type input "***"
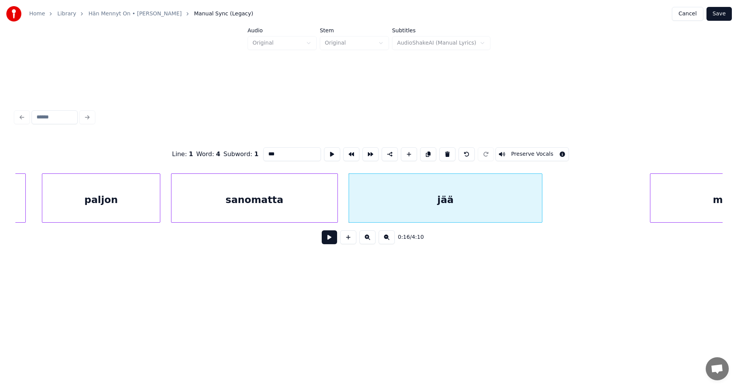
click at [717, 14] on button "Save" at bounding box center [719, 14] width 25 height 14
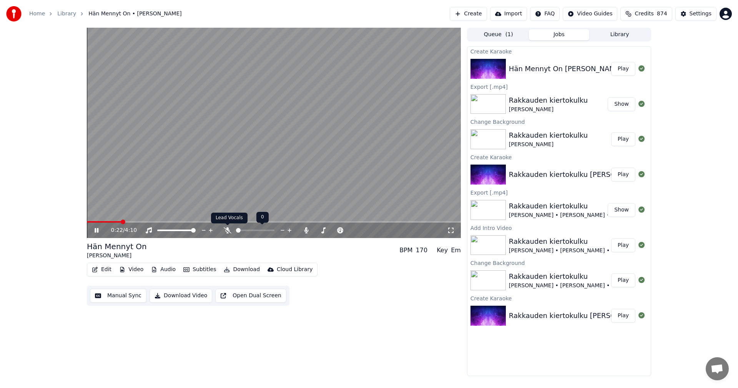
click at [226, 233] on icon at bounding box center [228, 230] width 8 height 6
click at [97, 232] on icon at bounding box center [102, 230] width 18 height 6
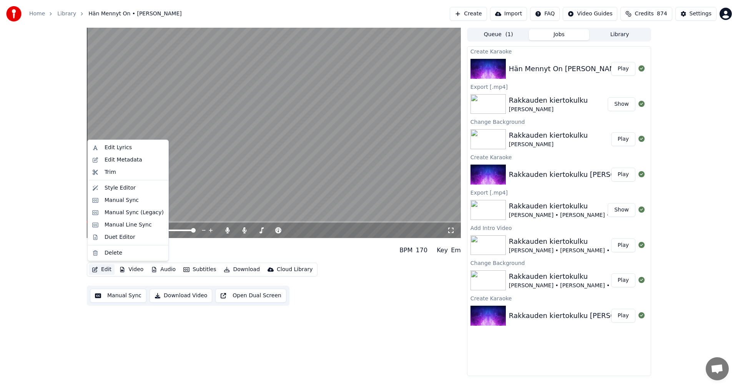
click at [108, 271] on button "Edit" at bounding box center [102, 269] width 26 height 11
click at [133, 213] on div "Manual Sync (Legacy)" at bounding box center [134, 213] width 59 height 8
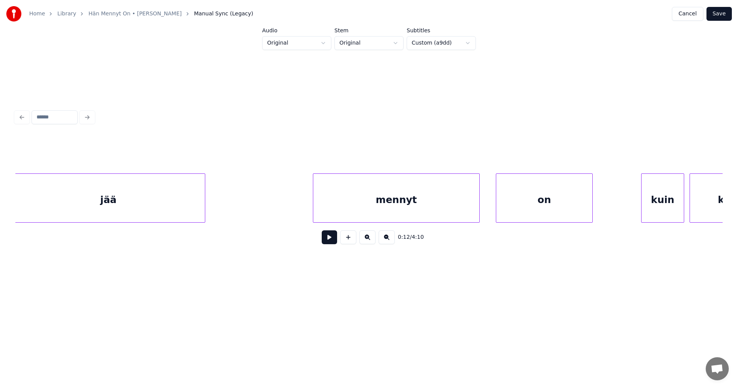
scroll to position [0, 2446]
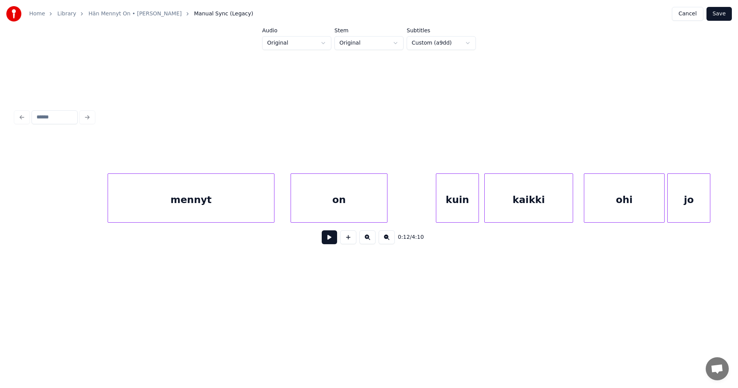
click at [151, 212] on div "mennyt" at bounding box center [191, 200] width 166 height 52
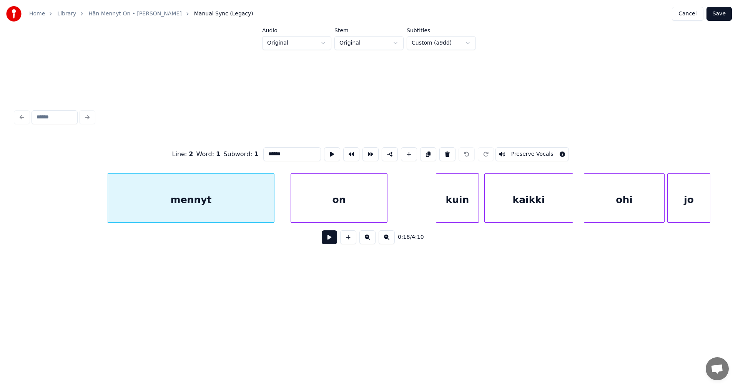
click at [328, 244] on button at bounding box center [329, 237] width 15 height 14
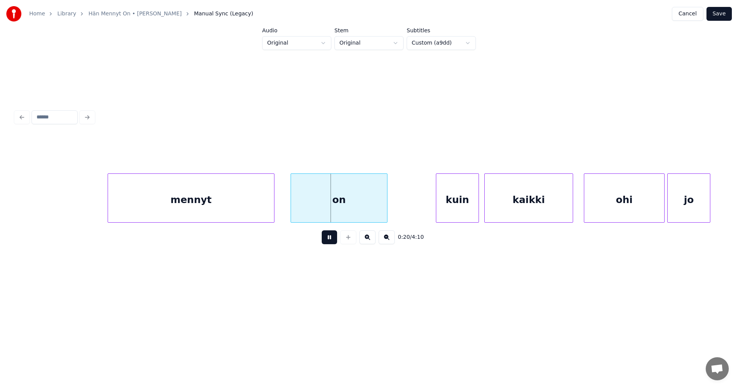
drag, startPoint x: 328, startPoint y: 244, endPoint x: 331, endPoint y: 240, distance: 4.2
click at [329, 244] on button at bounding box center [329, 237] width 15 height 14
click at [346, 211] on div "on" at bounding box center [339, 200] width 96 height 52
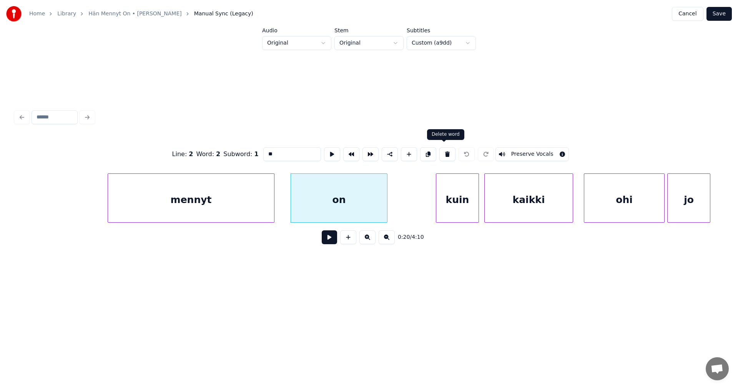
click at [447, 151] on button at bounding box center [447, 154] width 16 height 14
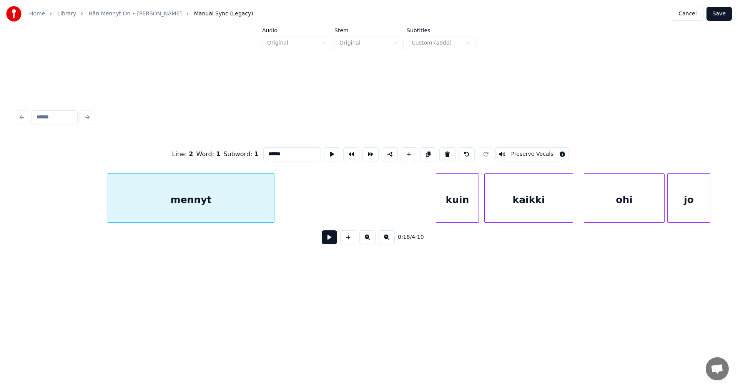
click at [261, 199] on div "mennyt" at bounding box center [191, 200] width 166 height 52
drag, startPoint x: 444, startPoint y: 151, endPoint x: 444, endPoint y: 159, distance: 7.3
click at [444, 151] on button at bounding box center [447, 154] width 16 height 14
type input "***"
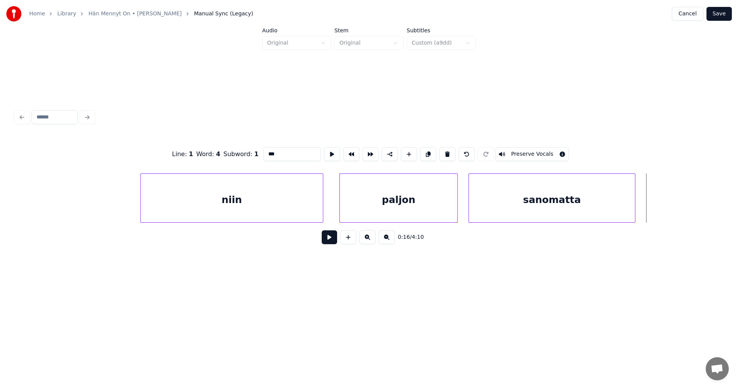
scroll to position [0, 1381]
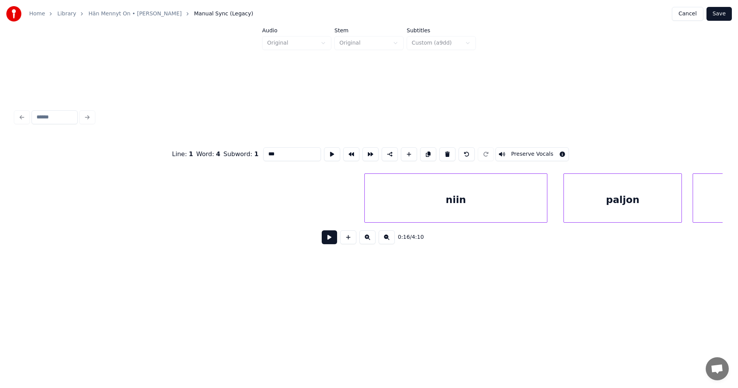
click at [328, 242] on button at bounding box center [329, 237] width 15 height 14
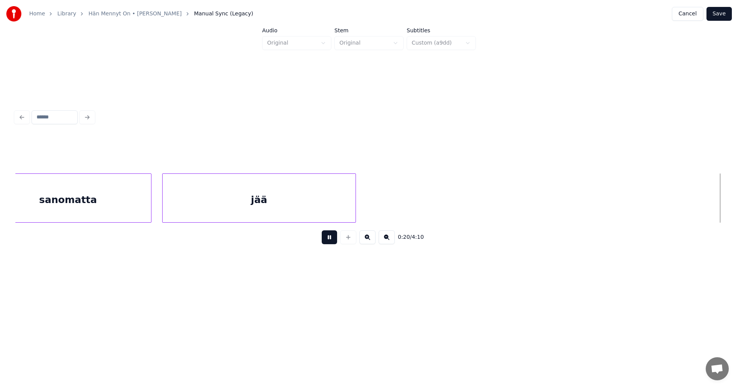
scroll to position [0, 2799]
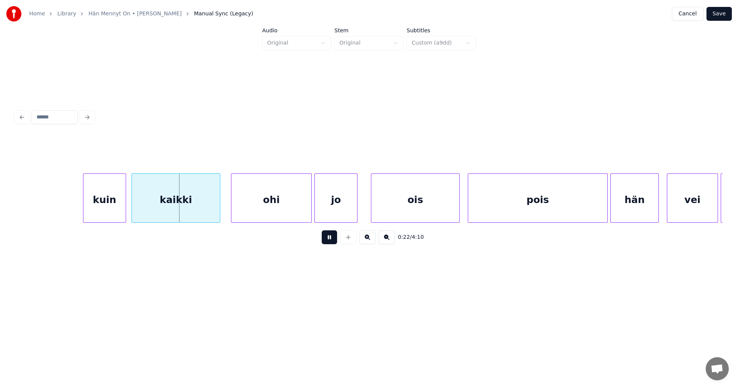
click at [331, 241] on button at bounding box center [329, 237] width 15 height 14
click at [326, 242] on button at bounding box center [329, 237] width 15 height 14
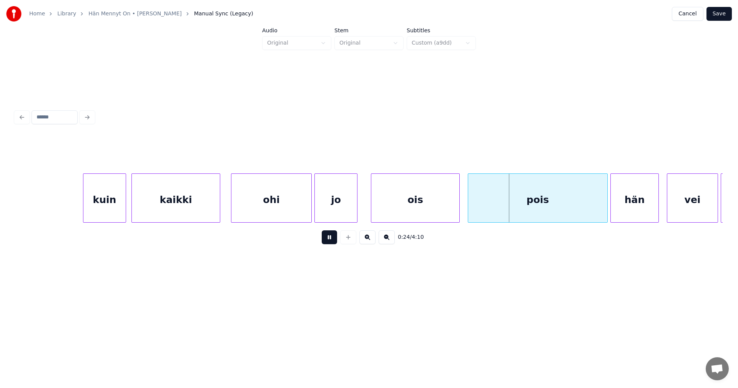
drag, startPoint x: 328, startPoint y: 242, endPoint x: 339, endPoint y: 235, distance: 12.6
click at [329, 241] on button at bounding box center [329, 237] width 15 height 14
click at [393, 206] on div "ois" at bounding box center [415, 200] width 88 height 52
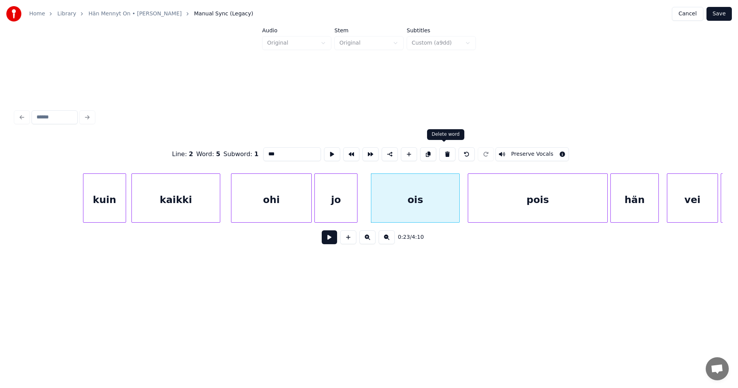
click at [445, 154] on button at bounding box center [447, 154] width 16 height 14
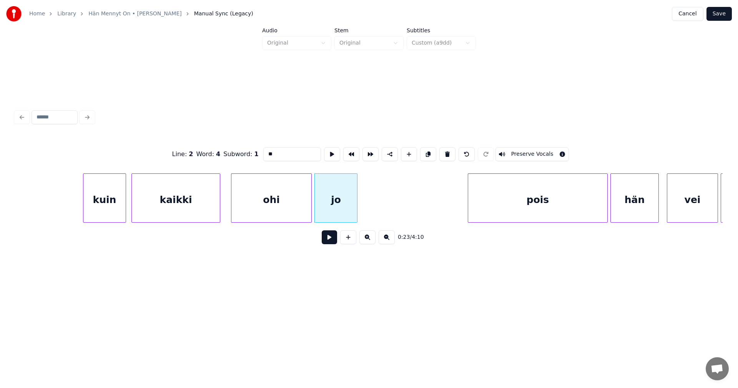
click at [341, 211] on div "jo" at bounding box center [336, 200] width 42 height 52
click at [442, 153] on button at bounding box center [447, 154] width 16 height 14
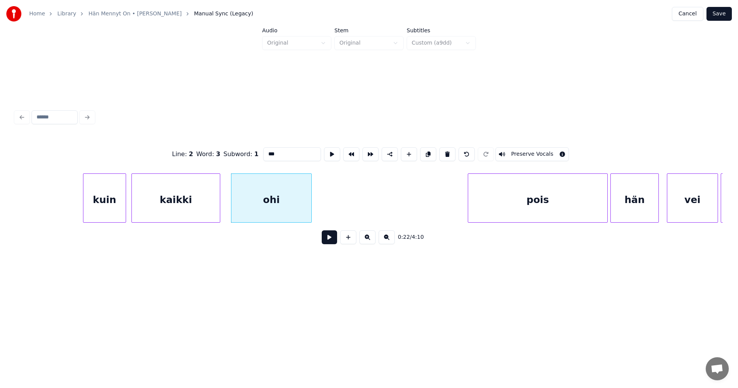
click at [291, 208] on div "ohi" at bounding box center [271, 200] width 80 height 52
click at [444, 151] on button at bounding box center [447, 154] width 16 height 14
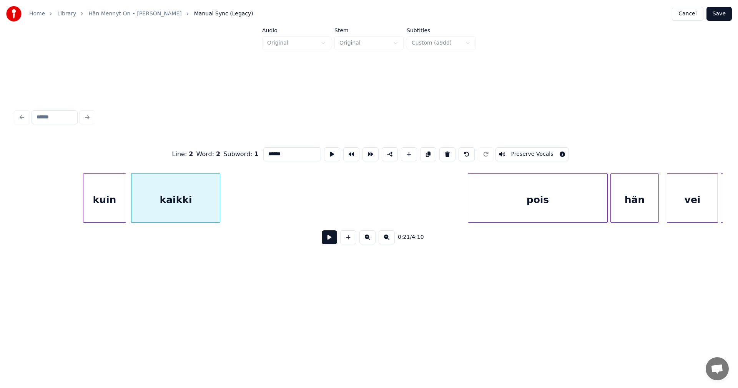
click at [196, 198] on div "kaikki" at bounding box center [176, 200] width 88 height 52
click at [443, 150] on button at bounding box center [447, 154] width 16 height 14
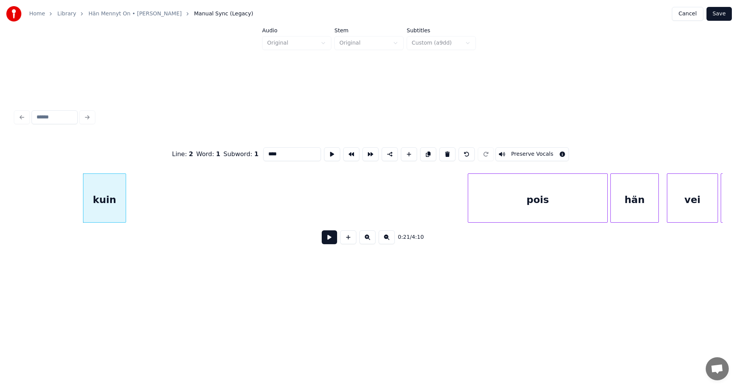
click at [106, 198] on div "kuin" at bounding box center [104, 200] width 42 height 52
click at [446, 150] on button at bounding box center [447, 154] width 16 height 14
type input "****"
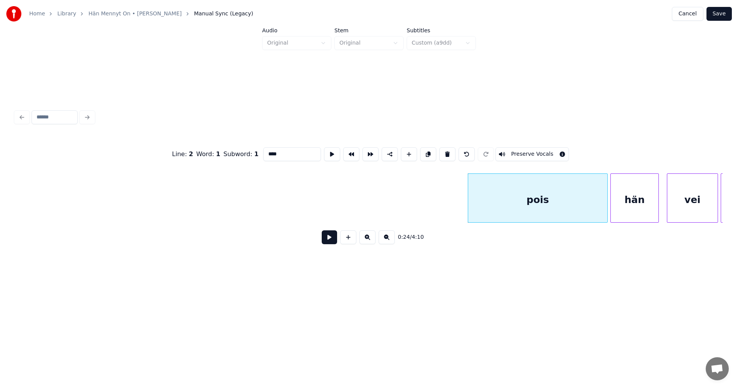
click at [333, 243] on button at bounding box center [329, 237] width 15 height 14
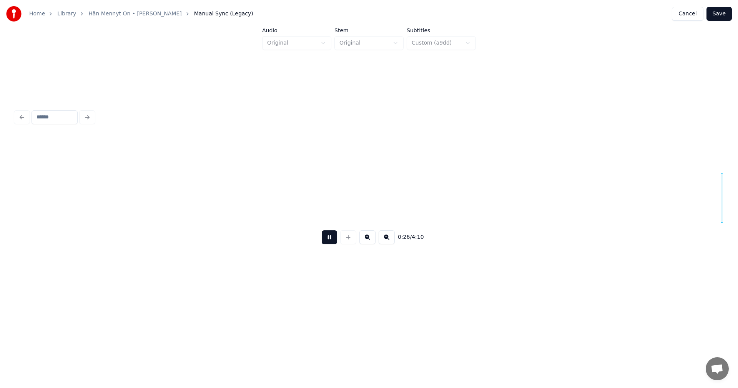
scroll to position [0, 3508]
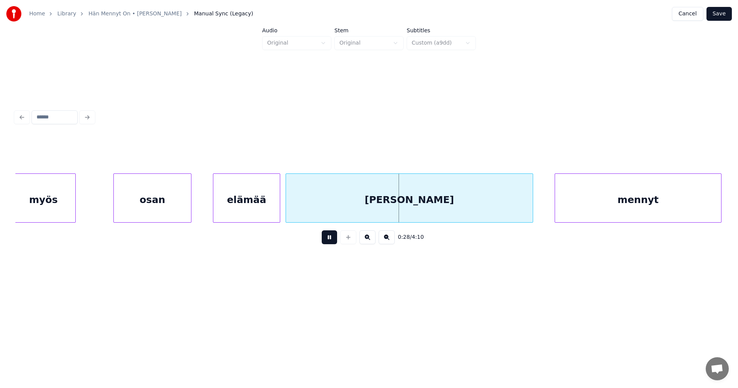
click at [333, 243] on button at bounding box center [329, 237] width 15 height 14
click at [265, 209] on div "elämää" at bounding box center [246, 200] width 67 height 52
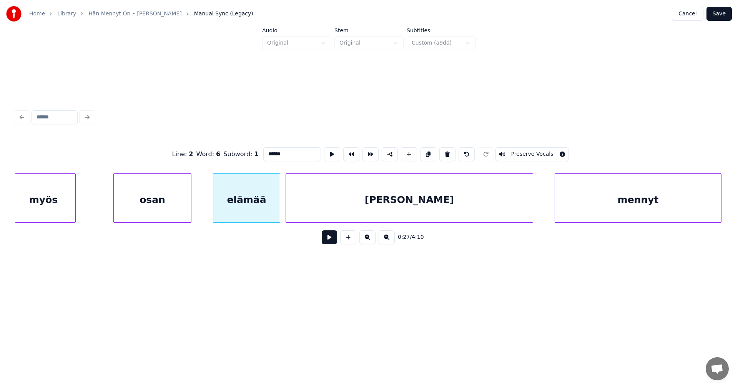
click at [341, 203] on div "[PERSON_NAME]" at bounding box center [409, 200] width 247 height 52
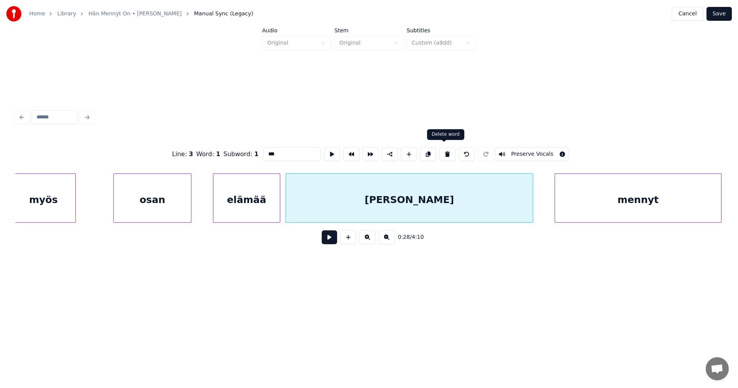
click at [442, 151] on button at bounding box center [447, 154] width 16 height 14
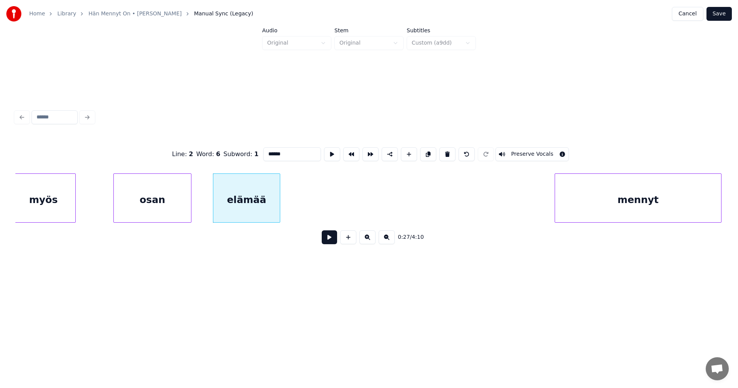
click at [53, 202] on div "myös" at bounding box center [44, 200] width 64 height 52
type input "****"
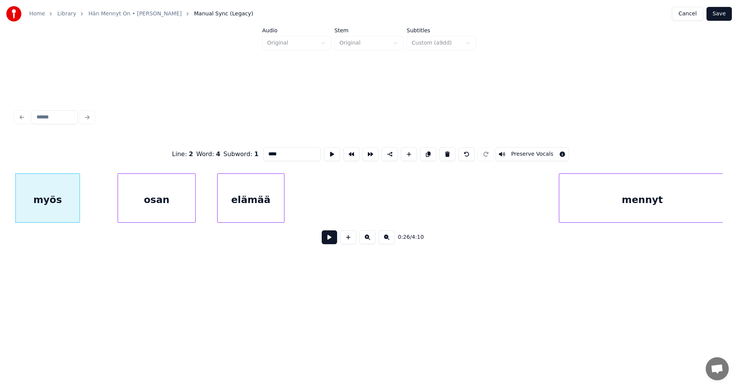
click at [326, 240] on button at bounding box center [329, 237] width 15 height 14
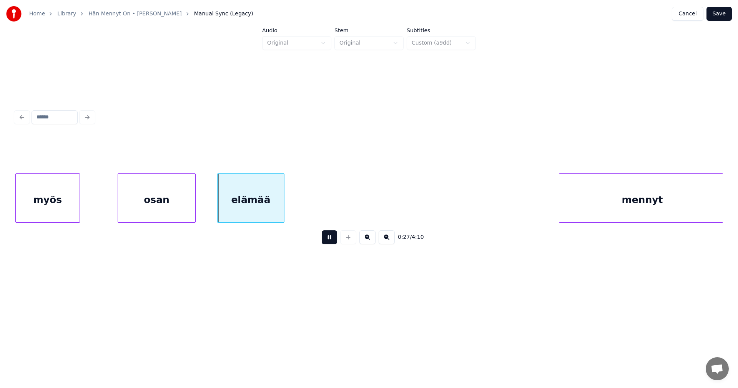
click at [326, 240] on button at bounding box center [329, 237] width 15 height 14
click at [176, 210] on div "osan" at bounding box center [156, 200] width 77 height 52
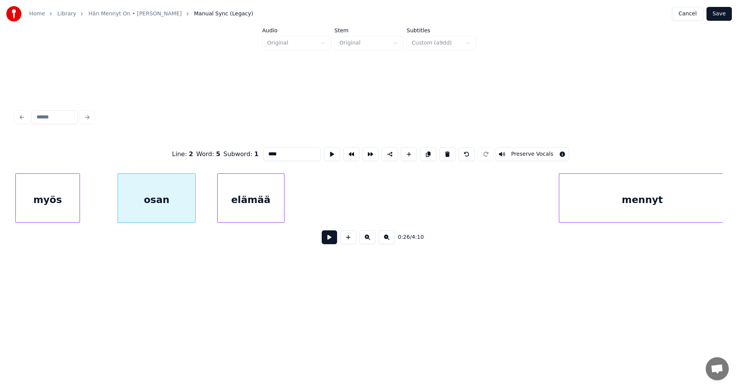
click at [329, 242] on button at bounding box center [329, 237] width 15 height 14
click at [194, 212] on div at bounding box center [193, 198] width 2 height 48
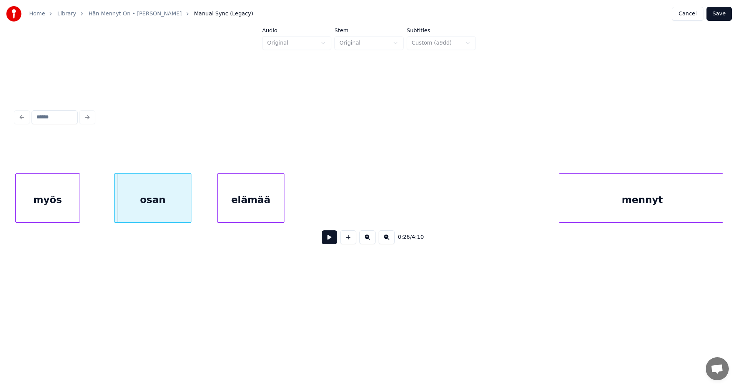
click at [166, 210] on div "osan" at bounding box center [153, 200] width 77 height 52
click at [329, 242] on button at bounding box center [329, 237] width 15 height 14
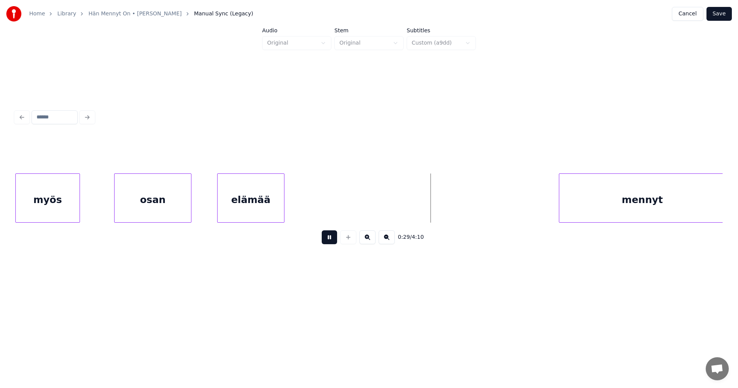
click at [331, 241] on button at bounding box center [329, 237] width 15 height 14
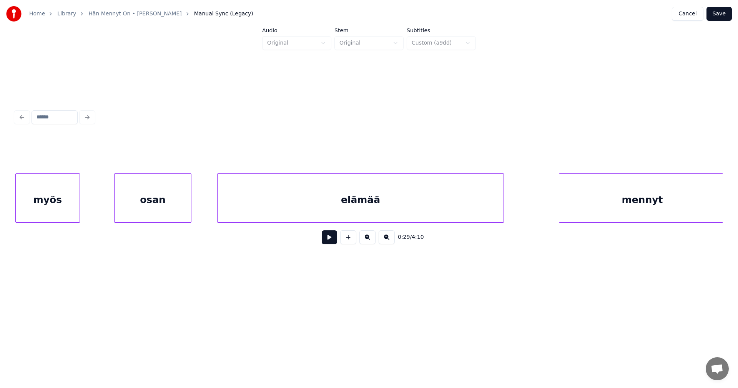
click at [503, 213] on div at bounding box center [502, 198] width 2 height 48
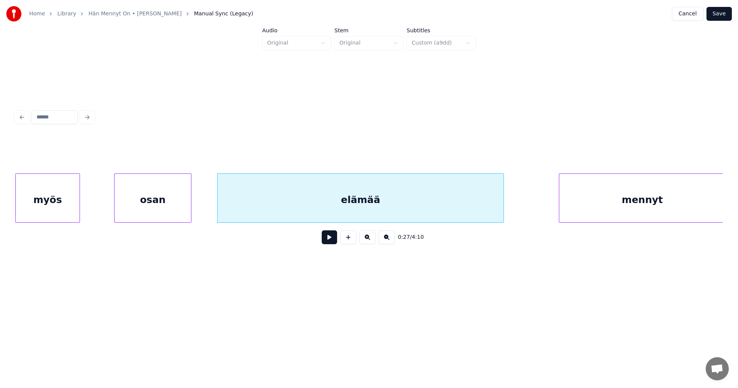
click at [328, 241] on button at bounding box center [329, 237] width 15 height 14
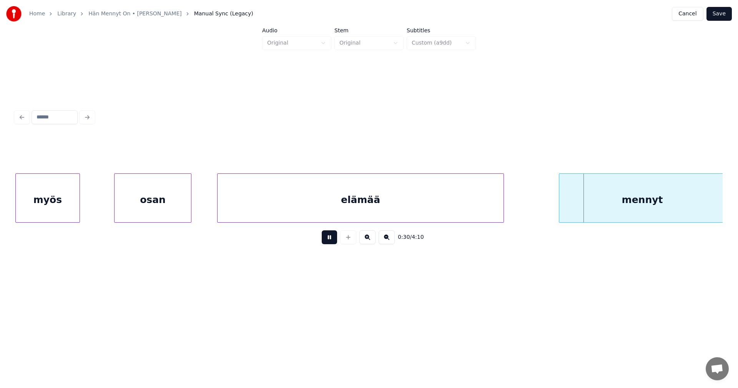
click at [331, 242] on button at bounding box center [329, 237] width 15 height 14
click at [636, 200] on div "mennyt" at bounding box center [642, 200] width 166 height 52
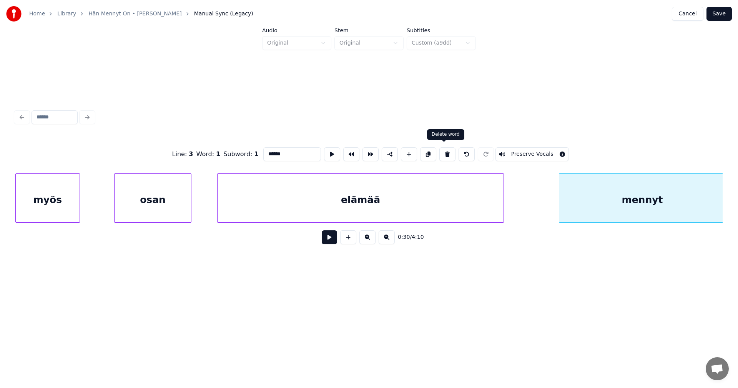
click at [447, 153] on button at bounding box center [447, 154] width 16 height 14
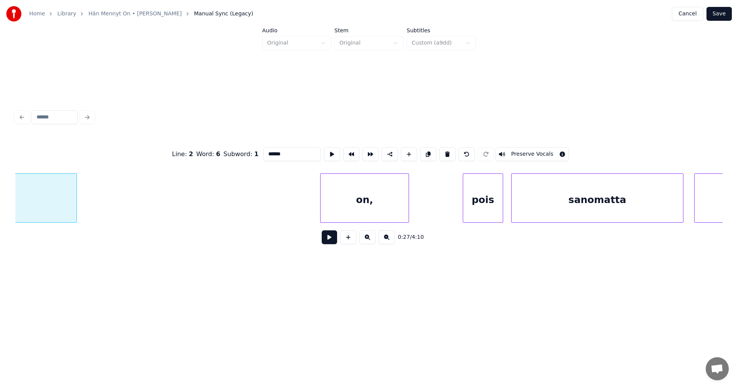
scroll to position [0, 3950]
click at [354, 201] on div "on," at bounding box center [346, 200] width 88 height 52
type input "***"
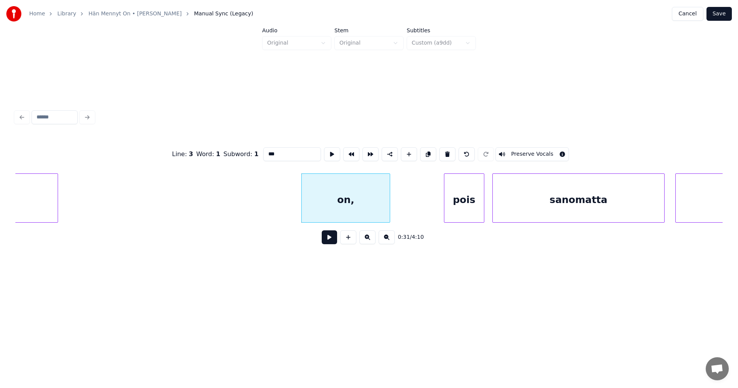
click at [329, 241] on button at bounding box center [329, 237] width 15 height 14
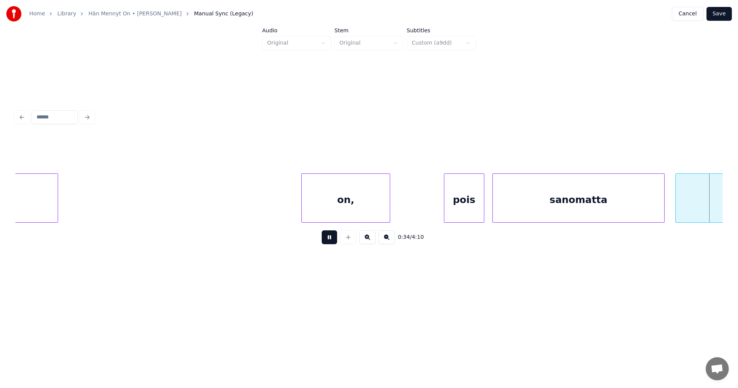
scroll to position [0, 4658]
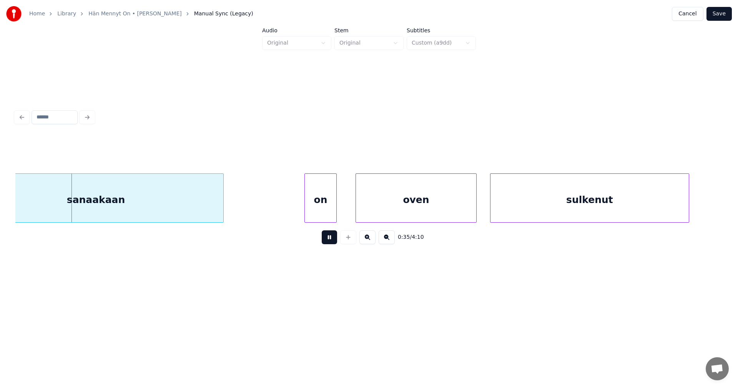
click at [329, 241] on button at bounding box center [329, 237] width 15 height 14
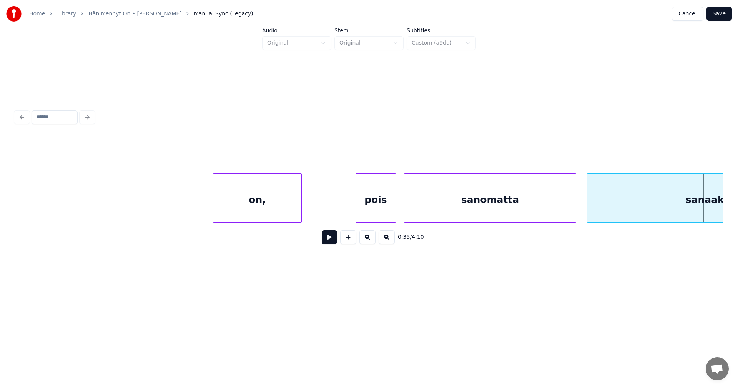
click at [275, 213] on div "on," at bounding box center [257, 200] width 88 height 52
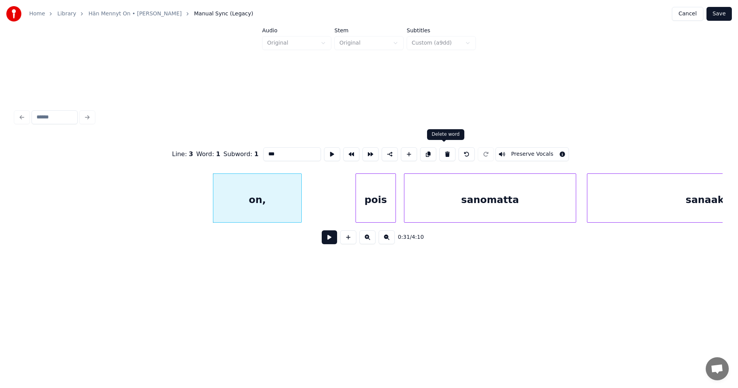
click at [445, 154] on button at bounding box center [447, 154] width 16 height 14
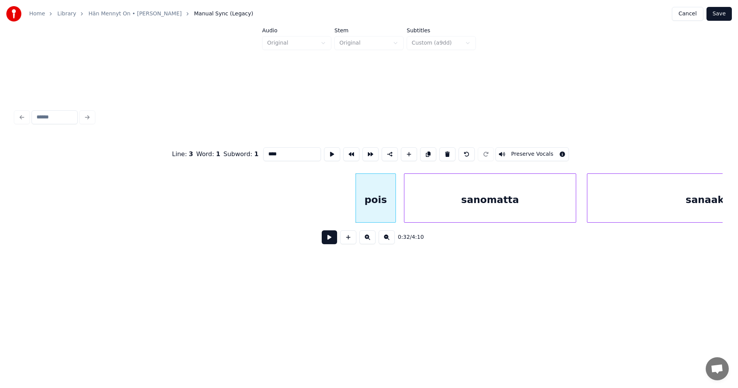
click at [388, 196] on div "pois" at bounding box center [376, 200] width 40 height 52
click at [449, 153] on button at bounding box center [447, 154] width 16 height 14
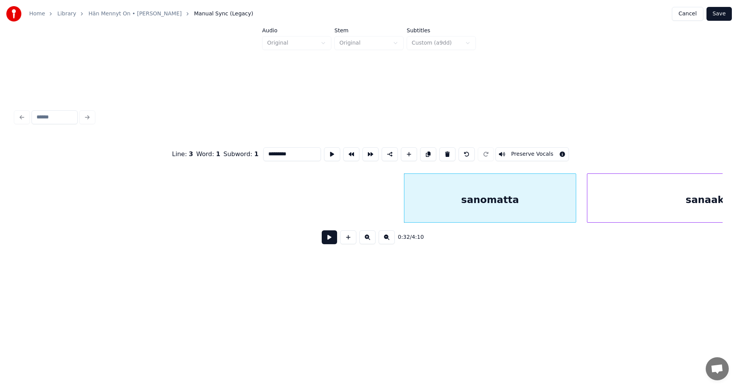
click at [468, 195] on div "sanomatta" at bounding box center [489, 200] width 171 height 52
click at [446, 154] on button at bounding box center [447, 154] width 16 height 14
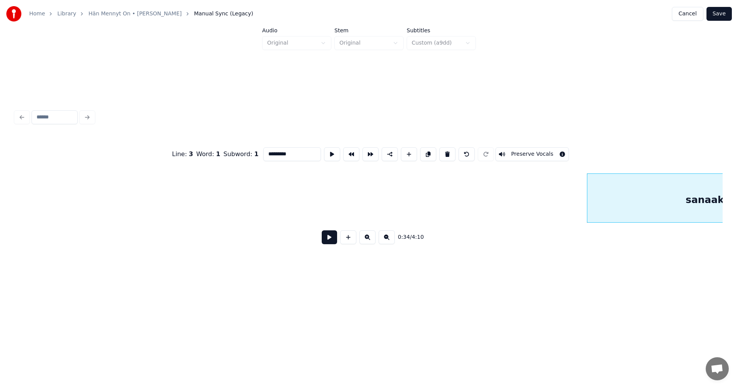
click at [622, 219] on div "sanaakaan" at bounding box center [714, 200] width 255 height 52
click at [447, 152] on button at bounding box center [447, 154] width 16 height 14
type input "**"
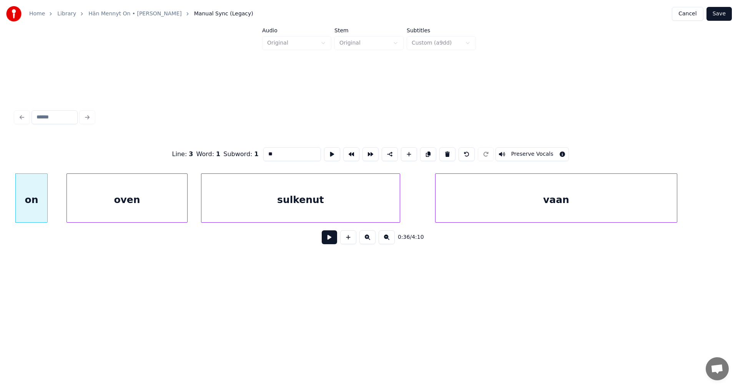
click at [333, 243] on button at bounding box center [329, 237] width 15 height 14
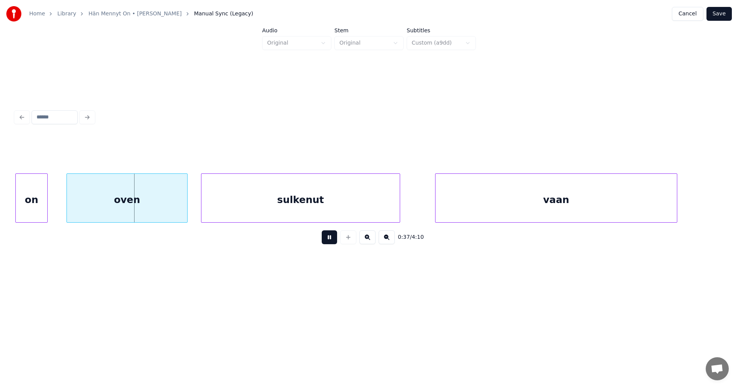
click at [333, 243] on button at bounding box center [329, 237] width 15 height 14
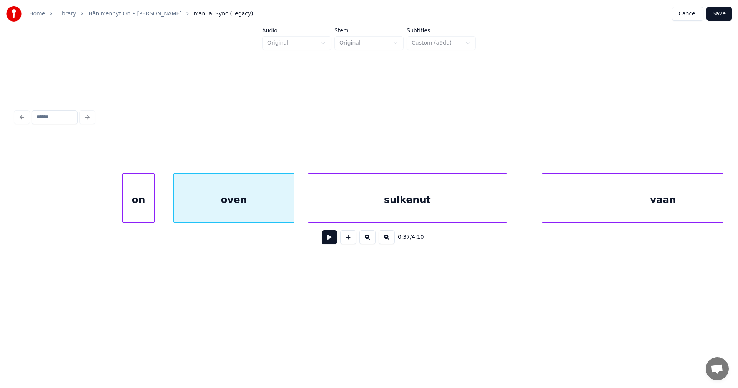
scroll to position [0, 4839]
click at [140, 212] on div "on" at bounding box center [138, 200] width 32 height 52
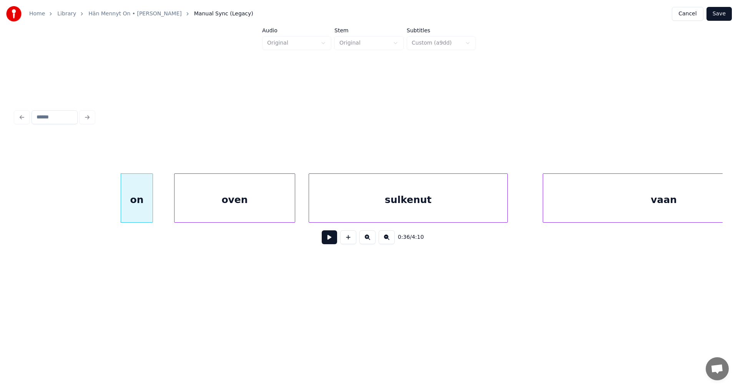
click at [329, 242] on button at bounding box center [329, 237] width 15 height 14
click at [331, 242] on button at bounding box center [329, 237] width 15 height 14
click at [274, 216] on div "oven" at bounding box center [231, 200] width 120 height 52
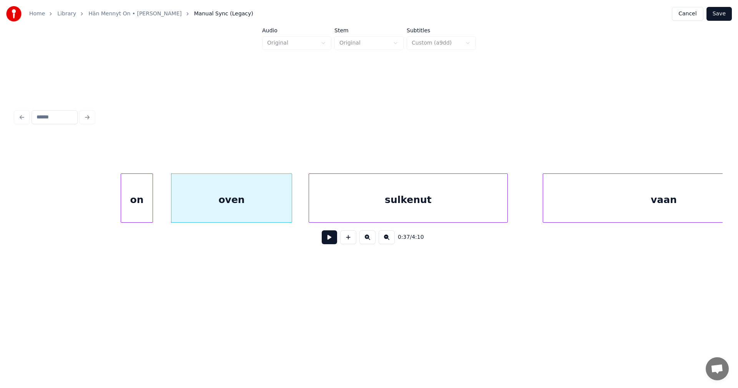
click at [325, 243] on button at bounding box center [329, 237] width 15 height 14
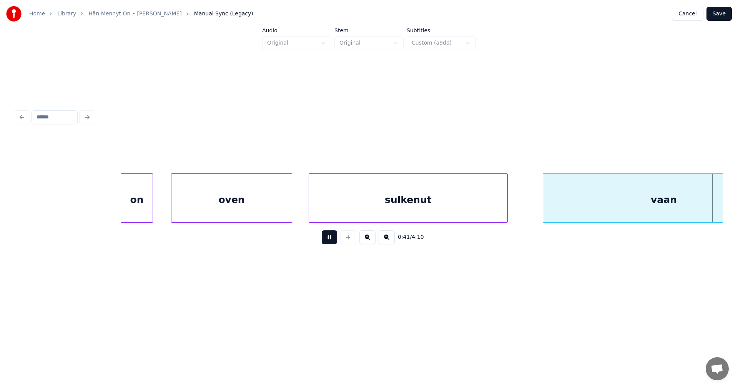
scroll to position [0, 5547]
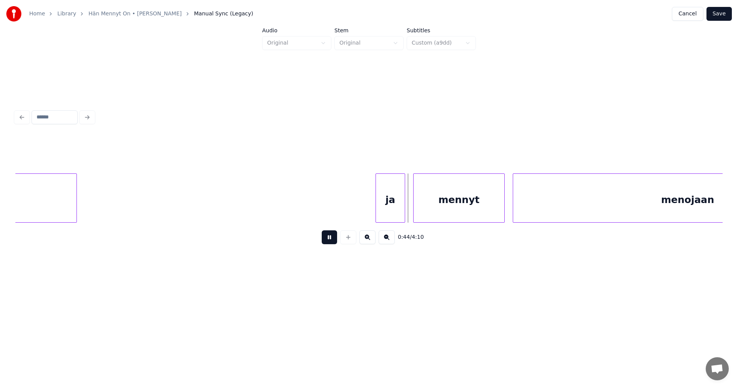
click at [326, 243] on button at bounding box center [329, 237] width 15 height 14
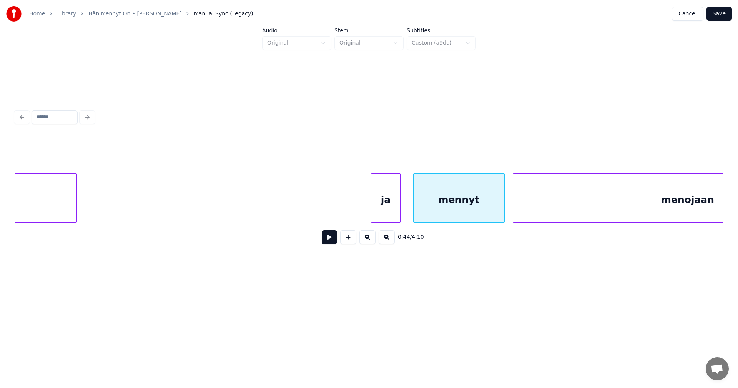
click at [379, 217] on div "ja" at bounding box center [385, 200] width 29 height 52
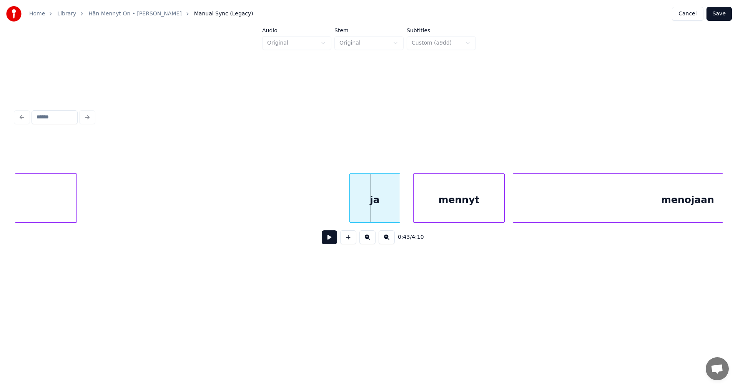
click at [350, 215] on div at bounding box center [351, 198] width 2 height 48
click at [326, 244] on button at bounding box center [329, 237] width 15 height 14
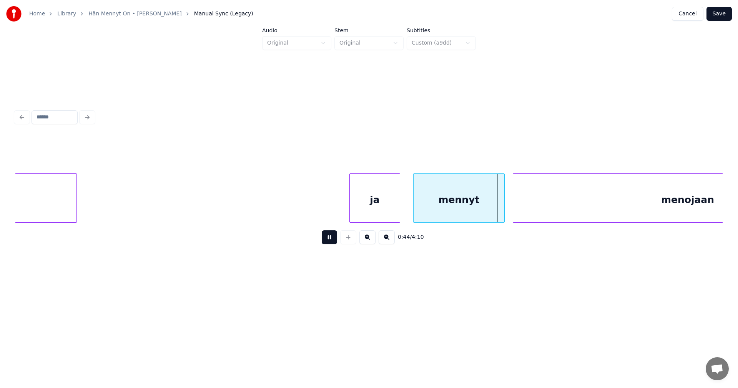
drag, startPoint x: 329, startPoint y: 244, endPoint x: 348, endPoint y: 244, distance: 18.8
click at [329, 244] on button at bounding box center [329, 237] width 15 height 14
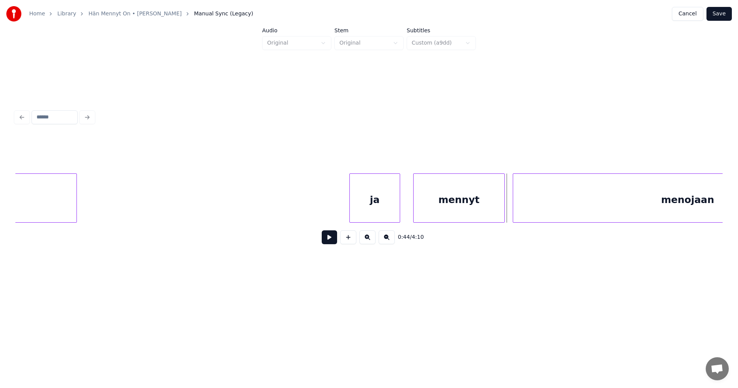
click at [334, 241] on button at bounding box center [329, 237] width 15 height 14
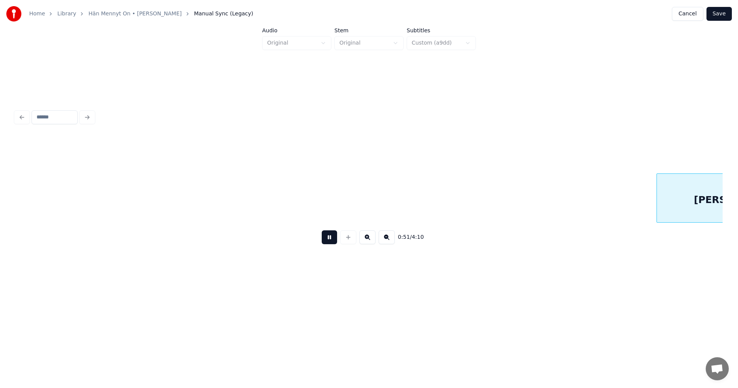
scroll to position [0, 6965]
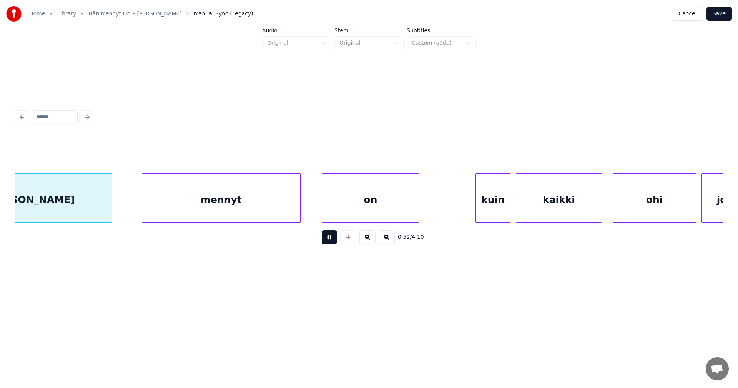
drag, startPoint x: 334, startPoint y: 241, endPoint x: 310, endPoint y: 240, distance: 23.5
click at [334, 241] on button at bounding box center [329, 237] width 15 height 14
click at [105, 200] on div "[PERSON_NAME]" at bounding box center [29, 200] width 163 height 52
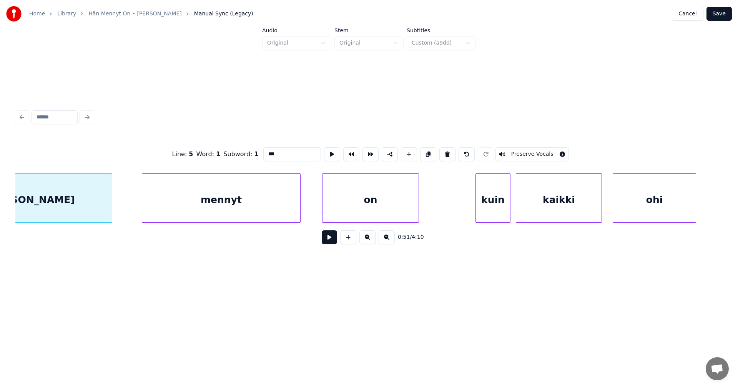
scroll to position [0, 6898]
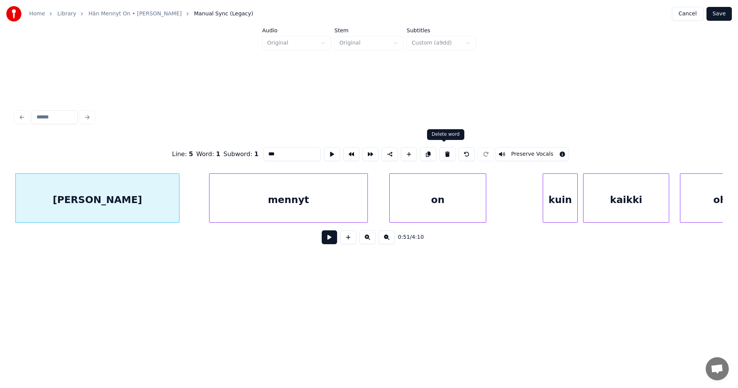
click at [444, 152] on button at bounding box center [447, 154] width 16 height 14
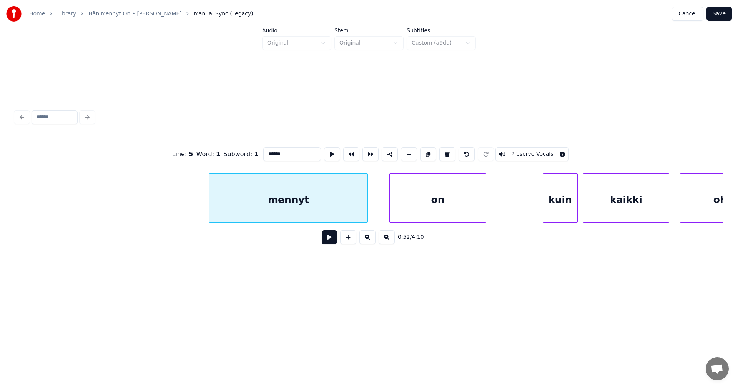
click at [323, 193] on div "mennyt" at bounding box center [289, 200] width 158 height 52
click at [448, 153] on button at bounding box center [447, 154] width 16 height 14
type input "**"
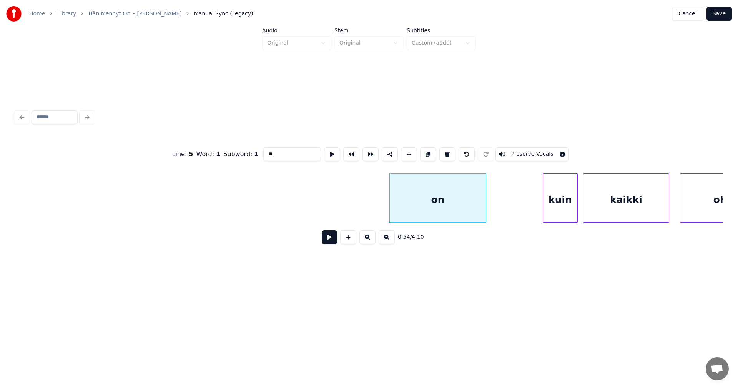
click at [334, 243] on button at bounding box center [329, 237] width 15 height 14
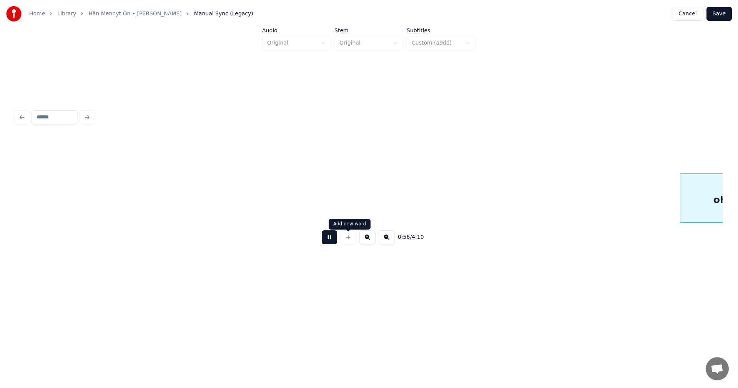
scroll to position [0, 7606]
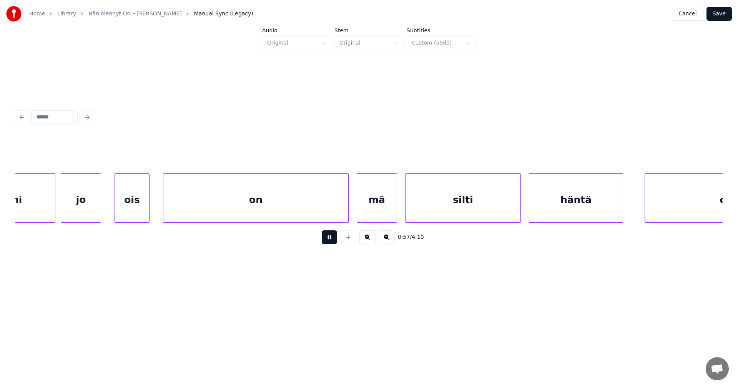
click at [332, 241] on button at bounding box center [329, 237] width 15 height 14
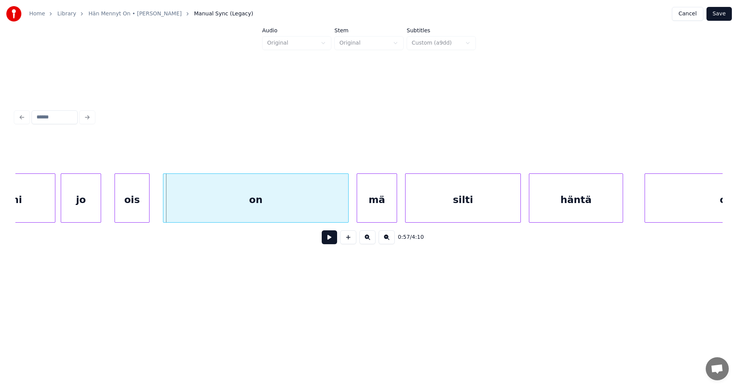
click at [121, 206] on div "ois" at bounding box center [132, 200] width 34 height 52
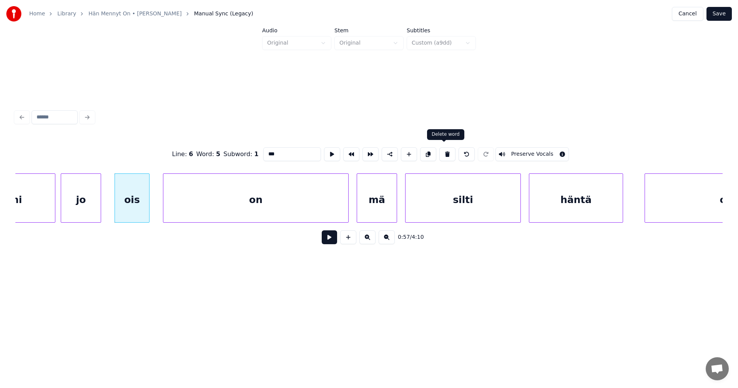
click at [442, 150] on button at bounding box center [447, 154] width 16 height 14
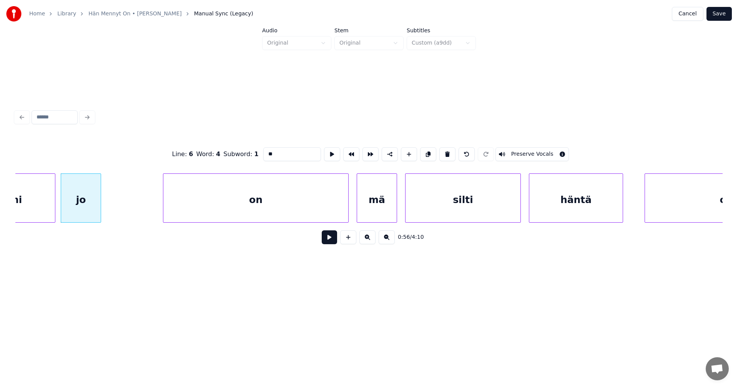
click at [88, 198] on div "jo" at bounding box center [81, 200] width 40 height 52
click at [444, 152] on button at bounding box center [447, 154] width 16 height 14
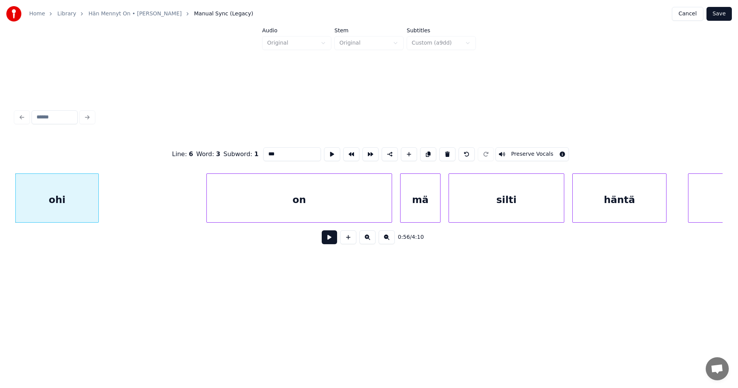
click at [88, 191] on div "ohi" at bounding box center [57, 200] width 83 height 52
click at [446, 151] on button at bounding box center [447, 154] width 16 height 14
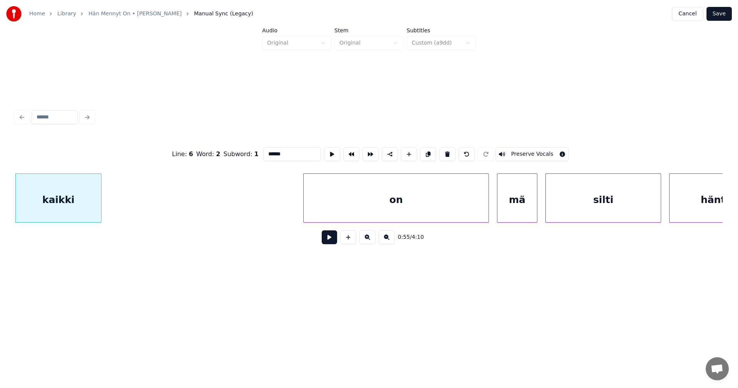
click at [95, 204] on div "kaikki" at bounding box center [58, 200] width 85 height 52
click at [446, 150] on button at bounding box center [447, 154] width 16 height 14
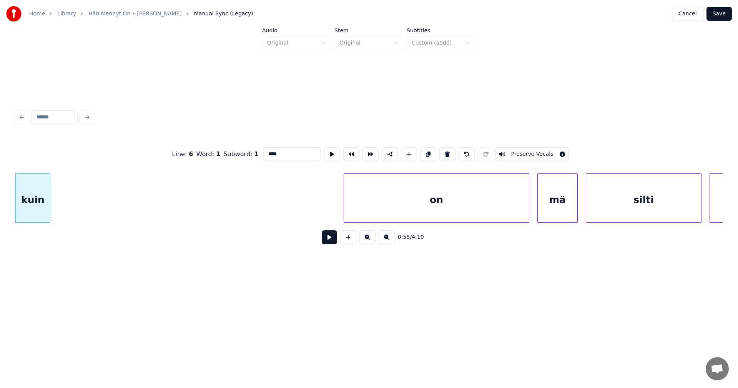
click at [43, 208] on div "kuin" at bounding box center [33, 200] width 34 height 52
click at [444, 152] on button at bounding box center [447, 154] width 16 height 14
type input "**"
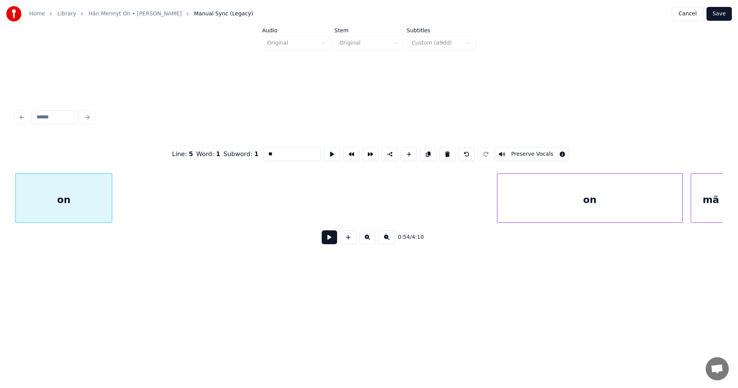
click at [87, 210] on div "on" at bounding box center [64, 200] width 96 height 52
click at [329, 239] on button at bounding box center [329, 237] width 15 height 14
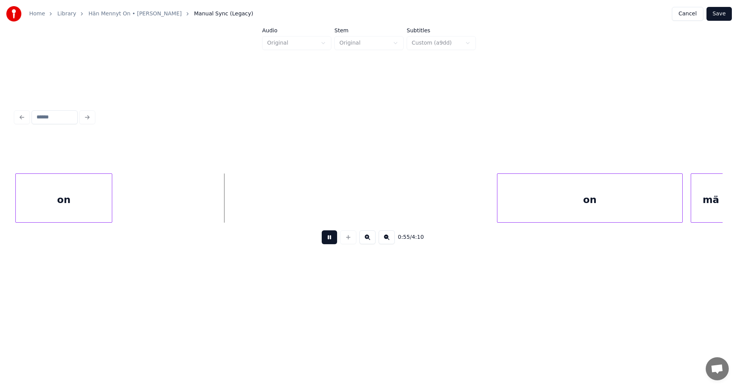
click at [331, 241] on button at bounding box center [329, 237] width 15 height 14
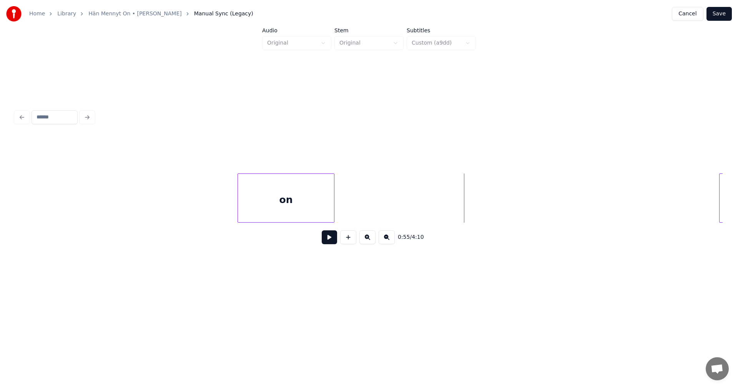
scroll to position [0, 7041]
click at [299, 209] on div "on" at bounding box center [294, 200] width 96 height 52
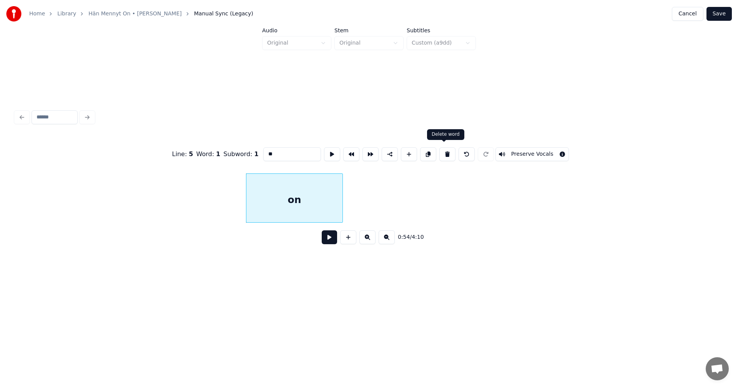
click at [442, 152] on button at bounding box center [447, 154] width 16 height 14
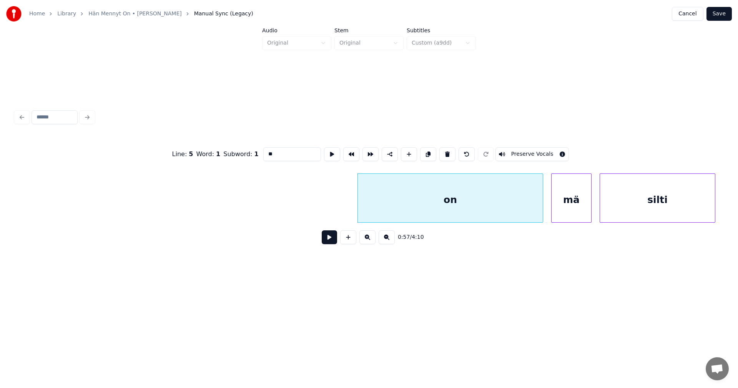
scroll to position [0, 7430]
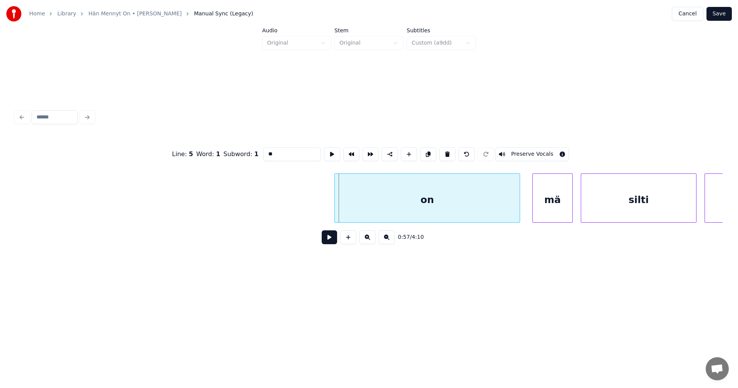
click at [369, 206] on div "on" at bounding box center [427, 200] width 185 height 52
click at [335, 243] on button at bounding box center [329, 237] width 15 height 14
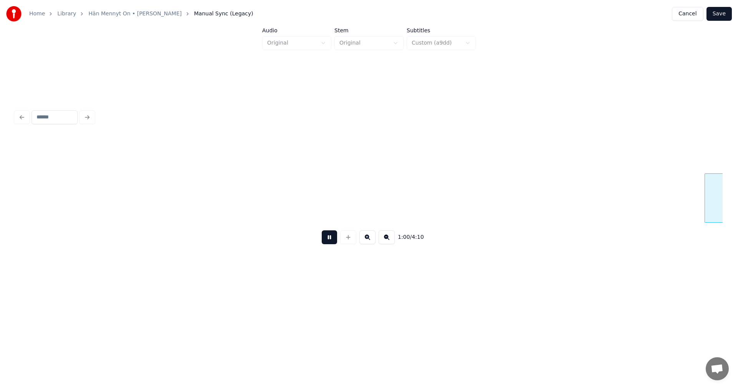
scroll to position [0, 8139]
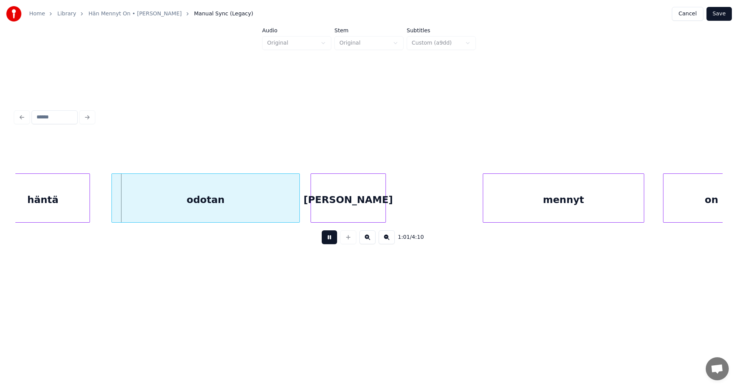
click at [335, 243] on button at bounding box center [329, 237] width 15 height 14
click at [281, 211] on div "odotan" at bounding box center [204, 200] width 188 height 52
click at [277, 211] on div "odotan" at bounding box center [199, 200] width 188 height 52
click at [330, 242] on button at bounding box center [329, 237] width 15 height 14
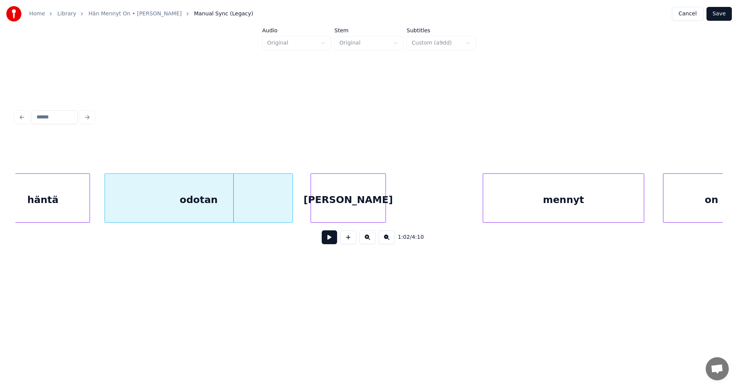
click at [345, 207] on div "[PERSON_NAME]" at bounding box center [348, 200] width 75 height 52
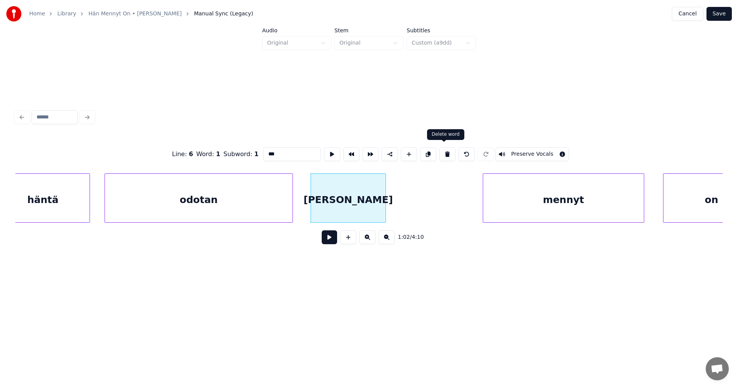
click at [446, 149] on button at bounding box center [447, 154] width 16 height 14
type input "******"
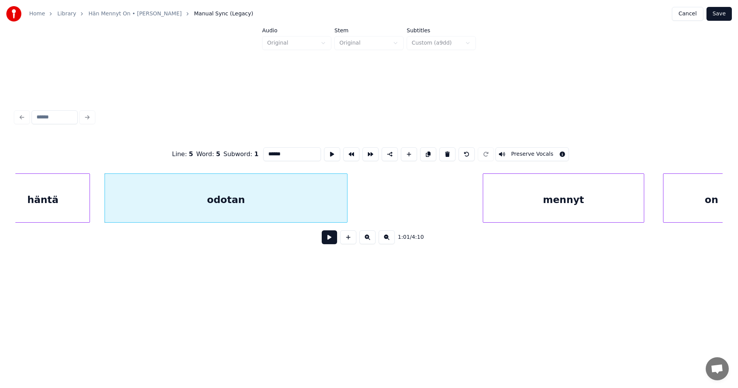
click at [347, 208] on div at bounding box center [346, 198] width 2 height 48
click at [329, 244] on button at bounding box center [329, 237] width 15 height 14
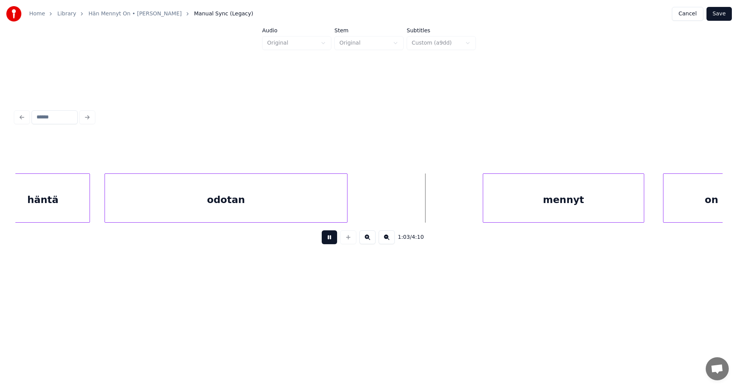
click at [329, 242] on button at bounding box center [329, 237] width 15 height 14
click at [529, 209] on div "mennyt" at bounding box center [563, 200] width 161 height 52
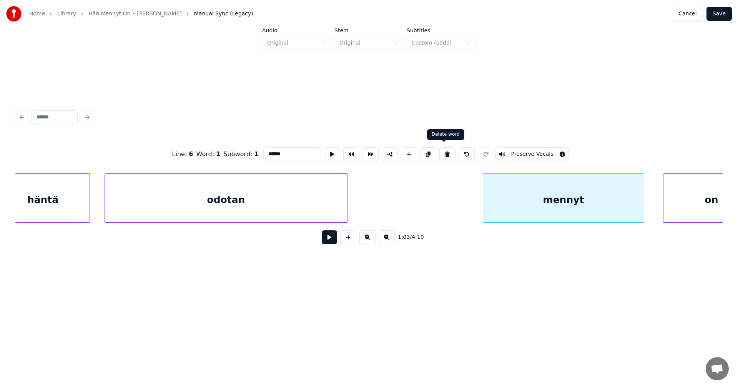
click at [443, 153] on button at bounding box center [447, 154] width 16 height 14
type input "******"
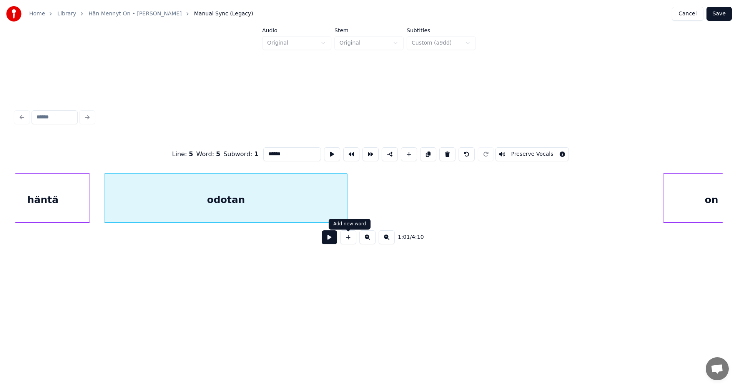
click at [335, 240] on button at bounding box center [329, 237] width 15 height 14
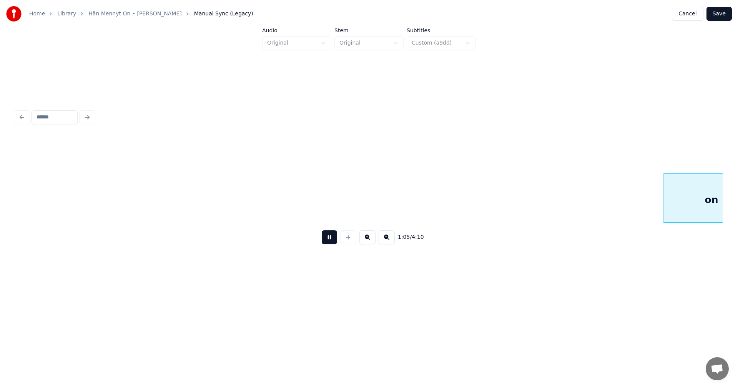
scroll to position [0, 8847]
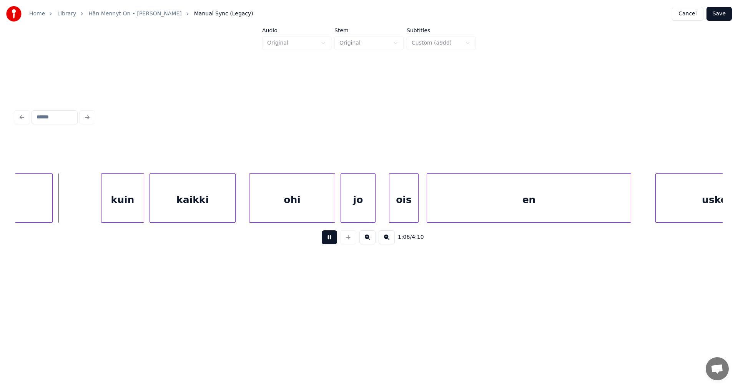
click at [331, 239] on button at bounding box center [329, 237] width 15 height 14
click at [50, 207] on div at bounding box center [51, 198] width 2 height 48
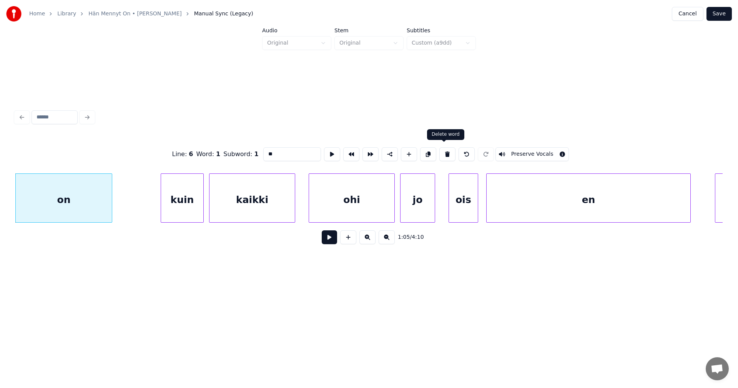
click at [443, 153] on button at bounding box center [447, 154] width 16 height 14
type input "****"
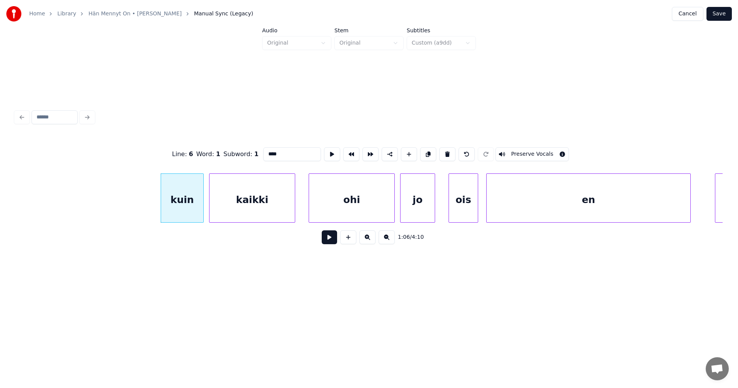
click at [329, 238] on button at bounding box center [329, 237] width 15 height 14
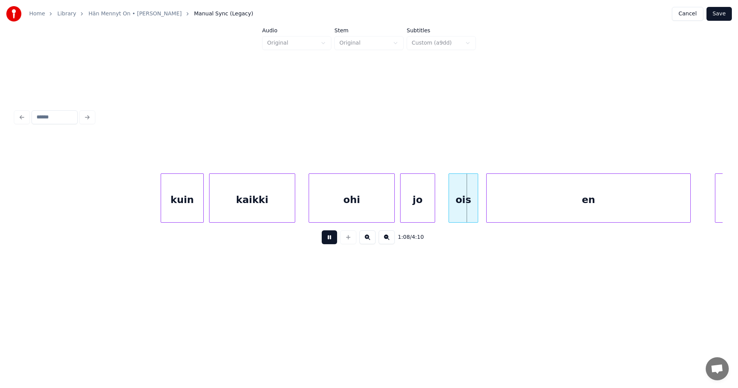
click at [329, 239] on button at bounding box center [329, 237] width 15 height 14
click at [464, 196] on div "ois" at bounding box center [463, 200] width 29 height 52
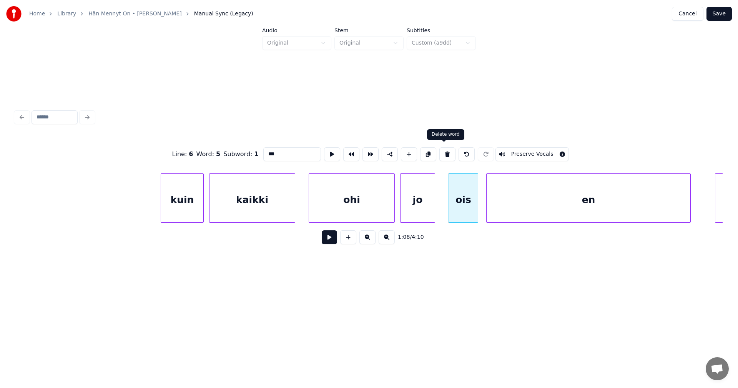
click at [446, 153] on button at bounding box center [447, 154] width 16 height 14
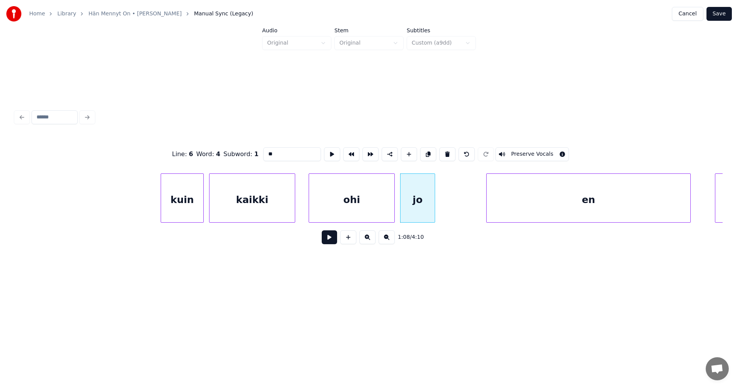
click at [424, 190] on div "jo" at bounding box center [418, 200] width 34 height 52
click at [442, 152] on button at bounding box center [447, 154] width 16 height 14
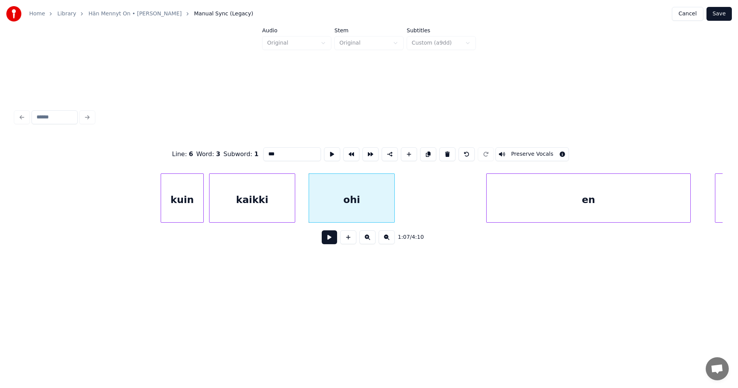
click at [381, 199] on div "ohi" at bounding box center [351, 200] width 85 height 52
click at [446, 153] on button at bounding box center [447, 154] width 16 height 14
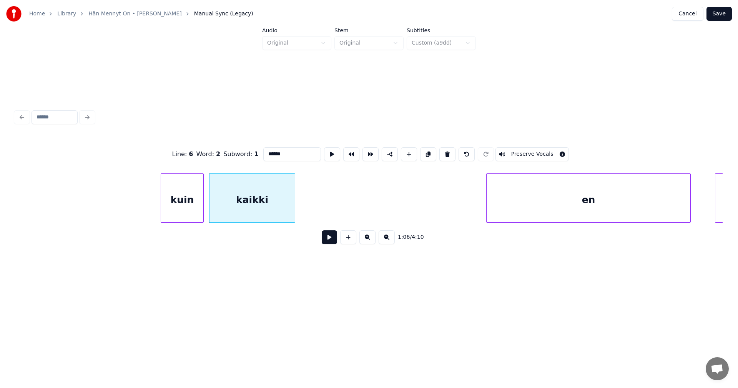
click at [277, 209] on div "kaikki" at bounding box center [252, 200] width 85 height 52
click at [444, 151] on button at bounding box center [447, 154] width 16 height 14
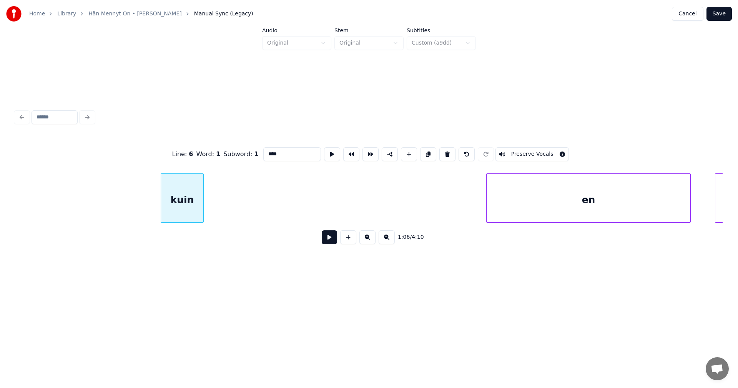
click at [188, 207] on div "kuin" at bounding box center [182, 200] width 42 height 52
click at [446, 151] on button at bounding box center [447, 154] width 16 height 14
type input "**"
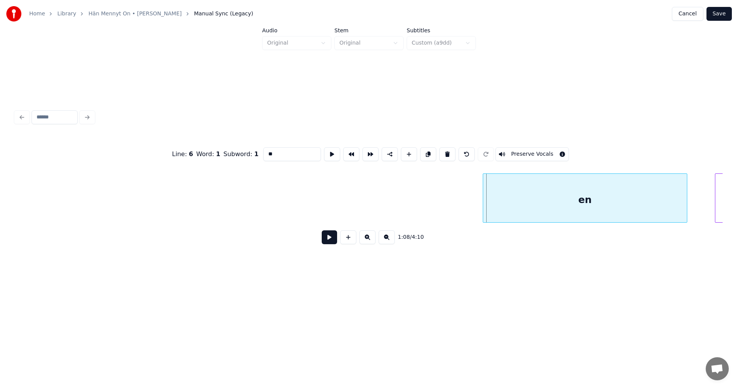
click at [521, 203] on div "en" at bounding box center [585, 200] width 204 height 52
click at [331, 242] on button at bounding box center [329, 237] width 15 height 14
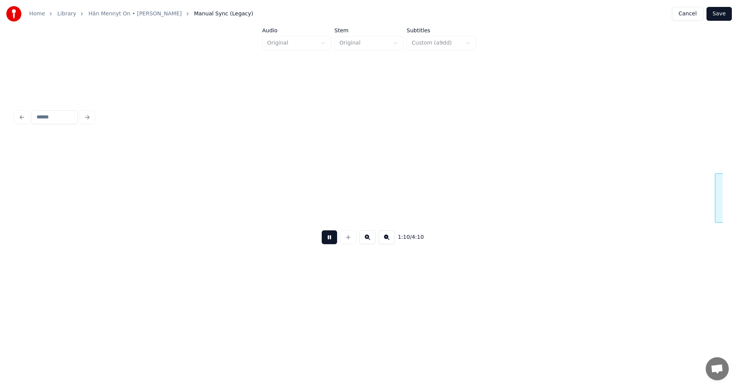
scroll to position [0, 9496]
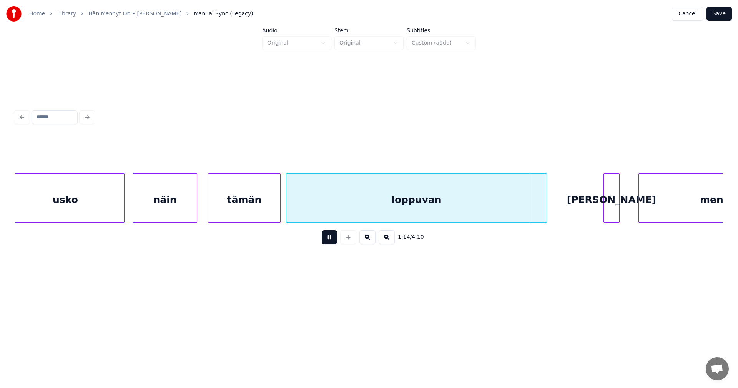
click at [331, 240] on button at bounding box center [329, 237] width 15 height 14
click at [612, 202] on div "[PERSON_NAME]" at bounding box center [611, 200] width 15 height 52
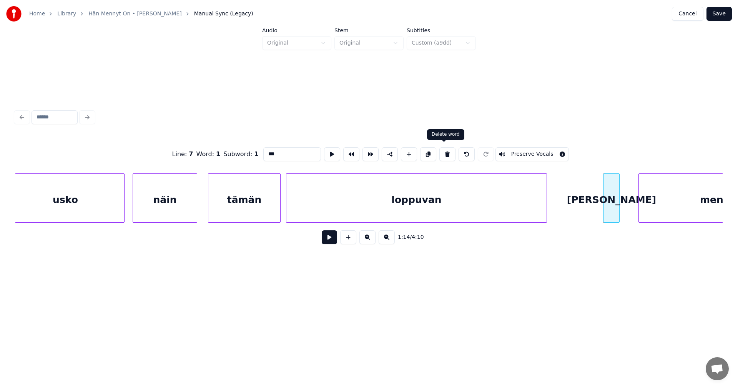
click at [446, 155] on button at bounding box center [447, 154] width 16 height 14
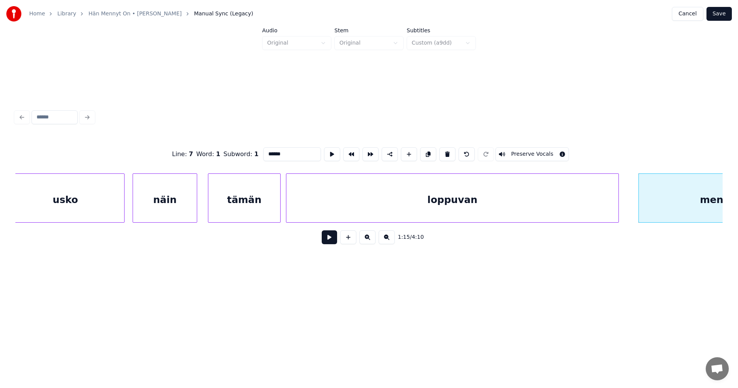
click at [619, 203] on div at bounding box center [617, 198] width 2 height 48
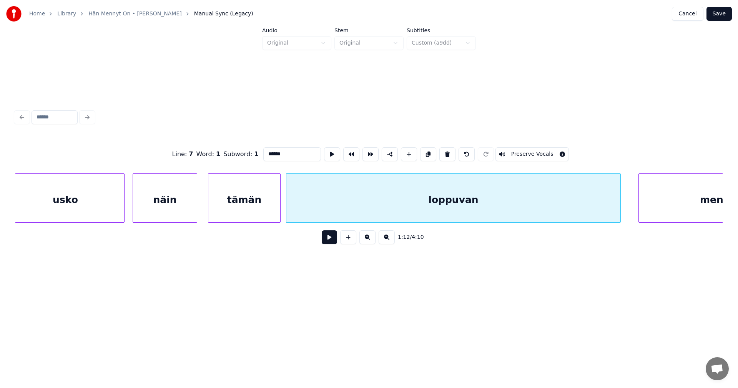
click at [501, 210] on div "loppuvan" at bounding box center [453, 200] width 334 height 52
type input "********"
click at [333, 240] on button at bounding box center [329, 237] width 15 height 14
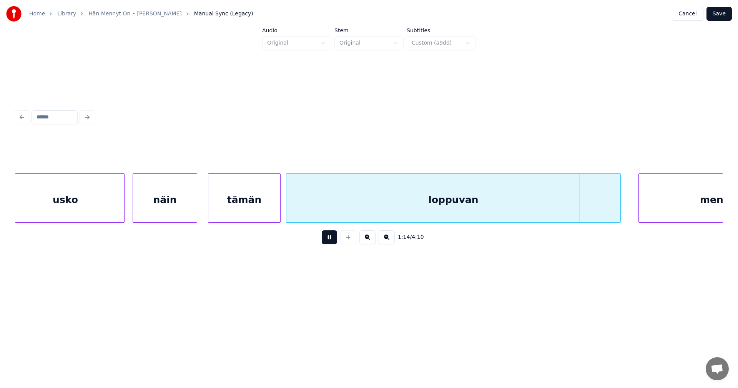
click at [333, 239] on button at bounding box center [329, 237] width 15 height 14
click at [334, 238] on button at bounding box center [329, 237] width 15 height 14
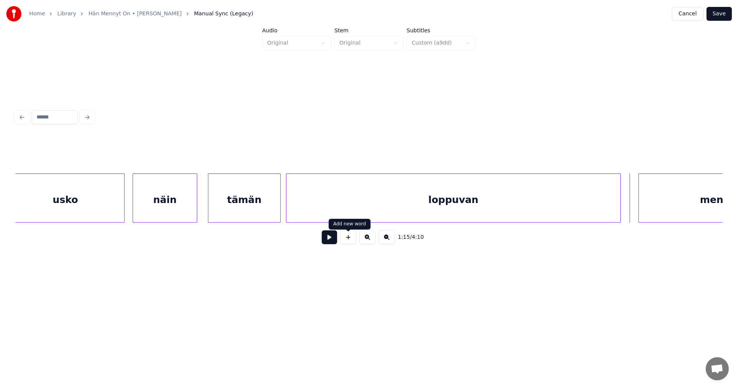
click at [431, 190] on div "loppuvan" at bounding box center [453, 200] width 334 height 52
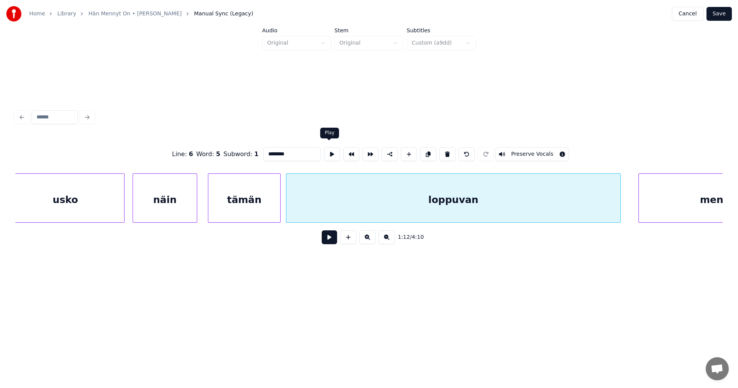
click at [311, 152] on input "********" at bounding box center [292, 154] width 58 height 14
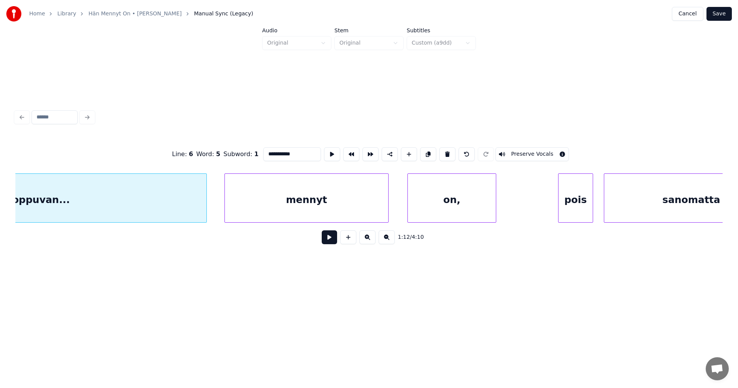
scroll to position [0, 9911]
click at [313, 187] on div "mennyt" at bounding box center [305, 200] width 163 height 52
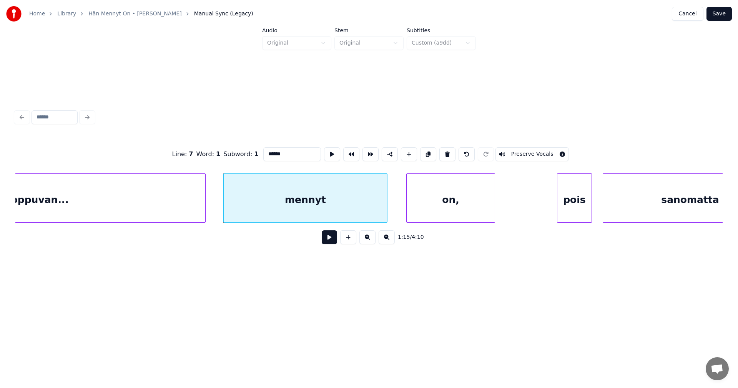
type input "******"
click at [331, 243] on button at bounding box center [329, 237] width 15 height 14
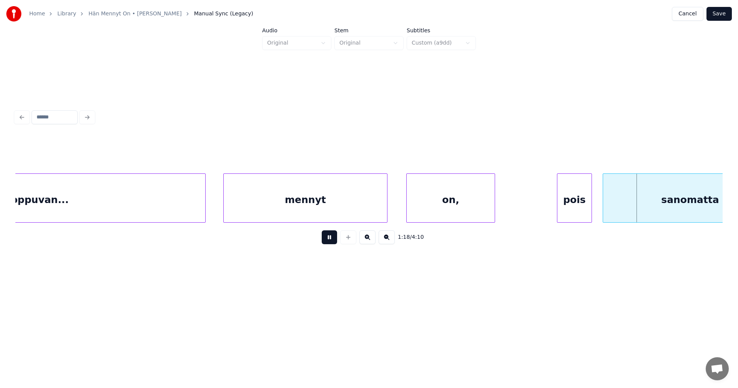
click at [332, 242] on button at bounding box center [329, 237] width 15 height 14
click at [337, 208] on div "mennyt" at bounding box center [305, 200] width 163 height 52
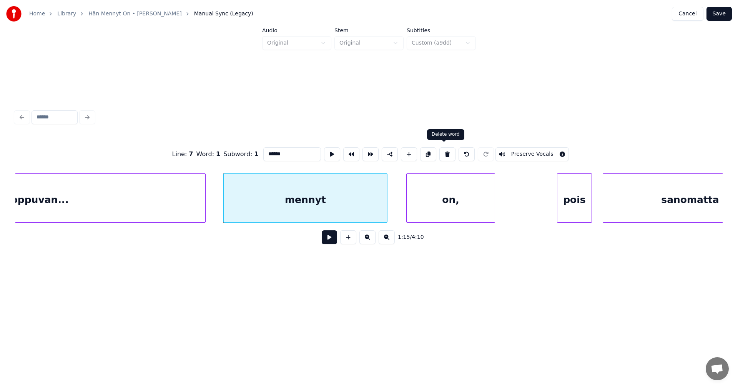
click at [443, 155] on button at bounding box center [447, 154] width 16 height 14
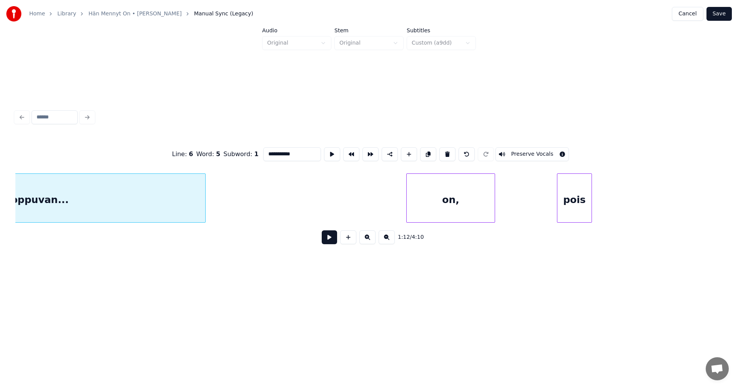
scroll to position [0, 9767]
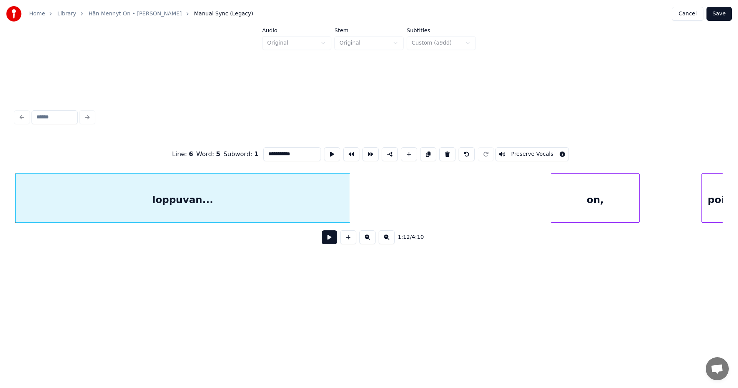
click at [569, 201] on div "on," at bounding box center [595, 200] width 88 height 52
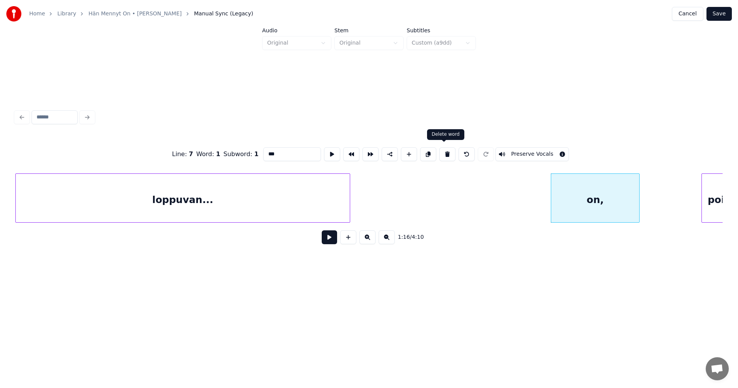
click at [445, 153] on button at bounding box center [447, 154] width 16 height 14
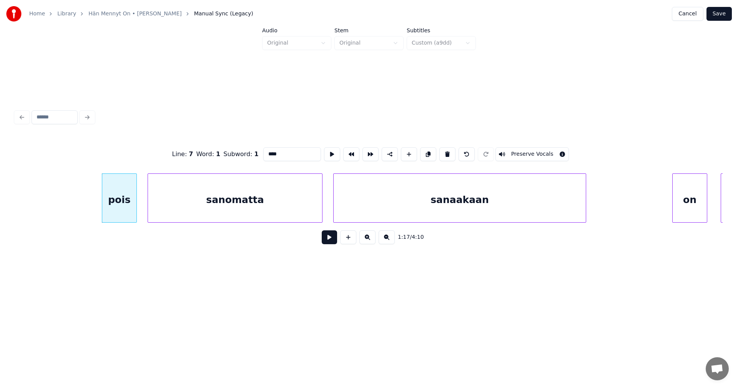
scroll to position [0, 10382]
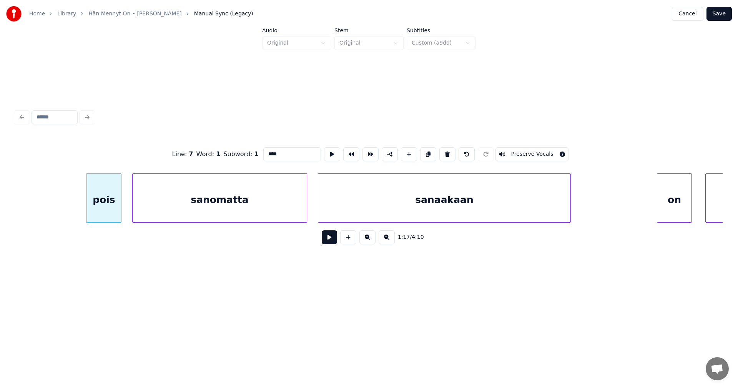
click at [434, 214] on div "sanaakaan" at bounding box center [444, 200] width 252 height 52
type input "*********"
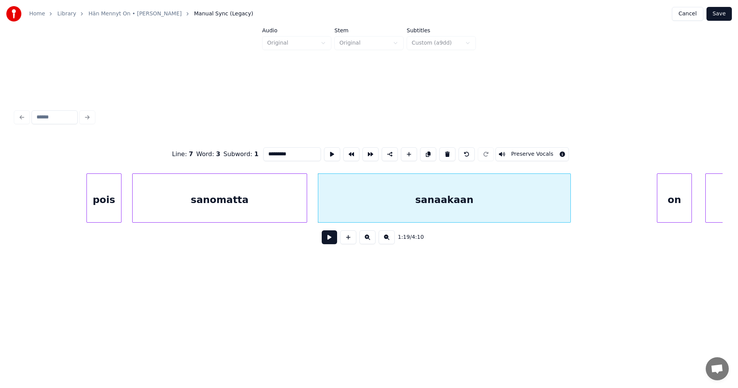
click at [327, 244] on button at bounding box center [329, 237] width 15 height 14
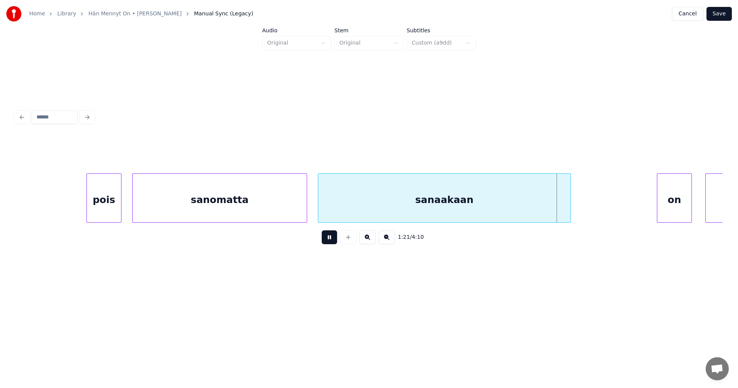
click at [332, 242] on button at bounding box center [329, 237] width 15 height 14
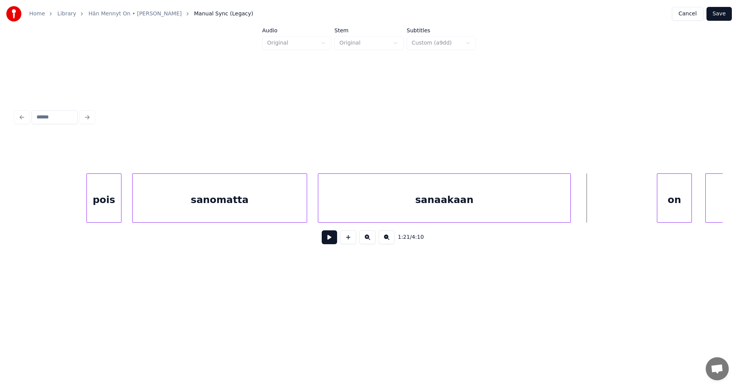
click at [434, 200] on div "sanaakaan" at bounding box center [444, 200] width 252 height 52
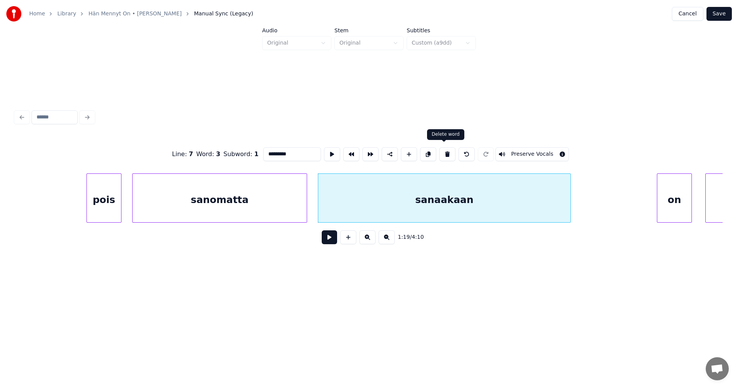
click at [441, 151] on button at bounding box center [447, 154] width 16 height 14
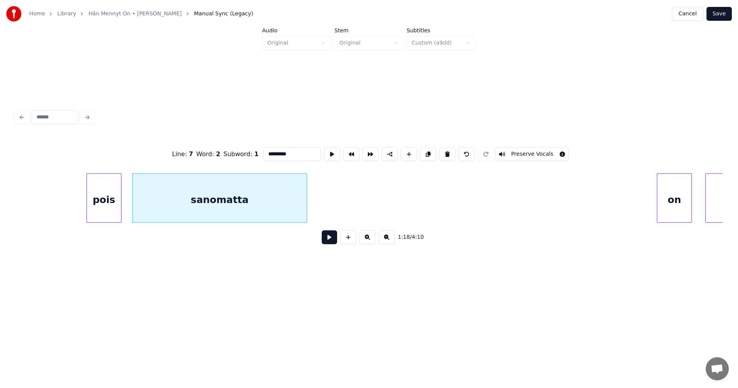
click at [302, 201] on div "sanomatta" at bounding box center [220, 200] width 174 height 52
click at [448, 150] on button at bounding box center [447, 154] width 16 height 14
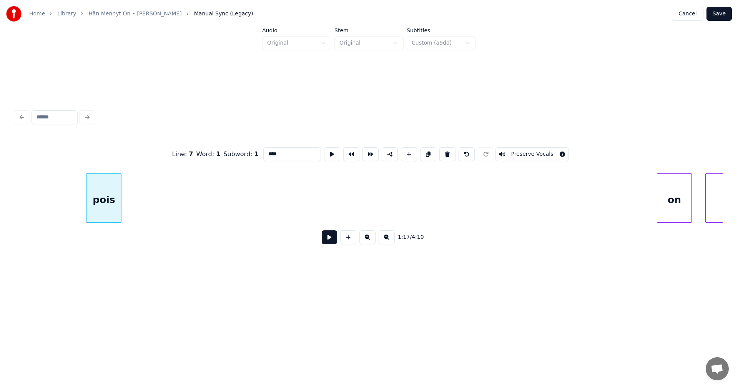
click at [113, 209] on div "pois" at bounding box center [104, 200] width 34 height 52
click at [443, 151] on button at bounding box center [447, 154] width 16 height 14
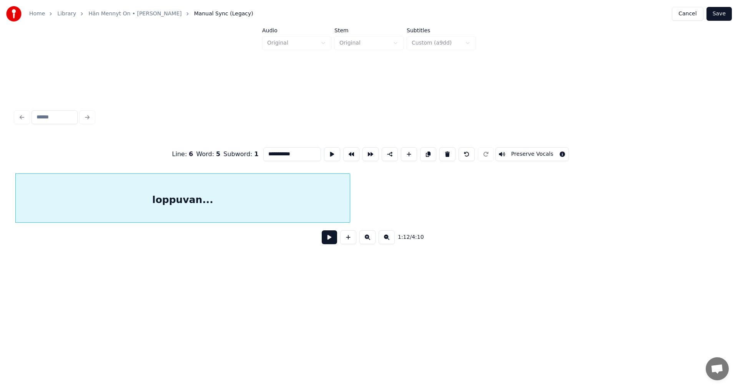
scroll to position [0, 10386]
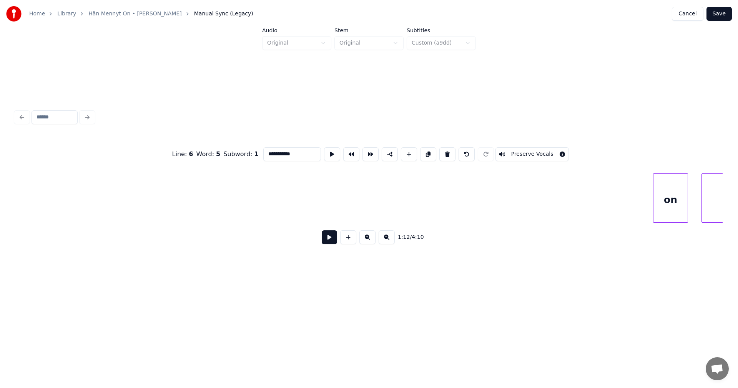
click at [657, 202] on div "on" at bounding box center [671, 200] width 34 height 52
type input "**"
click at [332, 240] on button at bounding box center [329, 237] width 15 height 14
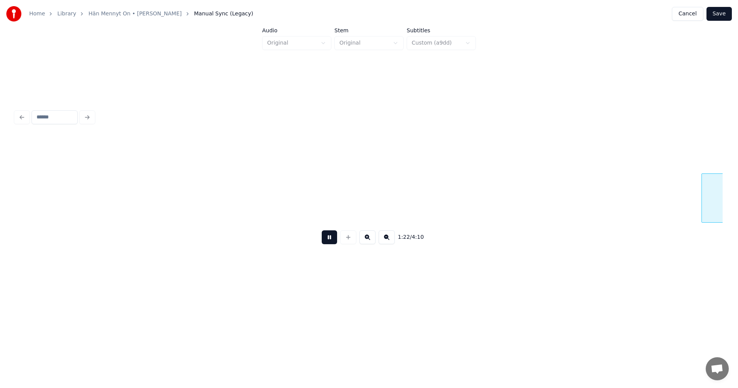
scroll to position [0, 11095]
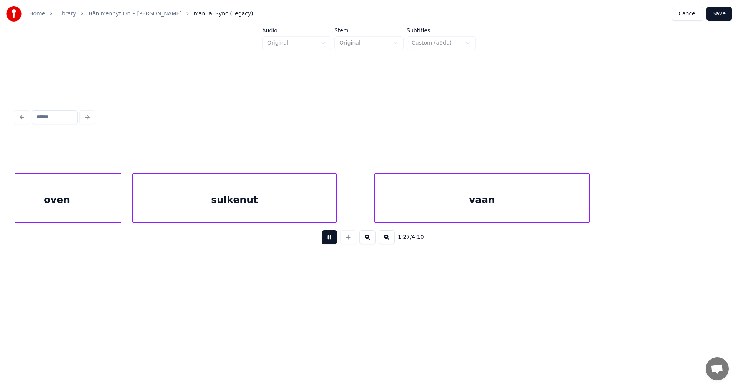
click at [330, 240] on button at bounding box center [329, 237] width 15 height 14
click at [626, 206] on div at bounding box center [625, 198] width 2 height 48
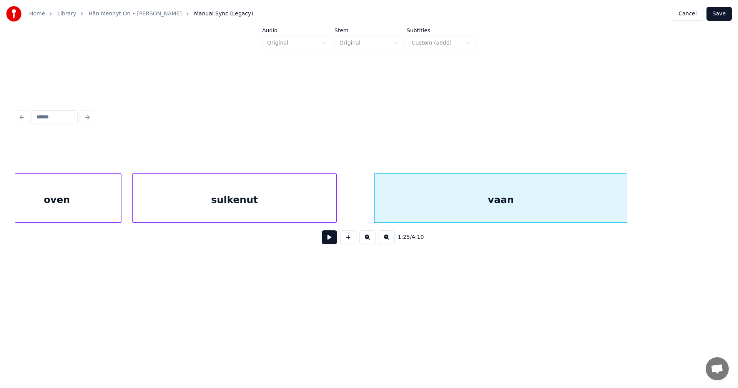
click at [569, 206] on div "vaan" at bounding box center [501, 200] width 252 height 52
click at [292, 156] on input "****" at bounding box center [292, 154] width 58 height 14
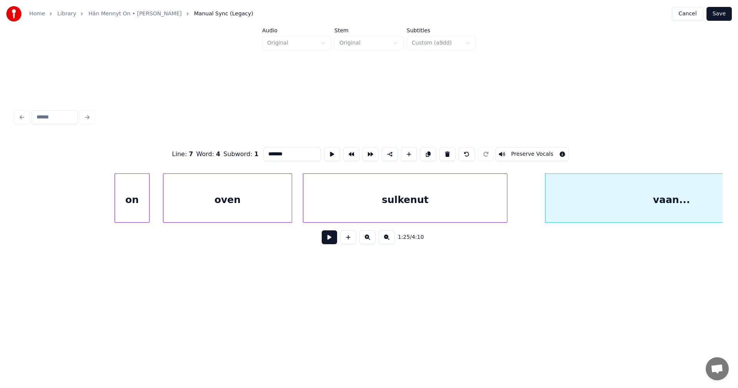
scroll to position [0, 10880]
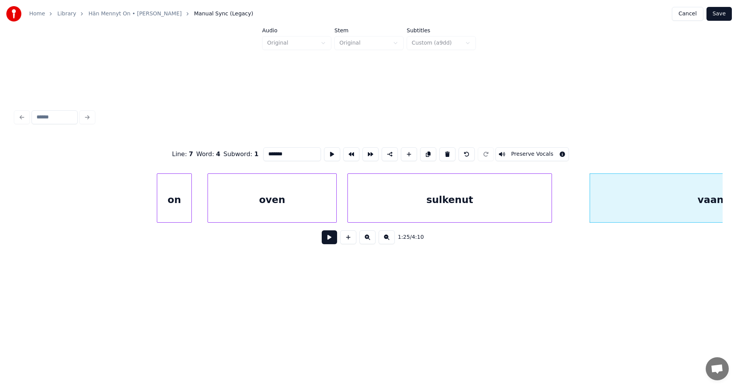
click at [169, 207] on div "on" at bounding box center [174, 200] width 34 height 52
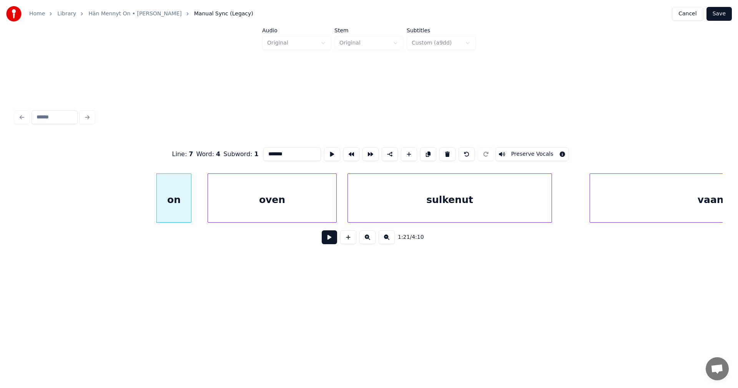
type input "*******"
click at [332, 241] on button at bounding box center [329, 237] width 15 height 14
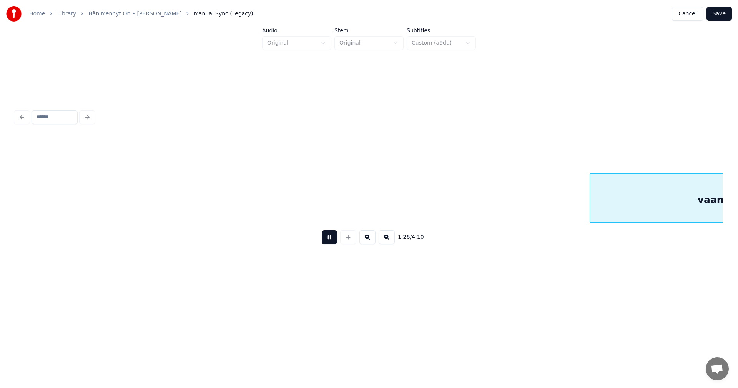
scroll to position [0, 11587]
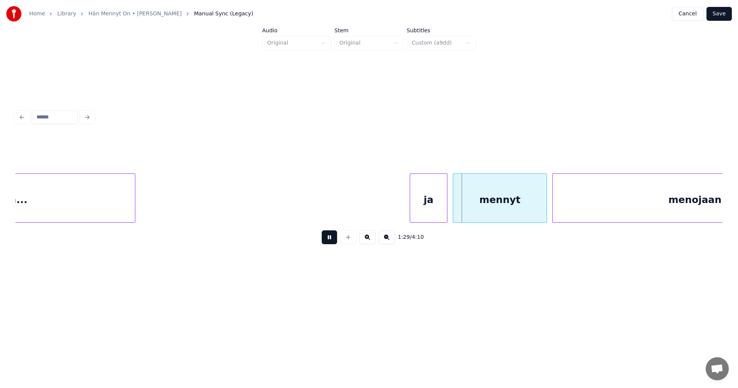
click at [333, 238] on button at bounding box center [329, 237] width 15 height 14
click at [416, 210] on div "ja" at bounding box center [417, 200] width 37 height 52
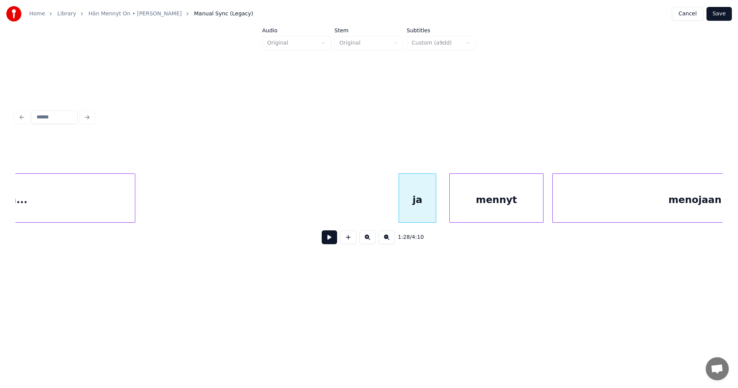
click at [484, 209] on div "mennyt" at bounding box center [496, 200] width 93 height 52
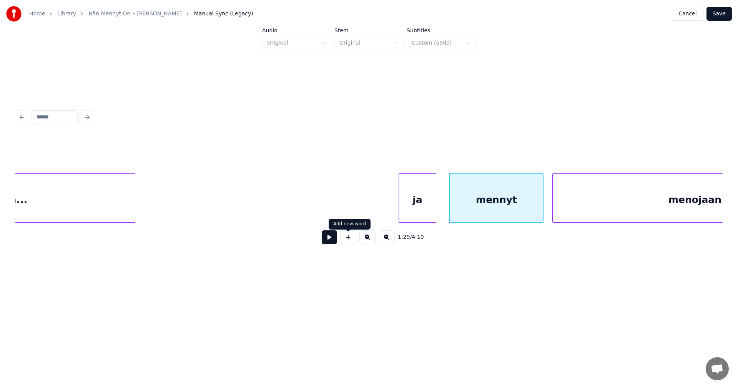
click at [336, 241] on button at bounding box center [329, 237] width 15 height 14
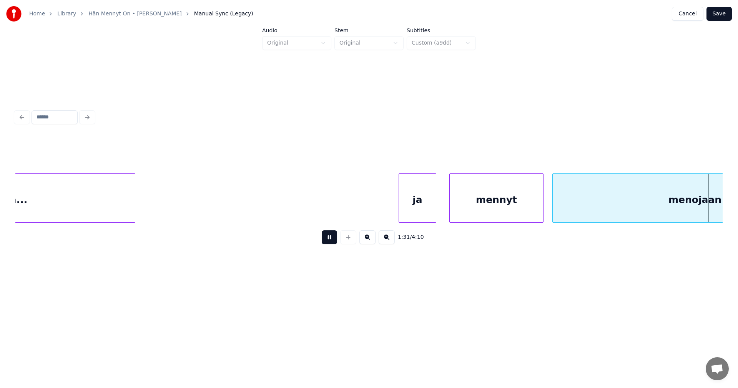
scroll to position [0, 12296]
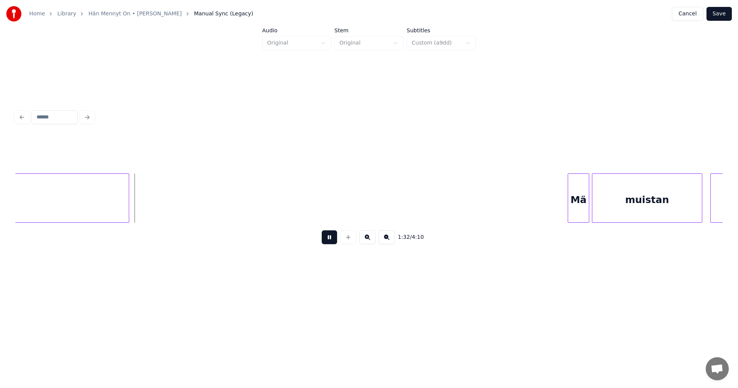
drag, startPoint x: 336, startPoint y: 241, endPoint x: 326, endPoint y: 239, distance: 11.0
click at [334, 240] on button at bounding box center [329, 237] width 15 height 14
click at [162, 209] on div at bounding box center [163, 198] width 2 height 48
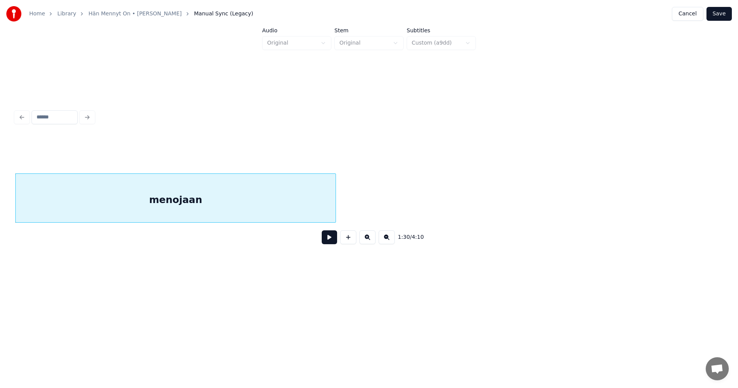
click at [156, 209] on div "menojaan" at bounding box center [176, 200] width 320 height 52
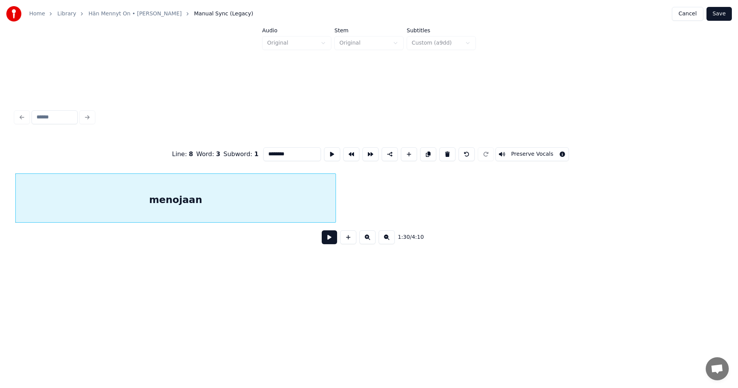
click at [291, 154] on input "********" at bounding box center [292, 154] width 58 height 14
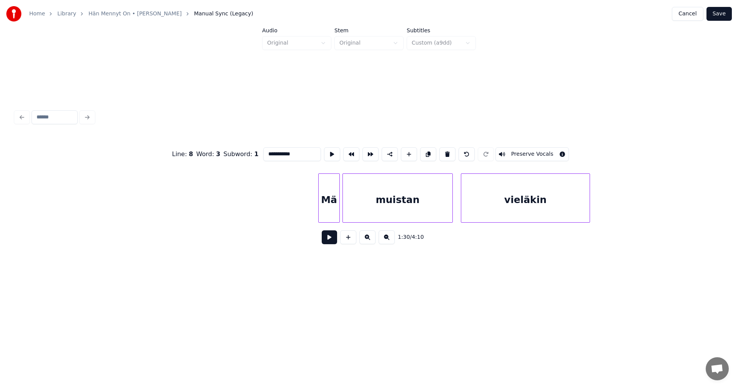
scroll to position [0, 12602]
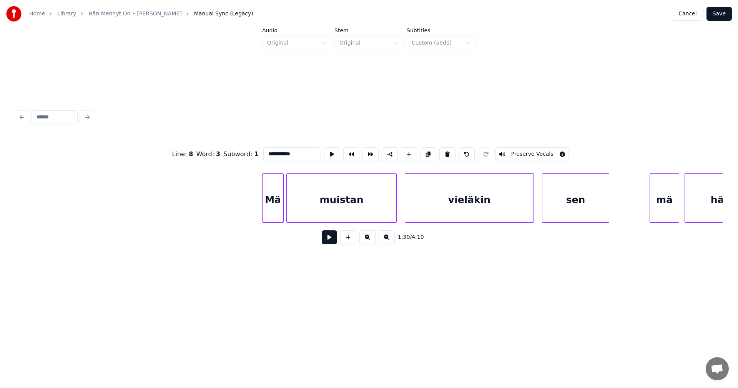
type input "**********"
click at [329, 242] on button at bounding box center [329, 237] width 15 height 14
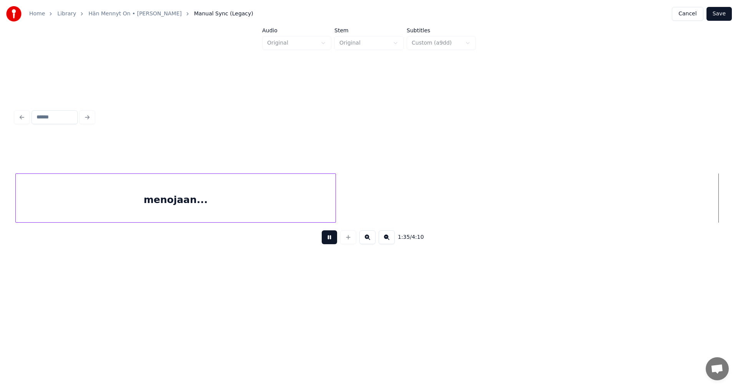
scroll to position [0, 12832]
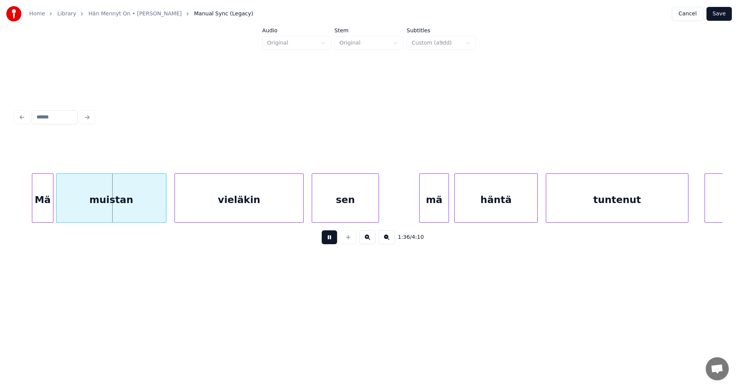
click at [326, 241] on button at bounding box center [329, 237] width 15 height 14
click at [28, 207] on div at bounding box center [29, 198] width 2 height 48
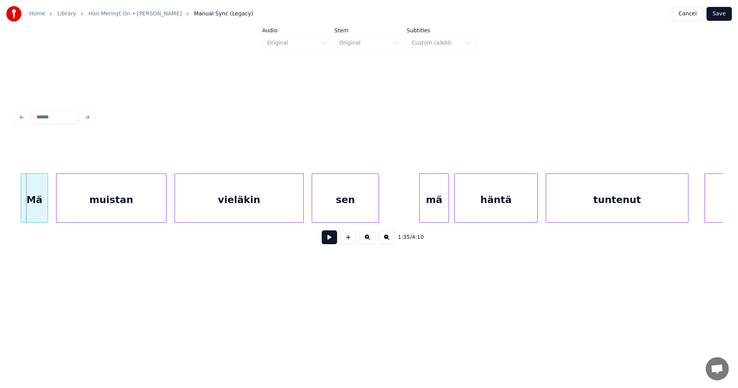
click at [39, 209] on div "Mä" at bounding box center [34, 200] width 27 height 52
click at [327, 239] on button at bounding box center [329, 237] width 15 height 14
click at [328, 240] on button at bounding box center [329, 237] width 15 height 14
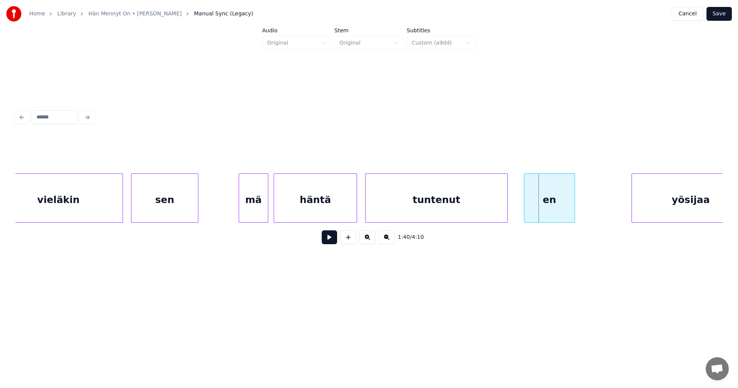
scroll to position [0, 13063]
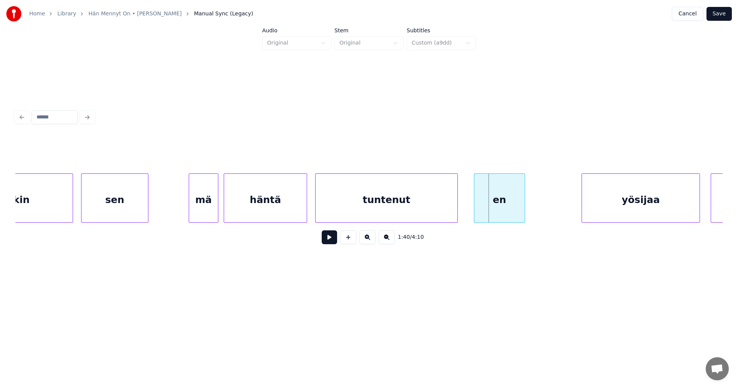
click at [431, 207] on div "tuntenut" at bounding box center [387, 200] width 142 height 52
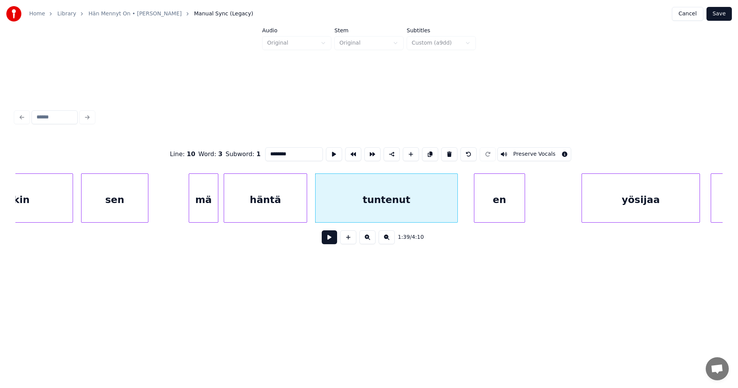
click at [329, 244] on button at bounding box center [329, 237] width 15 height 14
click at [331, 243] on button at bounding box center [329, 237] width 15 height 14
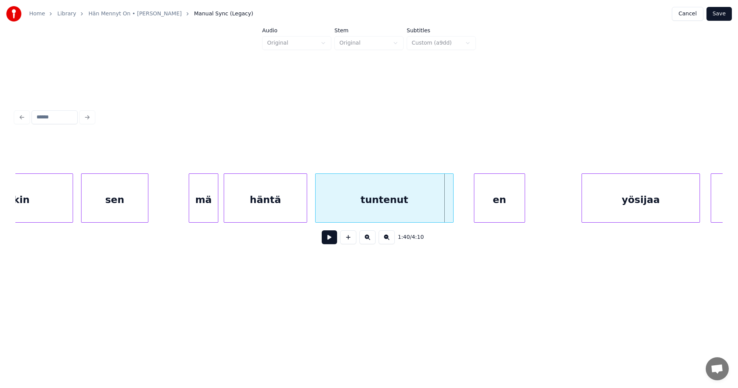
click at [453, 210] on div at bounding box center [452, 198] width 2 height 48
click at [481, 210] on div "en" at bounding box center [496, 200] width 50 height 52
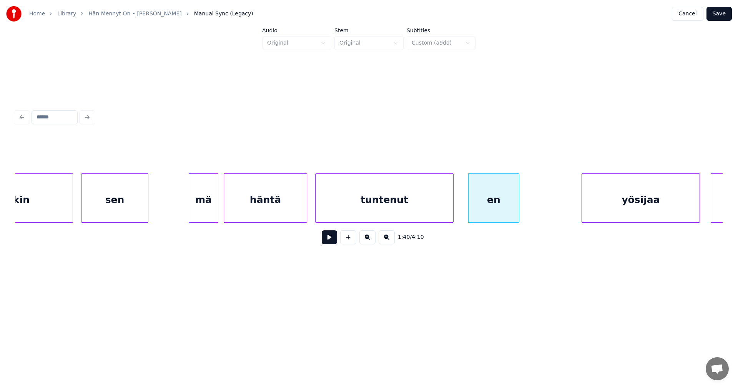
click at [333, 243] on button at bounding box center [329, 237] width 15 height 14
click at [528, 211] on div at bounding box center [528, 198] width 2 height 48
click at [636, 205] on div "yösijaa" at bounding box center [641, 200] width 118 height 52
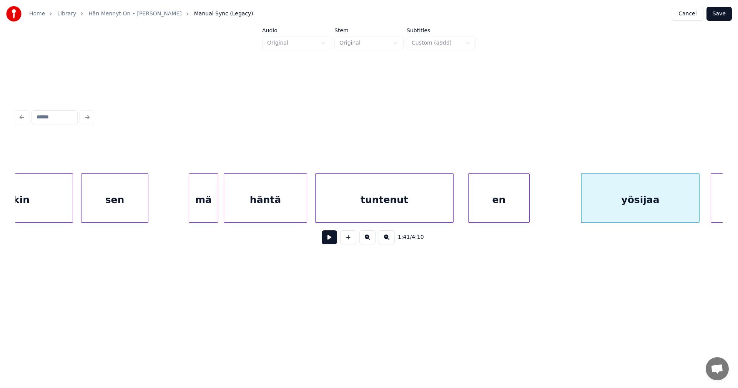
click at [329, 244] on button at bounding box center [329, 237] width 15 height 14
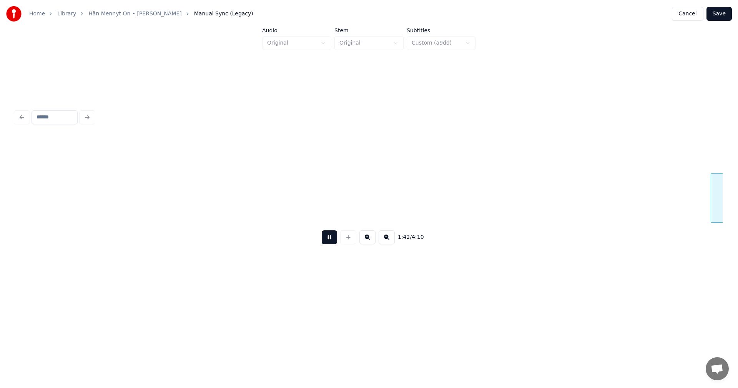
scroll to position [0, 13772]
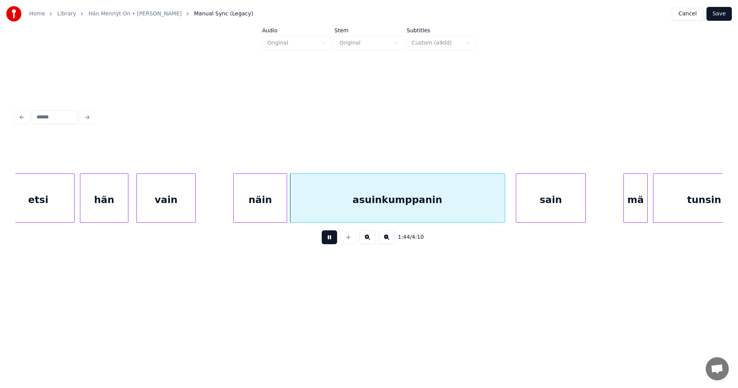
drag, startPoint x: 330, startPoint y: 243, endPoint x: 289, endPoint y: 242, distance: 41.5
click at [329, 243] on button at bounding box center [329, 237] width 15 height 14
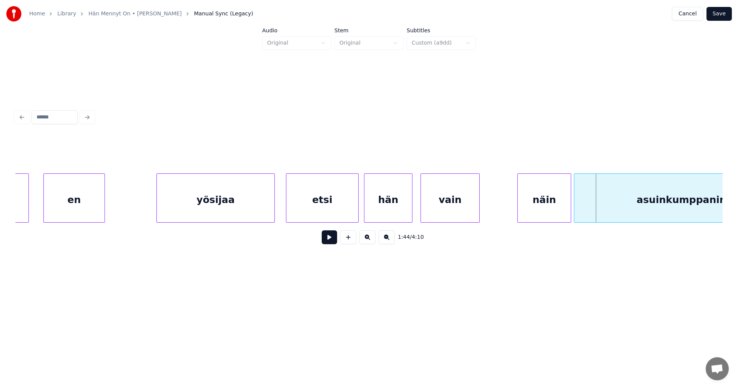
scroll to position [0, 13479]
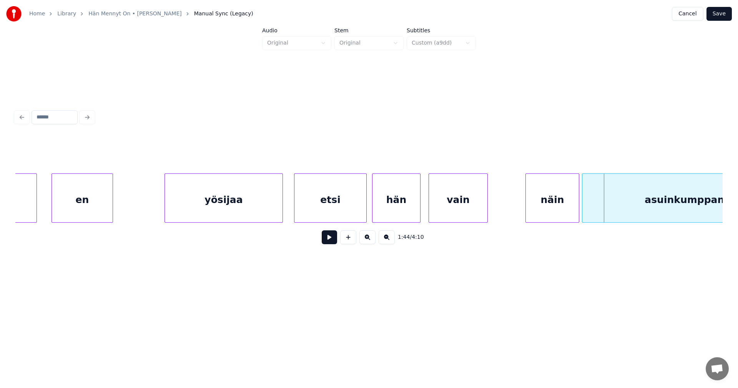
click at [209, 211] on div "yösijaa" at bounding box center [224, 200] width 118 height 52
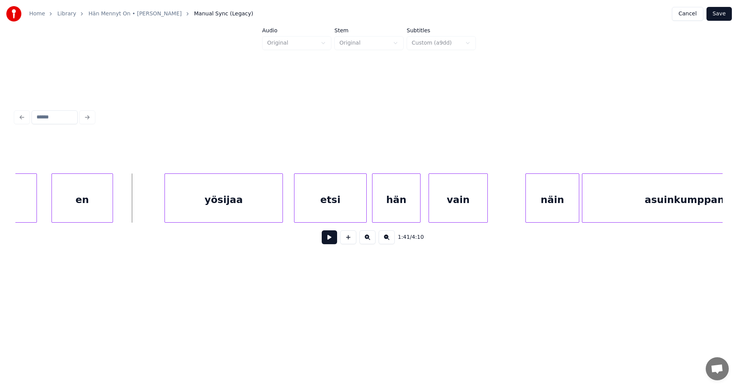
click at [330, 242] on button at bounding box center [329, 237] width 15 height 14
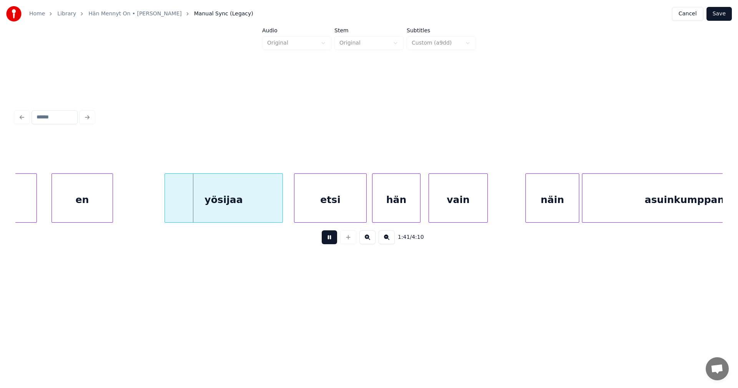
click at [330, 242] on button at bounding box center [329, 237] width 15 height 14
click at [100, 206] on div "en" at bounding box center [82, 200] width 61 height 52
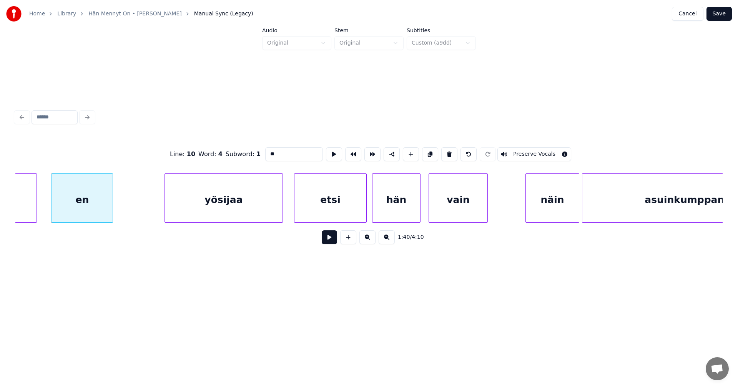
click at [328, 243] on button at bounding box center [329, 237] width 15 height 14
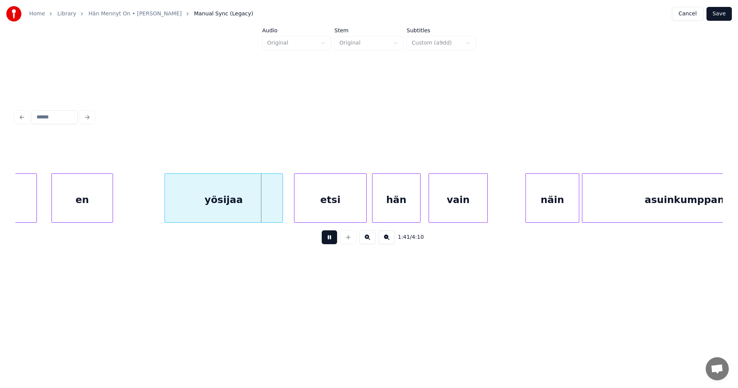
drag, startPoint x: 328, startPoint y: 243, endPoint x: 266, endPoint y: 215, distance: 68.7
click at [328, 242] on button at bounding box center [329, 237] width 15 height 14
click at [260, 207] on div "yösijaa" at bounding box center [224, 200] width 118 height 52
click at [334, 243] on button at bounding box center [329, 237] width 15 height 14
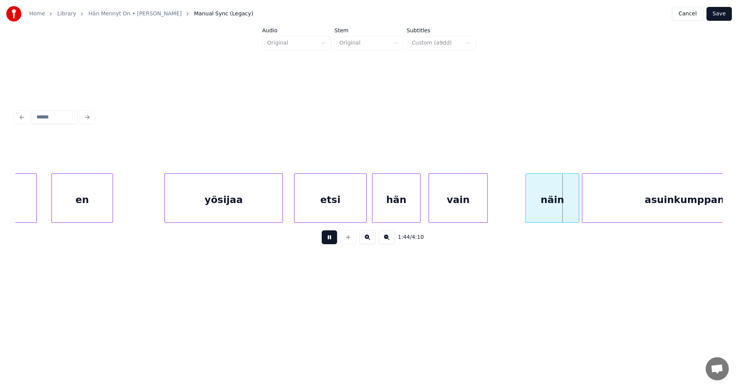
click at [331, 244] on button at bounding box center [329, 237] width 15 height 14
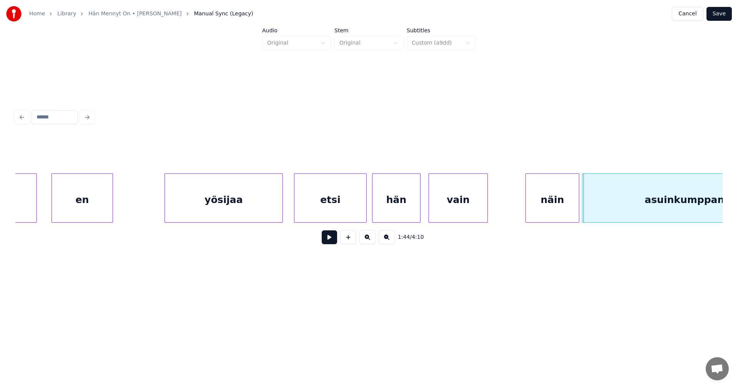
click at [545, 207] on div "näin" at bounding box center [552, 200] width 53 height 52
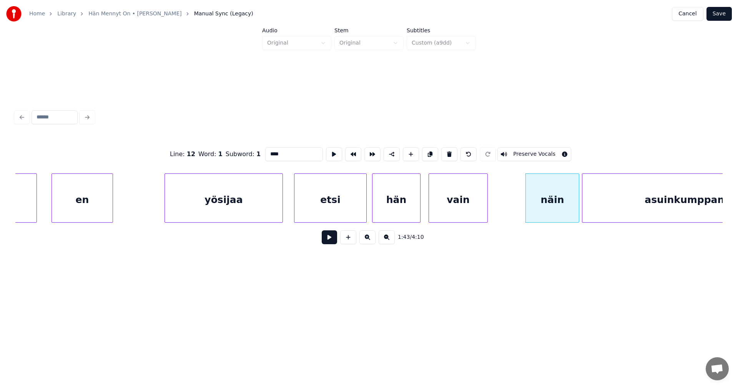
click at [334, 241] on button at bounding box center [329, 237] width 15 height 14
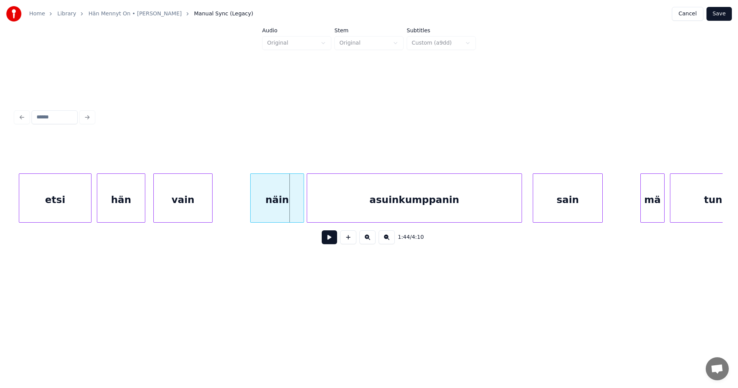
scroll to position [0, 13756]
click at [289, 211] on div at bounding box center [289, 198] width 2 height 48
click at [303, 210] on div at bounding box center [304, 198] width 2 height 48
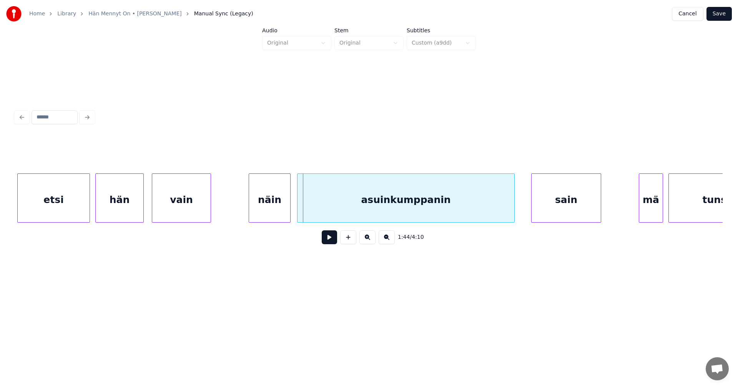
click at [344, 208] on div "asuinkumppanin" at bounding box center [406, 200] width 217 height 52
click at [328, 238] on button at bounding box center [329, 237] width 15 height 14
click at [337, 212] on div "asuinkumppanin" at bounding box center [409, 200] width 217 height 52
click at [329, 238] on button at bounding box center [329, 237] width 15 height 14
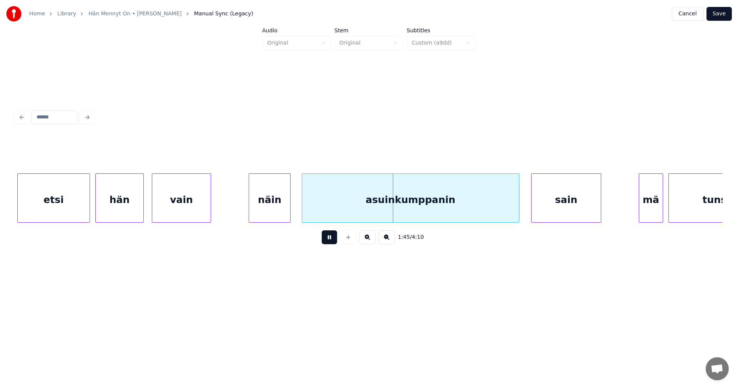
click at [329, 238] on button at bounding box center [329, 237] width 15 height 14
click at [277, 213] on div "näin" at bounding box center [269, 200] width 41 height 52
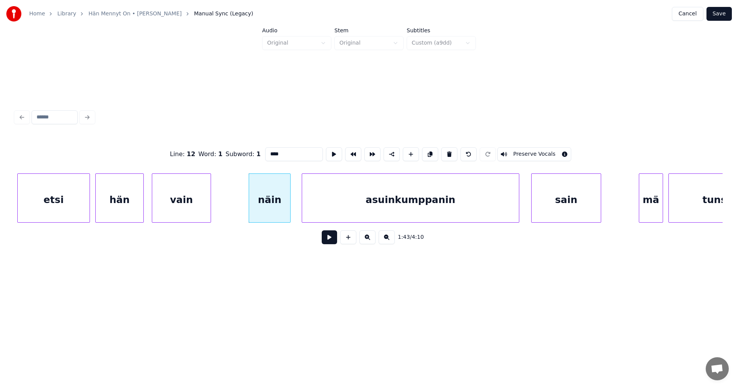
click at [329, 238] on button at bounding box center [329, 237] width 15 height 14
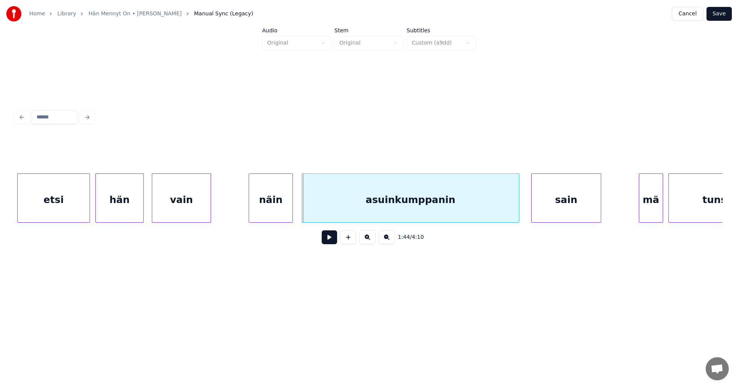
click at [292, 215] on div at bounding box center [291, 198] width 2 height 48
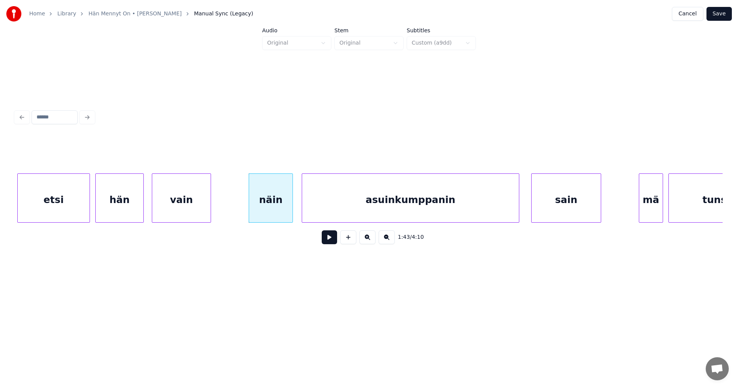
click at [330, 240] on button at bounding box center [329, 237] width 15 height 14
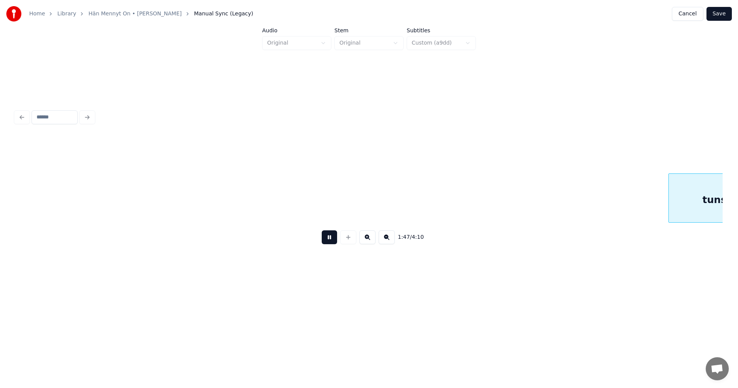
scroll to position [0, 14466]
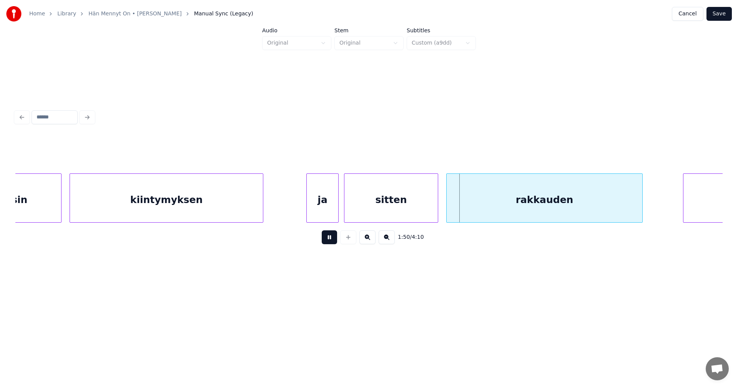
click at [330, 240] on button at bounding box center [329, 237] width 15 height 14
click at [361, 208] on div "sitten" at bounding box center [390, 200] width 93 height 52
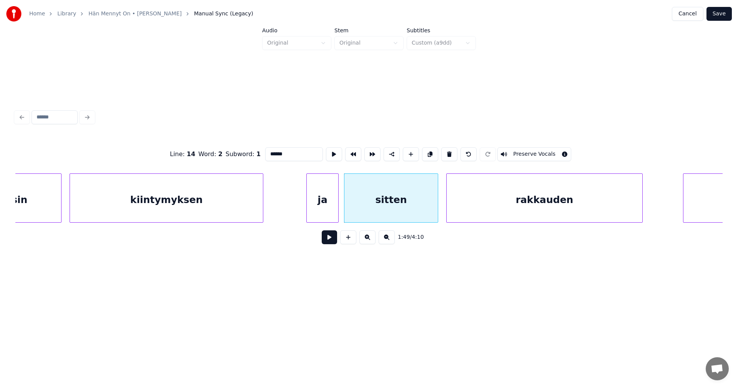
click at [326, 241] on button at bounding box center [329, 237] width 15 height 14
click at [328, 241] on button at bounding box center [329, 237] width 15 height 14
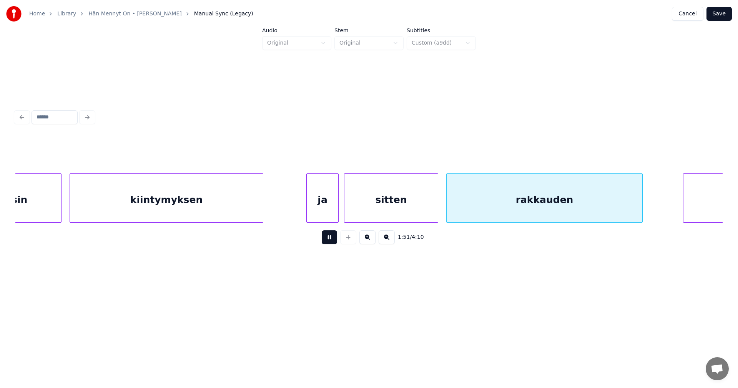
click at [328, 241] on button at bounding box center [329, 237] width 15 height 14
click at [434, 209] on div at bounding box center [434, 198] width 2 height 48
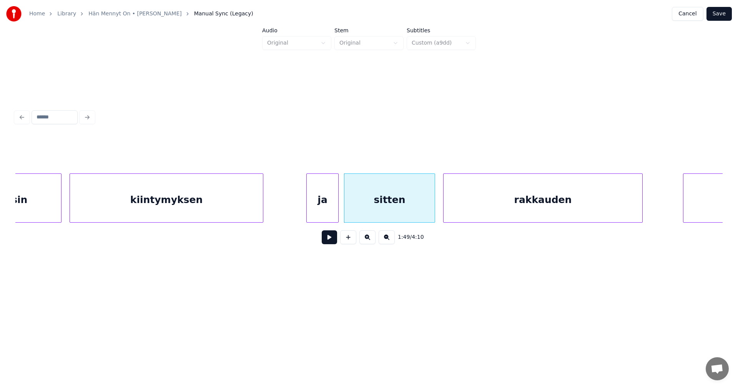
click at [445, 209] on div at bounding box center [445, 198] width 2 height 48
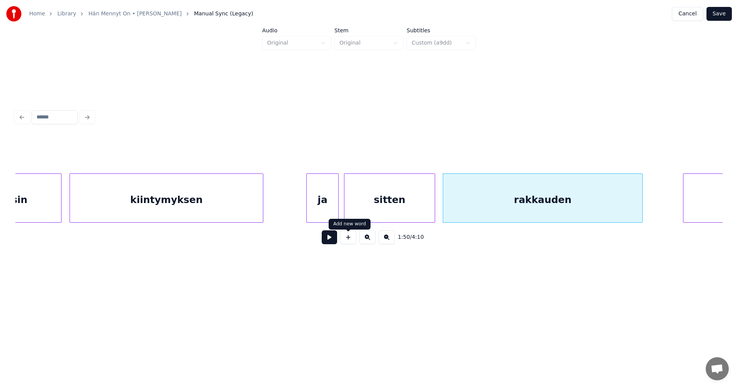
click at [334, 242] on button at bounding box center [329, 237] width 15 height 14
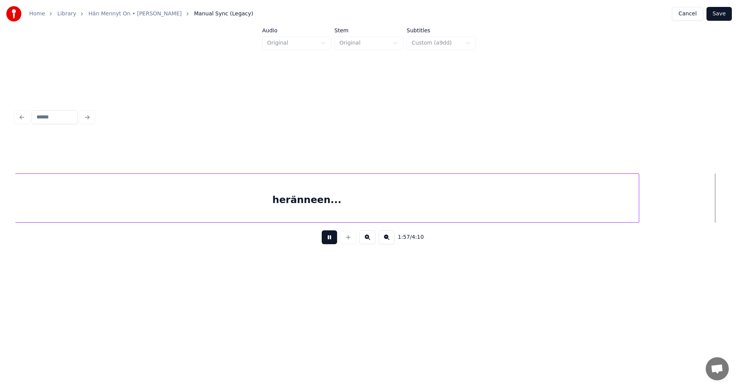
scroll to position [0, 15883]
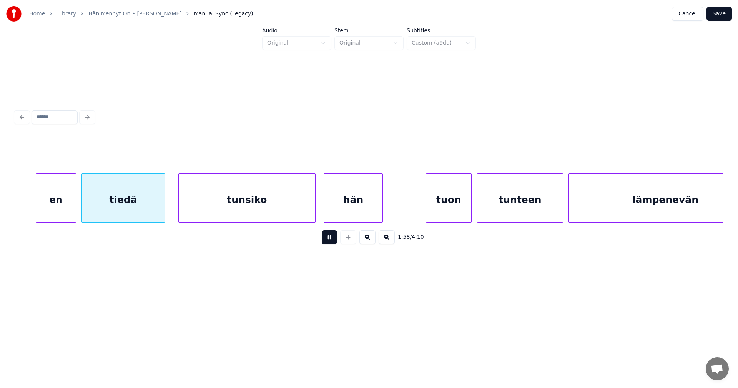
click at [333, 241] on button at bounding box center [329, 237] width 15 height 14
click at [63, 211] on div "en" at bounding box center [53, 200] width 40 height 52
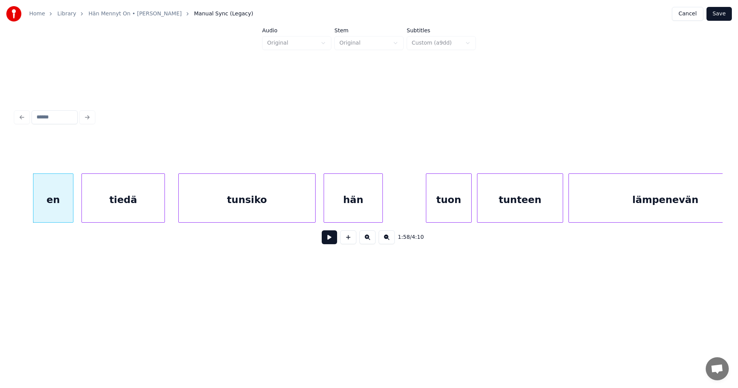
click at [329, 241] on button at bounding box center [329, 237] width 15 height 14
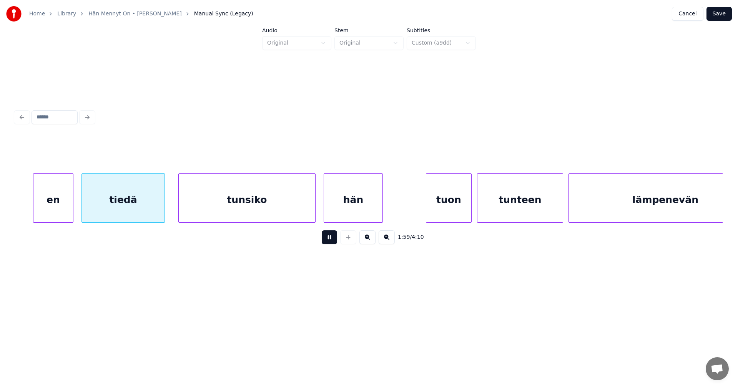
click at [329, 241] on button at bounding box center [329, 237] width 15 height 14
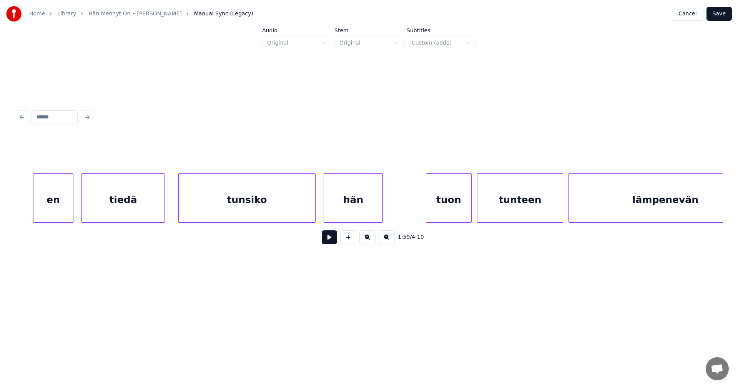
click at [329, 241] on button at bounding box center [329, 237] width 15 height 14
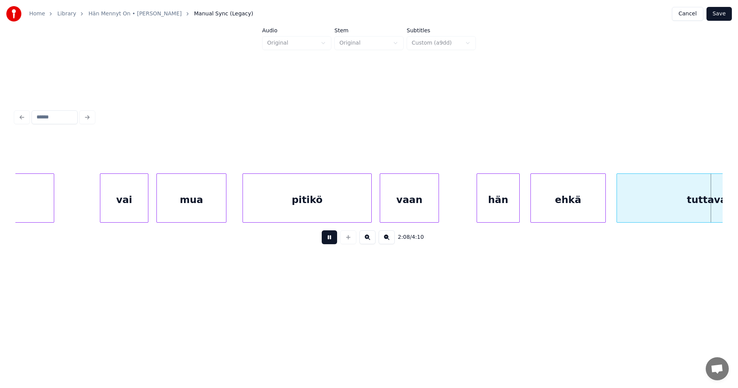
scroll to position [0, 17300]
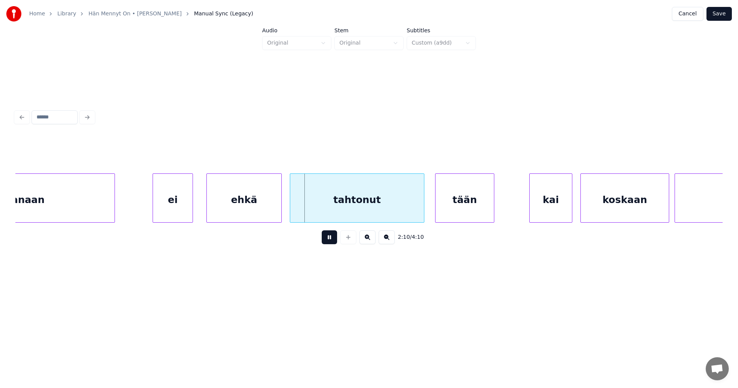
click at [326, 241] on button at bounding box center [329, 237] width 15 height 14
click at [176, 215] on div "ei" at bounding box center [171, 200] width 40 height 52
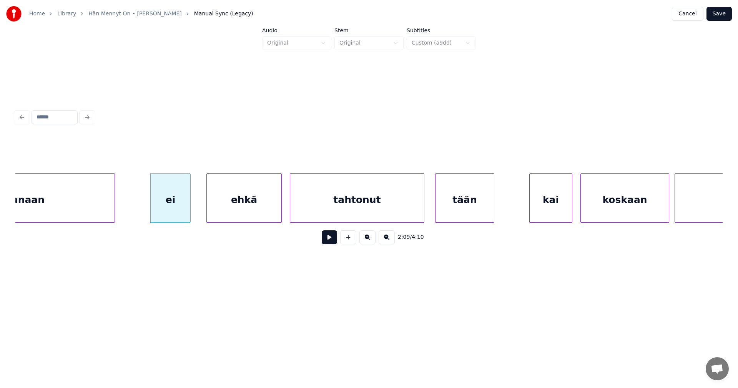
click at [332, 241] on button at bounding box center [329, 237] width 15 height 14
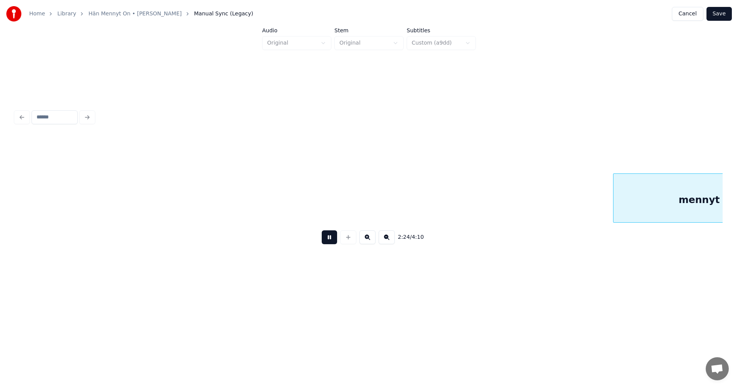
scroll to position [0, 19426]
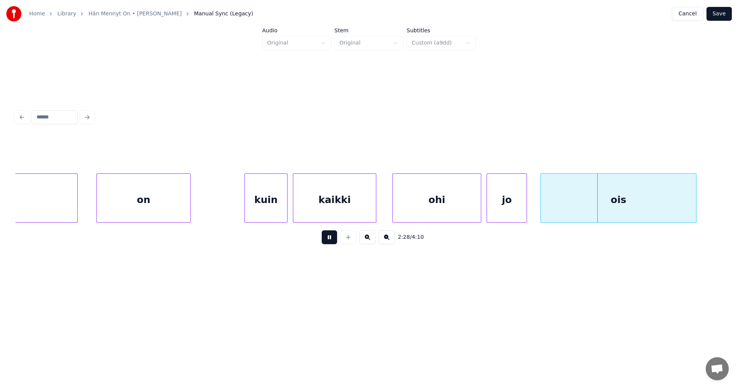
click at [332, 241] on button at bounding box center [329, 237] width 15 height 14
click at [561, 206] on div "ois" at bounding box center [615, 200] width 155 height 52
click at [333, 243] on button at bounding box center [329, 237] width 15 height 14
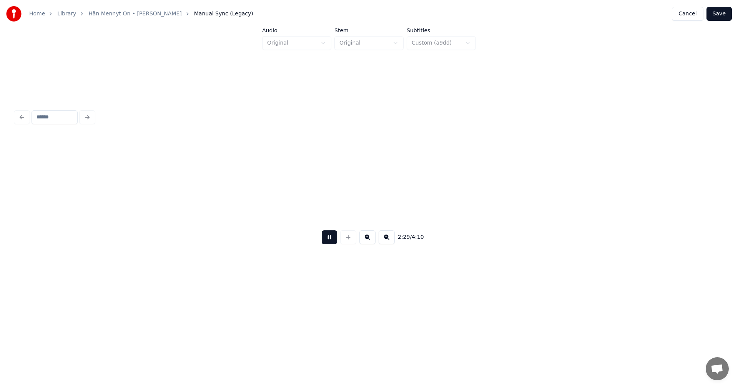
click at [333, 243] on button at bounding box center [329, 237] width 15 height 14
click at [542, 206] on div "[PERSON_NAME]" at bounding box center [619, 200] width 158 height 52
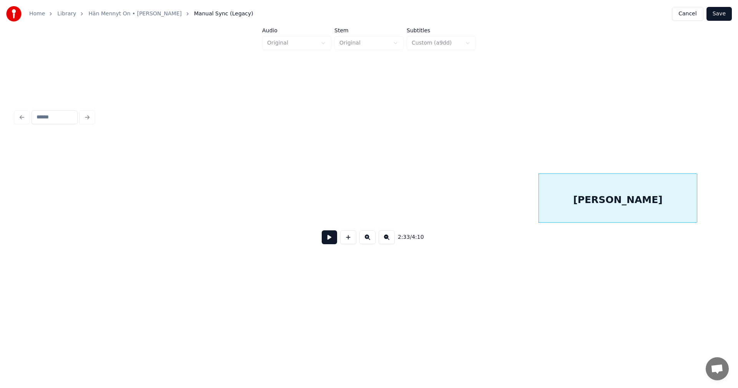
click at [329, 243] on button at bounding box center [329, 237] width 15 height 14
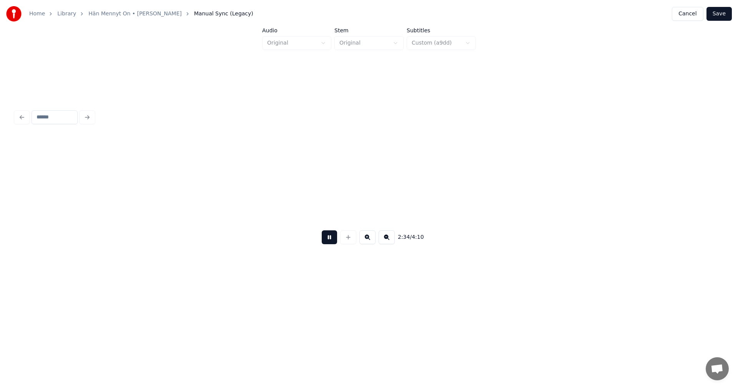
scroll to position [0, 20843]
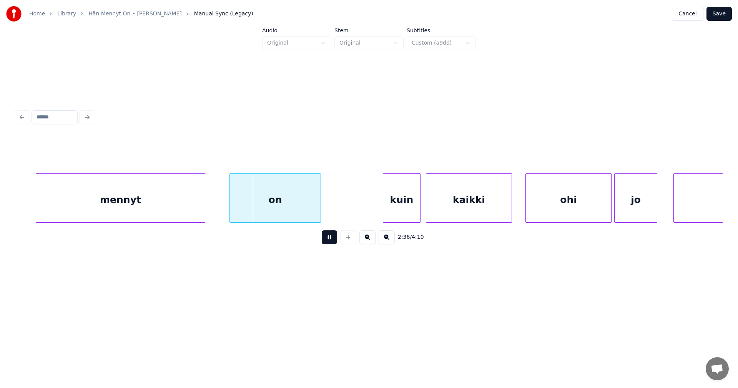
click at [330, 242] on button at bounding box center [329, 237] width 15 height 14
click at [300, 214] on div "on" at bounding box center [273, 200] width 91 height 52
click at [330, 242] on button at bounding box center [329, 237] width 15 height 14
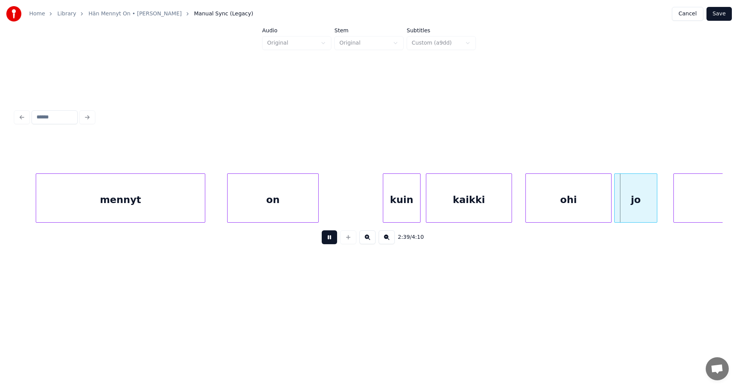
click at [330, 242] on button at bounding box center [329, 237] width 15 height 14
click at [545, 203] on div "ohi" at bounding box center [565, 200] width 85 height 52
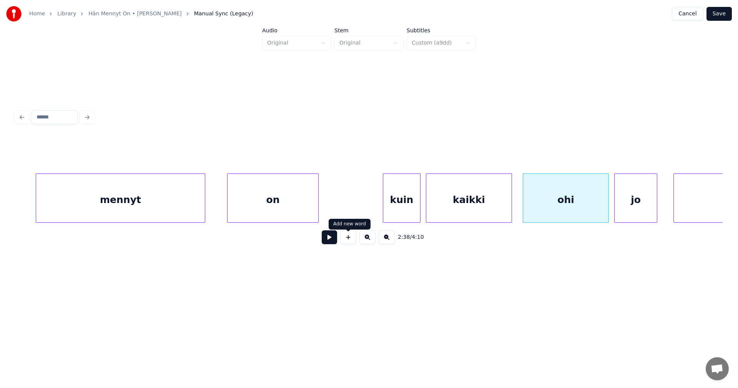
click at [332, 242] on button at bounding box center [329, 237] width 15 height 14
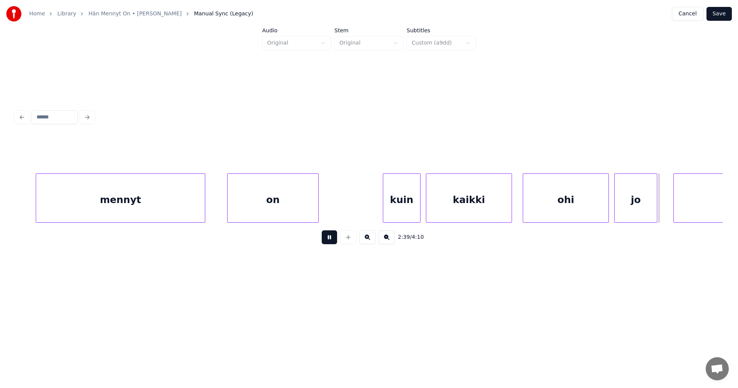
click at [332, 242] on button at bounding box center [329, 237] width 15 height 14
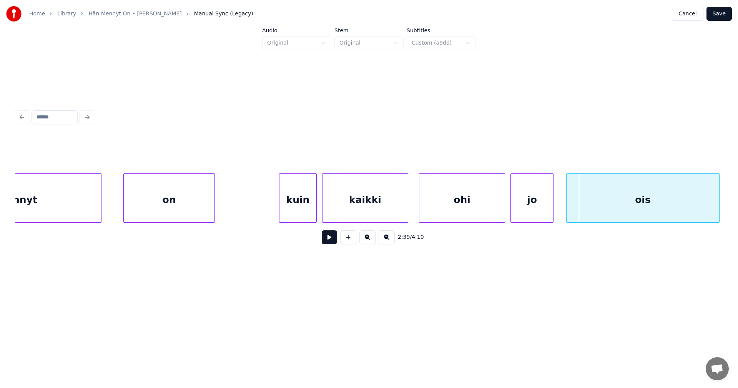
click at [692, 199] on div "ois" at bounding box center [643, 200] width 153 height 52
click at [327, 241] on button at bounding box center [329, 237] width 15 height 14
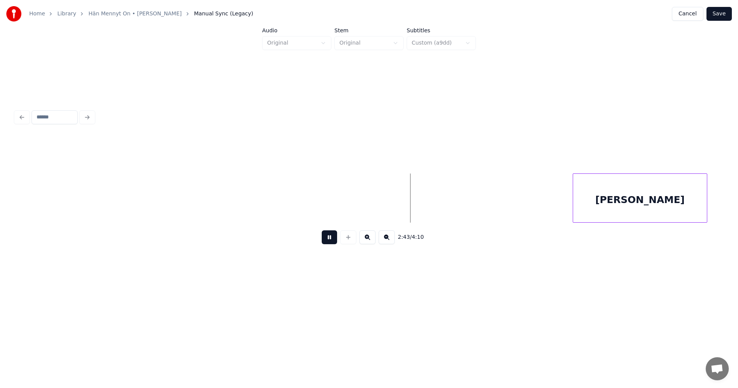
click at [608, 204] on div "[PERSON_NAME]" at bounding box center [640, 200] width 134 height 52
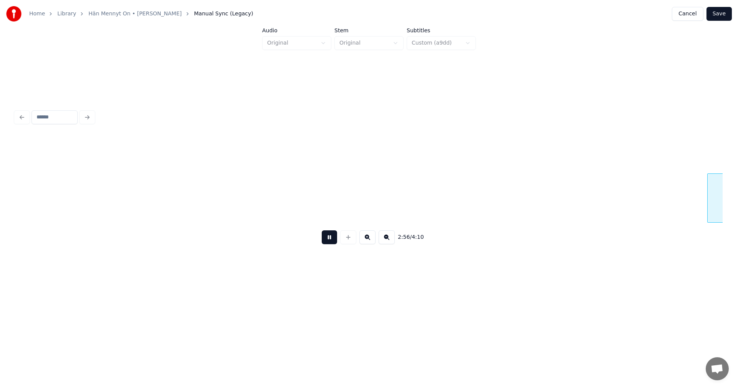
scroll to position [0, 23781]
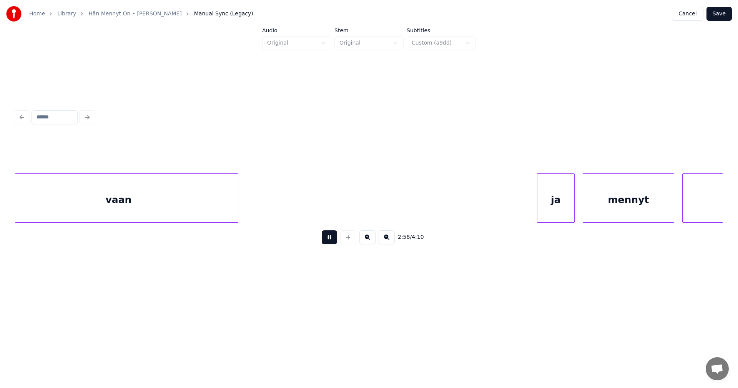
click at [330, 241] on button at bounding box center [329, 237] width 15 height 14
click at [215, 210] on div "vaan" at bounding box center [118, 200] width 239 height 52
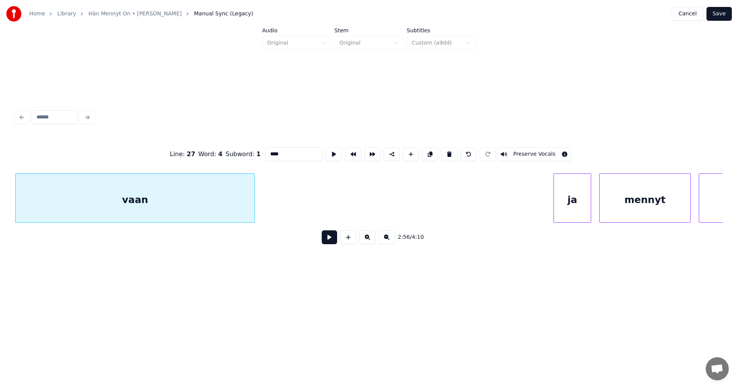
click at [285, 152] on input "****" at bounding box center [294, 154] width 58 height 14
click at [562, 210] on div "ja" at bounding box center [562, 200] width 37 height 52
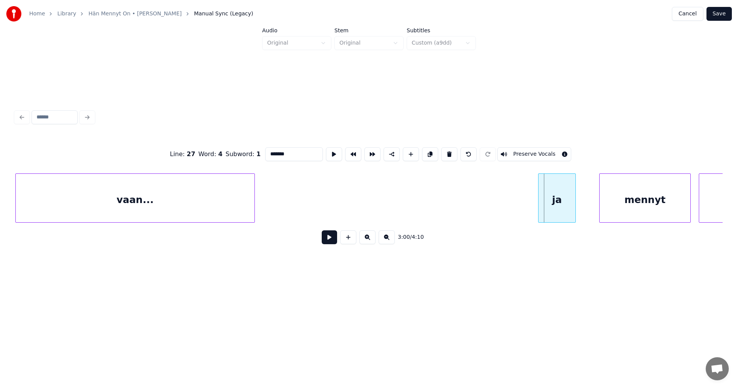
click at [538, 209] on div "ja" at bounding box center [557, 197] width 38 height 49
click at [610, 208] on div "mennyt" at bounding box center [638, 200] width 91 height 52
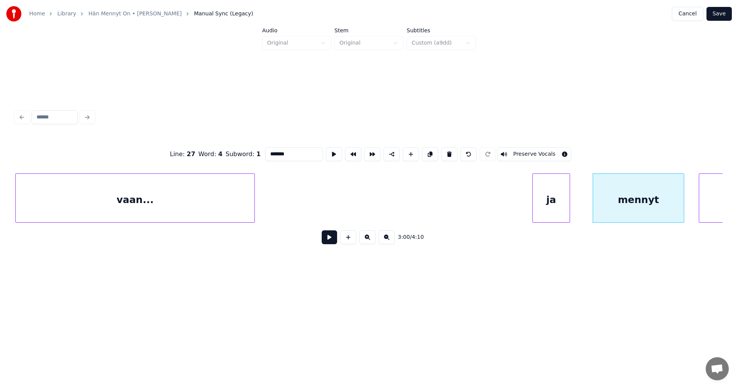
click at [567, 201] on div at bounding box center [568, 198] width 2 height 48
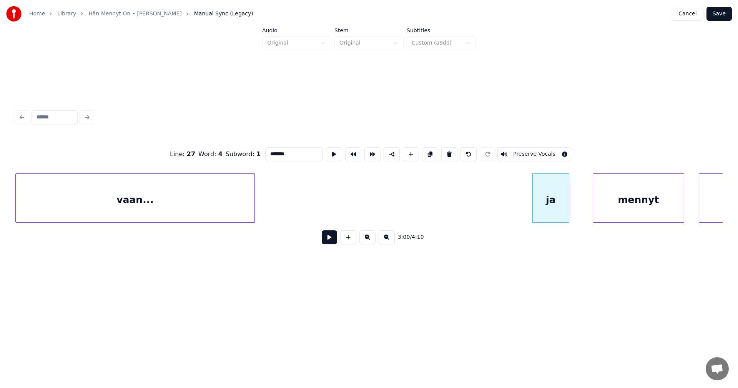
type input "*******"
click at [328, 244] on button at bounding box center [329, 237] width 15 height 14
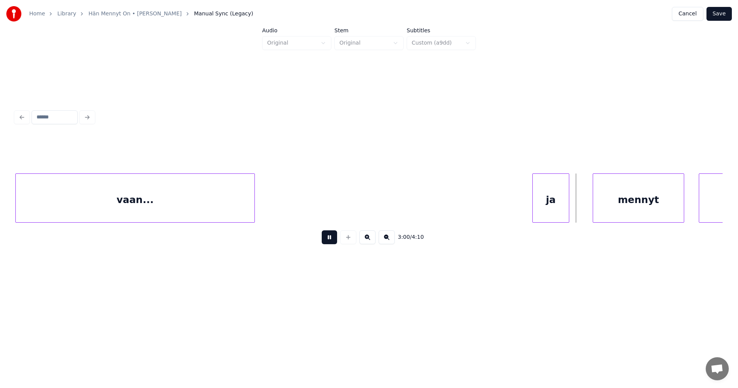
click at [328, 244] on button at bounding box center [329, 237] width 15 height 14
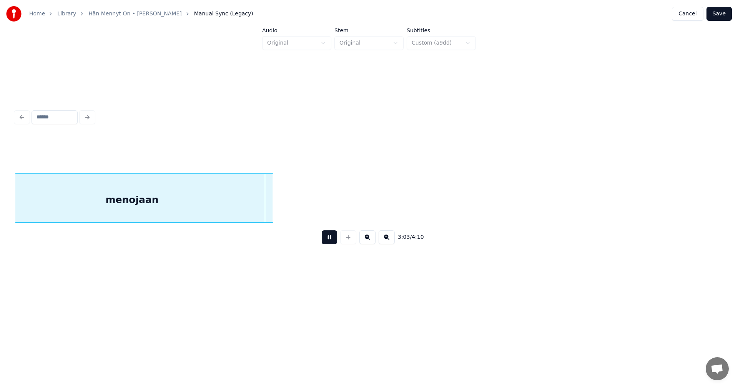
click at [328, 244] on button at bounding box center [329, 237] width 15 height 14
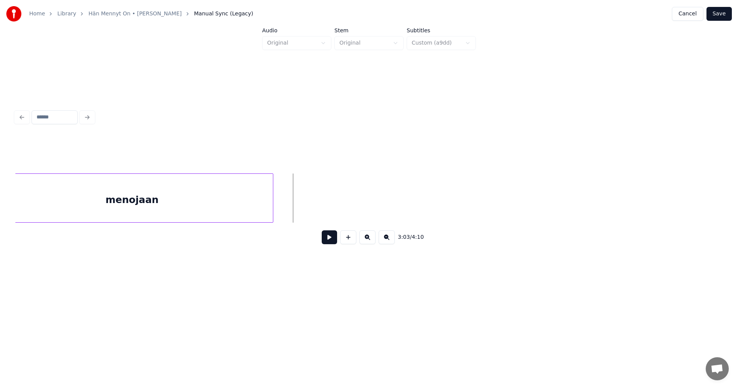
click at [255, 211] on div "menojaan" at bounding box center [132, 200] width 282 height 52
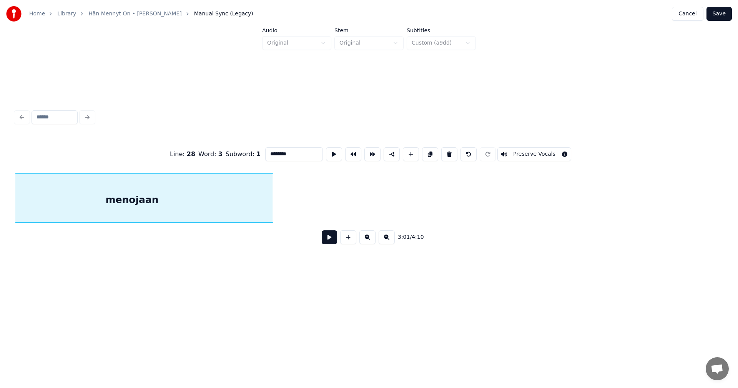
scroll to position [0, 24448]
click at [300, 156] on input "********" at bounding box center [294, 154] width 58 height 14
click at [288, 212] on div "menojaan..." at bounding box center [157, 200] width 282 height 52
type input "**********"
click at [329, 238] on button at bounding box center [329, 237] width 15 height 14
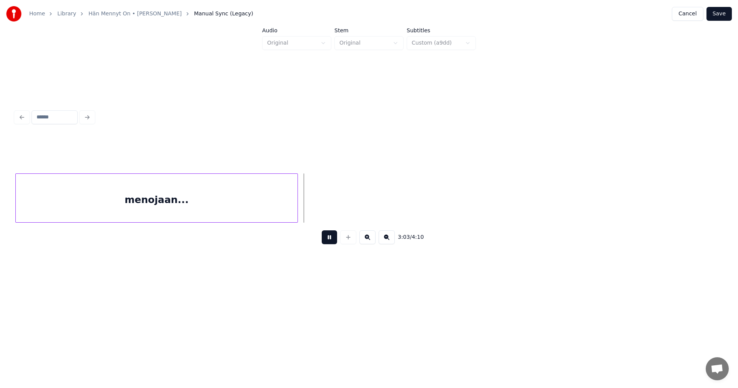
click at [329, 238] on button at bounding box center [329, 237] width 15 height 14
click at [311, 205] on div at bounding box center [311, 198] width 2 height 48
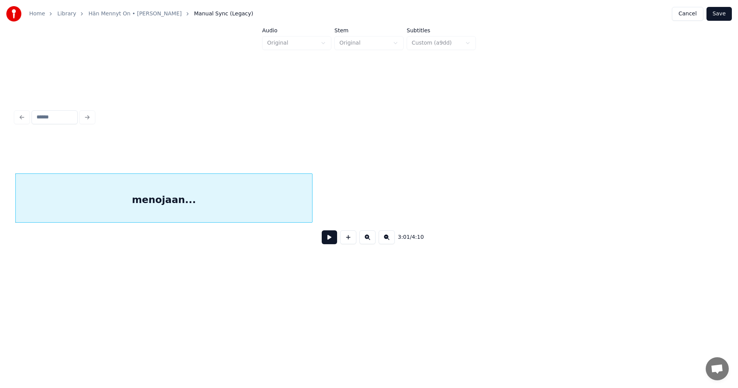
click at [328, 237] on button at bounding box center [329, 237] width 15 height 14
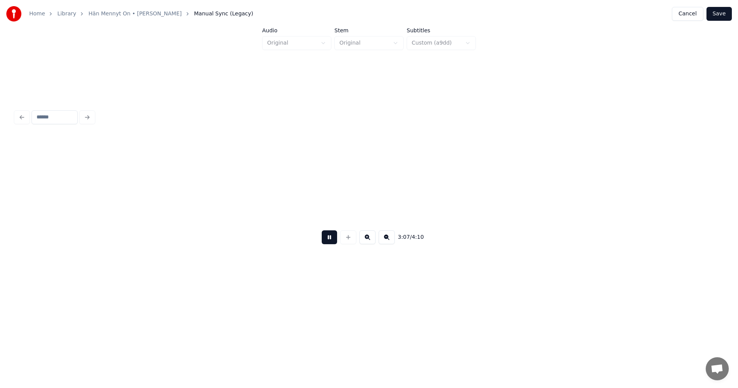
scroll to position [0, 25157]
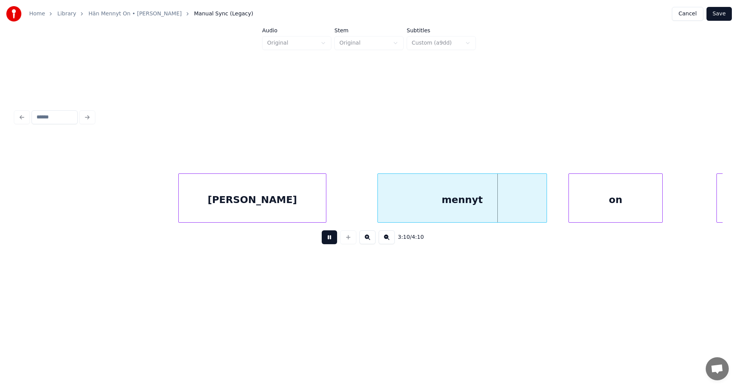
drag, startPoint x: 330, startPoint y: 242, endPoint x: 317, endPoint y: 234, distance: 14.8
click at [329, 241] on button at bounding box center [329, 237] width 15 height 14
click at [296, 206] on div "[PERSON_NAME]" at bounding box center [252, 200] width 147 height 52
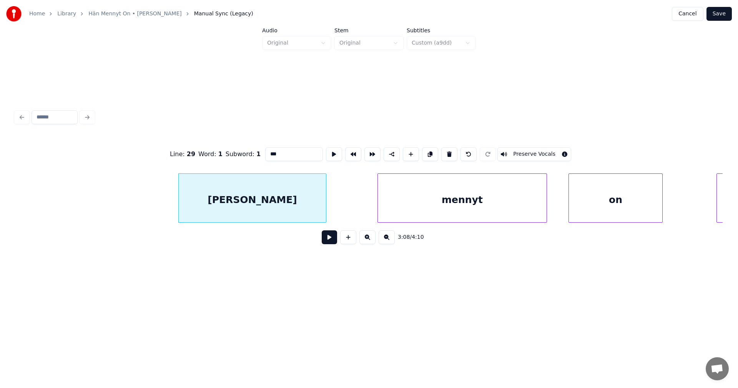
click at [582, 198] on div "on" at bounding box center [615, 200] width 93 height 52
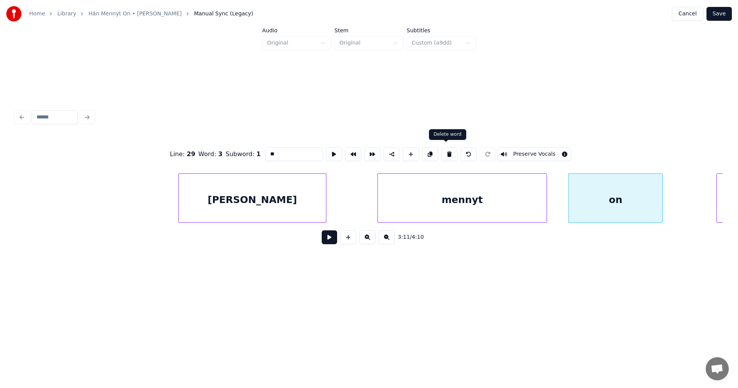
click at [448, 150] on button at bounding box center [449, 154] width 16 height 14
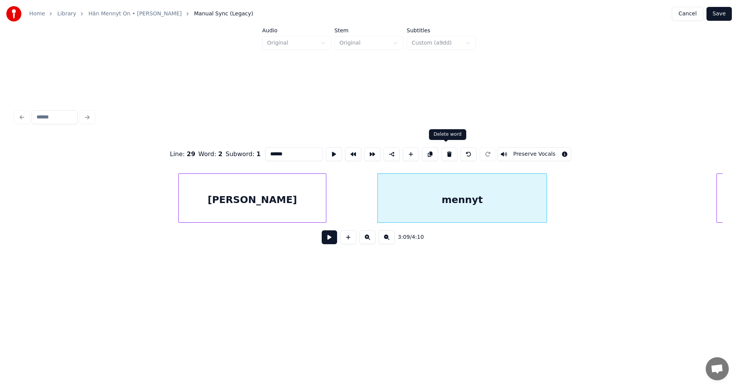
click at [448, 154] on button at bounding box center [449, 154] width 16 height 14
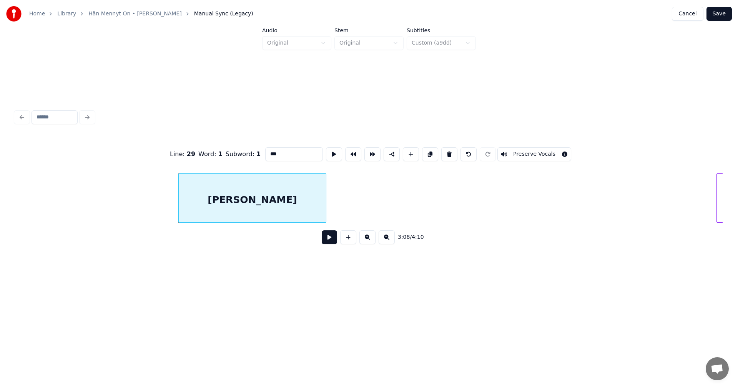
click at [448, 154] on button at bounding box center [449, 154] width 16 height 14
type input "****"
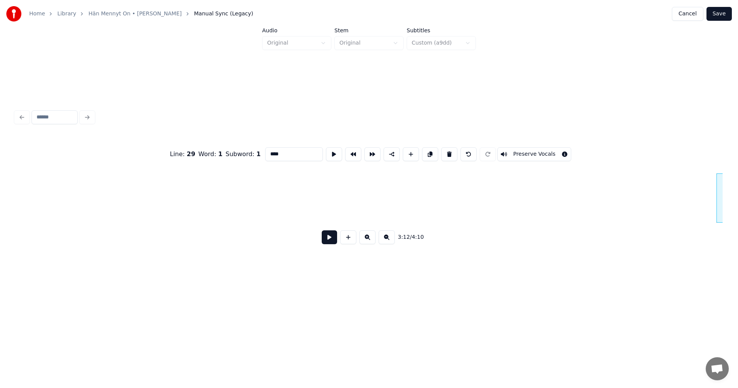
click at [329, 244] on button at bounding box center [329, 237] width 15 height 14
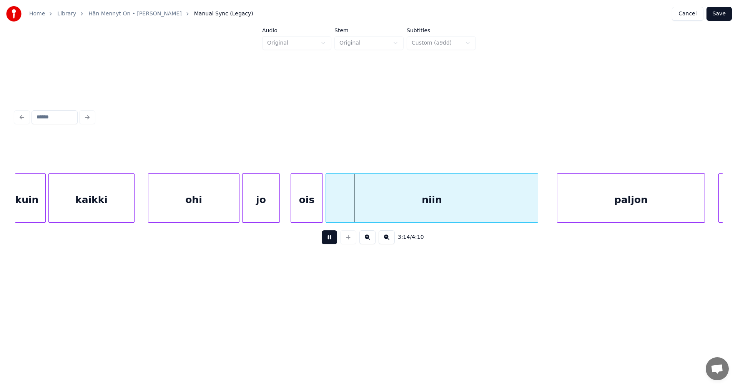
click at [329, 244] on button at bounding box center [329, 237] width 15 height 14
click at [15, 224] on div "3:14 / 4:10" at bounding box center [369, 179] width 714 height 152
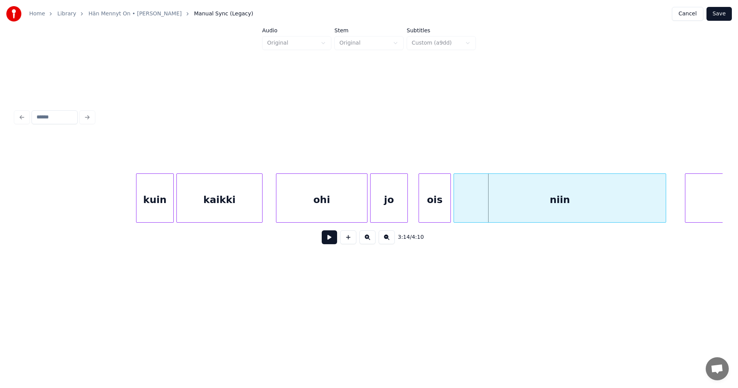
scroll to position [0, 25727]
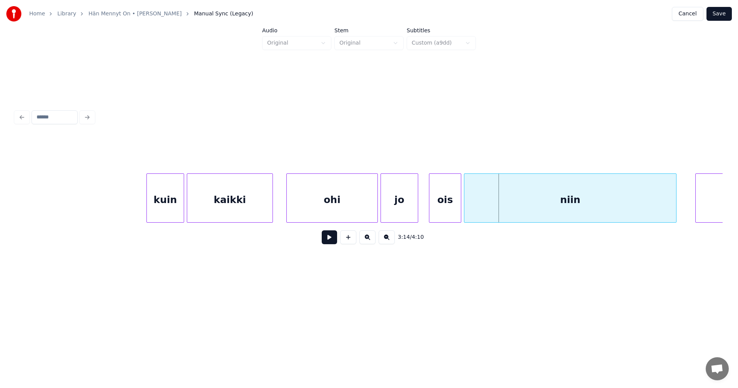
click at [437, 206] on div "ois" at bounding box center [445, 200] width 32 height 52
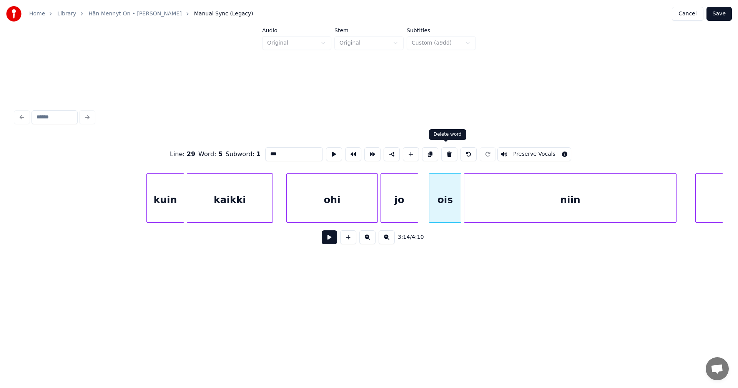
click at [449, 154] on button at bounding box center [449, 154] width 16 height 14
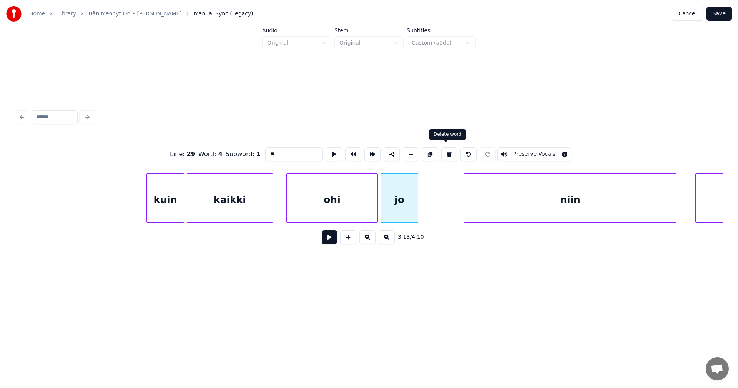
click at [444, 154] on button at bounding box center [449, 154] width 16 height 14
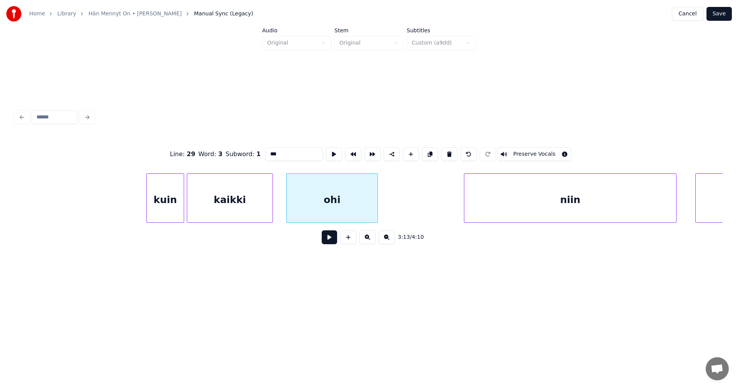
click at [444, 154] on button at bounding box center [449, 154] width 16 height 14
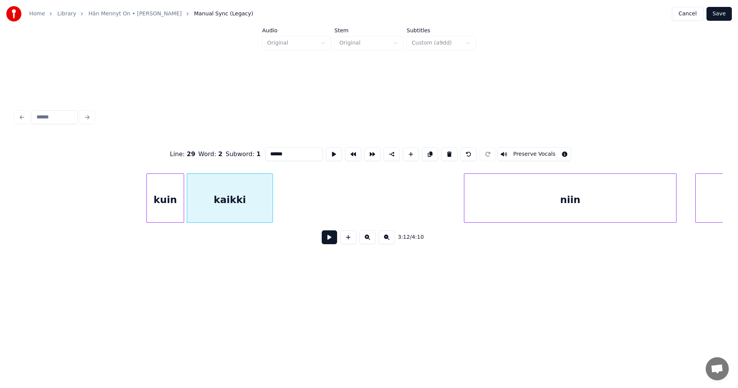
click at [444, 154] on button at bounding box center [449, 154] width 16 height 14
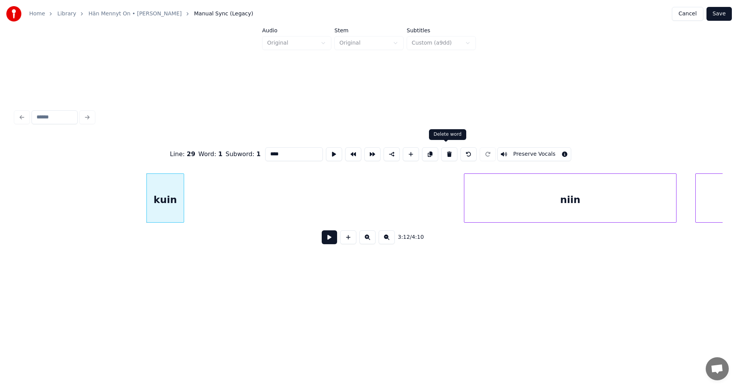
click at [447, 151] on button at bounding box center [449, 154] width 16 height 14
type input "****"
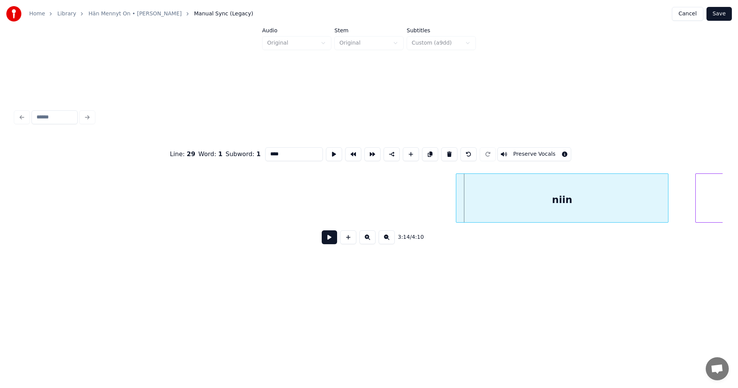
click at [469, 206] on div "niin" at bounding box center [562, 200] width 212 height 52
click at [328, 244] on button at bounding box center [329, 237] width 15 height 14
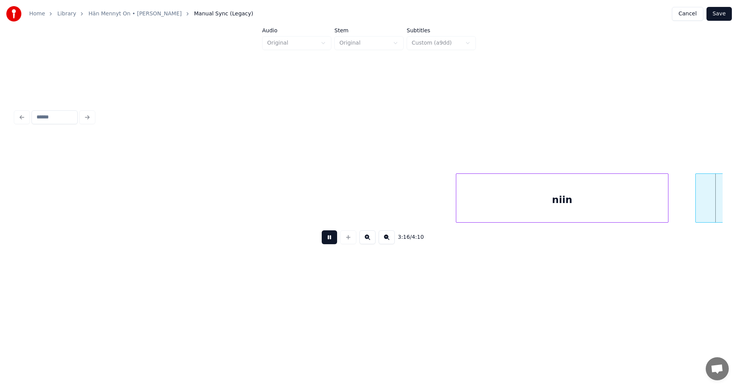
scroll to position [0, 26436]
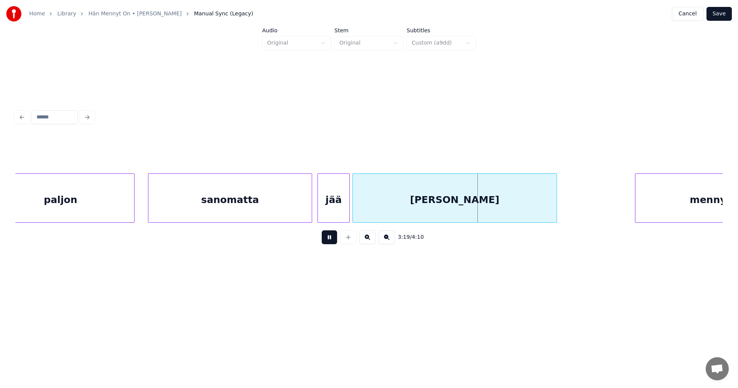
click at [331, 240] on button at bounding box center [329, 237] width 15 height 14
click at [389, 204] on div "[PERSON_NAME]" at bounding box center [455, 200] width 204 height 52
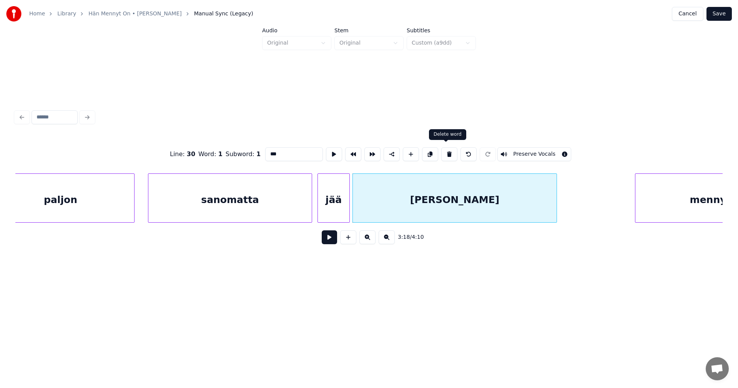
click at [449, 151] on button at bounding box center [449, 154] width 16 height 14
type input "***"
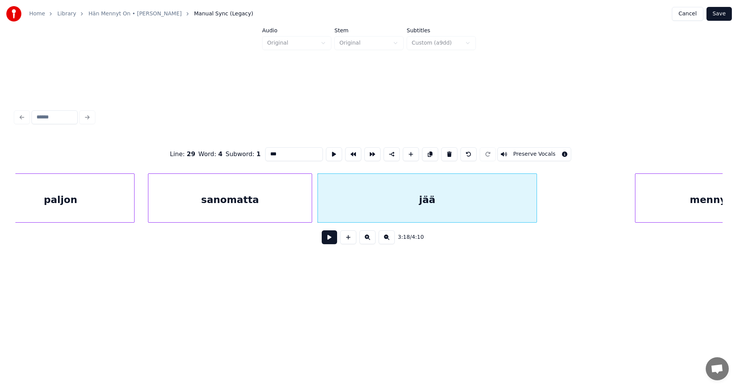
click at [537, 184] on div at bounding box center [535, 198] width 2 height 48
click at [329, 241] on button at bounding box center [329, 237] width 15 height 14
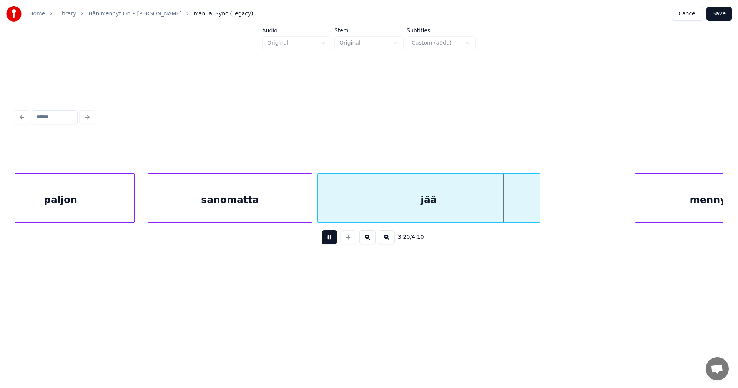
click at [329, 241] on button at bounding box center [329, 237] width 15 height 14
click at [396, 199] on div "jää" at bounding box center [429, 200] width 222 height 52
click at [295, 155] on input "***" at bounding box center [294, 154] width 58 height 14
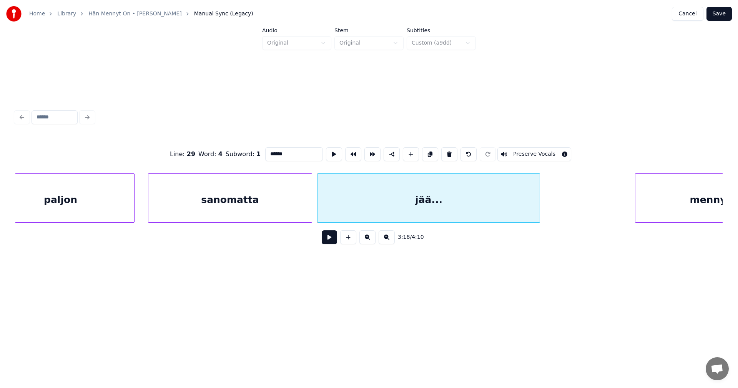
click at [384, 211] on div "jää..." at bounding box center [429, 200] width 222 height 52
type input "******"
click at [334, 242] on button at bounding box center [329, 237] width 15 height 14
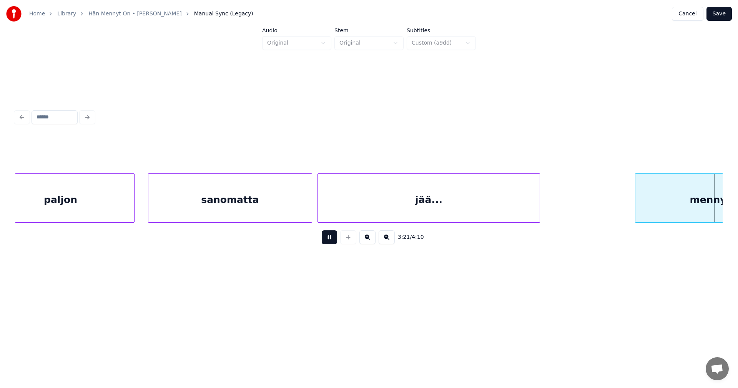
scroll to position [0, 27144]
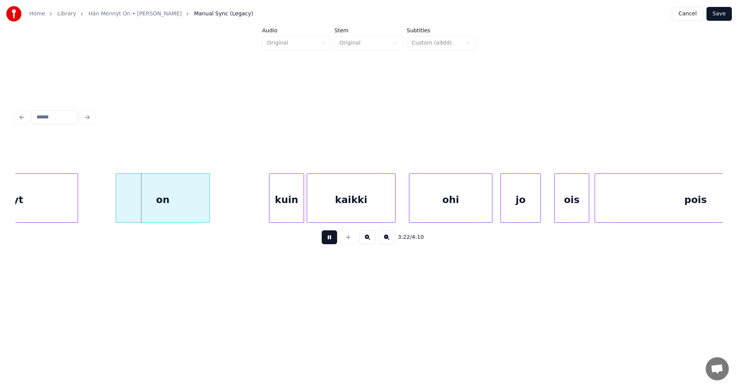
click at [335, 241] on button at bounding box center [329, 237] width 15 height 14
click at [181, 210] on div "on" at bounding box center [162, 200] width 93 height 52
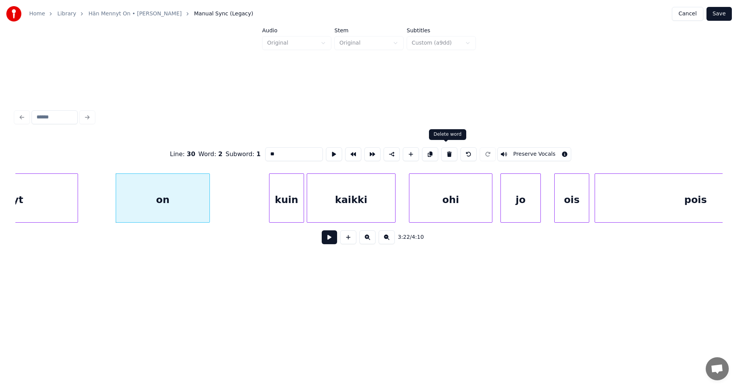
click at [448, 150] on button at bounding box center [449, 154] width 16 height 14
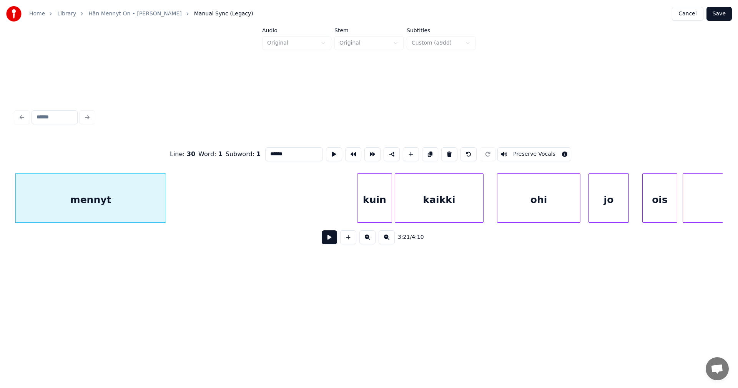
click at [158, 196] on div "mennyt" at bounding box center [91, 200] width 150 height 52
click at [450, 150] on button at bounding box center [449, 154] width 16 height 14
type input "******"
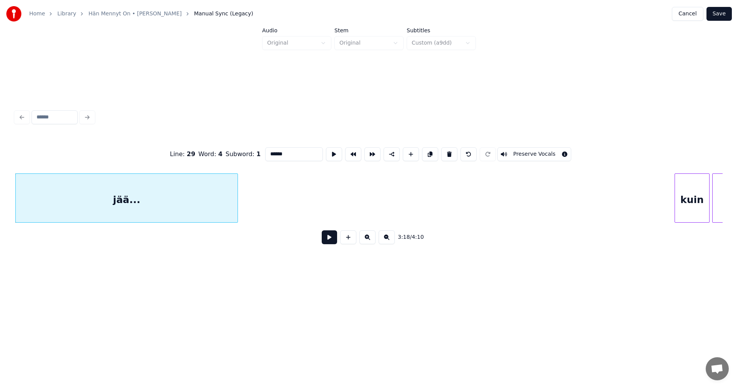
click at [335, 241] on button at bounding box center [329, 237] width 15 height 14
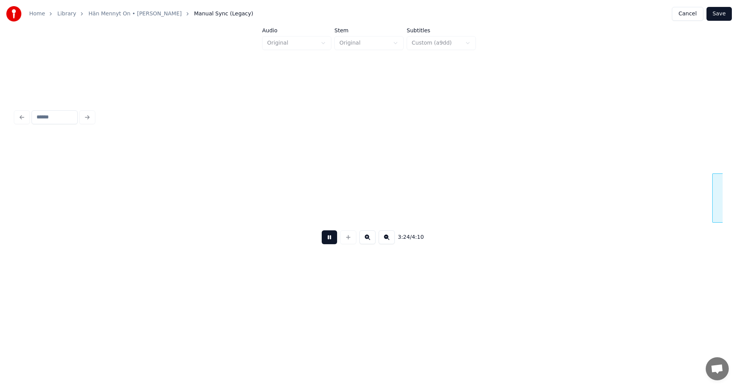
scroll to position [0, 27446]
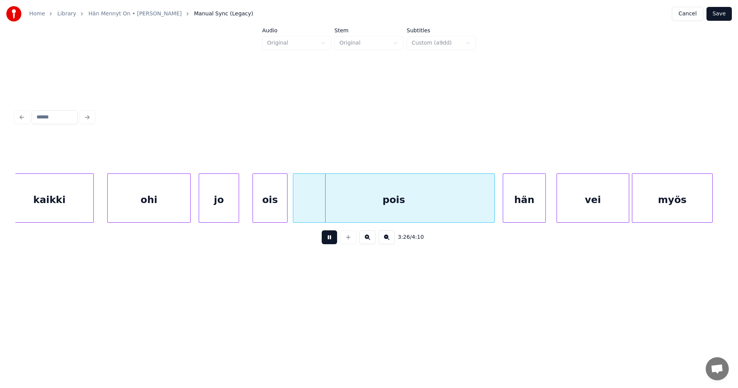
drag, startPoint x: 334, startPoint y: 243, endPoint x: 318, endPoint y: 238, distance: 16.2
click at [332, 242] on button at bounding box center [329, 237] width 15 height 14
click at [274, 206] on div "ois" at bounding box center [270, 200] width 34 height 52
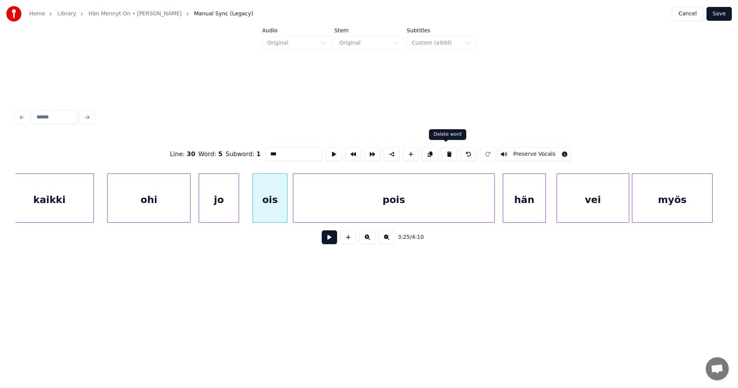
click at [446, 151] on button at bounding box center [449, 154] width 16 height 14
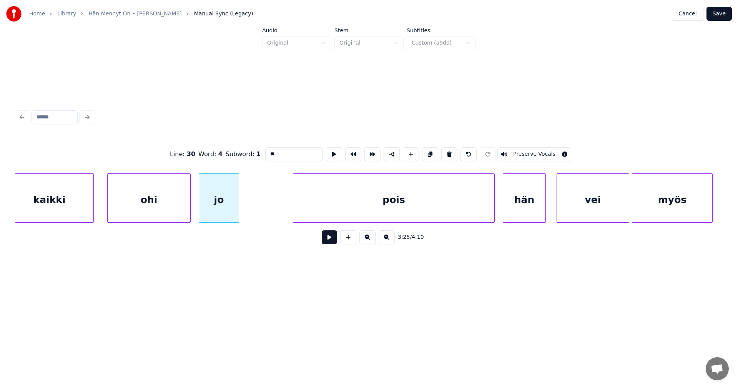
click at [446, 151] on button at bounding box center [449, 154] width 16 height 14
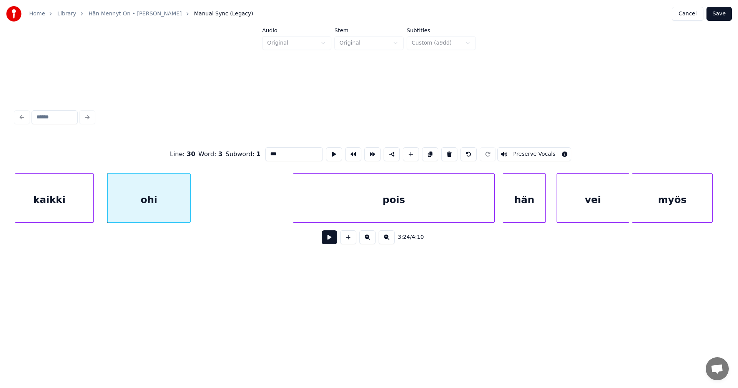
click at [446, 151] on button at bounding box center [449, 154] width 16 height 14
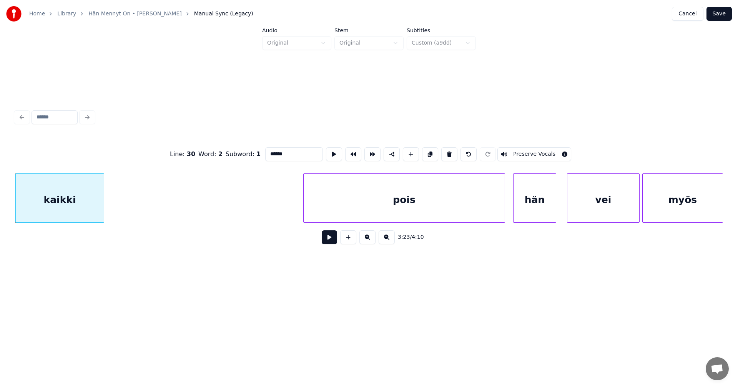
click at [446, 151] on button at bounding box center [449, 154] width 16 height 14
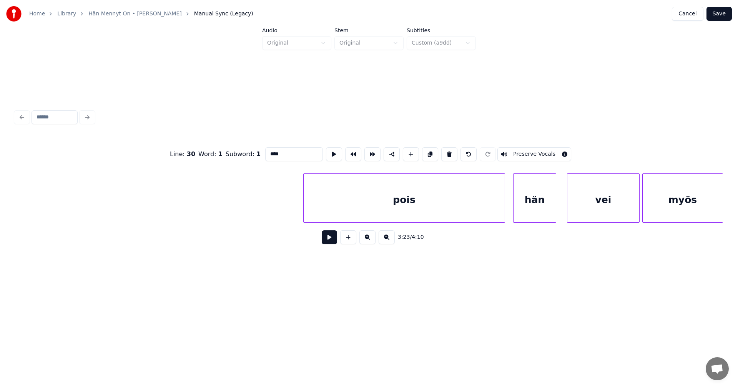
scroll to position [0, 27398]
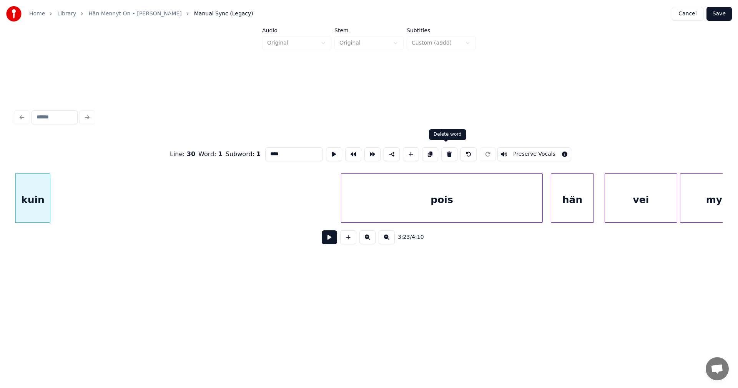
click at [446, 152] on button at bounding box center [449, 154] width 16 height 14
type input "****"
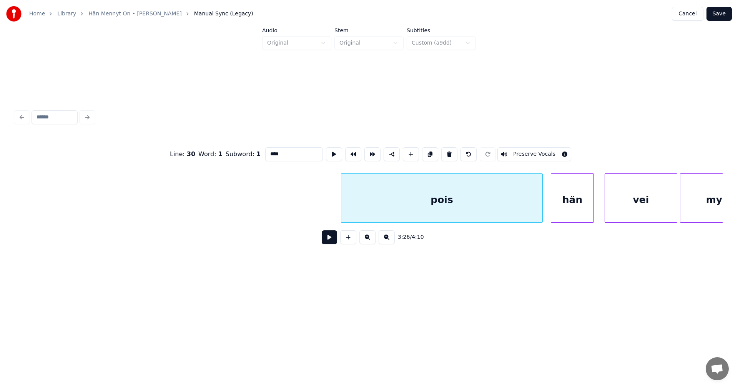
click at [334, 243] on button at bounding box center [329, 237] width 15 height 14
click at [332, 243] on button at bounding box center [329, 237] width 15 height 14
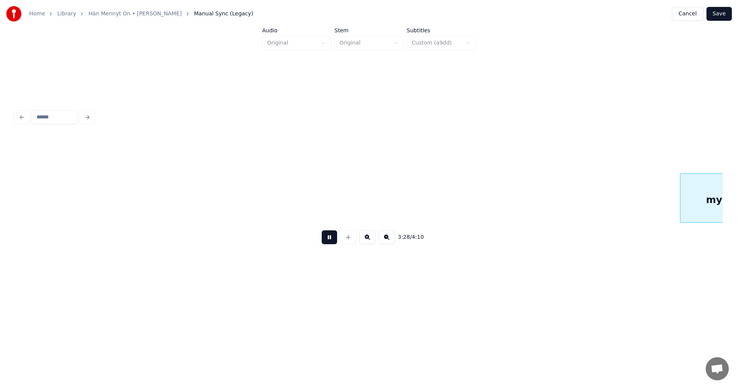
scroll to position [0, 28107]
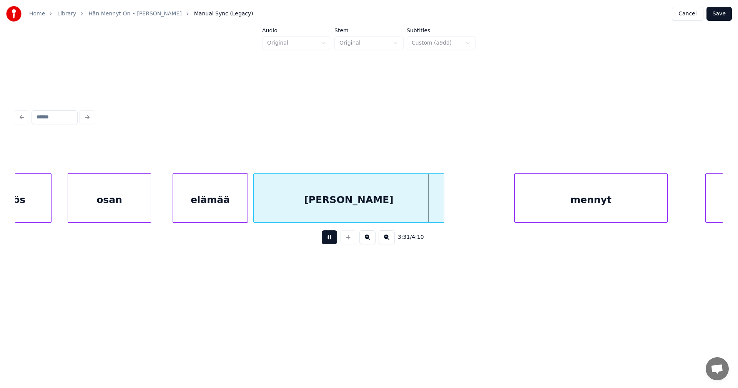
drag, startPoint x: 332, startPoint y: 243, endPoint x: 378, endPoint y: 204, distance: 60.6
click at [332, 243] on button at bounding box center [329, 237] width 15 height 14
click at [379, 200] on div "[PERSON_NAME]" at bounding box center [349, 200] width 190 height 52
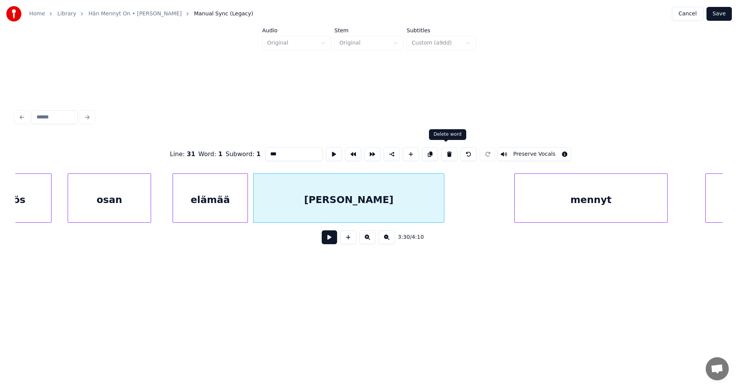
click at [450, 153] on button at bounding box center [449, 154] width 16 height 14
type input "******"
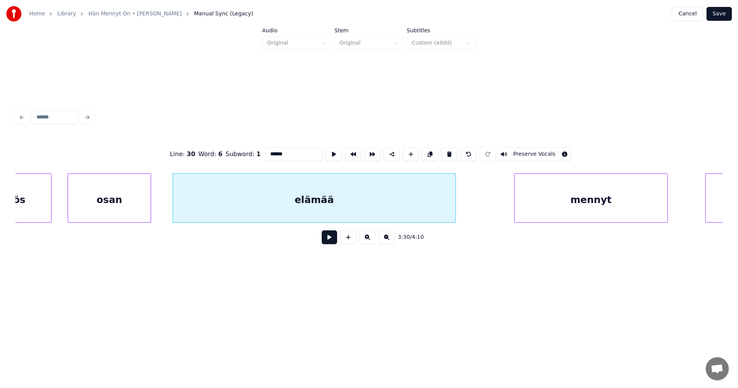
click at [456, 196] on div at bounding box center [454, 198] width 2 height 48
click at [398, 211] on div "elämää" at bounding box center [314, 200] width 283 height 52
click at [335, 240] on button at bounding box center [329, 237] width 15 height 14
click at [334, 241] on button at bounding box center [329, 237] width 15 height 14
click at [347, 199] on div "elämää" at bounding box center [314, 200] width 283 height 52
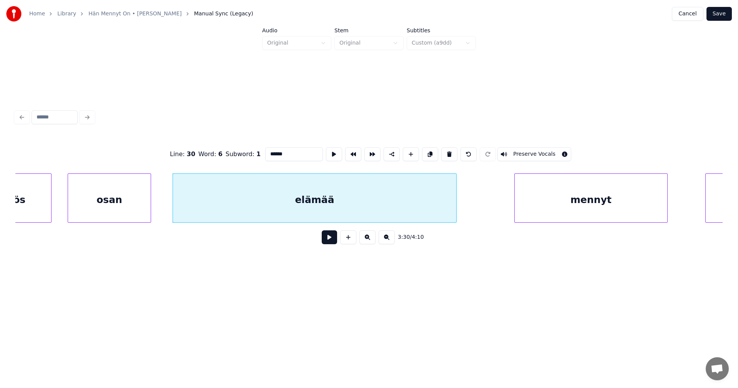
click at [301, 155] on input "******" at bounding box center [294, 154] width 58 height 14
type input "*********"
click at [337, 240] on div "3:30 / 4:10" at bounding box center [369, 237] width 695 height 17
click at [335, 241] on button at bounding box center [329, 237] width 15 height 14
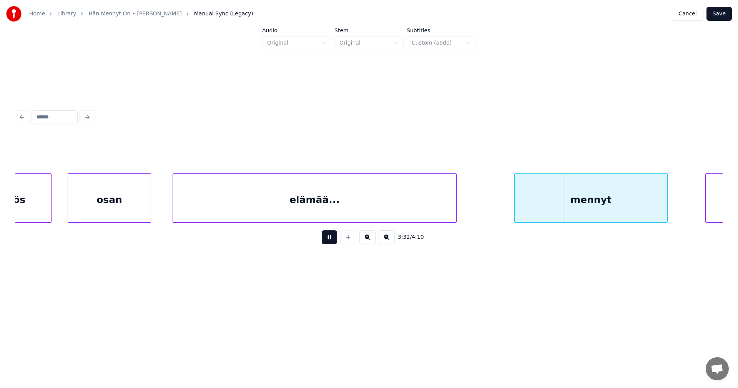
drag, startPoint x: 334, startPoint y: 241, endPoint x: 351, endPoint y: 241, distance: 16.9
click at [334, 241] on button at bounding box center [329, 237] width 15 height 14
click at [559, 200] on div "mennyt" at bounding box center [591, 200] width 153 height 52
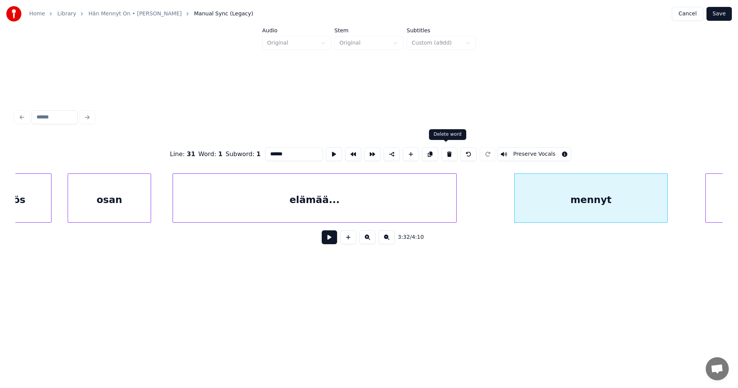
click at [446, 152] on button at bounding box center [449, 154] width 16 height 14
type input "*********"
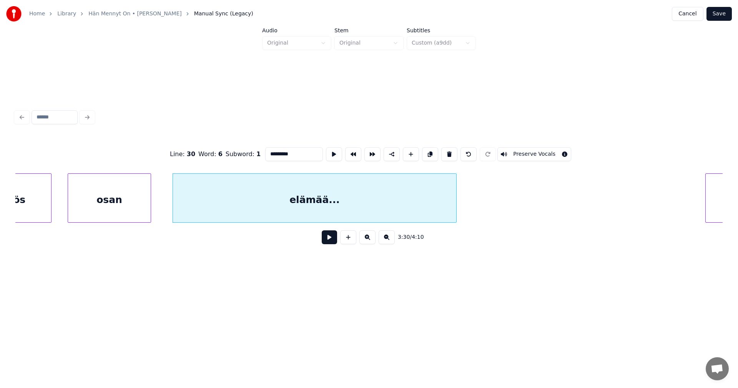
click at [336, 244] on button at bounding box center [329, 237] width 15 height 14
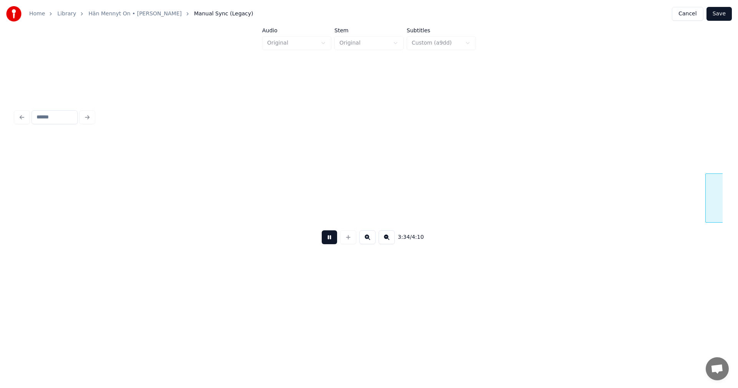
scroll to position [0, 28815]
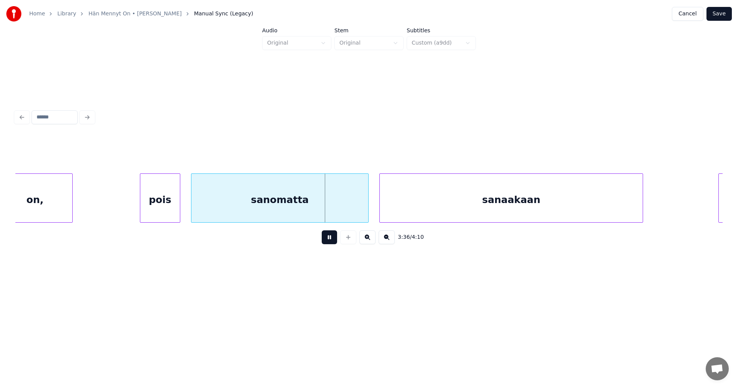
click at [335, 239] on button at bounding box center [329, 237] width 15 height 14
click at [426, 196] on div "sanaakaan" at bounding box center [511, 200] width 263 height 52
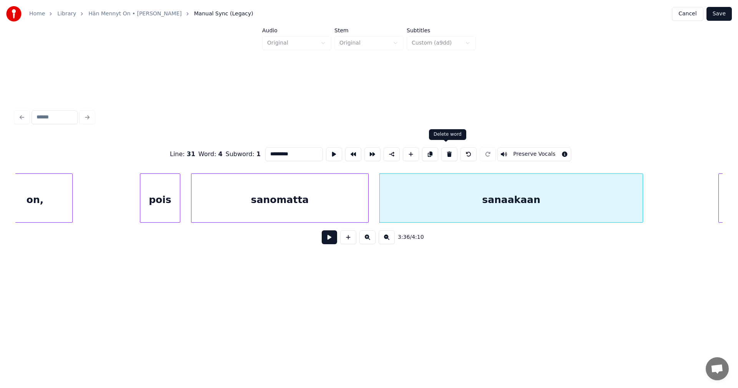
click at [447, 151] on button at bounding box center [449, 154] width 16 height 14
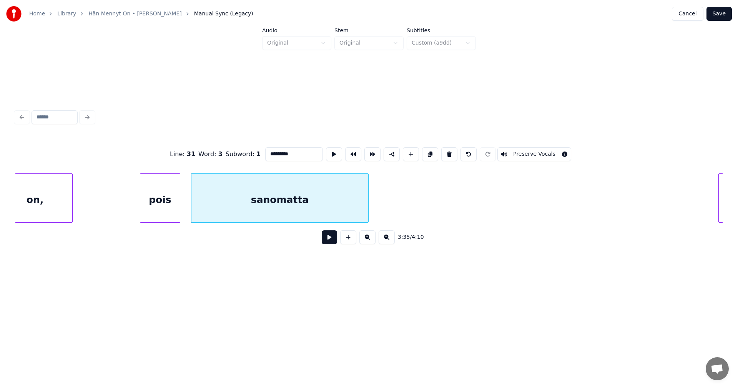
click at [447, 151] on button at bounding box center [449, 154] width 16 height 14
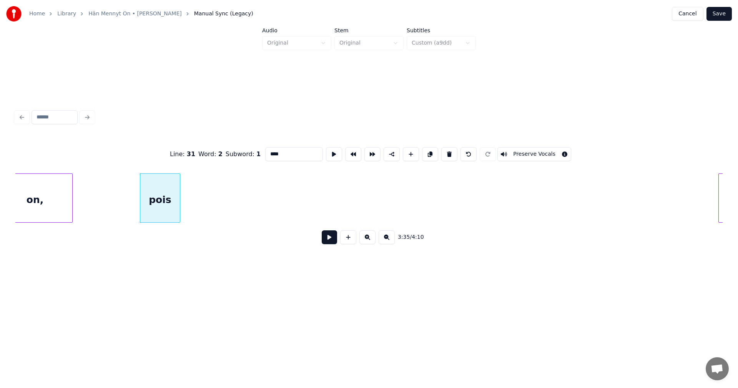
click at [447, 151] on button at bounding box center [449, 154] width 16 height 14
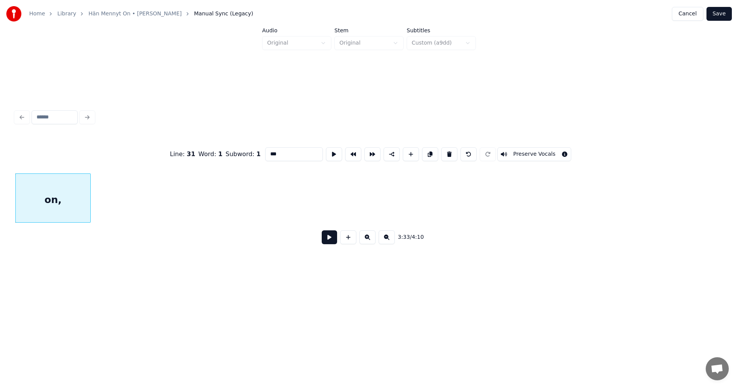
click at [447, 151] on button at bounding box center [449, 154] width 16 height 14
type input "*********"
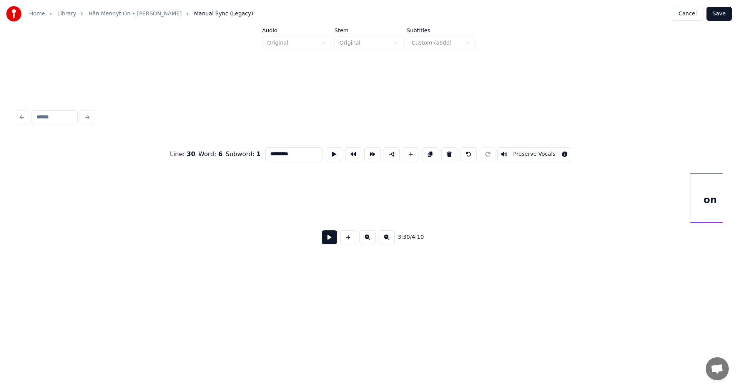
scroll to position [0, 29273]
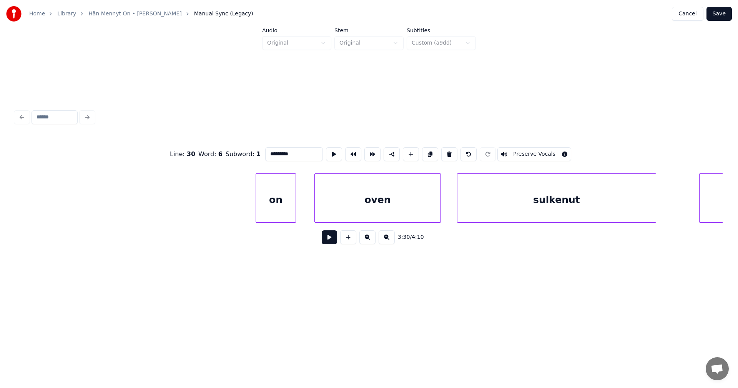
click at [285, 211] on div "on" at bounding box center [276, 200] width 40 height 52
click at [329, 239] on button at bounding box center [329, 237] width 15 height 14
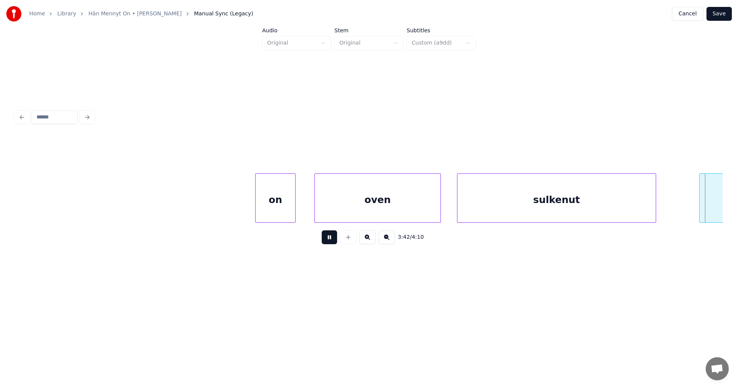
scroll to position [0, 29981]
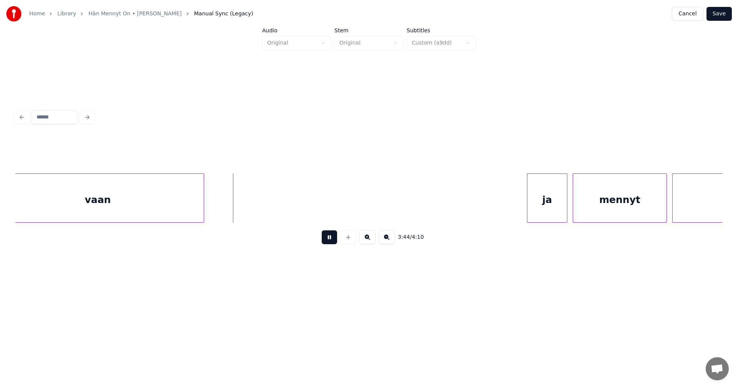
drag, startPoint x: 329, startPoint y: 239, endPoint x: 286, endPoint y: 232, distance: 43.7
click at [328, 239] on button at bounding box center [329, 237] width 15 height 14
click at [226, 211] on div at bounding box center [226, 198] width 2 height 48
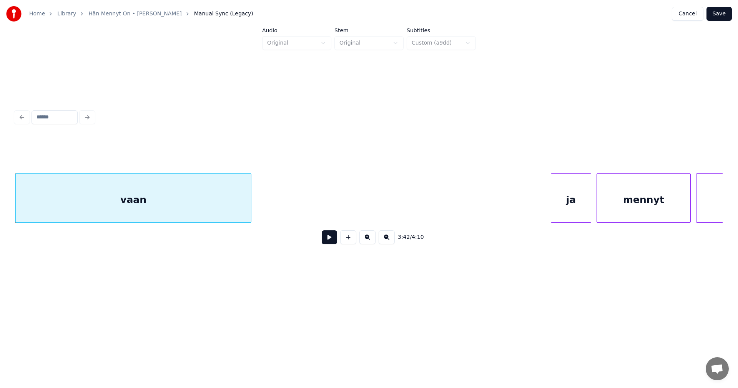
click at [223, 208] on div "vaan" at bounding box center [133, 200] width 235 height 52
click at [283, 156] on input "****" at bounding box center [294, 154] width 58 height 14
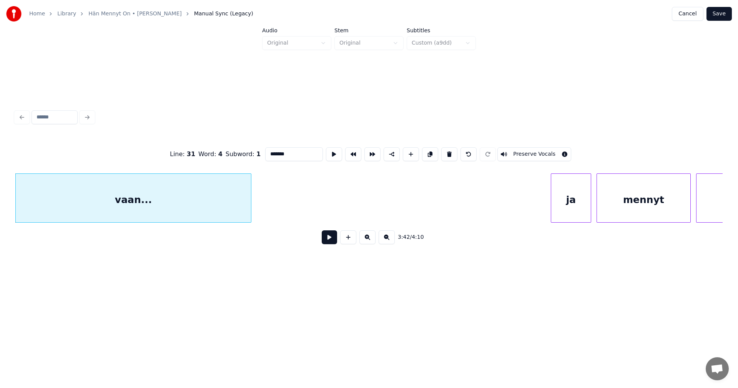
click at [198, 208] on div "vaan..." at bounding box center [133, 200] width 235 height 52
type input "*******"
click at [330, 241] on button at bounding box center [329, 237] width 15 height 14
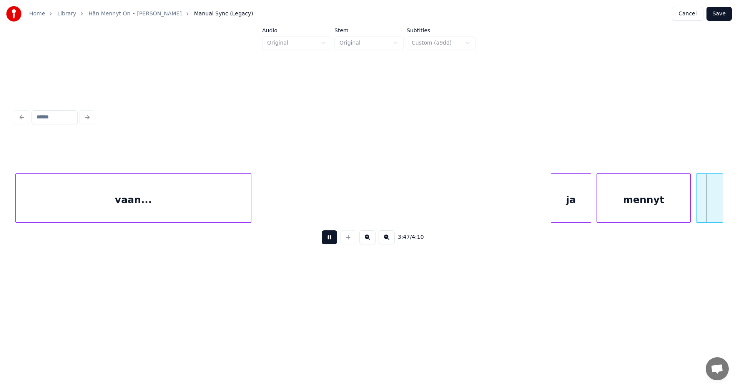
scroll to position [0, 30666]
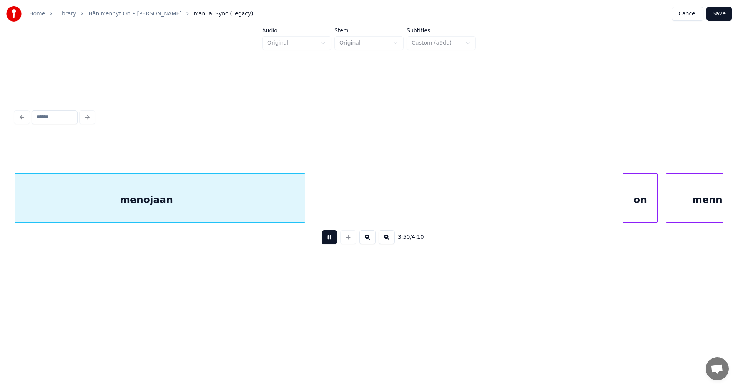
drag, startPoint x: 330, startPoint y: 240, endPoint x: 329, endPoint y: 235, distance: 4.4
click at [330, 239] on button at bounding box center [329, 237] width 15 height 14
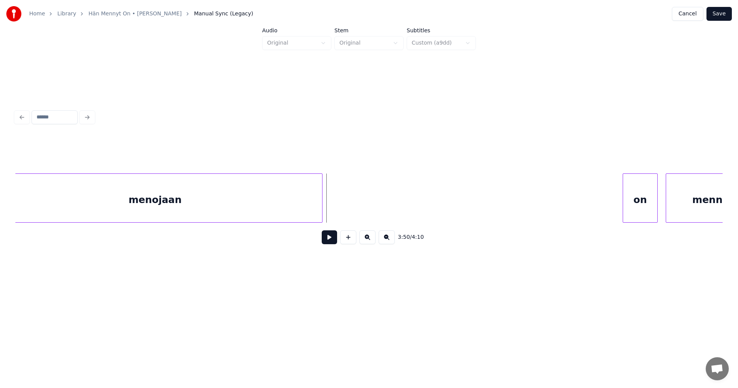
click at [321, 208] on div at bounding box center [321, 198] width 2 height 48
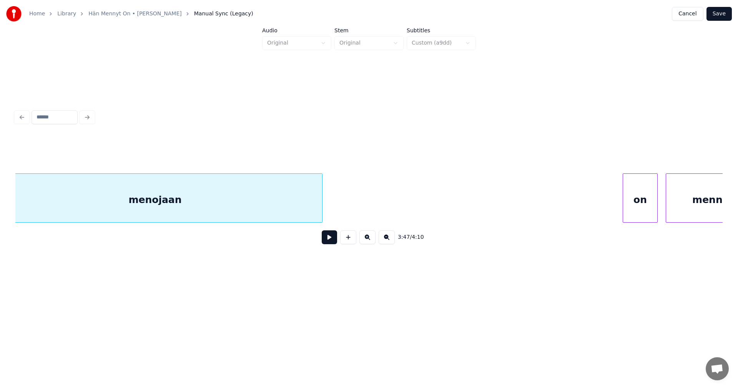
scroll to position [0, 30638]
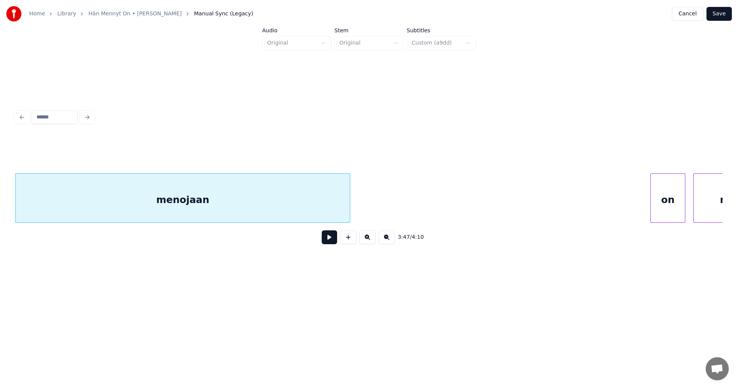
click at [309, 207] on div "menojaan" at bounding box center [183, 200] width 334 height 52
click at [297, 149] on input "********" at bounding box center [294, 154] width 58 height 14
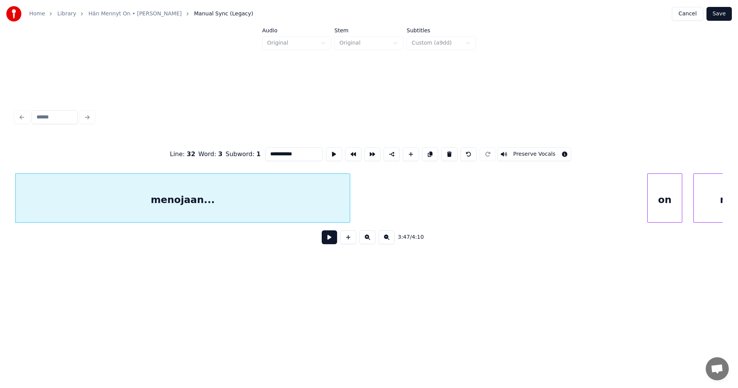
click at [665, 210] on div "on" at bounding box center [665, 200] width 34 height 52
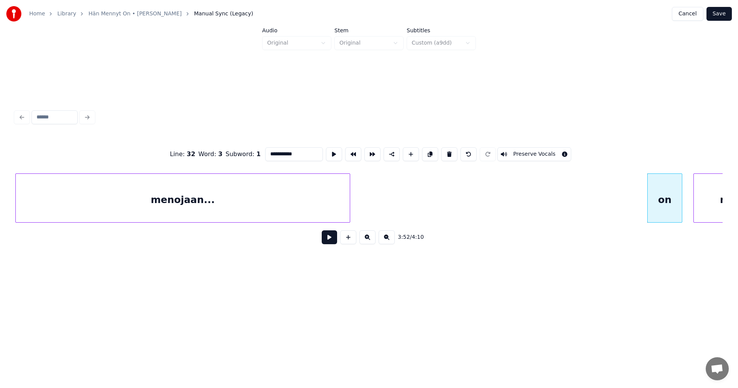
type input "**********"
click at [333, 244] on button at bounding box center [329, 237] width 15 height 14
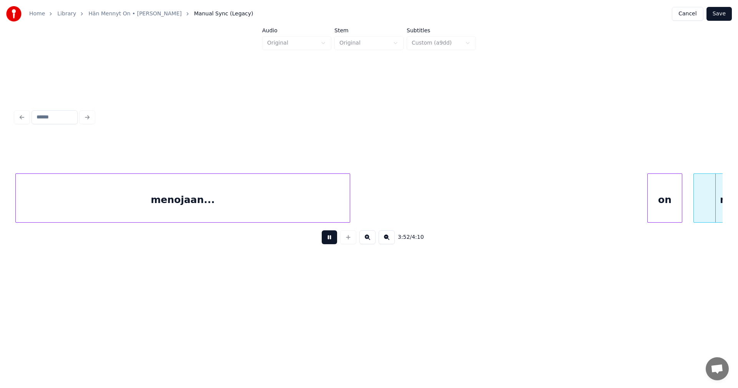
scroll to position [0, 31347]
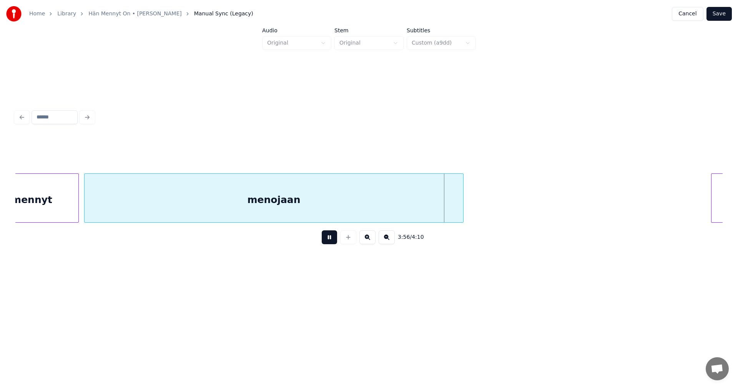
click at [333, 243] on button at bounding box center [329, 237] width 15 height 14
click at [337, 205] on div "menojaan" at bounding box center [274, 200] width 379 height 52
click at [302, 153] on input "********" at bounding box center [294, 154] width 58 height 14
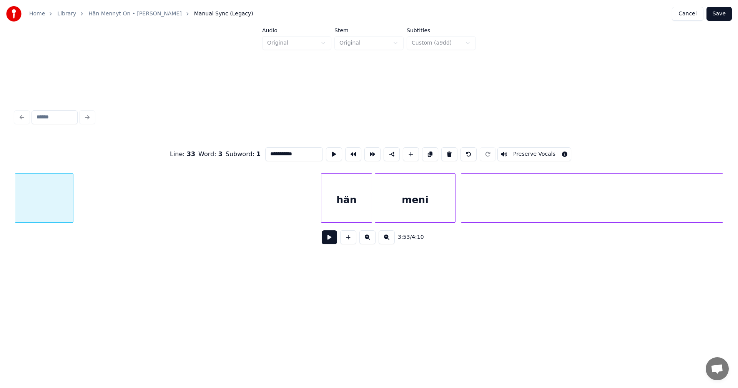
scroll to position [0, 31756]
click at [322, 212] on div "hän" at bounding box center [325, 200] width 50 height 52
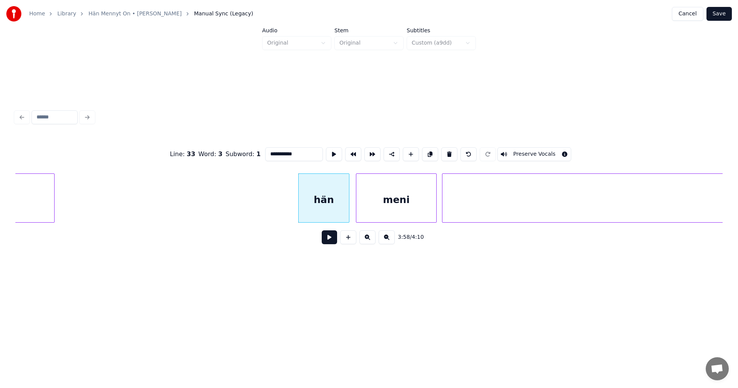
type input "**********"
click at [330, 242] on button at bounding box center [329, 237] width 15 height 14
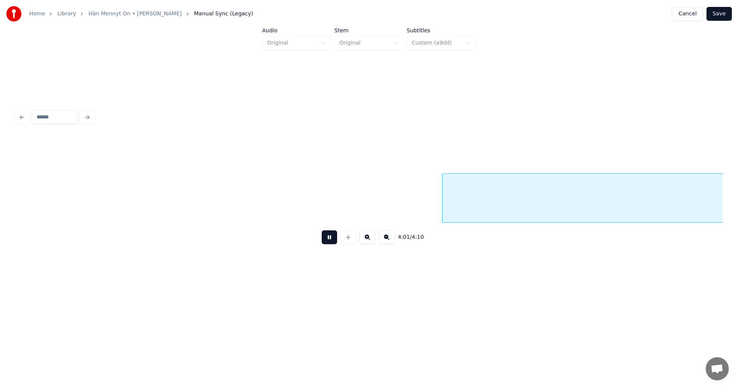
scroll to position [0, 32465]
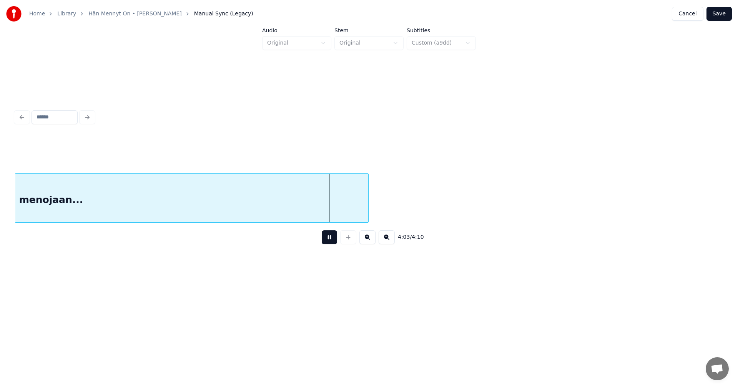
click at [330, 241] on button at bounding box center [329, 237] width 15 height 14
click at [309, 212] on div "menojaan..." at bounding box center [51, 200] width 634 height 52
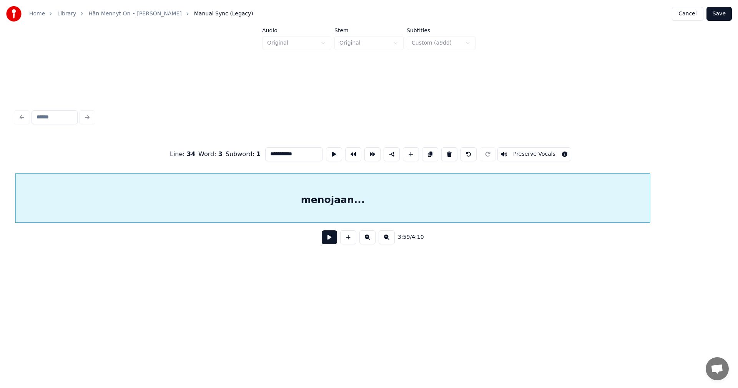
click at [301, 154] on input "**********" at bounding box center [294, 154] width 58 height 14
click at [719, 16] on button "Save" at bounding box center [719, 14] width 25 height 14
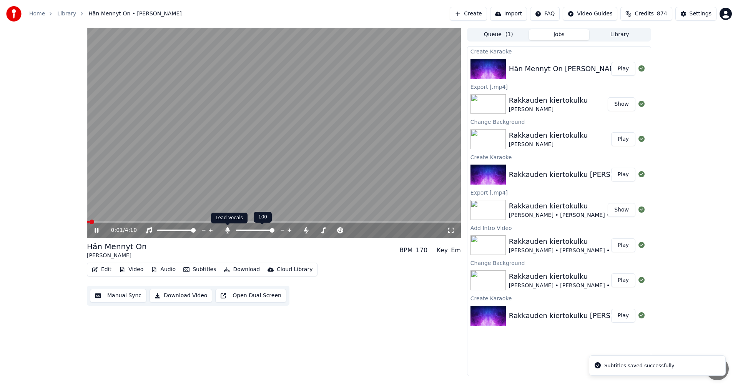
click at [229, 231] on icon at bounding box center [228, 230] width 8 height 6
click at [229, 232] on icon at bounding box center [228, 230] width 8 height 6
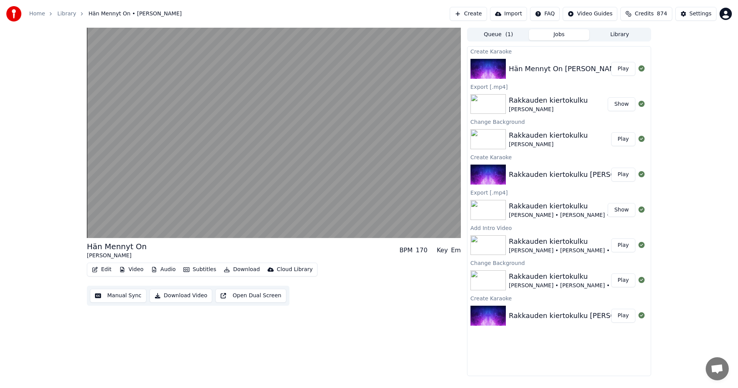
click at [107, 268] on button "Edit" at bounding box center [102, 269] width 26 height 11
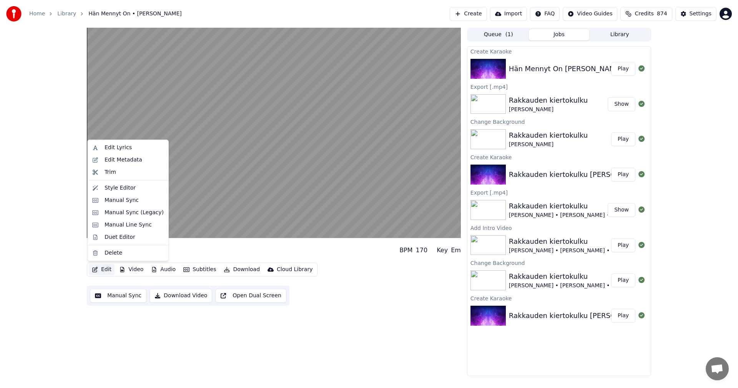
click at [45, 226] on div "Hän Mennyt On [PERSON_NAME] BPM 170 Key Em Edit Video Audio Subtitles Download …" at bounding box center [369, 202] width 738 height 348
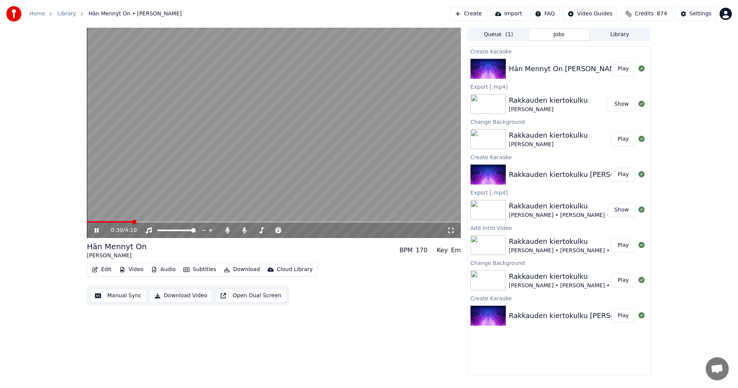
click at [96, 232] on icon at bounding box center [97, 230] width 4 height 5
click at [102, 268] on button "Edit" at bounding box center [102, 269] width 26 height 11
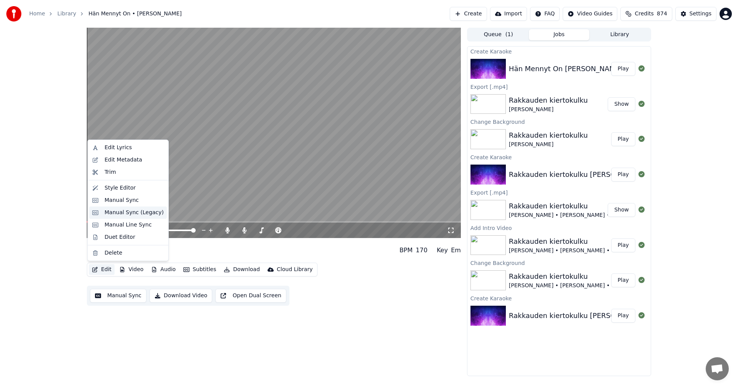
click at [124, 215] on div "Manual Sync (Legacy)" at bounding box center [134, 213] width 59 height 8
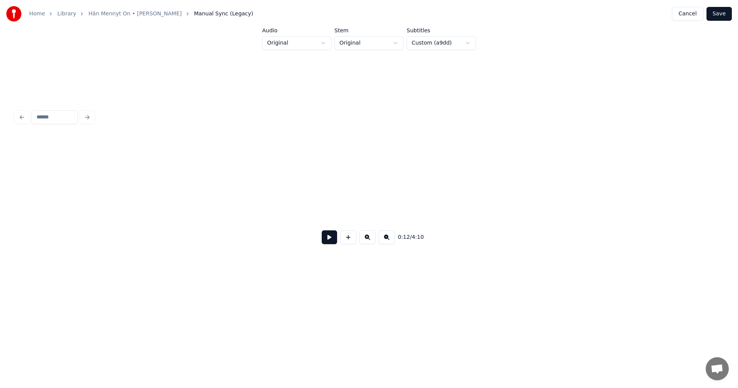
scroll to position [0, 1731]
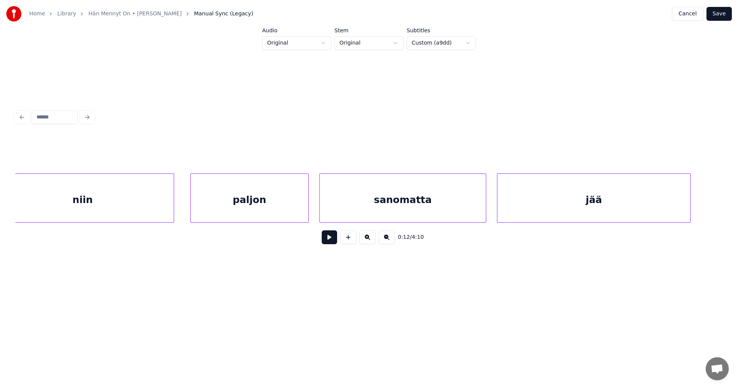
click at [106, 207] on div "niin" at bounding box center [83, 200] width 182 height 52
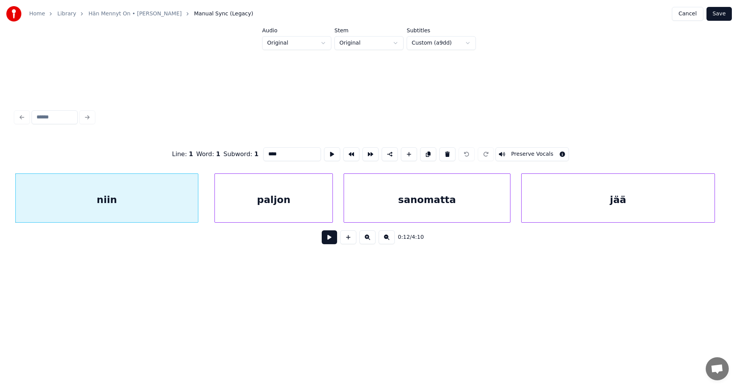
click at [331, 239] on button at bounding box center [329, 237] width 15 height 14
click at [327, 241] on button at bounding box center [329, 237] width 15 height 14
click at [156, 215] on div "niin" at bounding box center [107, 200] width 182 height 52
click at [278, 155] on input "****" at bounding box center [292, 154] width 58 height 14
click at [254, 186] on div "paljon" at bounding box center [274, 200] width 118 height 52
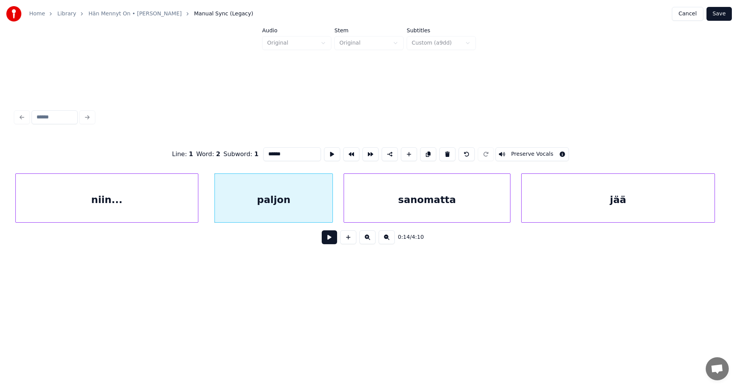
type input "******"
click at [325, 237] on button at bounding box center [329, 237] width 15 height 14
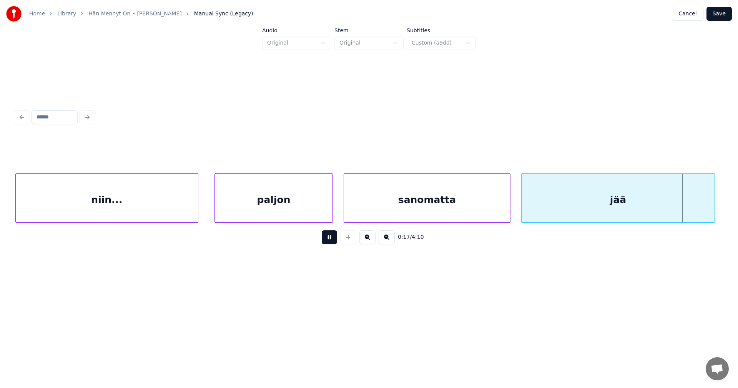
drag, startPoint x: 325, startPoint y: 238, endPoint x: 483, endPoint y: 217, distance: 158.7
click at [326, 238] on button at bounding box center [329, 237] width 15 height 14
click at [559, 192] on div "jää" at bounding box center [618, 200] width 193 height 52
click at [281, 150] on input "***" at bounding box center [292, 154] width 58 height 14
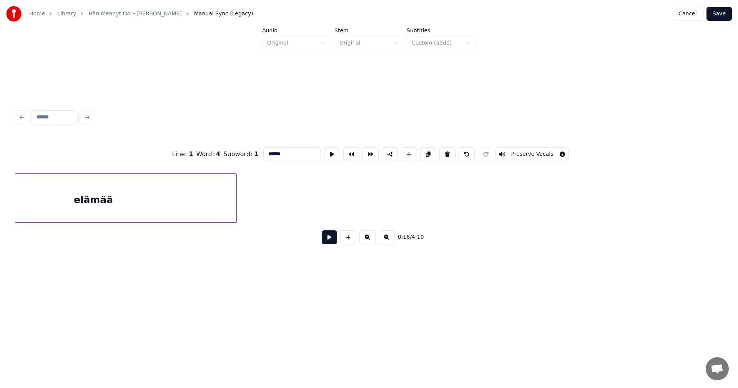
click at [123, 198] on div "elämää" at bounding box center [93, 200] width 286 height 52
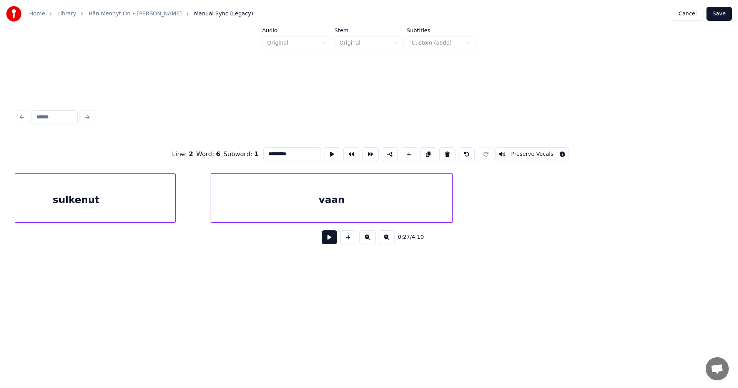
scroll to position [0, 5190]
click at [247, 190] on div "vaan" at bounding box center [312, 200] width 241 height 52
click at [225, 191] on div "menojaan" at bounding box center [297, 200] width 349 height 52
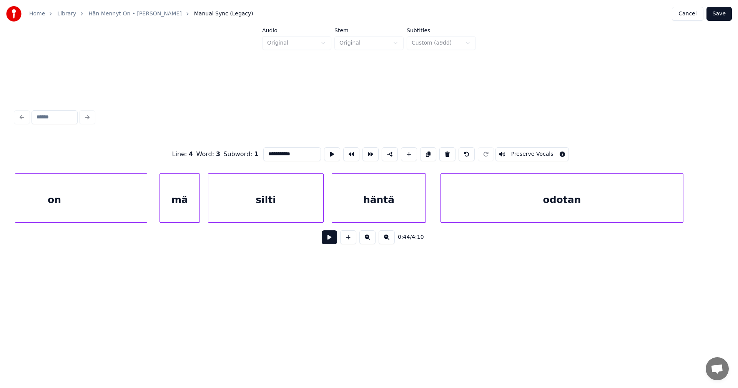
scroll to position [0, 8065]
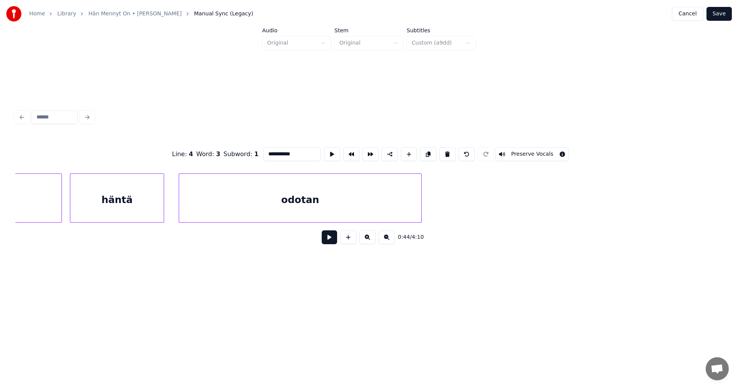
click at [217, 197] on div "odotan" at bounding box center [300, 200] width 242 height 52
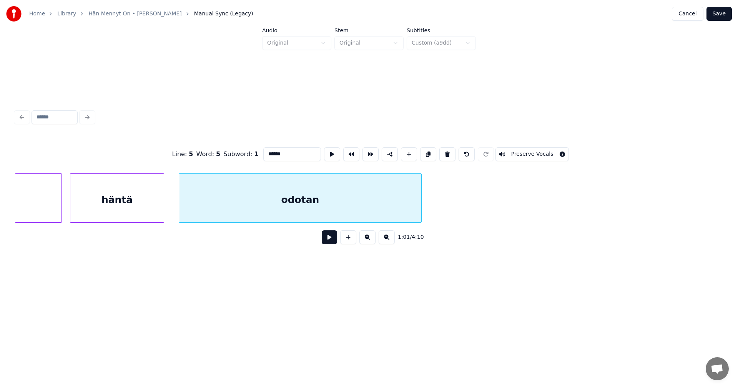
type input "******"
click at [328, 238] on button at bounding box center [329, 237] width 15 height 14
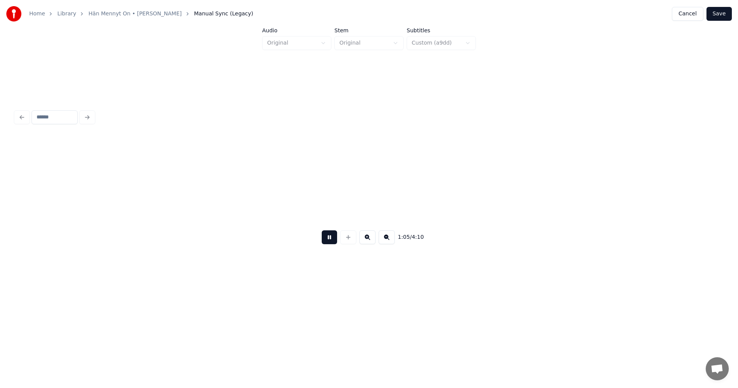
scroll to position [0, 8773]
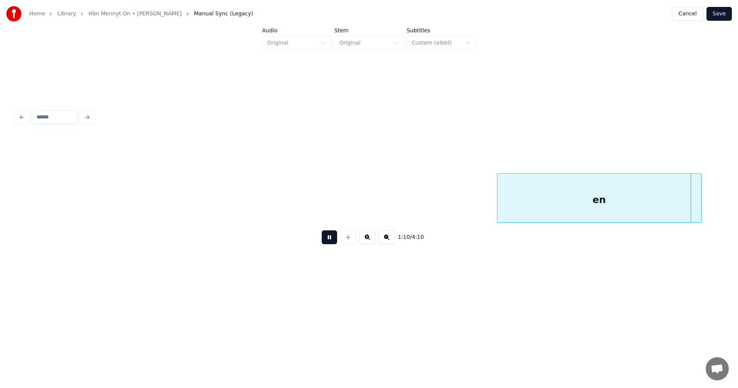
click at [328, 239] on button at bounding box center [329, 237] width 15 height 14
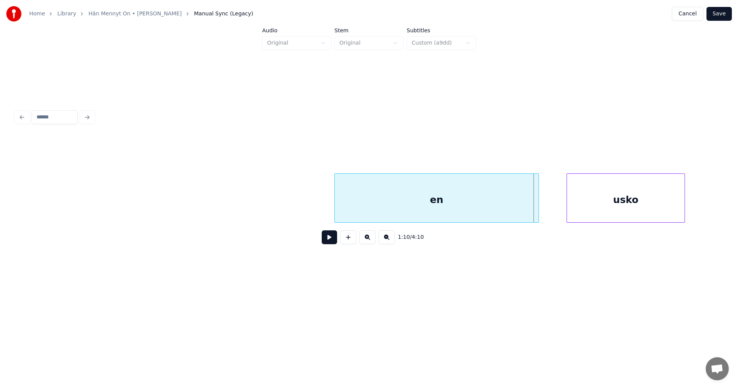
scroll to position [0, 8942]
click at [488, 205] on div "en" at bounding box center [430, 200] width 204 height 52
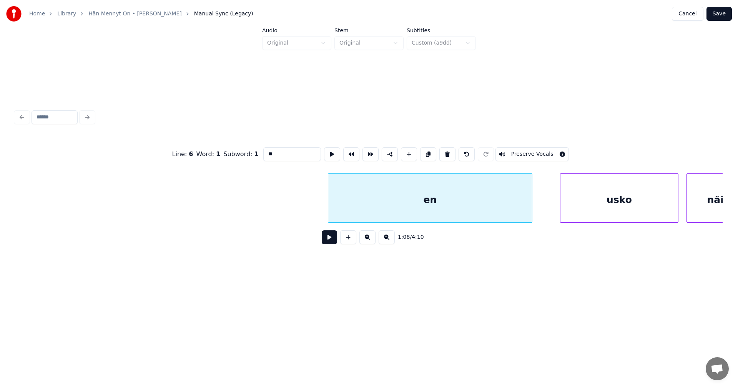
click at [278, 153] on input "**" at bounding box center [292, 154] width 58 height 14
click at [608, 210] on div "usko" at bounding box center [620, 200] width 118 height 52
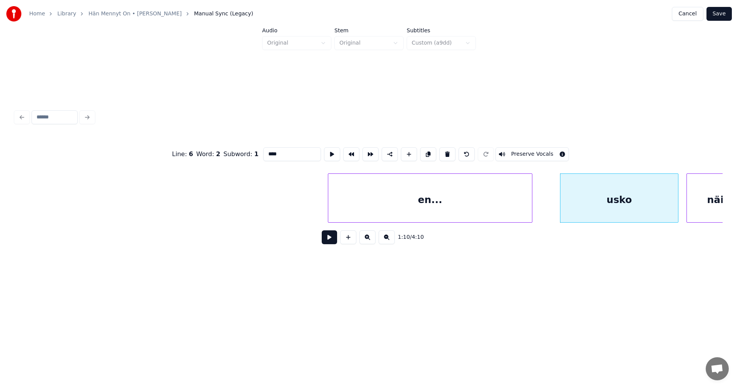
type input "****"
click at [327, 243] on button at bounding box center [329, 237] width 15 height 14
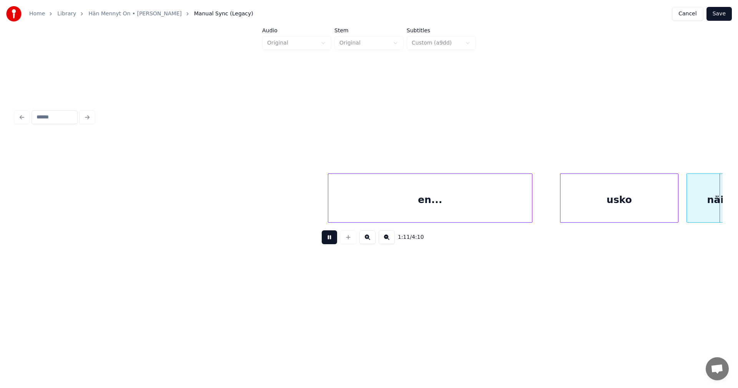
scroll to position [0, 9651]
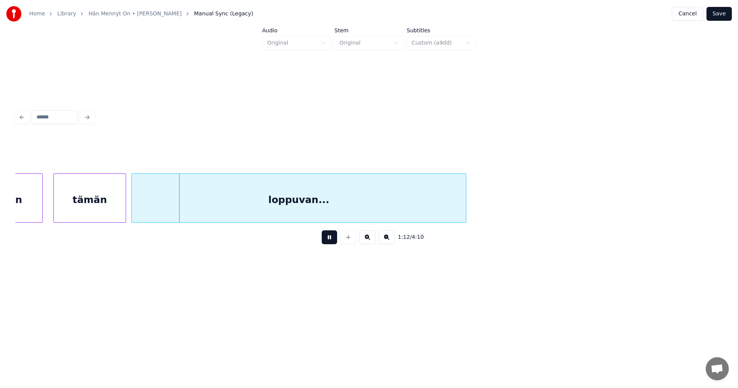
click at [327, 243] on button at bounding box center [329, 237] width 15 height 14
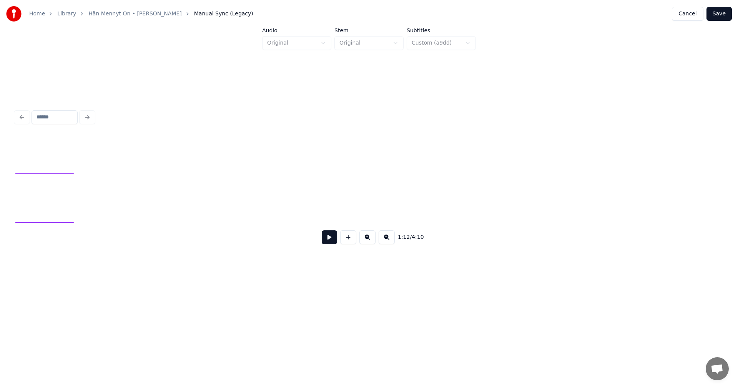
scroll to position [0, 7794]
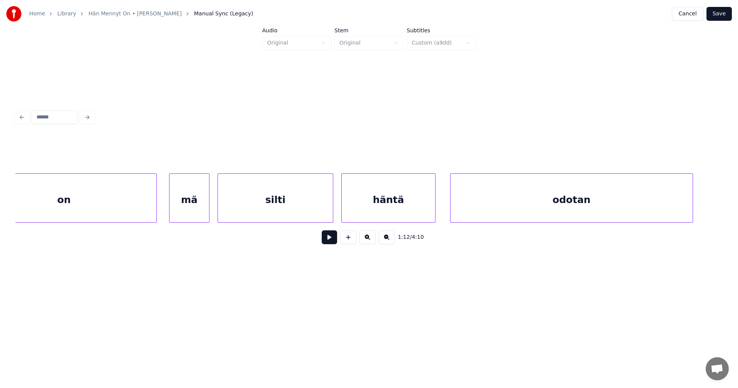
click at [478, 202] on div "odotan" at bounding box center [572, 200] width 242 height 52
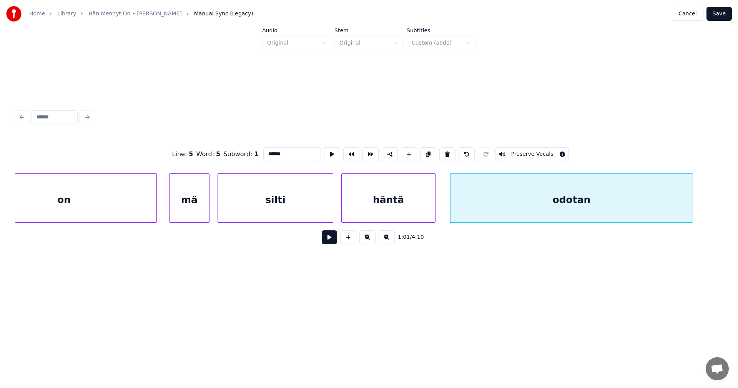
click at [284, 154] on input "******" at bounding box center [292, 154] width 58 height 14
type input "*********"
click at [723, 16] on button "Save" at bounding box center [719, 14] width 25 height 14
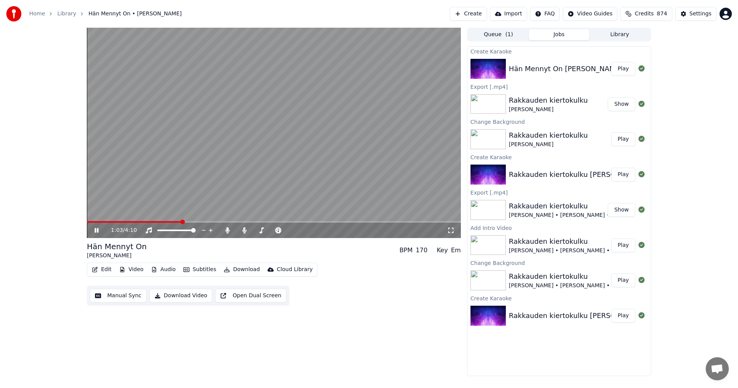
click at [98, 230] on icon at bounding box center [97, 230] width 4 height 5
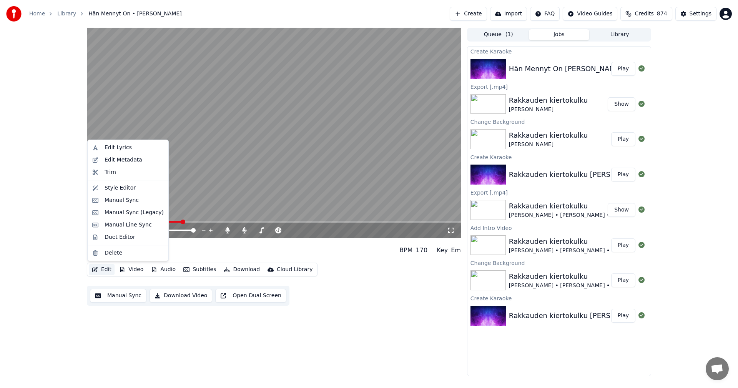
click at [108, 267] on button "Edit" at bounding box center [102, 269] width 26 height 11
click at [130, 214] on div "Manual Sync (Legacy)" at bounding box center [134, 213] width 59 height 8
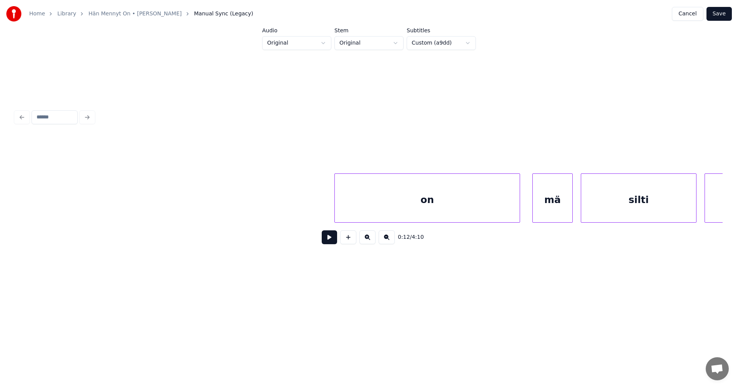
scroll to position [0, 7524]
click at [281, 208] on div "on" at bounding box center [333, 200] width 185 height 52
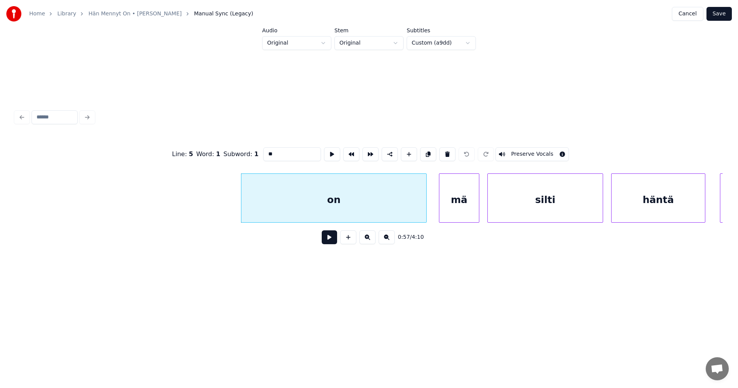
click at [275, 155] on input "**" at bounding box center [292, 154] width 58 height 14
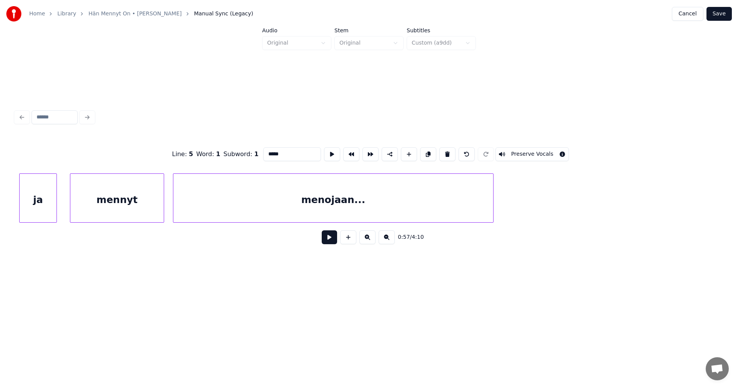
scroll to position [0, 12079]
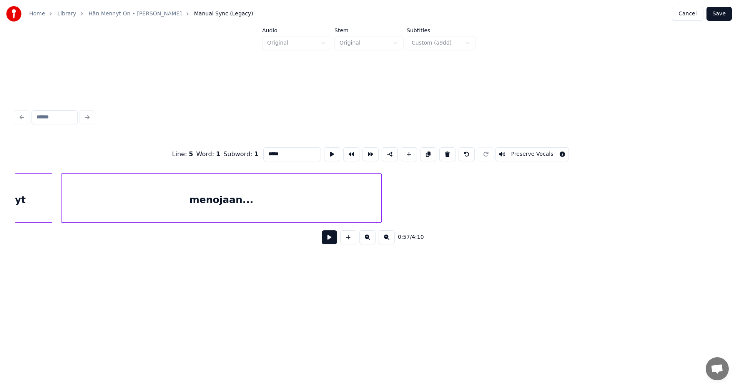
type input "*****"
click at [721, 16] on button "Save" at bounding box center [719, 14] width 25 height 14
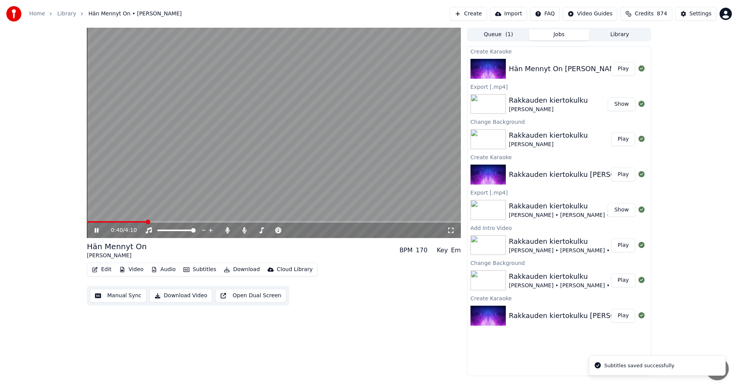
click at [147, 223] on span at bounding box center [274, 222] width 374 height 2
click at [383, 222] on span at bounding box center [274, 222] width 374 height 2
click at [94, 230] on icon at bounding box center [102, 230] width 18 height 6
click at [110, 267] on button "Edit" at bounding box center [102, 269] width 26 height 11
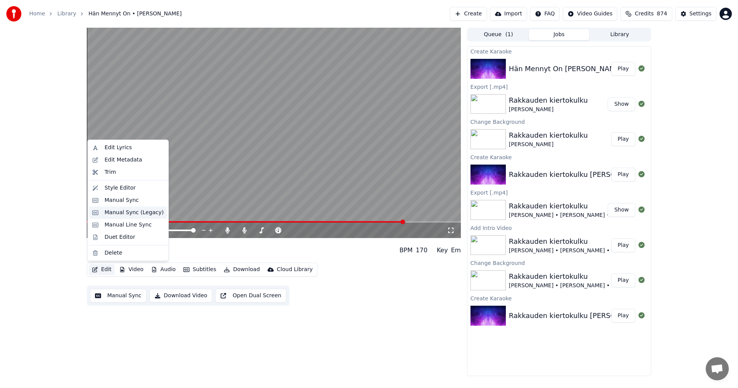
click at [134, 214] on div "Manual Sync (Legacy)" at bounding box center [134, 213] width 59 height 8
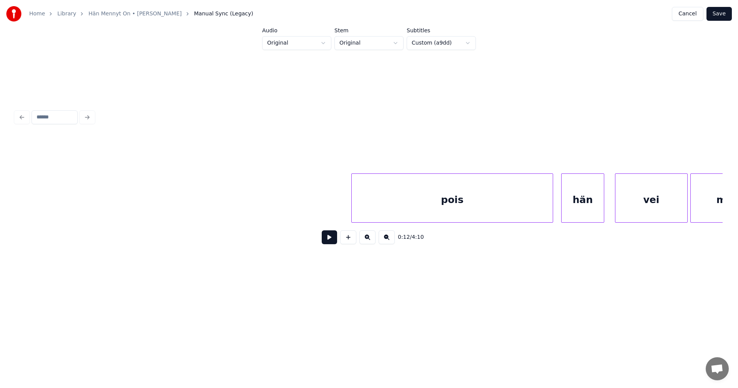
scroll to position [0, 27425]
click at [462, 205] on div "pois" at bounding box center [414, 200] width 201 height 52
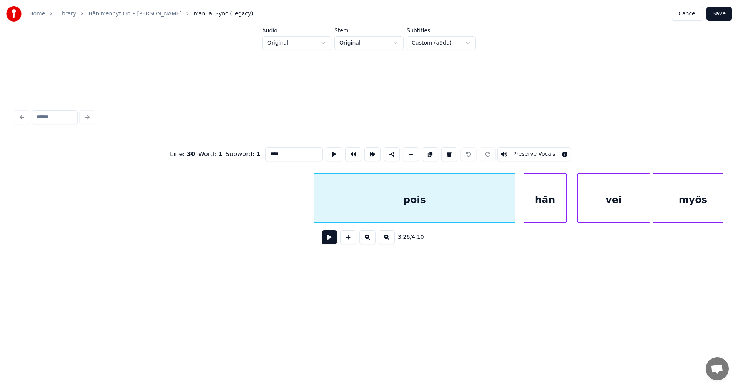
click at [290, 152] on input "****" at bounding box center [294, 154] width 58 height 14
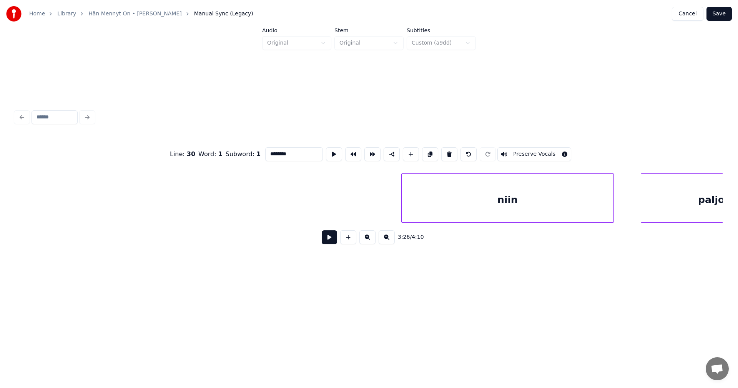
scroll to position [0, 25932]
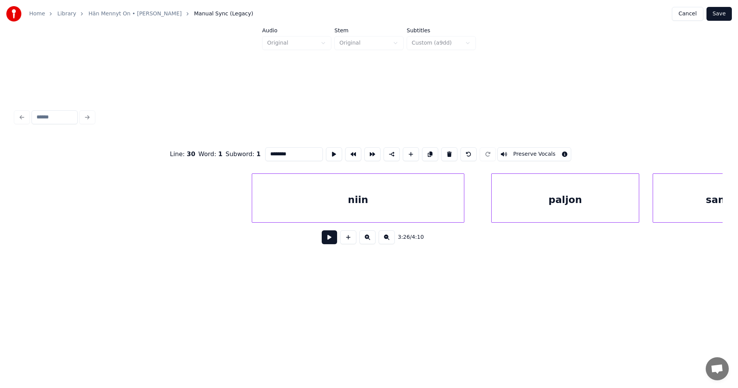
click at [401, 209] on div "niin" at bounding box center [358, 200] width 212 height 52
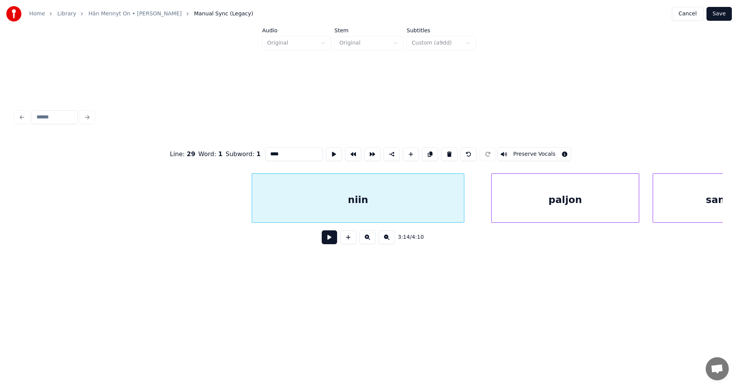
type input "****"
click at [326, 243] on button at bounding box center [329, 237] width 15 height 14
click at [328, 240] on button at bounding box center [329, 237] width 15 height 14
click at [343, 201] on div "niin" at bounding box center [358, 200] width 212 height 52
click at [284, 150] on input "****" at bounding box center [294, 154] width 58 height 14
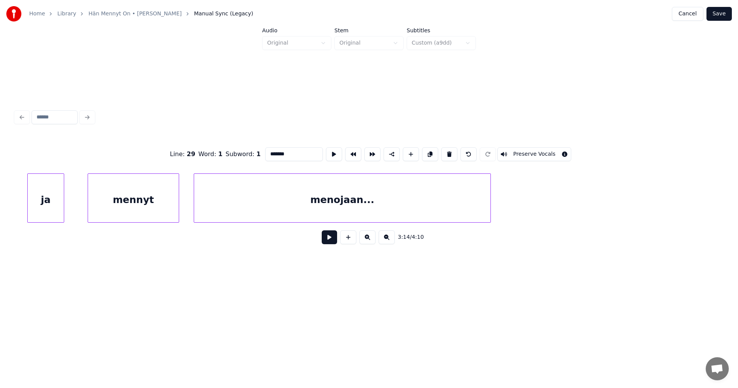
scroll to position [0, 24102]
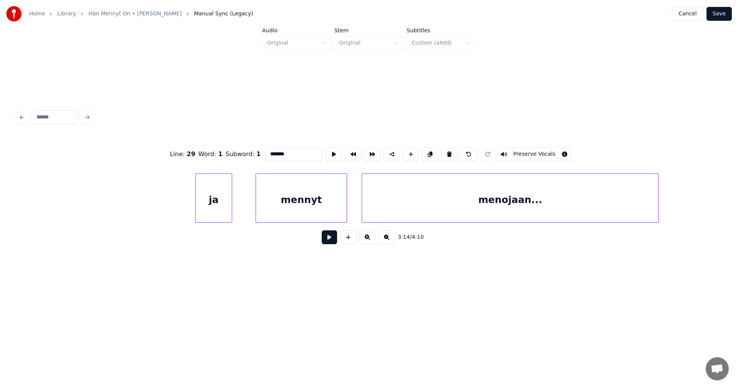
click at [207, 218] on div "ja" at bounding box center [214, 200] width 36 height 52
type input "**"
click at [330, 243] on button at bounding box center [329, 237] width 15 height 14
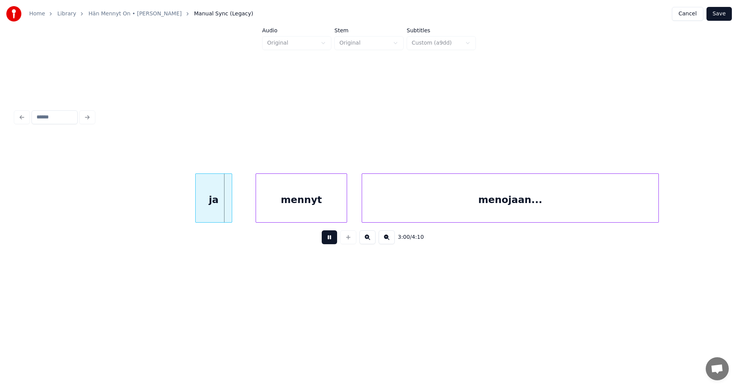
click at [330, 243] on button at bounding box center [329, 237] width 15 height 14
click at [240, 212] on div at bounding box center [239, 198] width 2 height 48
click at [240, 214] on div at bounding box center [241, 198] width 2 height 48
click at [329, 239] on button at bounding box center [329, 237] width 15 height 14
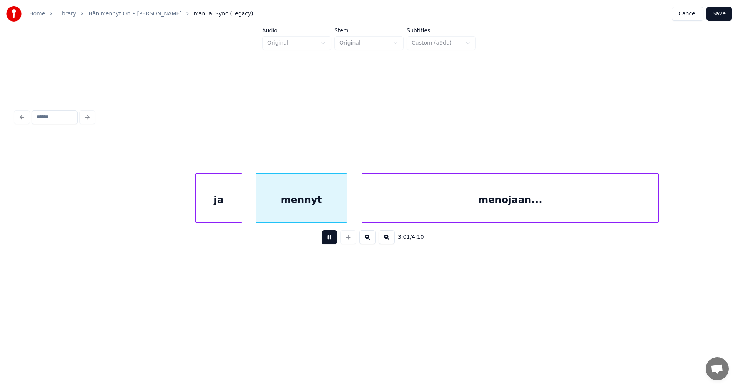
click at [329, 239] on button at bounding box center [329, 237] width 15 height 14
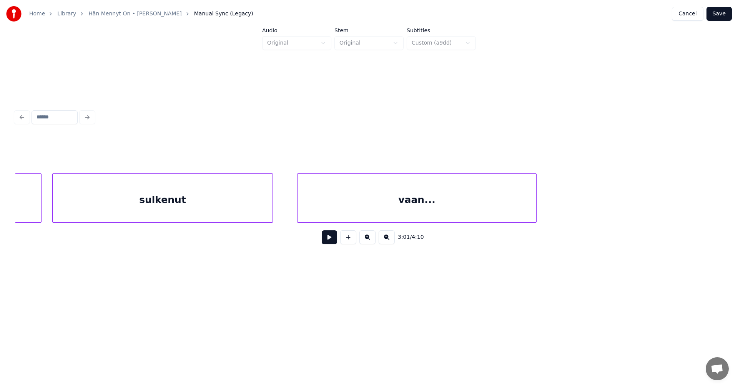
click at [202, 212] on div "sulkenut" at bounding box center [163, 200] width 220 height 52
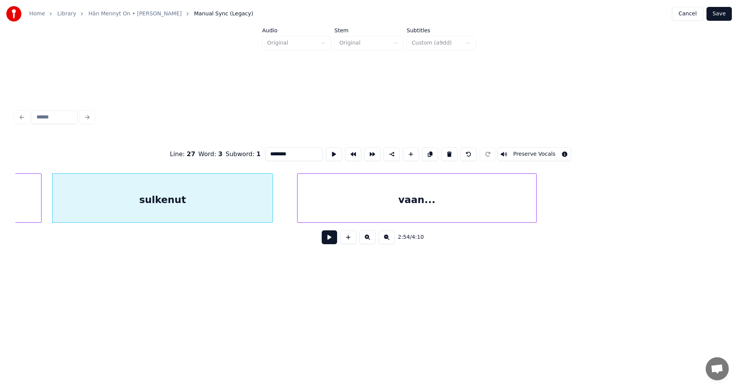
click at [329, 238] on button at bounding box center [329, 237] width 15 height 14
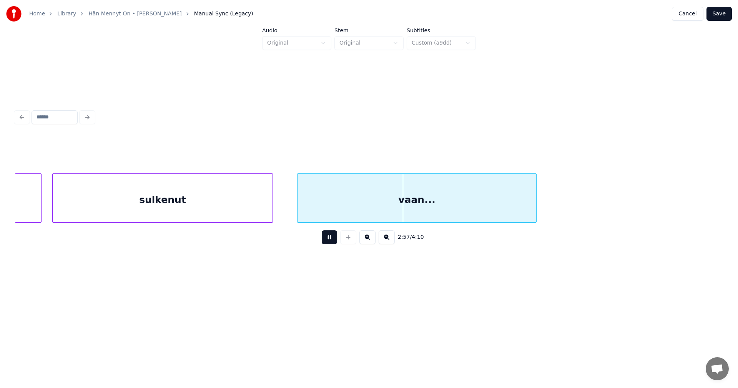
click at [329, 238] on button at bounding box center [329, 237] width 15 height 14
click at [363, 208] on div "vaan..." at bounding box center [417, 200] width 239 height 52
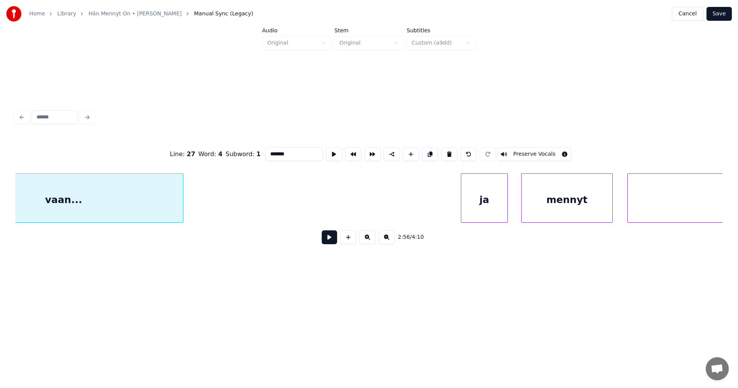
scroll to position [0, 23836]
click at [474, 203] on div "ja" at bounding box center [484, 200] width 46 height 52
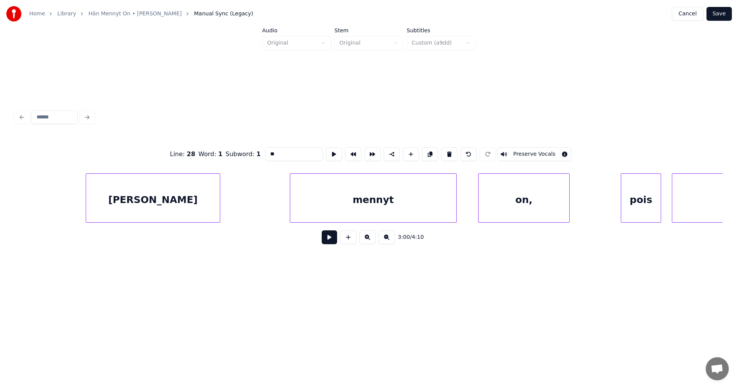
scroll to position [0, 22197]
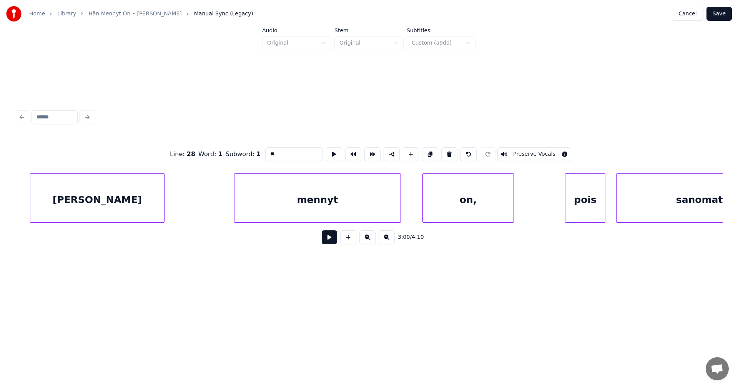
click at [376, 215] on div "mennyt" at bounding box center [318, 200] width 166 height 52
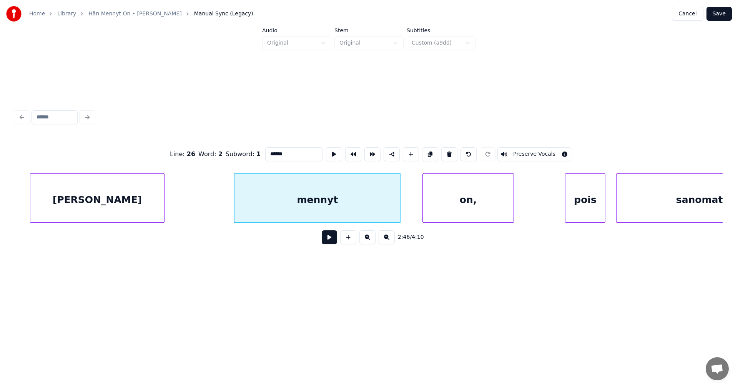
click at [389, 214] on div "mennyt" at bounding box center [318, 200] width 166 height 52
click at [483, 208] on div "on," at bounding box center [468, 200] width 91 height 52
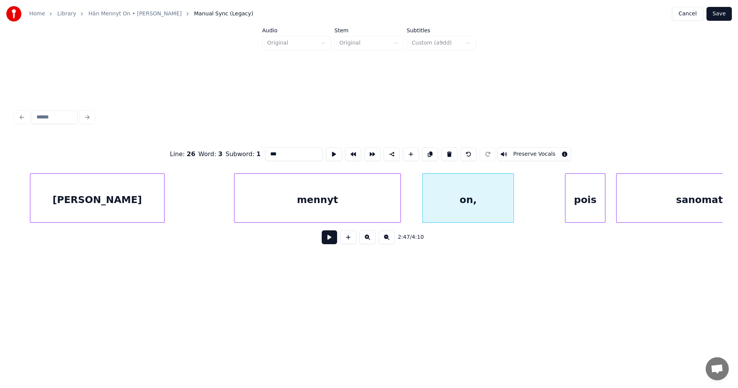
click at [334, 208] on div "mennyt" at bounding box center [318, 200] width 166 height 52
type input "******"
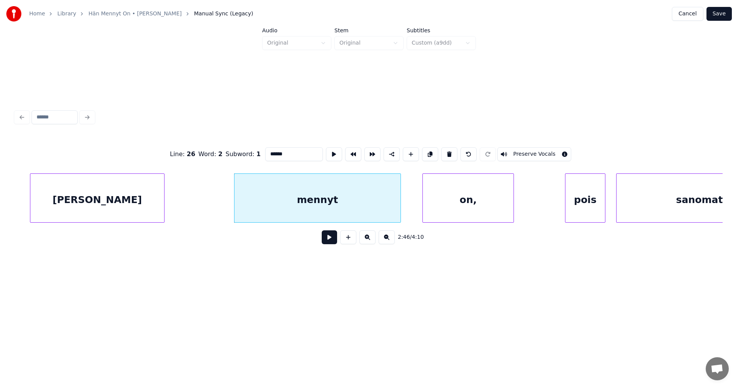
click at [328, 239] on button at bounding box center [329, 237] width 15 height 14
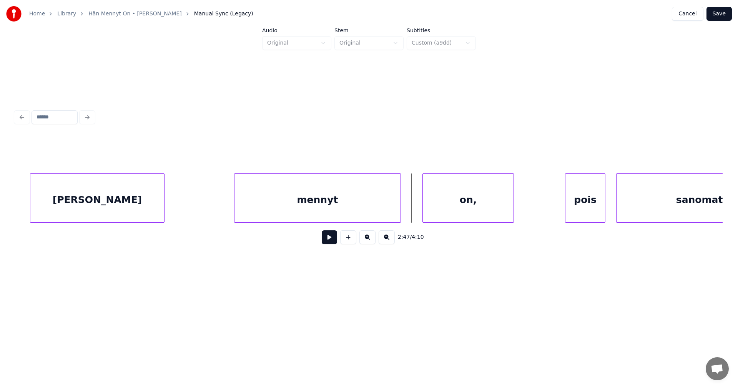
click at [328, 239] on button at bounding box center [329, 237] width 15 height 14
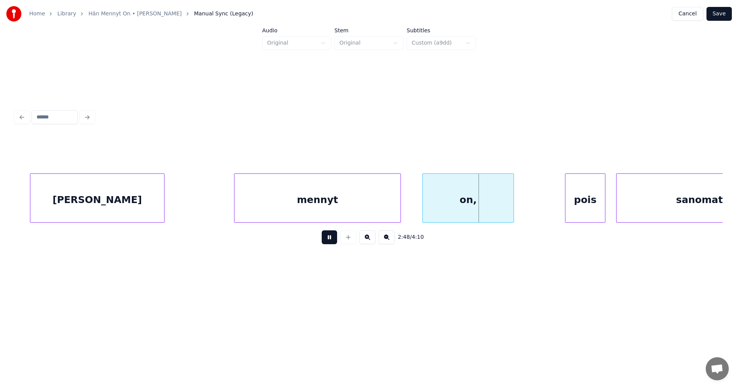
click at [328, 239] on button at bounding box center [329, 237] width 15 height 14
click at [509, 205] on div at bounding box center [509, 198] width 2 height 48
click at [488, 207] on div "on," at bounding box center [466, 200] width 87 height 52
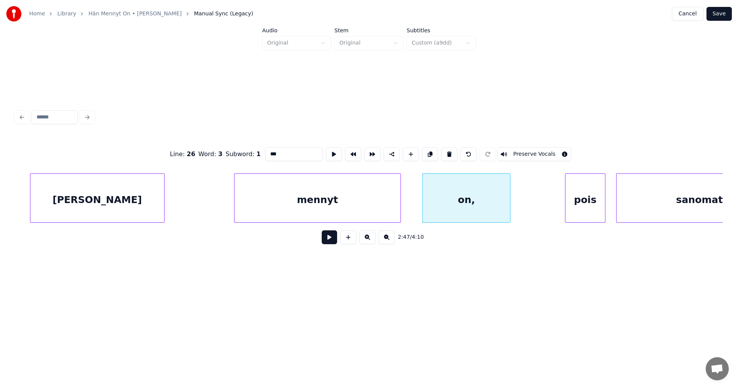
click at [370, 214] on div "mennyt" at bounding box center [318, 200] width 166 height 52
type input "******"
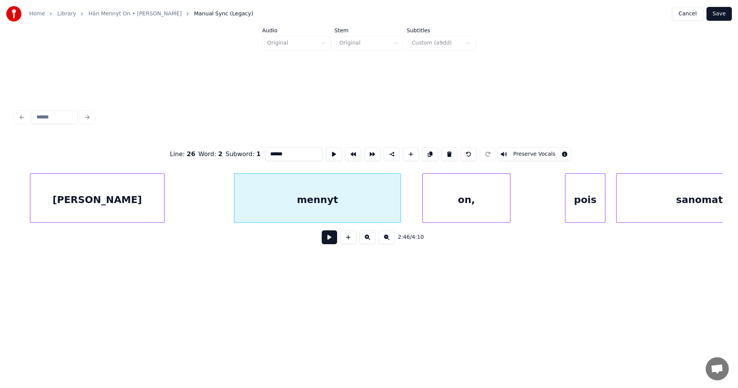
click at [334, 244] on button at bounding box center [329, 237] width 15 height 14
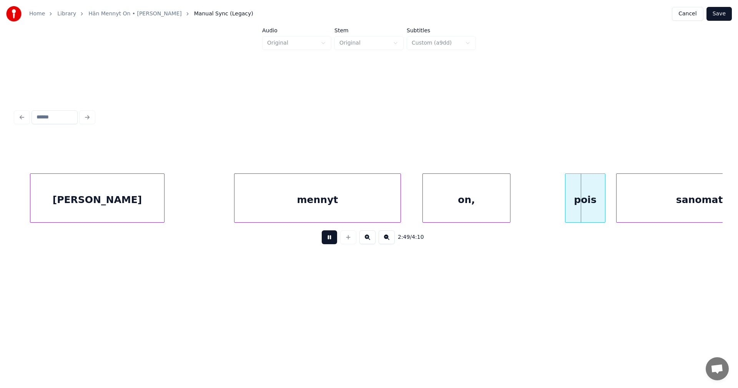
click at [334, 242] on button at bounding box center [329, 237] width 15 height 14
click at [447, 198] on div "on," at bounding box center [466, 200] width 87 height 52
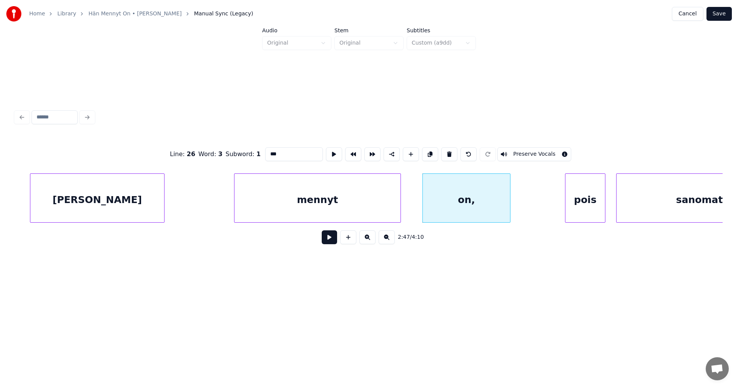
click at [283, 155] on input "***" at bounding box center [294, 154] width 58 height 14
click at [590, 200] on div "pois" at bounding box center [586, 200] width 40 height 52
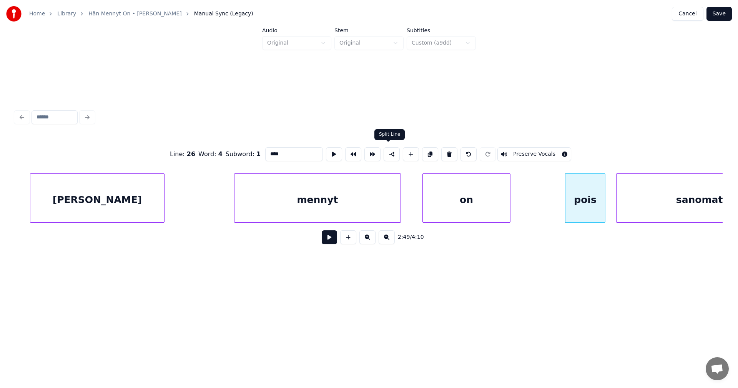
type input "****"
click at [390, 154] on button at bounding box center [392, 154] width 16 height 14
click at [716, 15] on button "Save" at bounding box center [719, 14] width 25 height 14
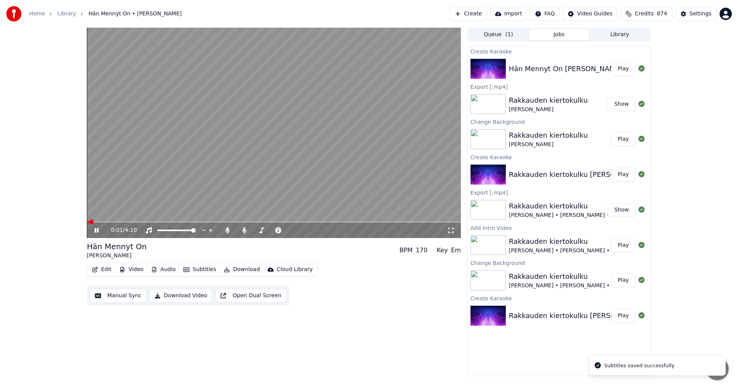
click at [97, 229] on icon at bounding box center [102, 230] width 18 height 6
click at [694, 16] on div "Settings" at bounding box center [701, 14] width 22 height 8
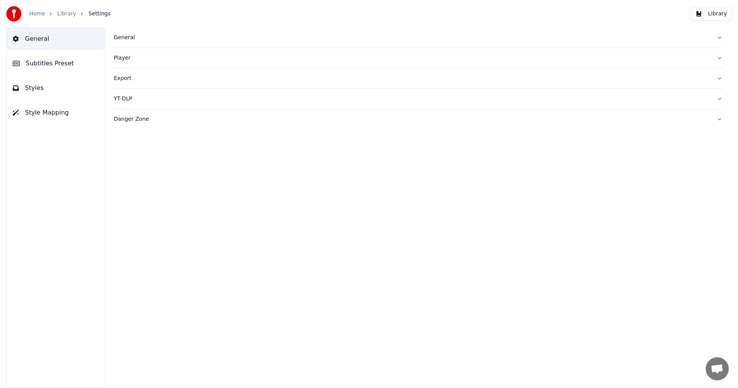
click at [63, 62] on span "Subtitles Preset" at bounding box center [50, 63] width 48 height 9
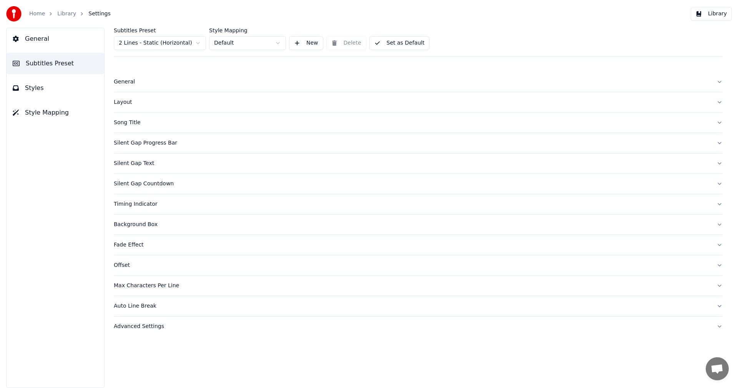
click at [168, 45] on html "Home Library Settings Library General Subtitles Preset Styles Style Mapping Sub…" at bounding box center [369, 194] width 738 height 388
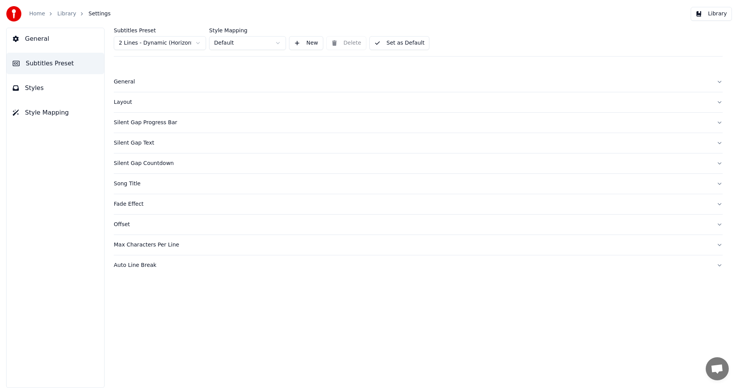
click at [40, 92] on span "Styles" at bounding box center [34, 87] width 19 height 9
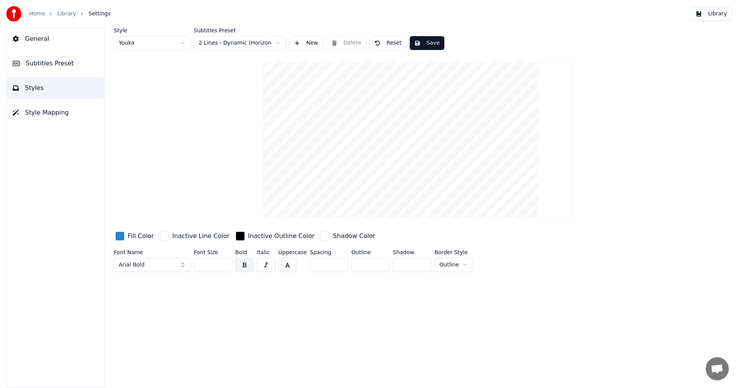
click at [426, 46] on button "Save" at bounding box center [427, 43] width 35 height 14
click at [719, 17] on button "Library" at bounding box center [711, 14] width 41 height 14
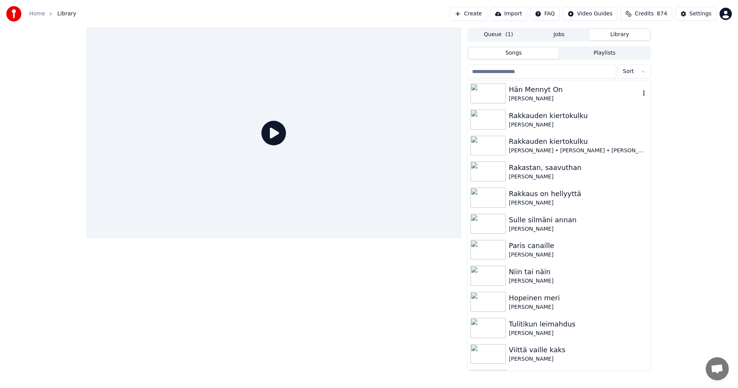
click at [537, 92] on div "Hän Mennyt On" at bounding box center [574, 89] width 131 height 11
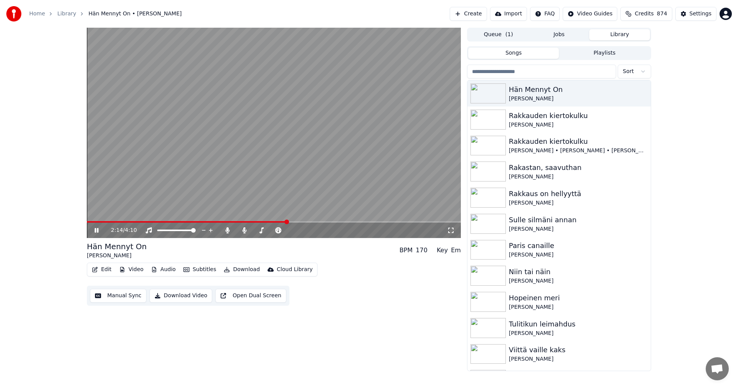
click at [287, 223] on span at bounding box center [274, 222] width 374 height 2
click at [246, 221] on span at bounding box center [167, 222] width 160 height 2
click at [376, 222] on span at bounding box center [274, 222] width 374 height 2
click at [368, 223] on span at bounding box center [227, 222] width 281 height 2
click at [373, 222] on span at bounding box center [235, 222] width 296 height 2
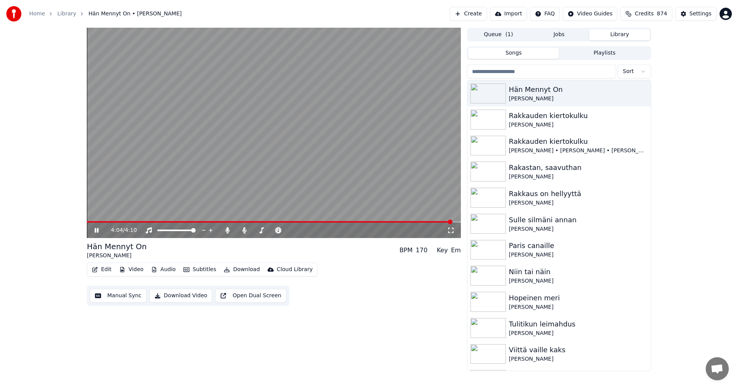
click at [97, 231] on icon at bounding box center [97, 230] width 4 height 5
click at [134, 269] on button "Video" at bounding box center [131, 269] width 30 height 11
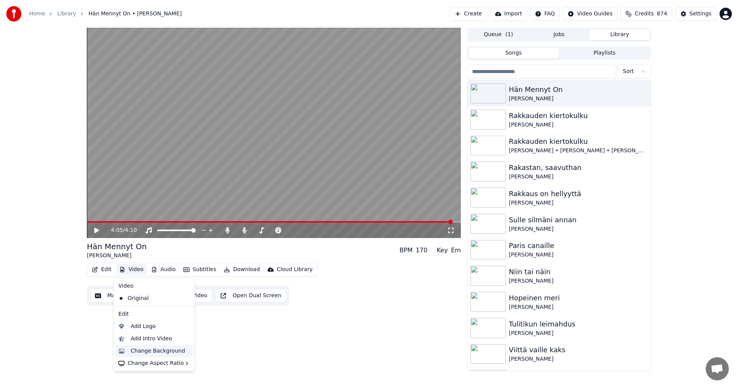
click at [150, 349] on div "Change Background" at bounding box center [158, 351] width 55 height 8
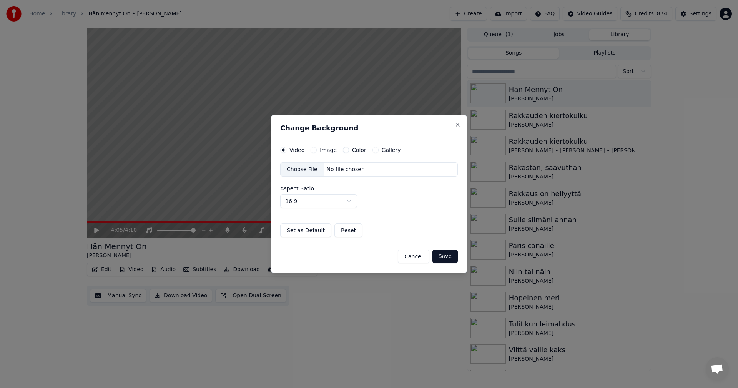
click at [313, 151] on button "Image" at bounding box center [314, 150] width 6 height 6
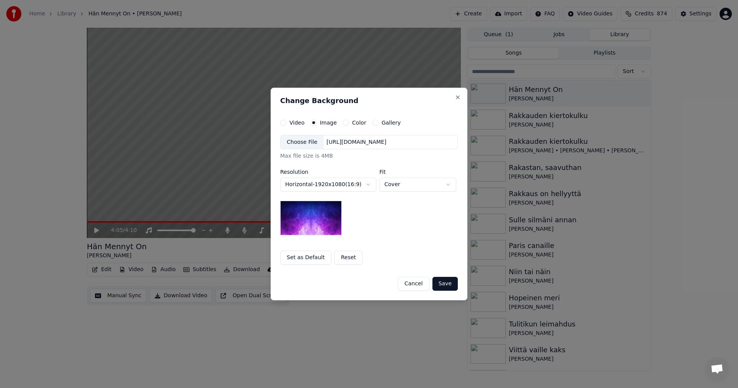
click at [305, 145] on div "Choose File" at bounding box center [302, 142] width 43 height 14
click at [445, 286] on button "Save" at bounding box center [445, 284] width 25 height 14
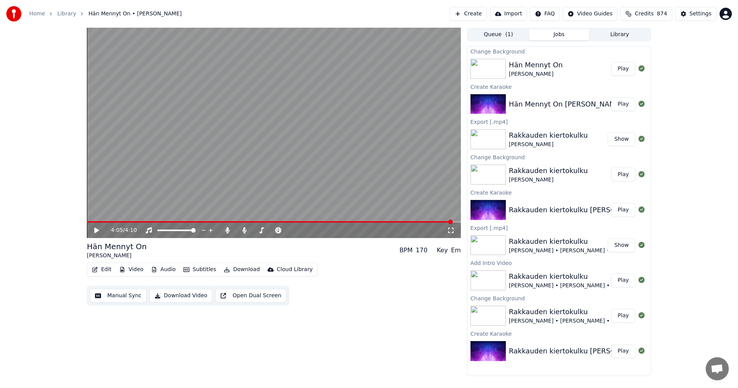
click at [622, 71] on button "Play" at bounding box center [623, 69] width 24 height 14
click at [227, 230] on icon at bounding box center [227, 230] width 4 height 6
click at [108, 268] on button "Edit" at bounding box center [102, 269] width 26 height 11
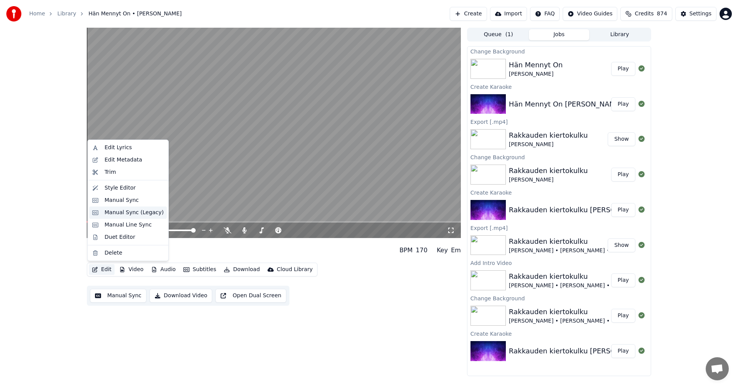
click at [131, 213] on div "Manual Sync (Legacy)" at bounding box center [134, 213] width 59 height 8
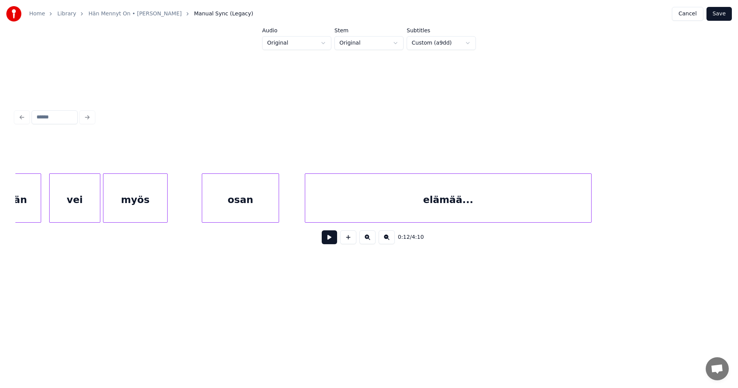
scroll to position [0, 3192]
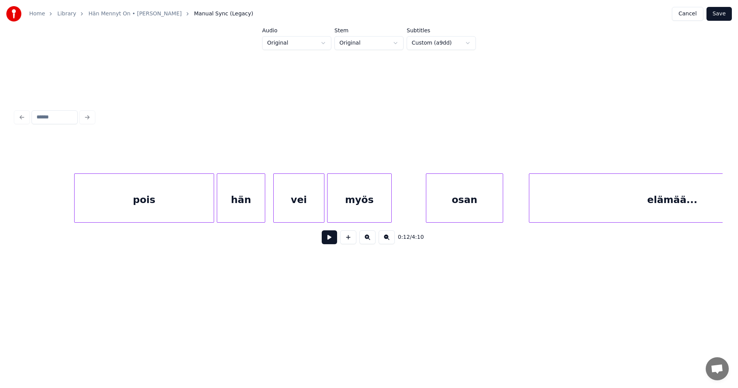
click at [128, 210] on div "pois" at bounding box center [144, 200] width 139 height 52
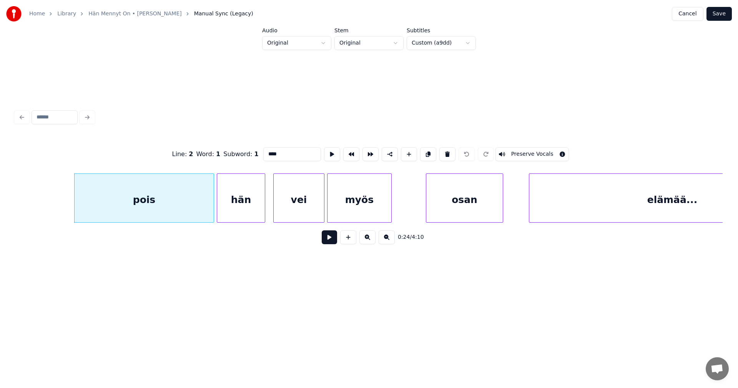
click at [332, 243] on button at bounding box center [329, 237] width 15 height 14
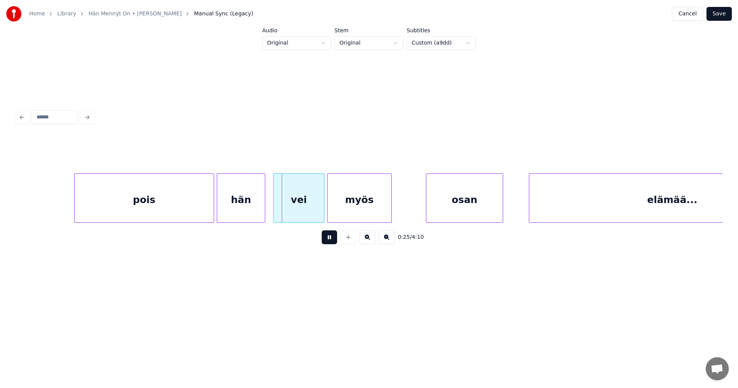
drag, startPoint x: 331, startPoint y: 239, endPoint x: 314, endPoint y: 233, distance: 18.4
click at [331, 239] on button at bounding box center [329, 237] width 15 height 14
click at [190, 203] on div "pois" at bounding box center [144, 200] width 139 height 52
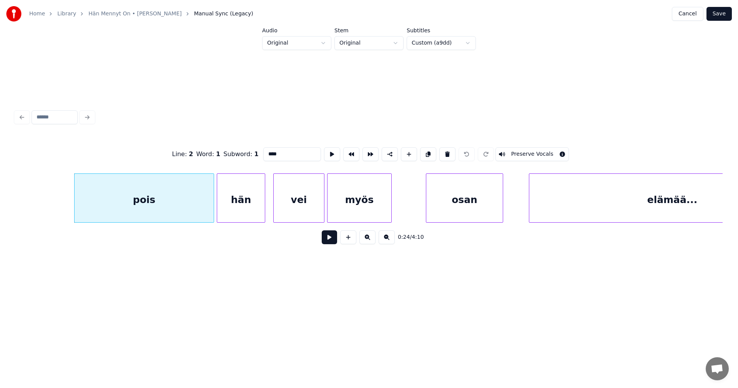
click at [326, 240] on button at bounding box center [329, 237] width 15 height 14
click at [327, 241] on button at bounding box center [329, 237] width 15 height 14
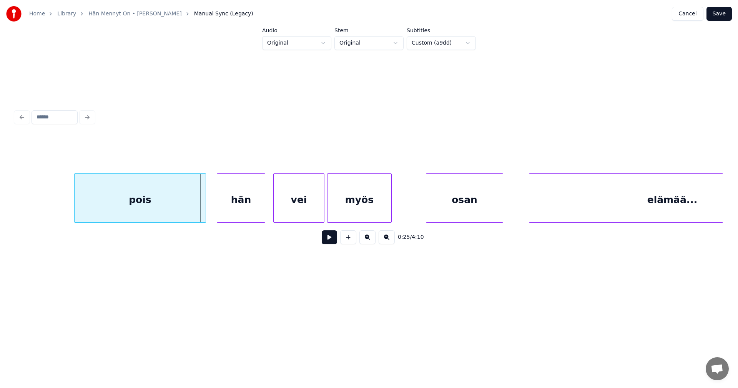
click at [203, 211] on div at bounding box center [204, 198] width 2 height 48
click at [328, 243] on button at bounding box center [329, 237] width 15 height 14
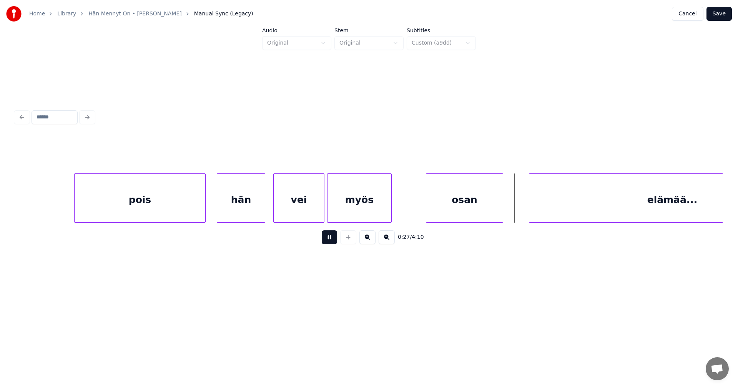
click at [331, 242] on button at bounding box center [329, 237] width 15 height 14
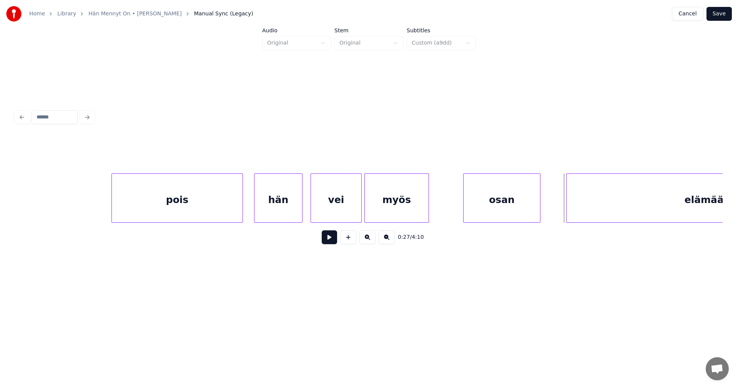
scroll to position [0, 3174]
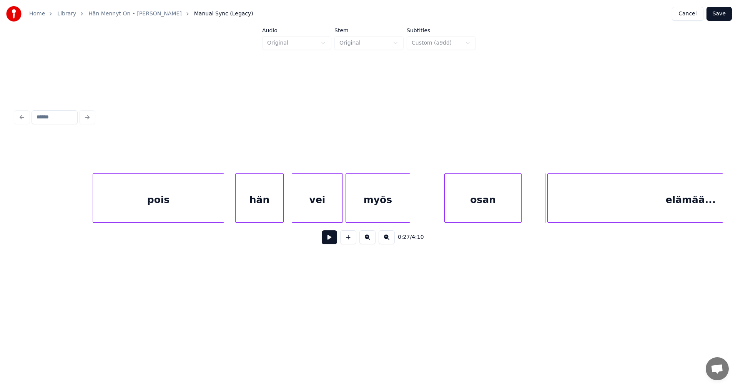
click at [148, 208] on div "pois" at bounding box center [158, 200] width 131 height 52
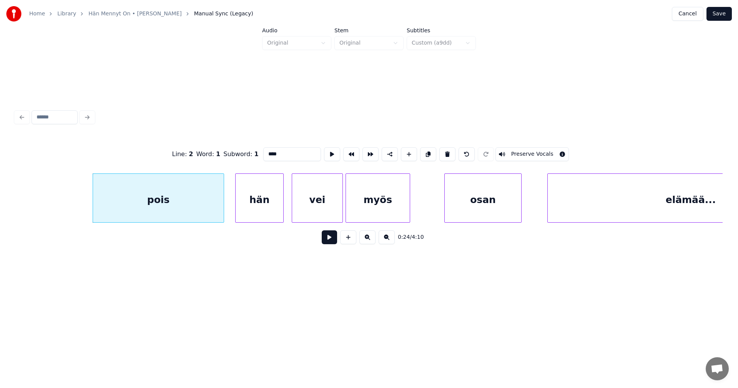
click at [328, 237] on button at bounding box center [329, 237] width 15 height 14
drag, startPoint x: 328, startPoint y: 238, endPoint x: 245, endPoint y: 213, distance: 86.7
click at [325, 238] on button at bounding box center [329, 237] width 15 height 14
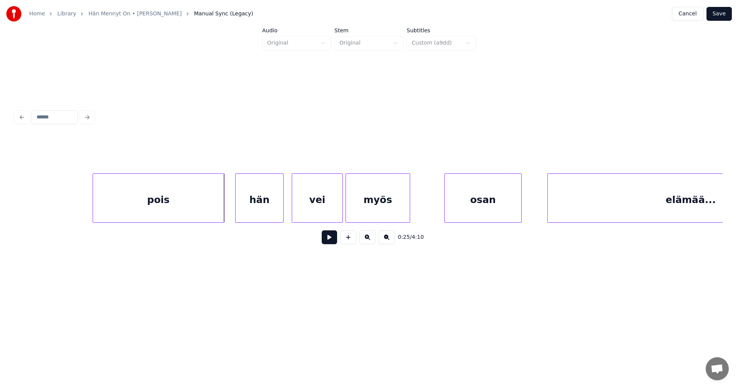
click at [196, 190] on div "pois" at bounding box center [158, 200] width 131 height 52
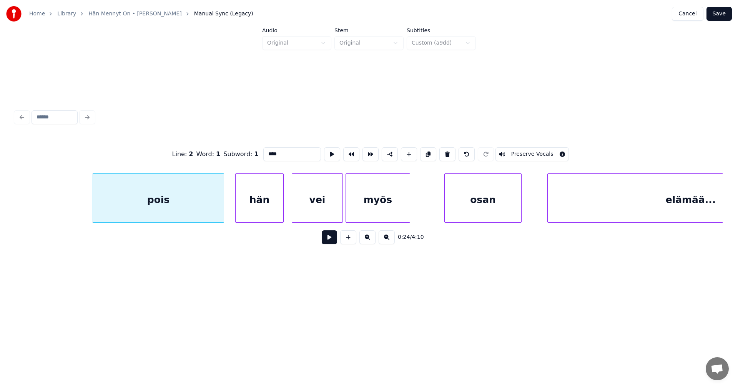
click at [278, 155] on input "****" at bounding box center [292, 154] width 58 height 14
type input "*******"
click at [726, 13] on button "Save" at bounding box center [719, 14] width 25 height 14
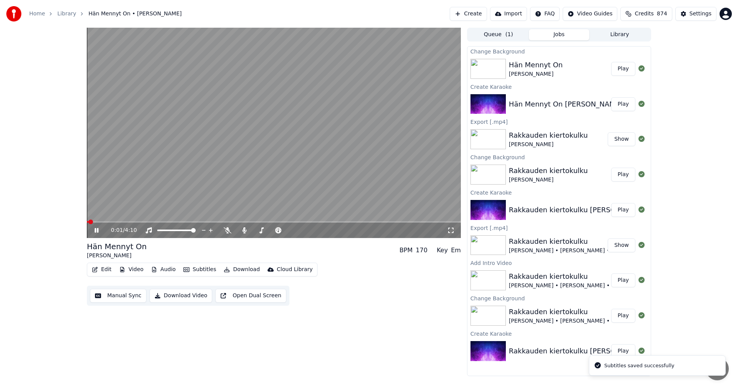
click at [123, 223] on div "0:01 / 4:10" at bounding box center [274, 230] width 374 height 15
click at [123, 222] on span at bounding box center [274, 222] width 374 height 2
click at [109, 222] on span at bounding box center [98, 222] width 22 height 2
click at [226, 231] on icon at bounding box center [228, 230] width 8 height 6
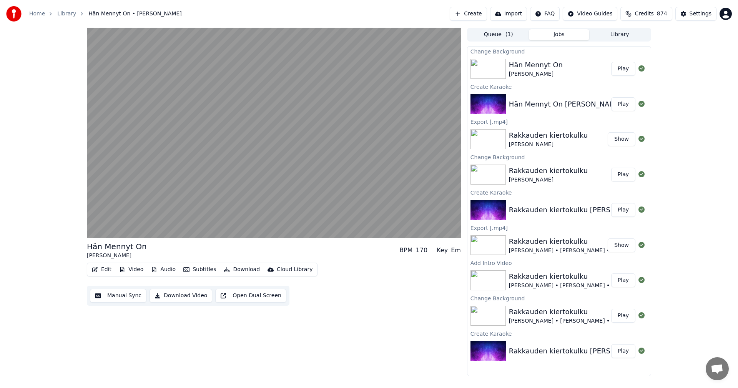
click at [108, 271] on button "Edit" at bounding box center [102, 269] width 26 height 11
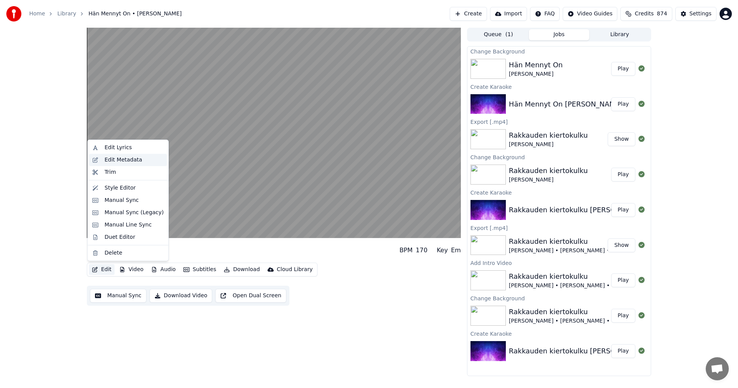
click at [128, 158] on div "Edit Metadata" at bounding box center [124, 160] width 38 height 8
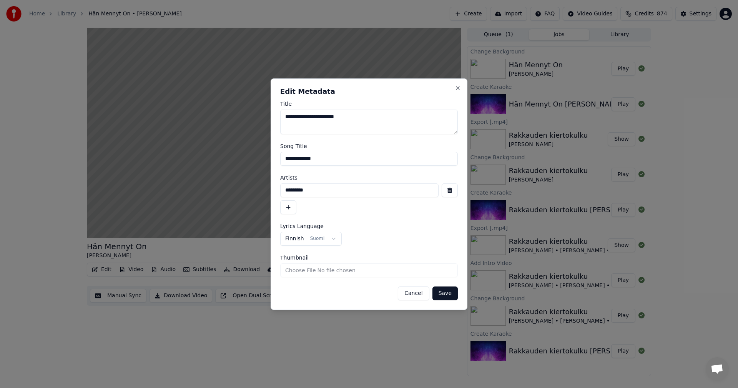
click at [300, 157] on input "**********" at bounding box center [369, 159] width 178 height 14
click at [318, 158] on input "**********" at bounding box center [369, 159] width 178 height 14
type input "**********"
click at [449, 290] on button "Save" at bounding box center [445, 293] width 25 height 14
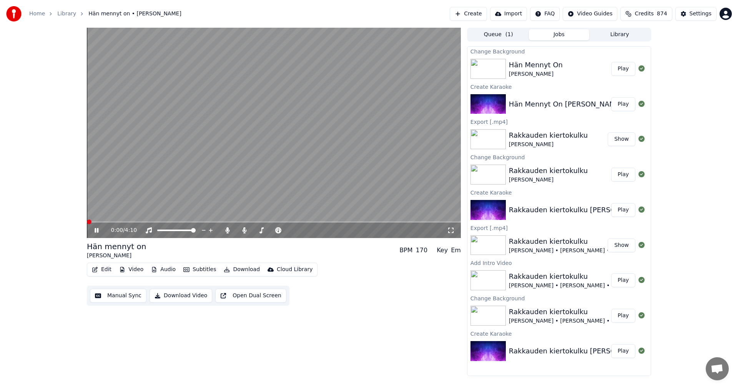
click at [87, 224] on span at bounding box center [89, 222] width 5 height 5
click at [96, 232] on icon at bounding box center [97, 230] width 4 height 5
click at [227, 229] on icon at bounding box center [227, 230] width 4 height 6
click at [245, 271] on button "Download" at bounding box center [242, 269] width 42 height 11
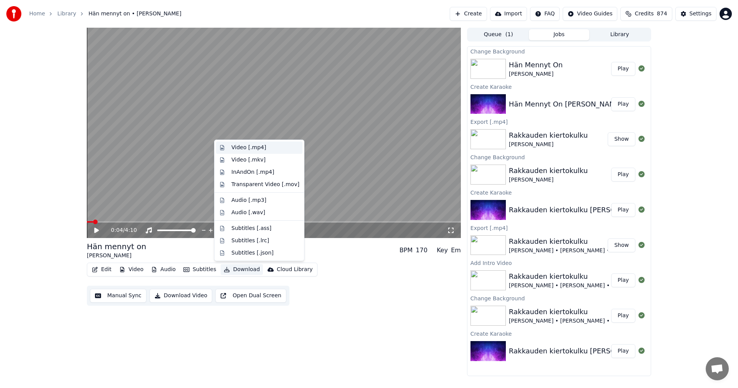
click at [256, 148] on div "Video [.mp4]" at bounding box center [248, 148] width 35 height 8
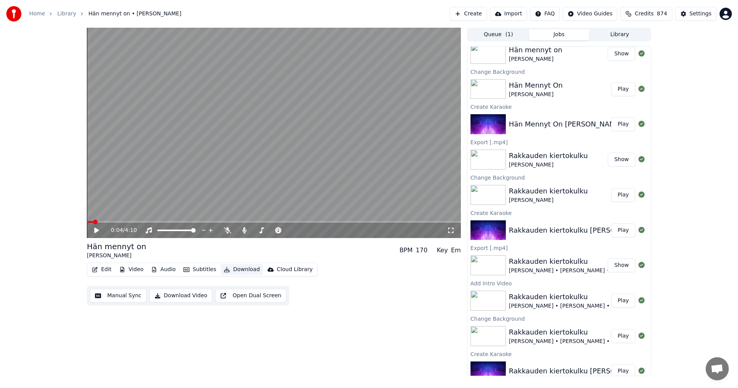
scroll to position [23, 0]
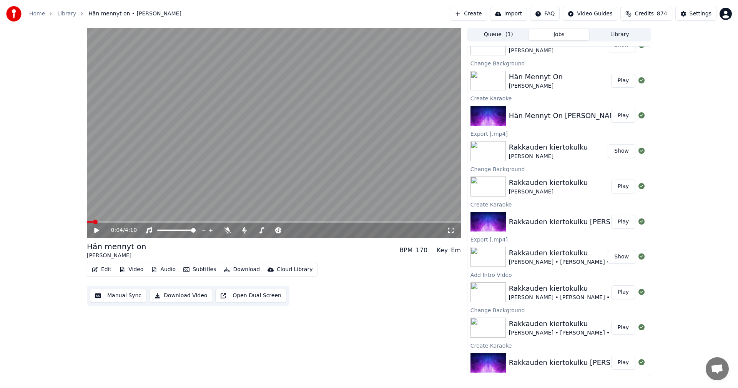
click at [624, 37] on button "Library" at bounding box center [619, 34] width 61 height 11
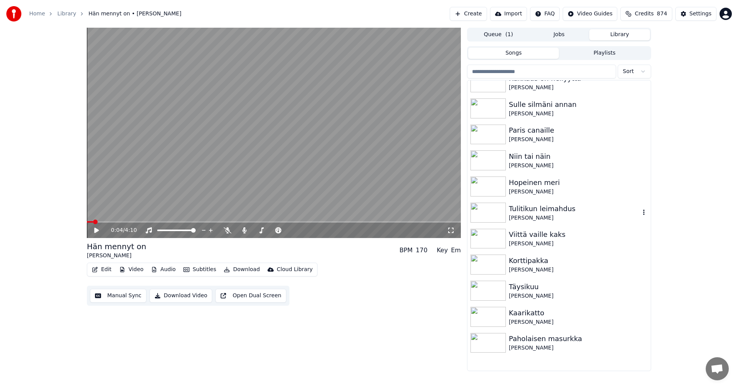
scroll to position [38, 0]
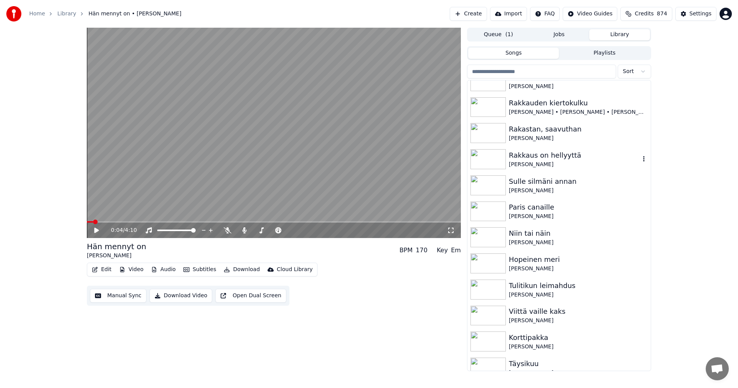
click at [561, 153] on div "Rakkaus on hellyyttä" at bounding box center [574, 155] width 131 height 11
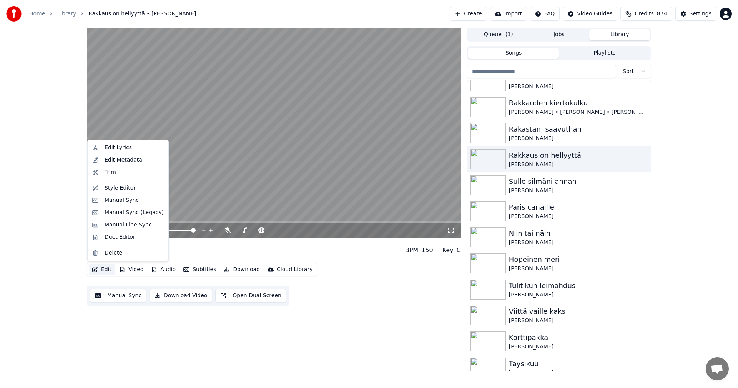
click at [110, 268] on button "Edit" at bounding box center [102, 269] width 26 height 11
click at [129, 212] on div "Manual Sync (Legacy)" at bounding box center [134, 213] width 59 height 8
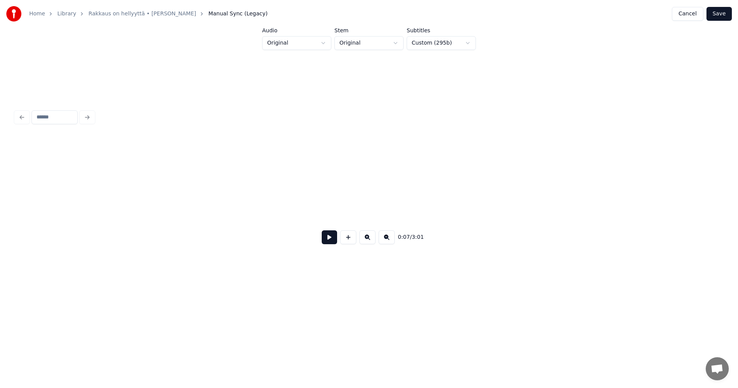
scroll to position [0, 1041]
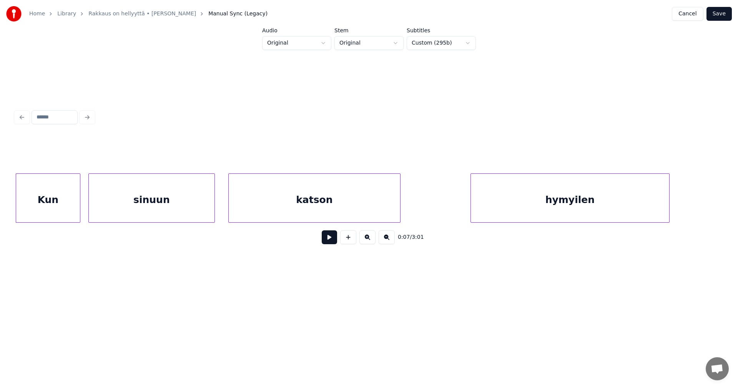
click at [331, 243] on button at bounding box center [329, 237] width 15 height 14
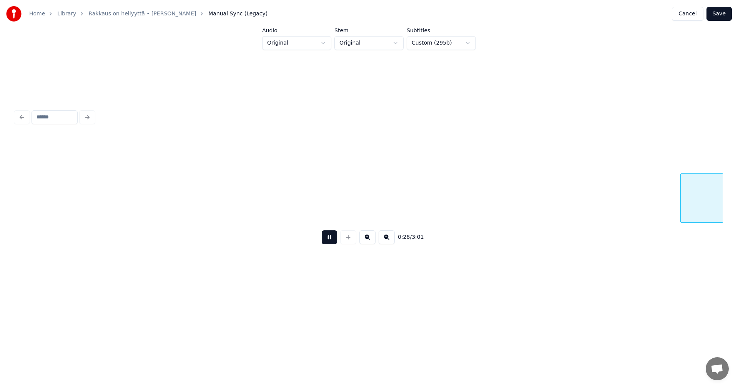
scroll to position [0, 3876]
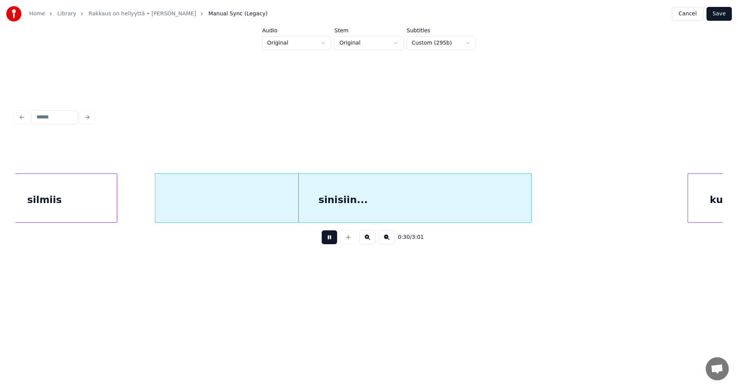
click at [333, 238] on button at bounding box center [329, 237] width 15 height 14
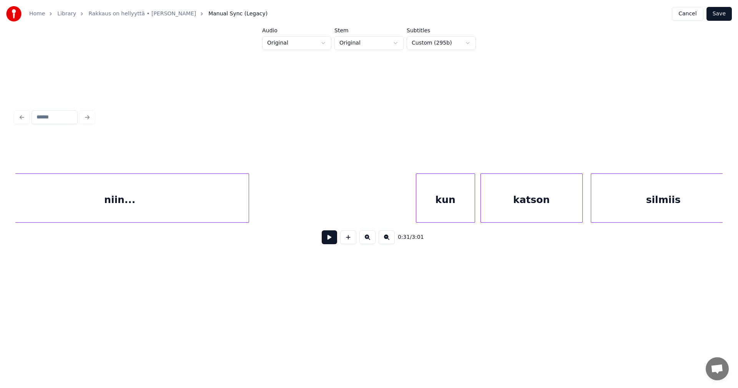
click at [452, 213] on div "kun" at bounding box center [445, 200] width 58 height 52
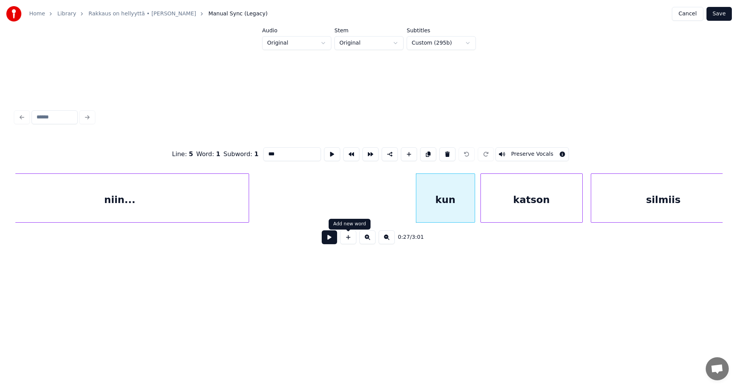
click at [332, 240] on button at bounding box center [329, 237] width 15 height 14
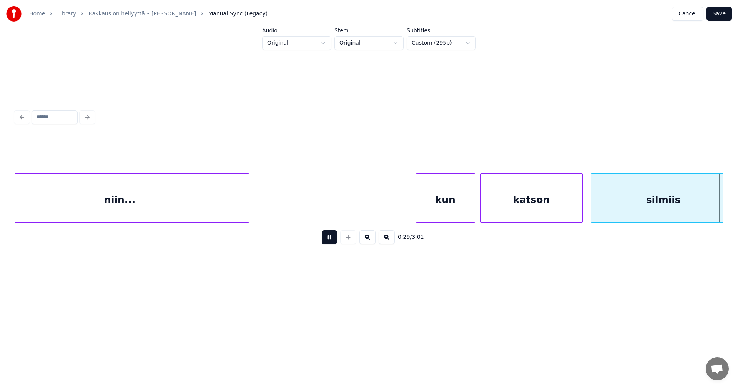
scroll to position [0, 3966]
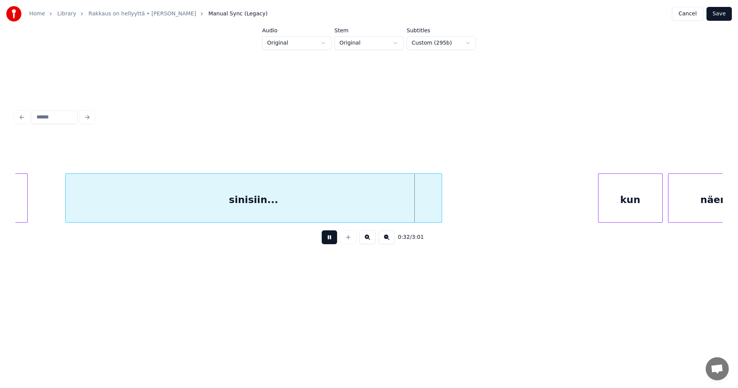
click at [331, 241] on button at bounding box center [329, 237] width 15 height 14
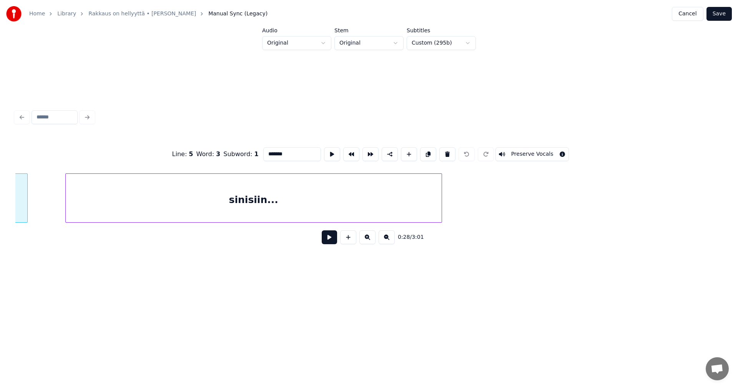
scroll to position [0, 3832]
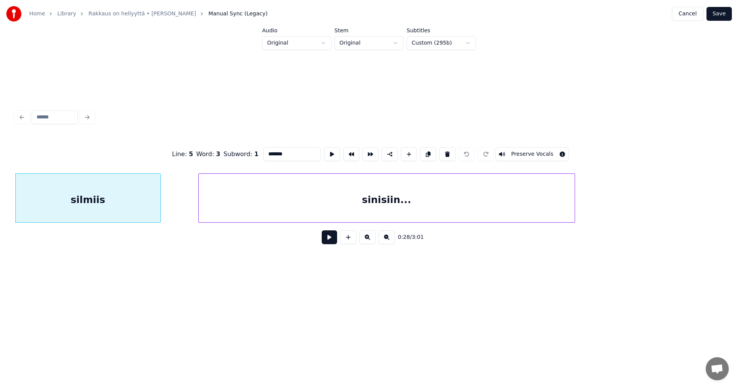
click at [328, 240] on button at bounding box center [329, 237] width 15 height 14
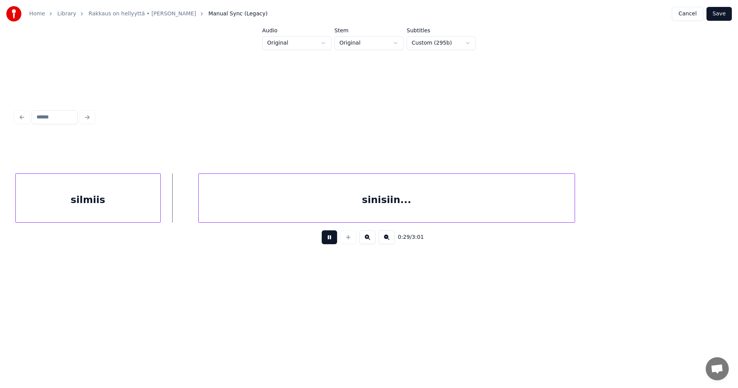
click at [333, 238] on button at bounding box center [329, 237] width 15 height 14
click at [175, 210] on div at bounding box center [175, 198] width 2 height 48
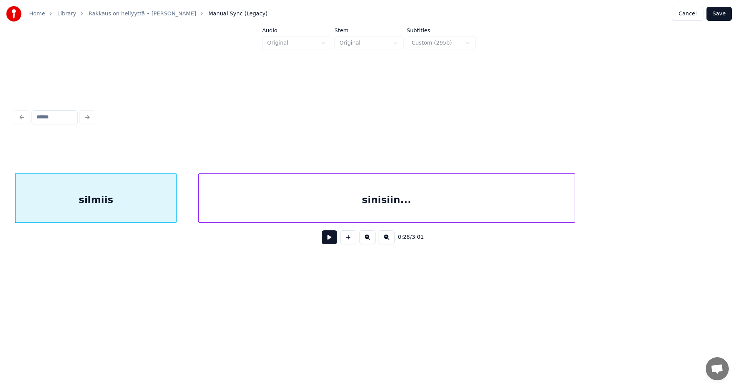
click at [333, 242] on button at bounding box center [329, 237] width 15 height 14
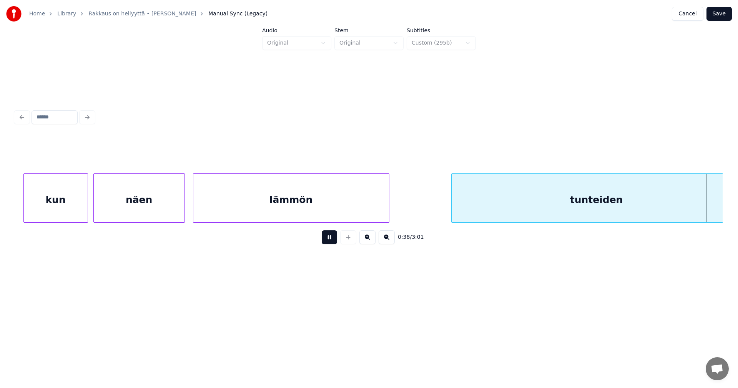
scroll to position [0, 5249]
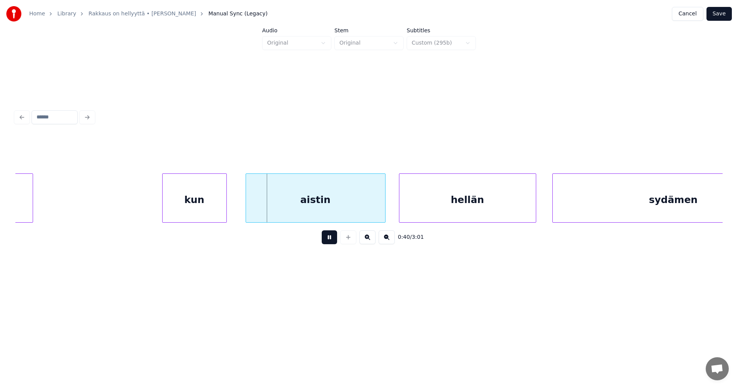
click at [330, 242] on button at bounding box center [329, 237] width 15 height 14
click at [340, 213] on div "aistin" at bounding box center [312, 200] width 139 height 52
click at [334, 238] on button at bounding box center [329, 237] width 15 height 14
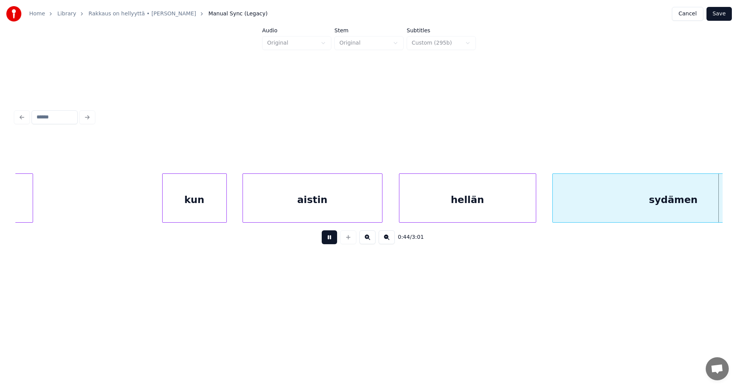
scroll to position [0, 5957]
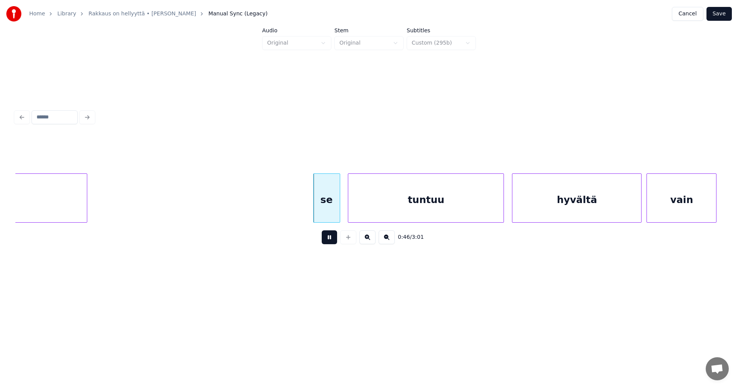
click at [331, 238] on button at bounding box center [329, 237] width 15 height 14
click at [326, 215] on div "se" at bounding box center [321, 200] width 26 height 52
click at [331, 241] on button at bounding box center [329, 237] width 15 height 14
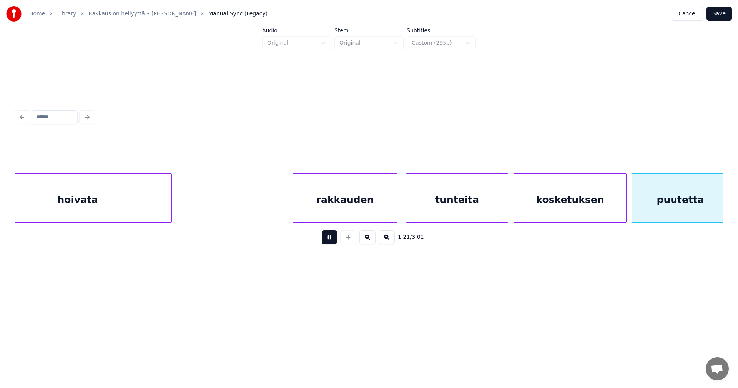
scroll to position [0, 10919]
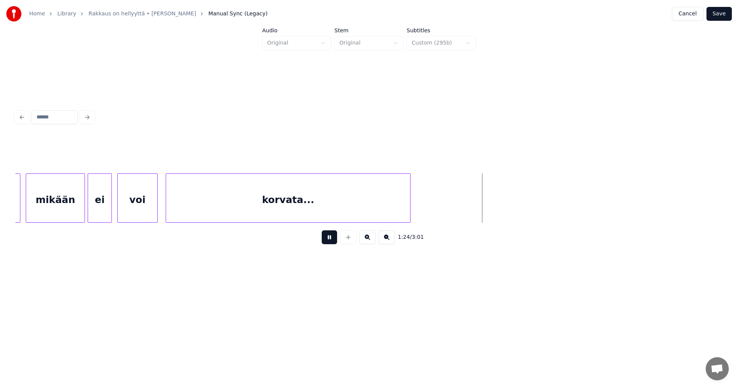
click at [329, 236] on button at bounding box center [329, 237] width 15 height 14
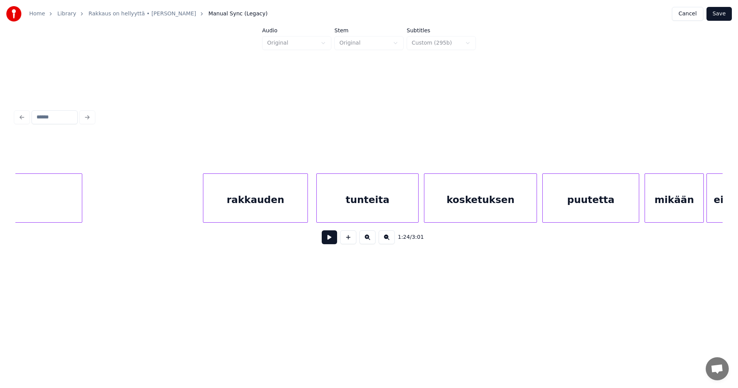
scroll to position [0, 9681]
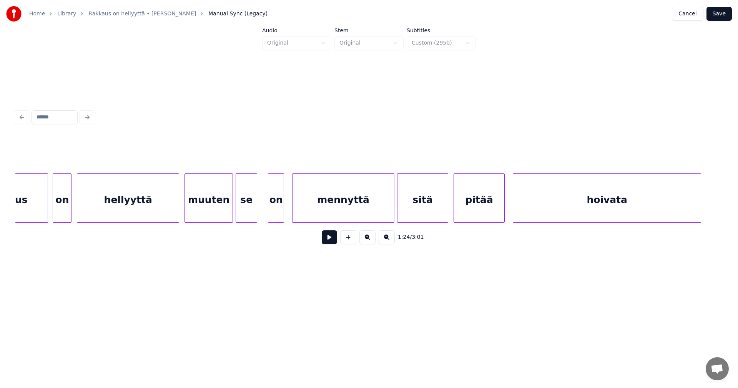
click at [567, 211] on div "hoivata" at bounding box center [607, 200] width 188 height 52
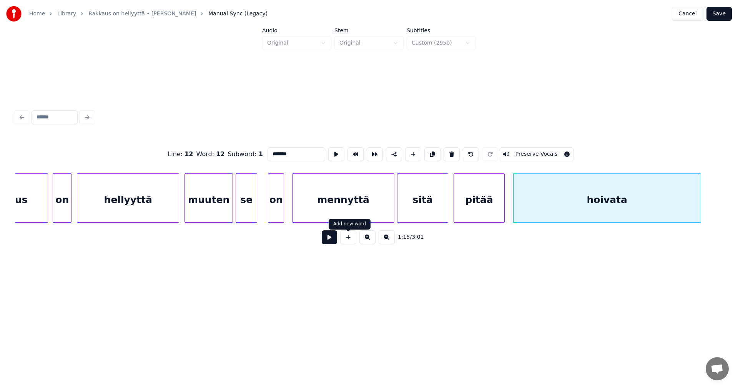
click at [338, 240] on div "1:15 / 3:01" at bounding box center [369, 237] width 695 height 17
click at [334, 241] on button at bounding box center [329, 237] width 15 height 14
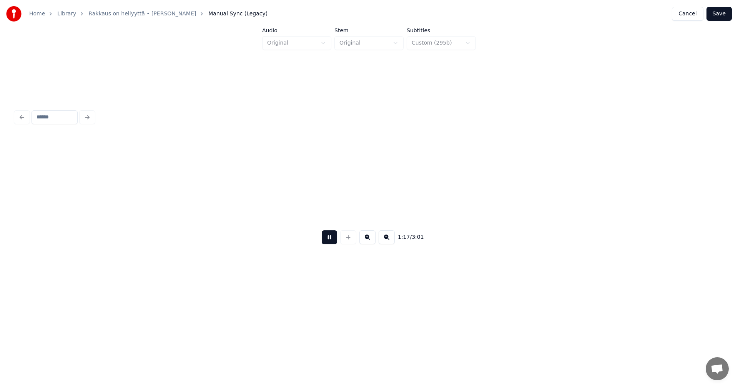
click at [334, 241] on button at bounding box center [329, 237] width 15 height 14
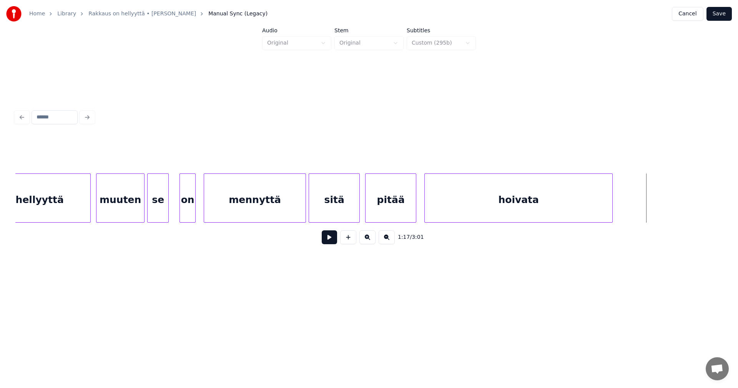
scroll to position [0, 9150]
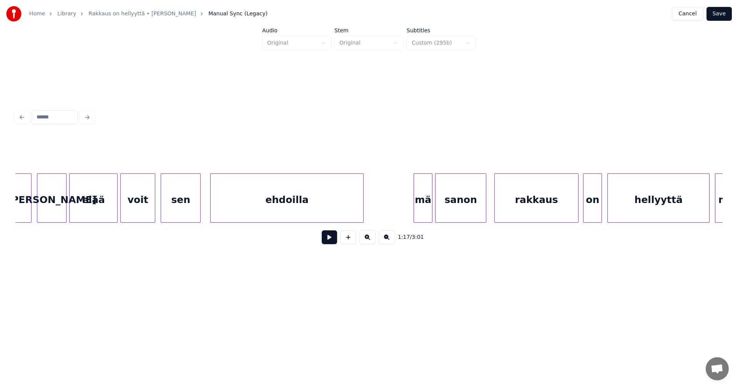
click at [278, 214] on div "ehdoilla" at bounding box center [287, 200] width 153 height 52
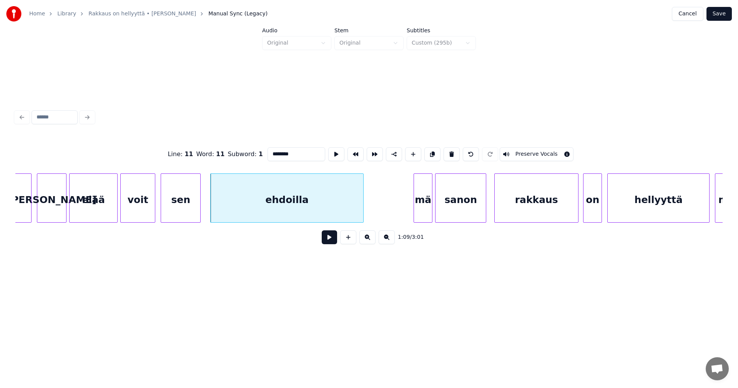
click at [326, 241] on button at bounding box center [329, 237] width 15 height 14
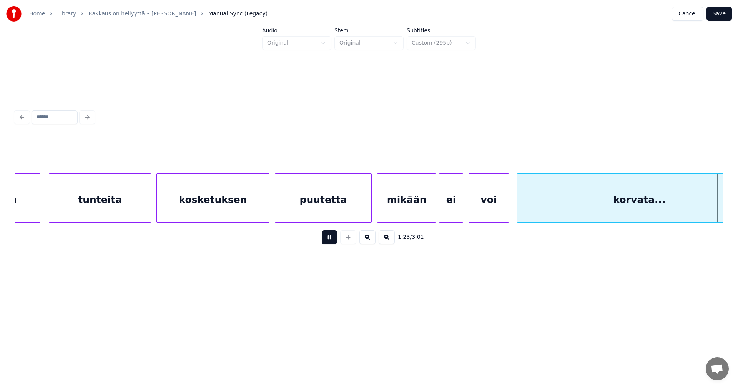
scroll to position [0, 11276]
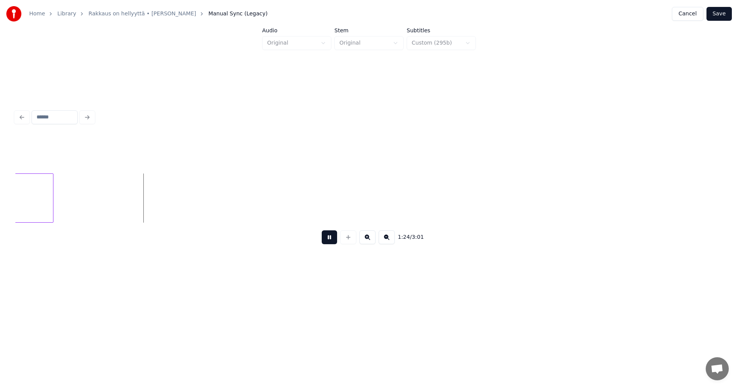
click at [328, 240] on button at bounding box center [329, 237] width 15 height 14
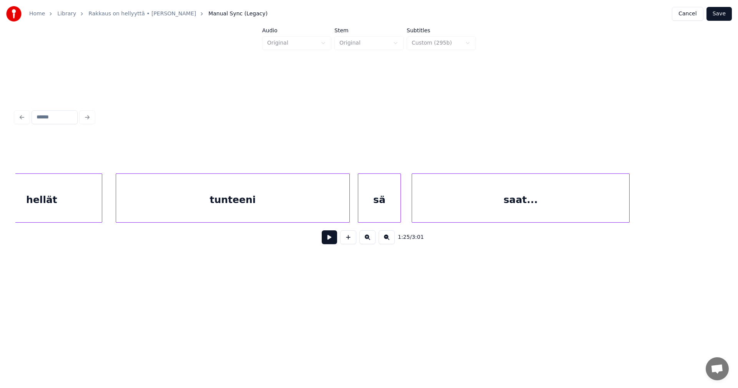
scroll to position [0, 12395]
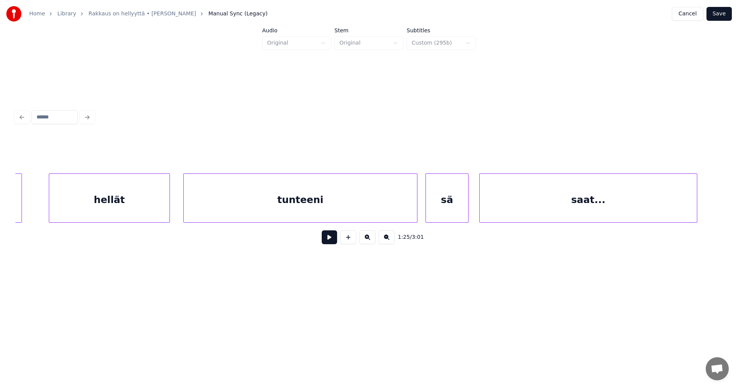
click at [375, 214] on div "tunteeni" at bounding box center [300, 200] width 233 height 52
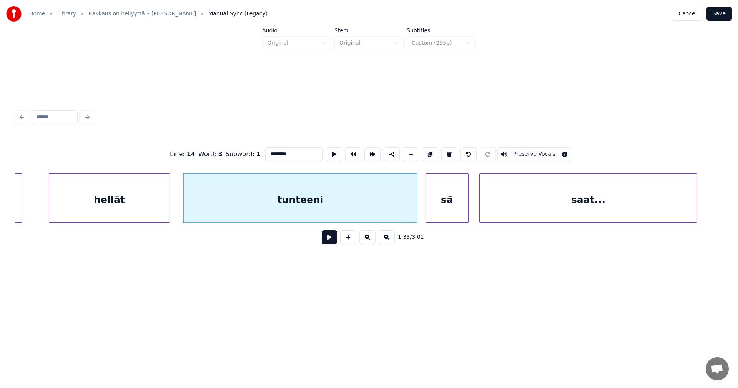
click at [334, 238] on button at bounding box center [329, 237] width 15 height 14
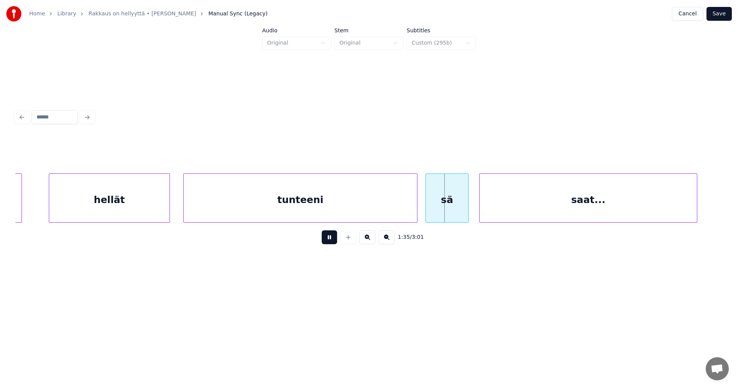
click at [332, 239] on button at bounding box center [329, 237] width 15 height 14
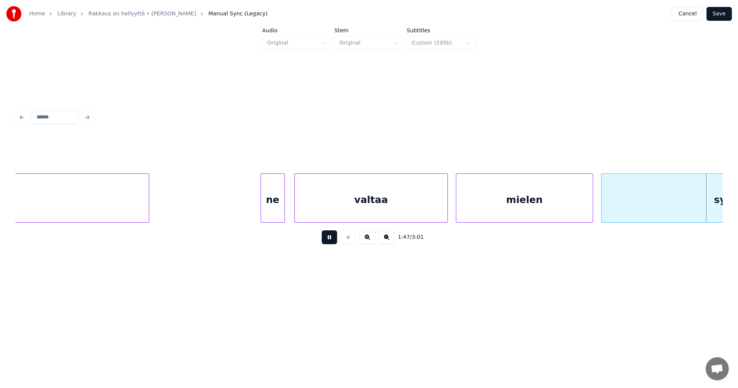
scroll to position [0, 14521]
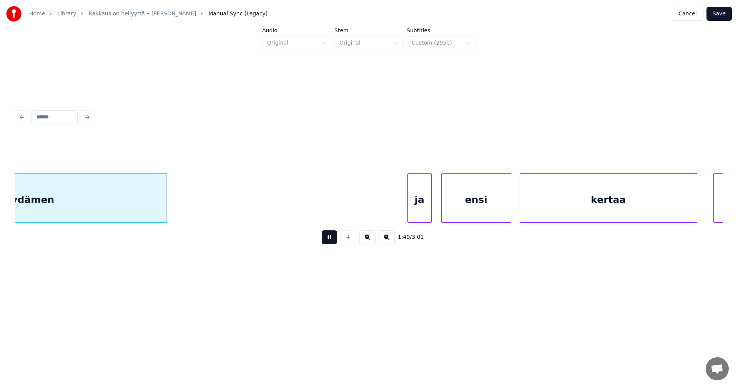
click at [332, 238] on button at bounding box center [329, 237] width 15 height 14
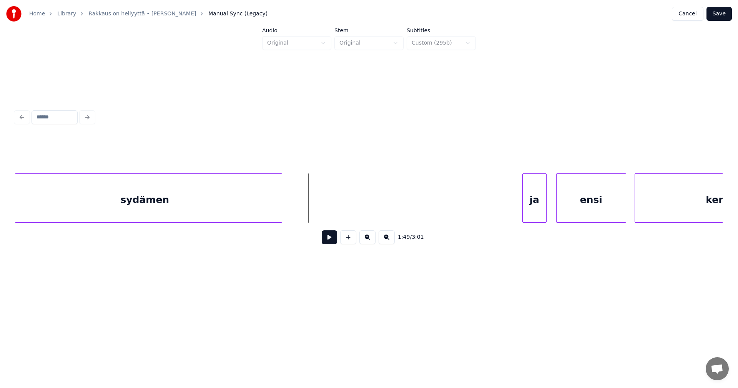
scroll to position [0, 14398]
click at [146, 206] on div "sydämen" at bounding box center [153, 200] width 274 height 52
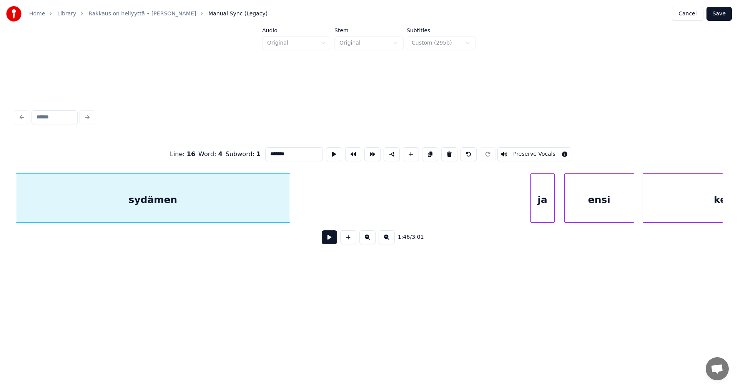
click at [290, 154] on input "*******" at bounding box center [294, 154] width 58 height 14
click at [547, 206] on div "ja" at bounding box center [542, 200] width 23 height 52
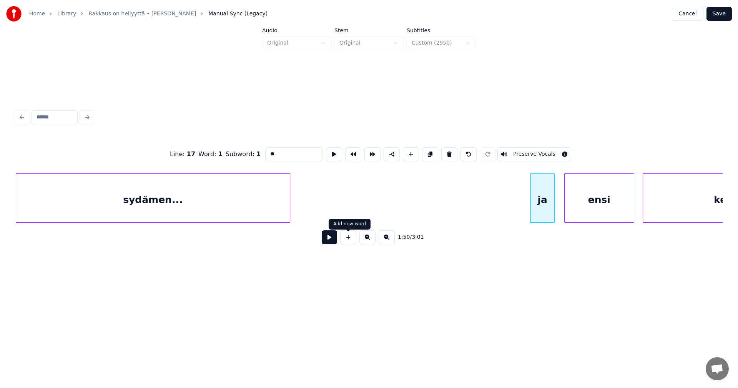
type input "**"
click at [332, 238] on button at bounding box center [329, 237] width 15 height 14
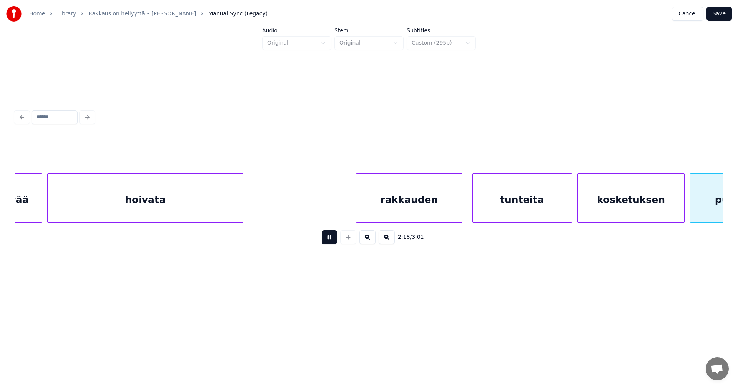
scroll to position [0, 18649]
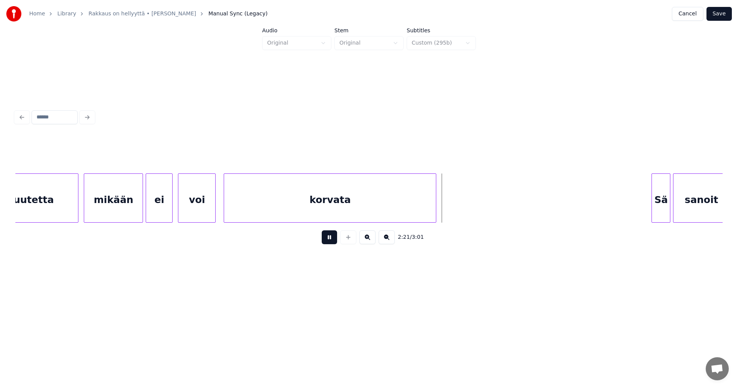
drag, startPoint x: 328, startPoint y: 238, endPoint x: 350, endPoint y: 219, distance: 29.2
click at [329, 238] on button at bounding box center [329, 237] width 15 height 14
click at [366, 201] on div "korvata" at bounding box center [330, 200] width 212 height 52
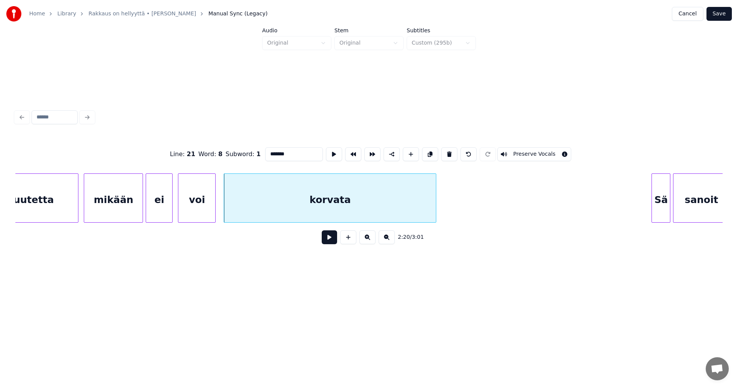
click at [287, 151] on input "*******" at bounding box center [294, 154] width 58 height 14
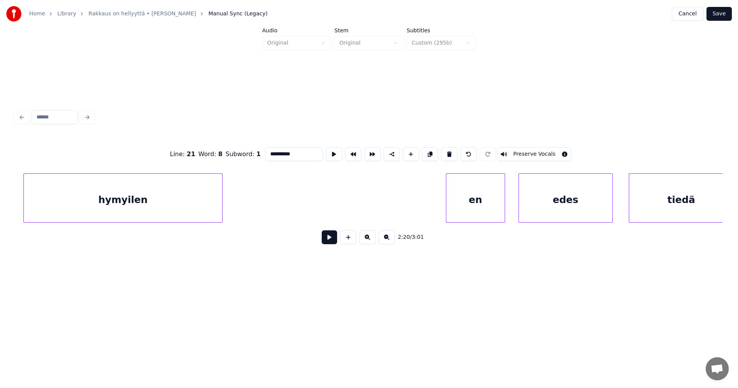
scroll to position [0, 1421]
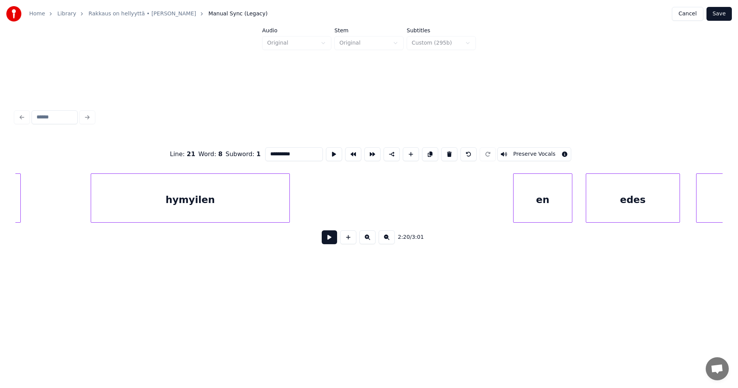
click at [113, 198] on div "hymyilen" at bounding box center [190, 200] width 198 height 52
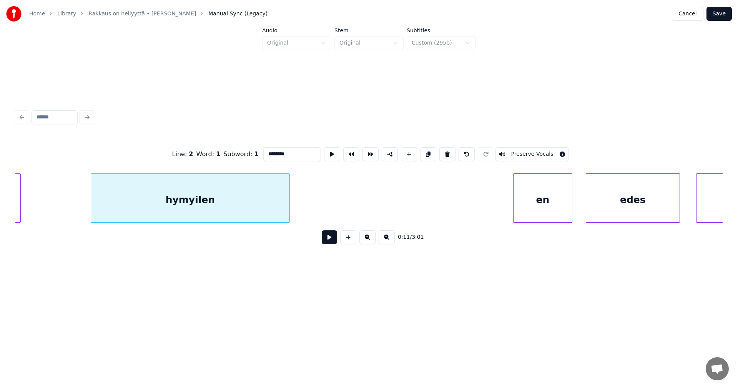
type input "********"
click at [331, 244] on button at bounding box center [329, 237] width 15 height 14
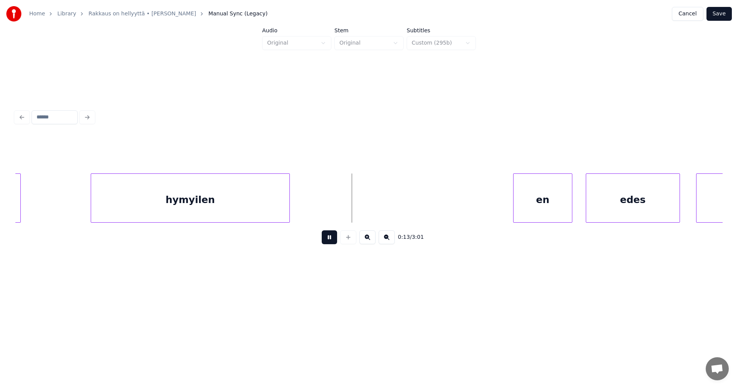
click at [329, 243] on button at bounding box center [329, 237] width 15 height 14
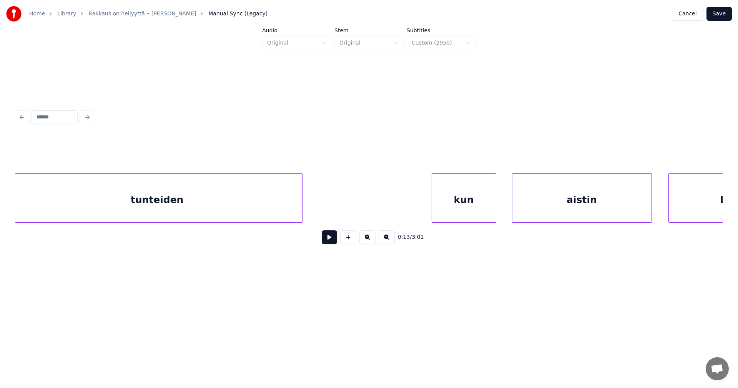
scroll to position [0, 4858]
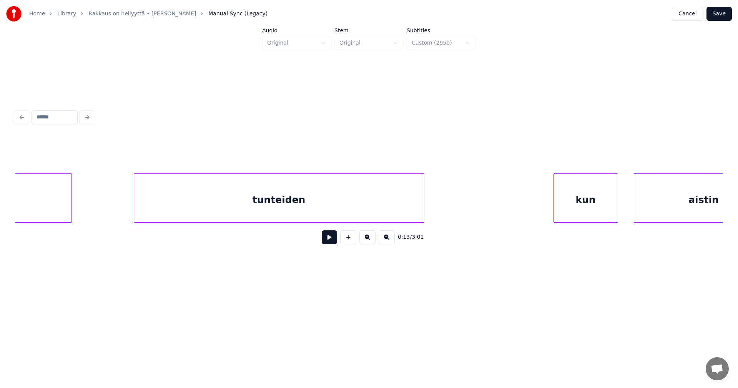
click at [221, 207] on div "tunteiden" at bounding box center [279, 200] width 290 height 52
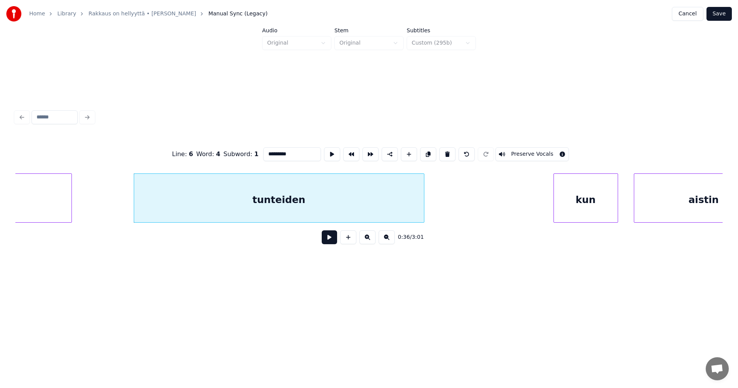
click at [336, 243] on div "0:36 / 3:01" at bounding box center [369, 237] width 695 height 17
click at [334, 243] on button at bounding box center [329, 237] width 15 height 14
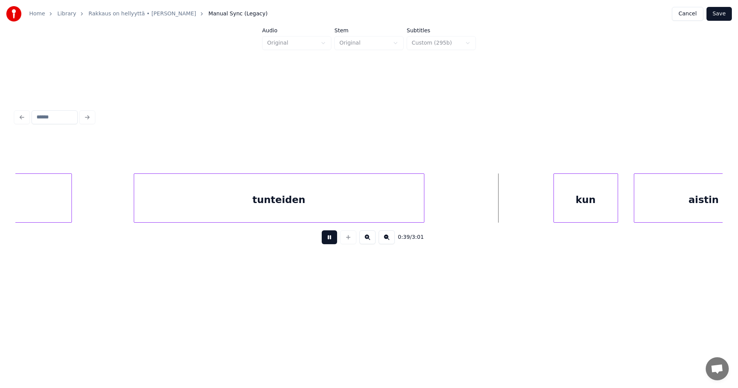
click at [333, 241] on button at bounding box center [329, 237] width 15 height 14
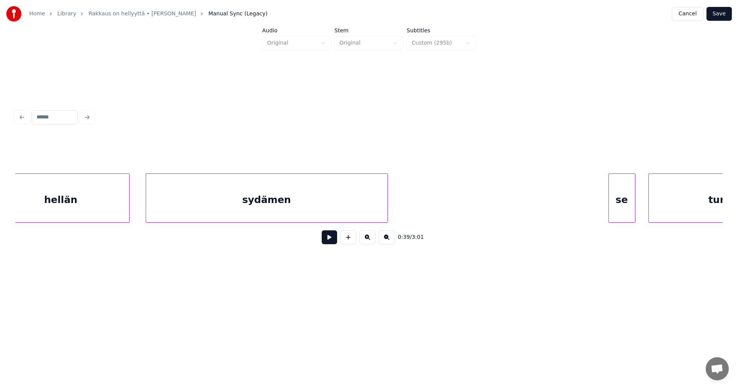
scroll to position [0, 5630]
click at [228, 210] on div "sydämen" at bounding box center [293, 200] width 241 height 52
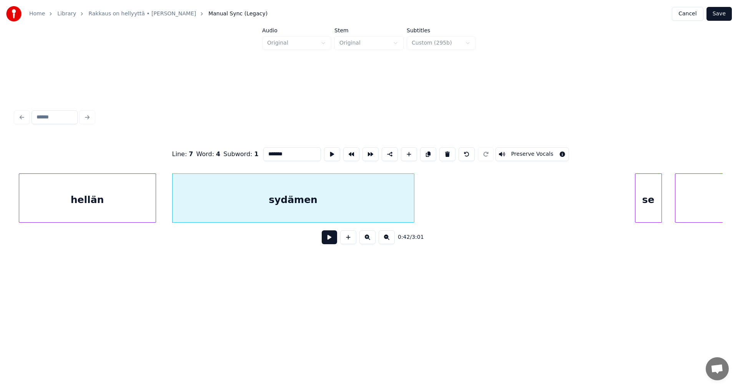
click at [325, 241] on button at bounding box center [329, 237] width 15 height 14
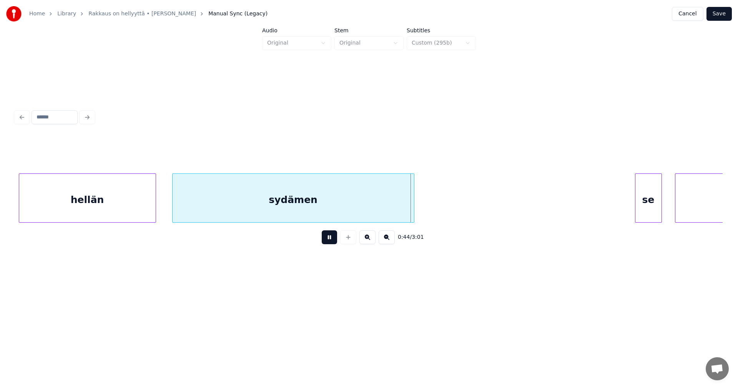
click at [327, 240] on button at bounding box center [329, 237] width 15 height 14
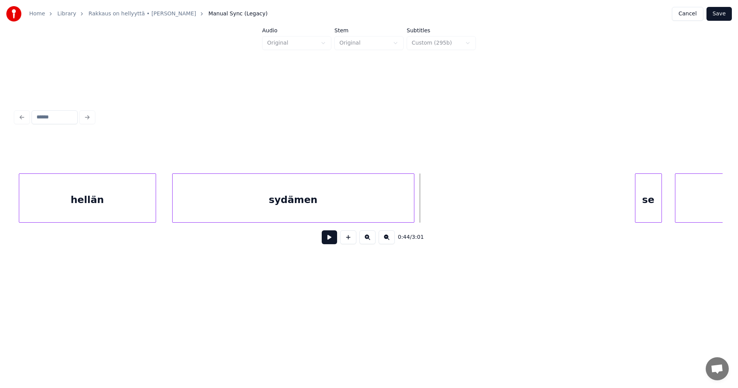
click at [334, 201] on div "sydämen" at bounding box center [293, 200] width 241 height 52
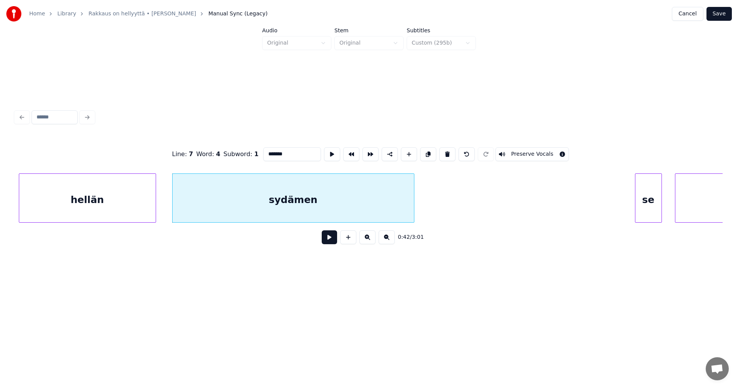
click at [293, 157] on input "*******" at bounding box center [292, 154] width 58 height 14
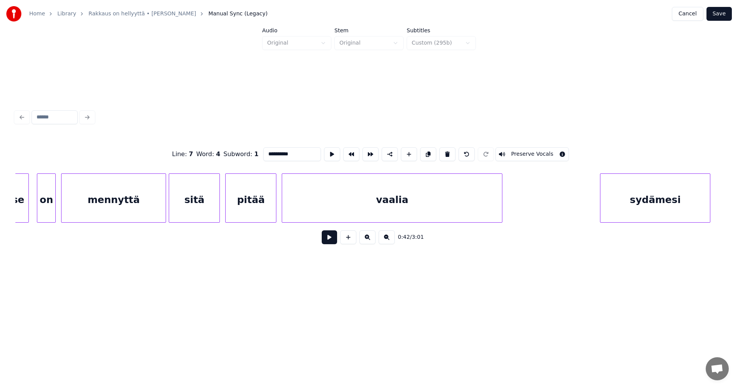
scroll to position [0, 8241]
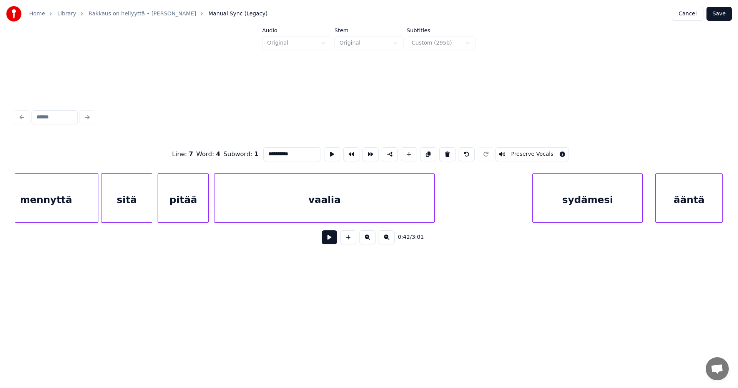
click at [315, 207] on div "vaalia" at bounding box center [325, 200] width 220 height 52
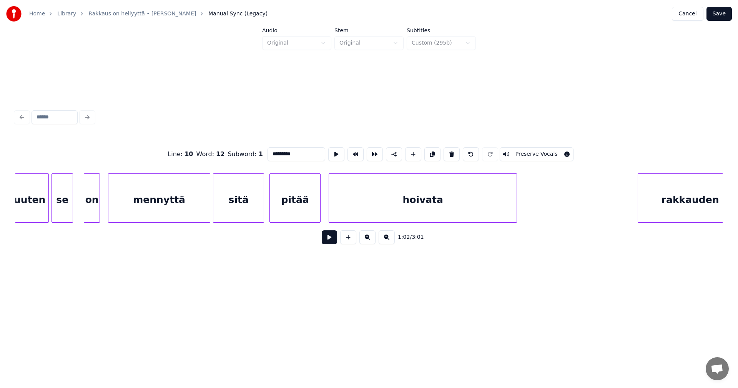
scroll to position [0, 9919]
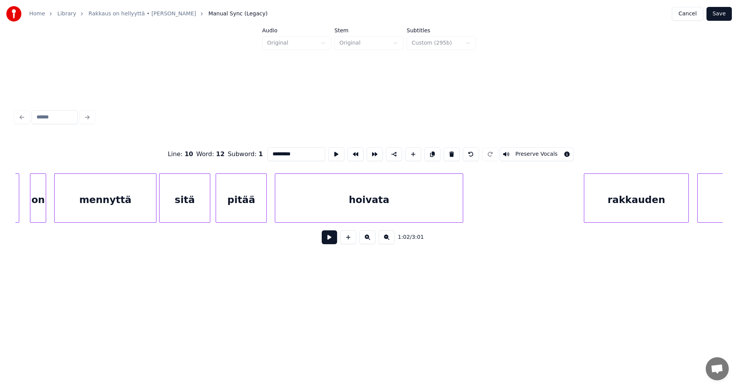
click at [333, 208] on div "hoivata" at bounding box center [369, 200] width 188 height 52
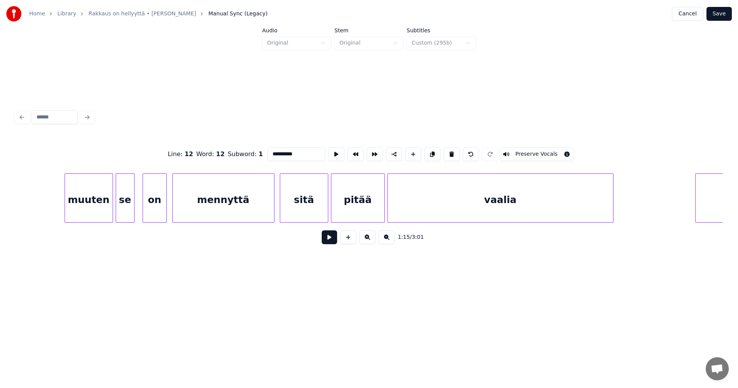
scroll to position [0, 15967]
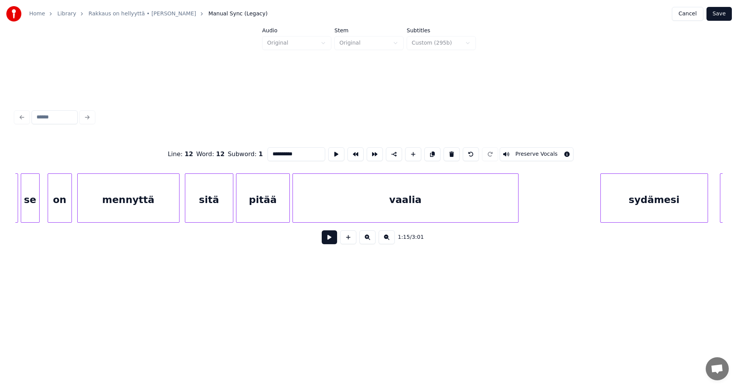
click at [489, 206] on div "vaalia" at bounding box center [405, 200] width 225 height 52
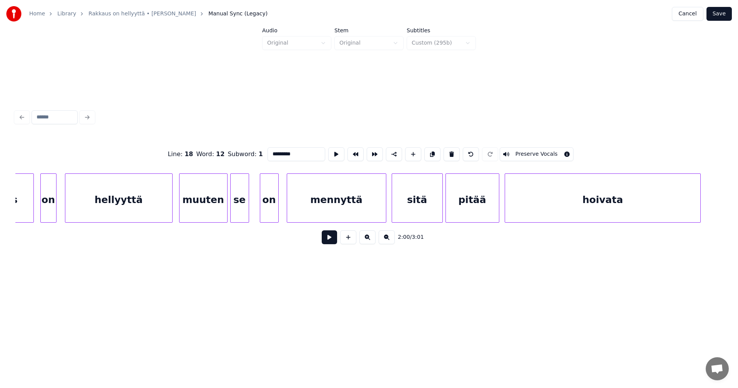
scroll to position [0, 17564]
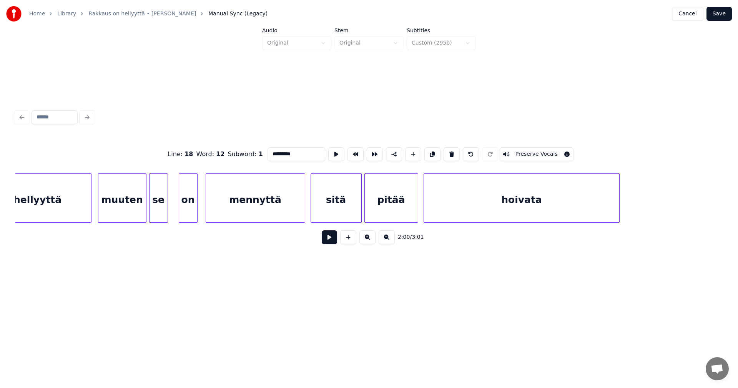
click at [531, 214] on div "hoivata" at bounding box center [522, 200] width 196 height 52
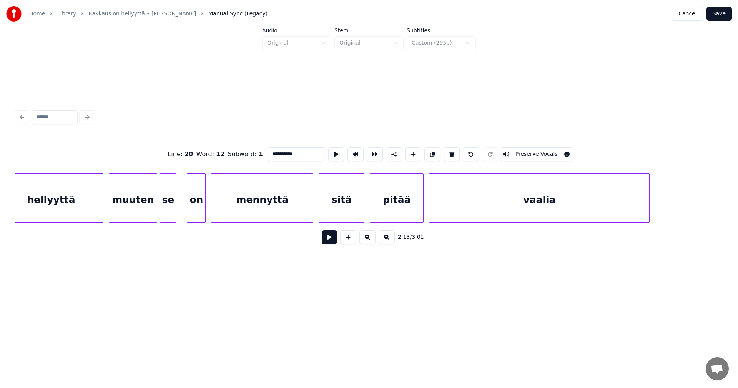
scroll to position [0, 19526]
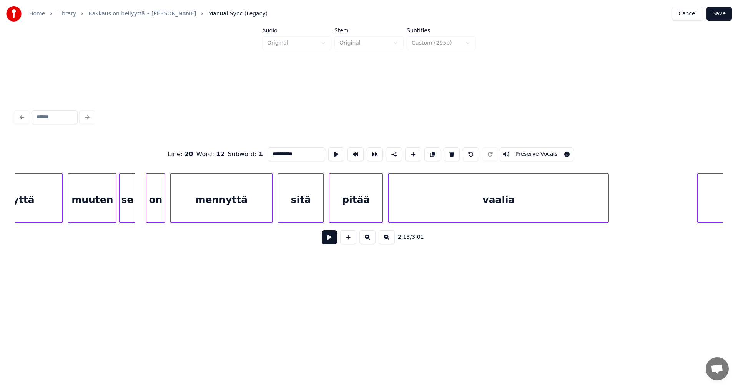
click at [577, 204] on div "vaalia" at bounding box center [499, 200] width 220 height 52
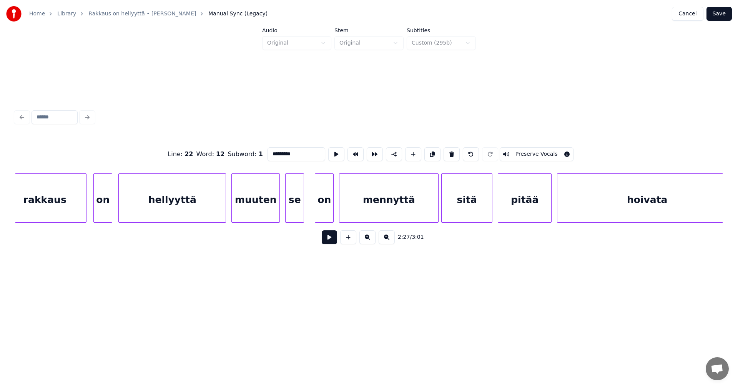
scroll to position [0, 21272]
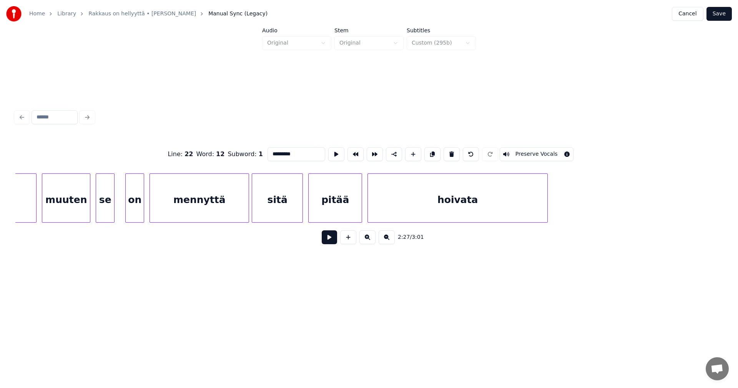
click at [527, 206] on div "hoivata" at bounding box center [458, 200] width 180 height 52
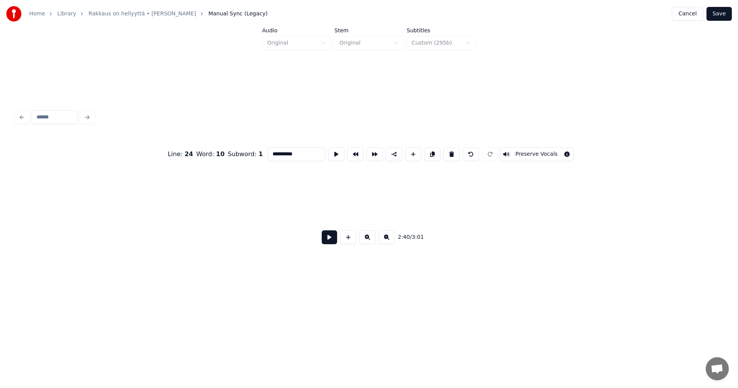
scroll to position [0, 23342]
type input "**********"
click at [721, 15] on button "Save" at bounding box center [719, 14] width 25 height 14
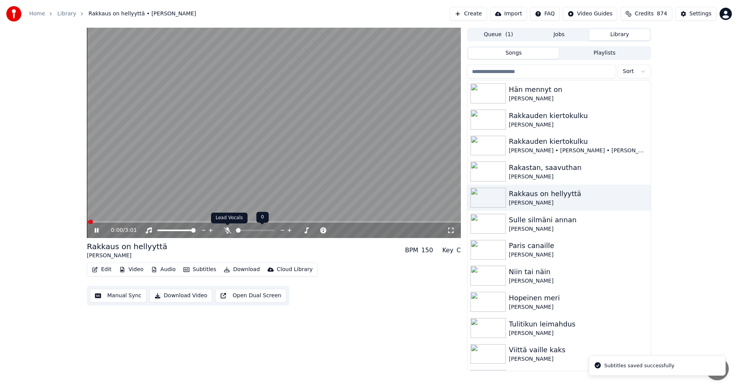
click at [226, 230] on icon at bounding box center [228, 230] width 8 height 6
click at [116, 223] on span at bounding box center [274, 222] width 374 height 2
click at [156, 221] on span at bounding box center [122, 222] width 70 height 2
click at [98, 230] on icon at bounding box center [97, 230] width 4 height 5
click at [106, 269] on button "Edit" at bounding box center [102, 269] width 26 height 11
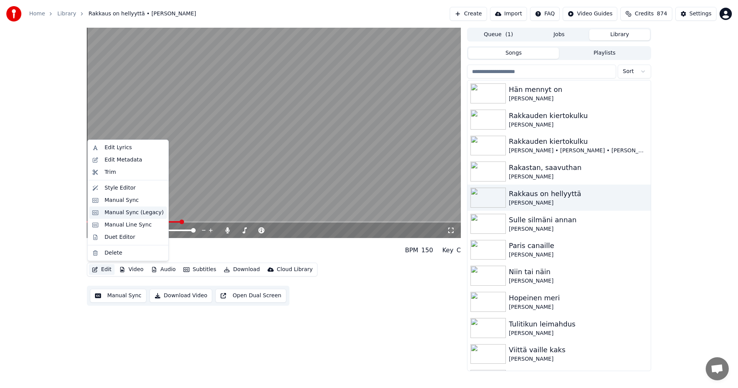
click at [126, 214] on div "Manual Sync (Legacy)" at bounding box center [134, 213] width 59 height 8
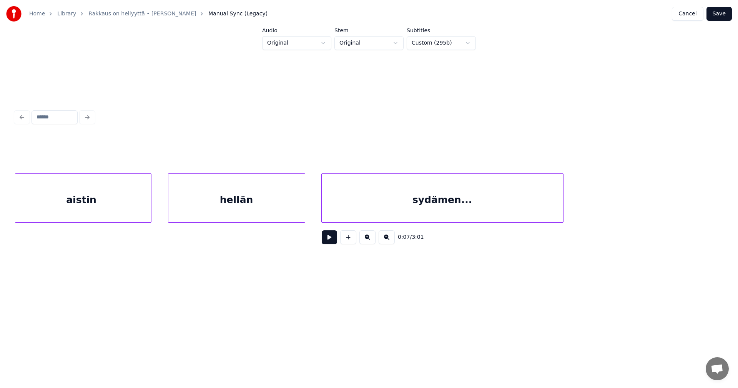
scroll to position [0, 5629]
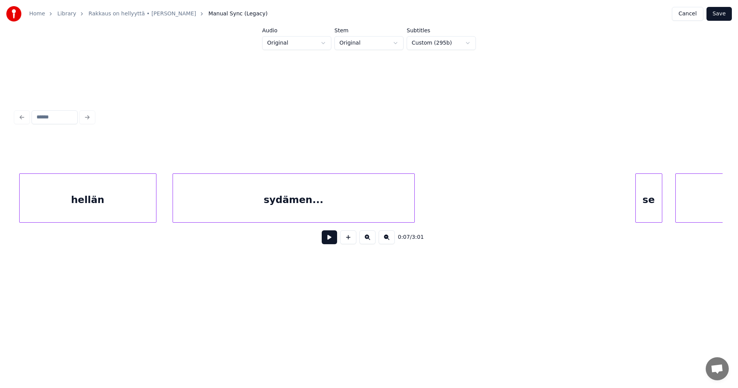
click at [136, 207] on div "hellän" at bounding box center [88, 200] width 136 height 52
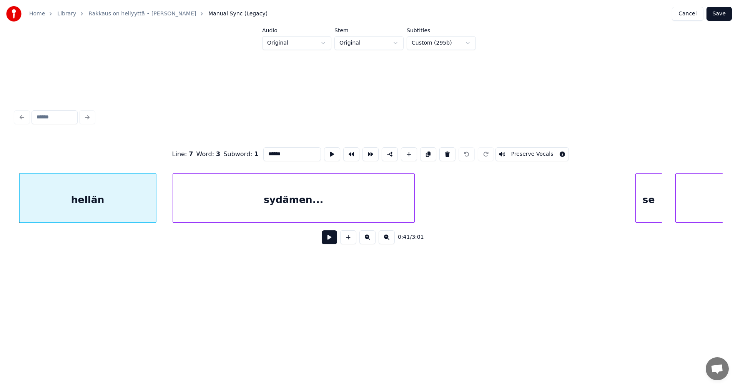
click at [329, 238] on button at bounding box center [329, 237] width 15 height 14
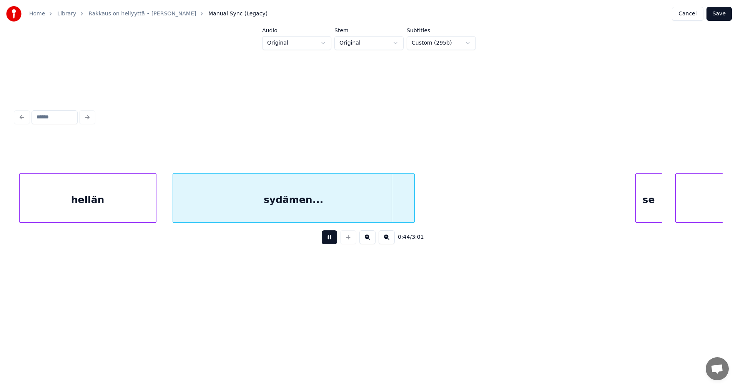
click at [331, 237] on button at bounding box center [329, 237] width 15 height 14
click at [403, 212] on div at bounding box center [402, 198] width 2 height 48
click at [351, 211] on div "sydämen..." at bounding box center [288, 200] width 230 height 52
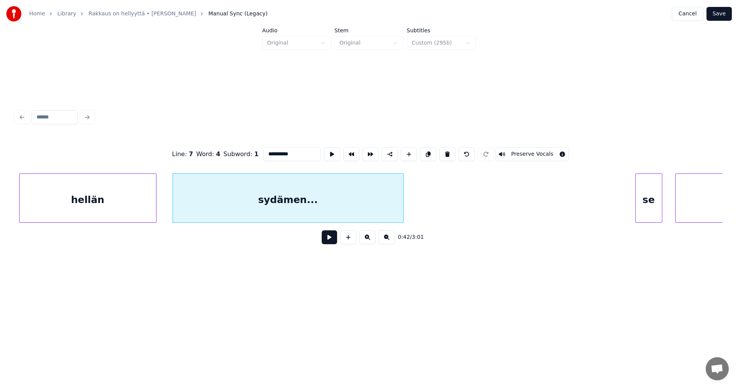
drag, startPoint x: 301, startPoint y: 153, endPoint x: 286, endPoint y: 157, distance: 15.2
click at [286, 157] on input "**********" at bounding box center [292, 154] width 58 height 14
click at [138, 211] on div "hellän" at bounding box center [88, 200] width 136 height 52
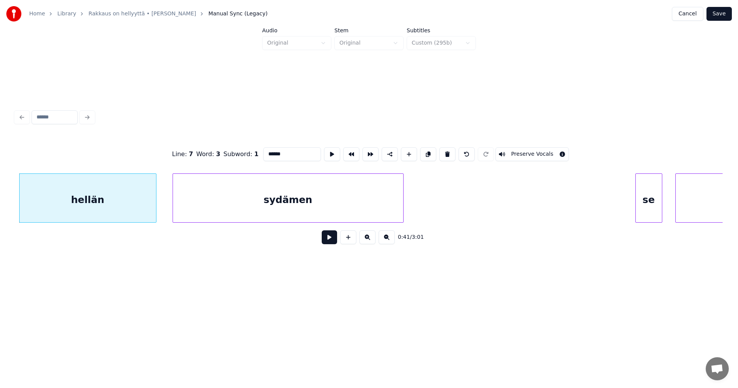
type input "******"
click at [334, 240] on button at bounding box center [329, 237] width 15 height 14
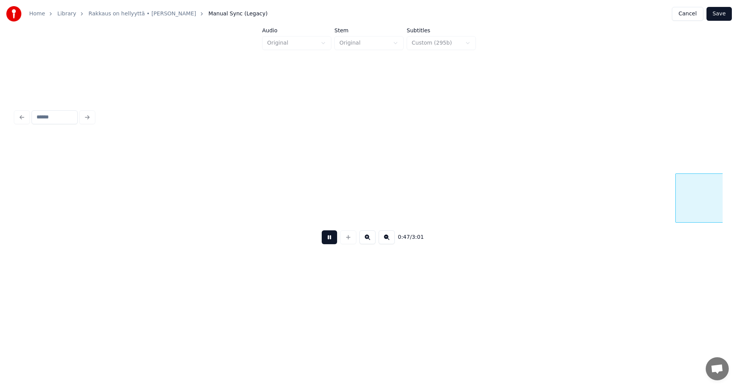
scroll to position [0, 6339]
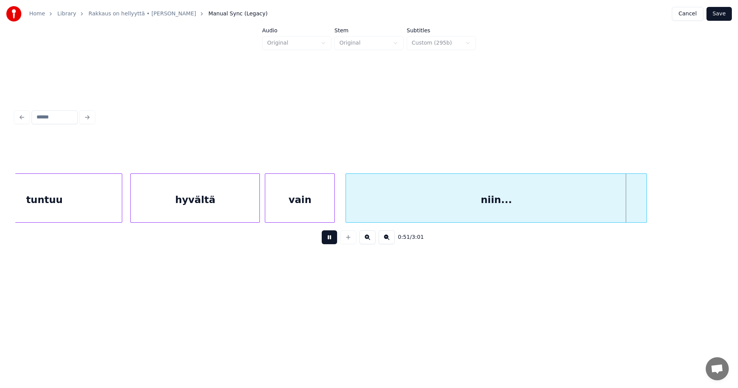
click at [329, 241] on button at bounding box center [329, 237] width 15 height 14
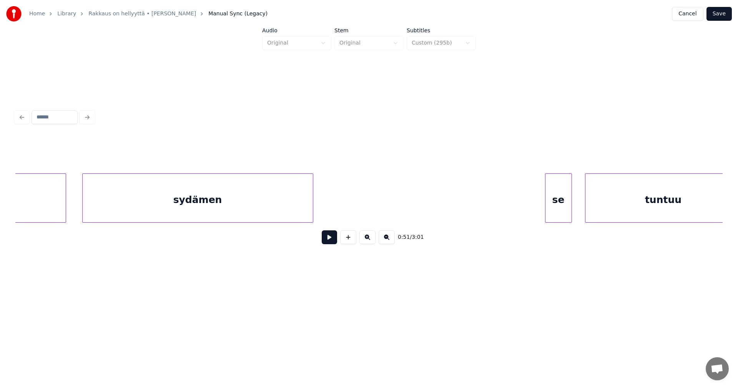
scroll to position [0, 5100]
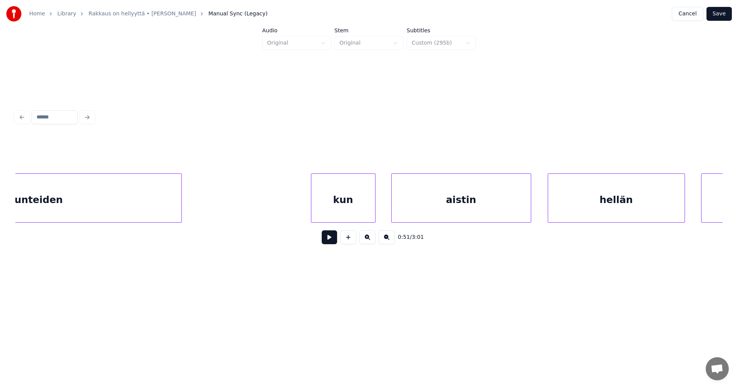
click at [88, 209] on div "tunteiden" at bounding box center [37, 200] width 290 height 52
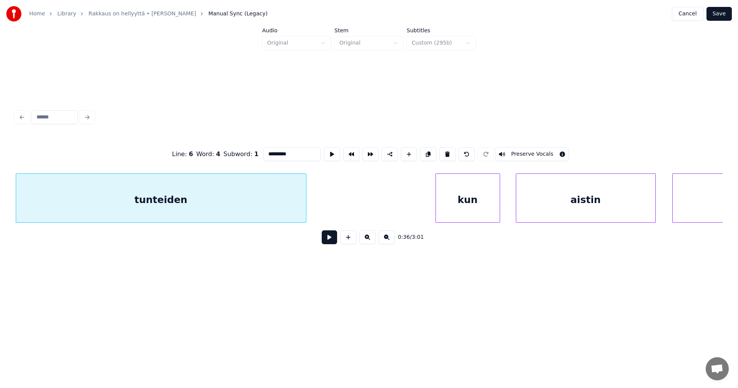
click at [334, 238] on button at bounding box center [329, 237] width 15 height 14
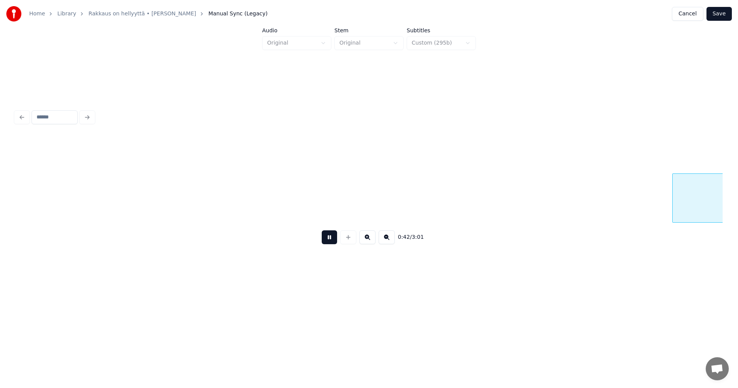
scroll to position [0, 5685]
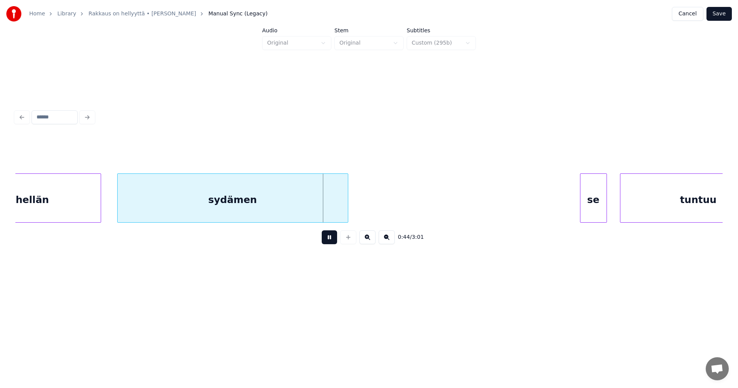
click at [329, 239] on button at bounding box center [329, 237] width 15 height 14
click at [717, 16] on button "Save" at bounding box center [719, 14] width 25 height 14
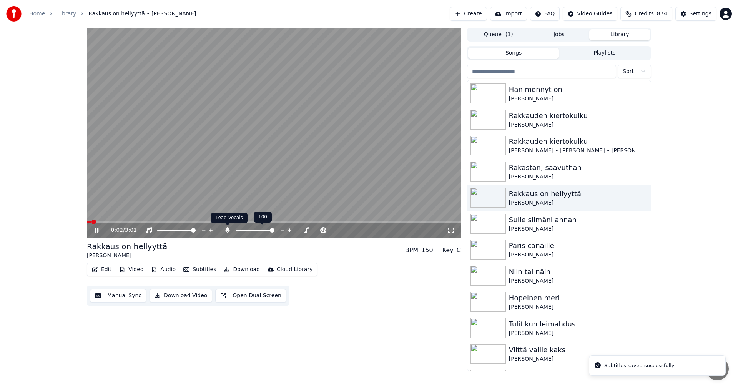
click at [228, 230] on icon at bounding box center [227, 230] width 4 height 6
click at [96, 230] on icon at bounding box center [97, 230] width 4 height 5
click at [251, 270] on button "Download" at bounding box center [242, 269] width 42 height 11
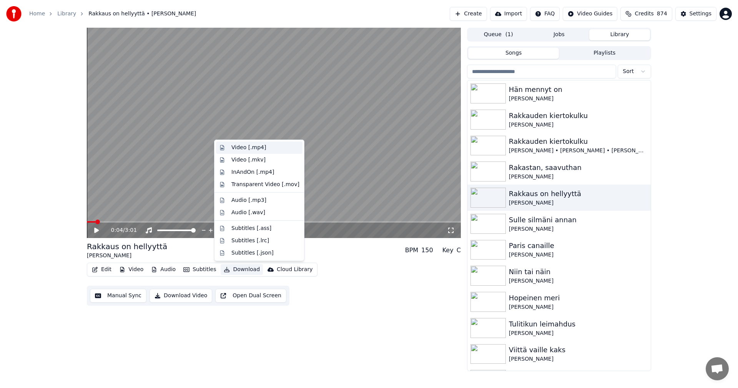
click at [261, 150] on div "Video [.mp4]" at bounding box center [248, 148] width 35 height 8
